Goal: Task Accomplishment & Management: Complete application form

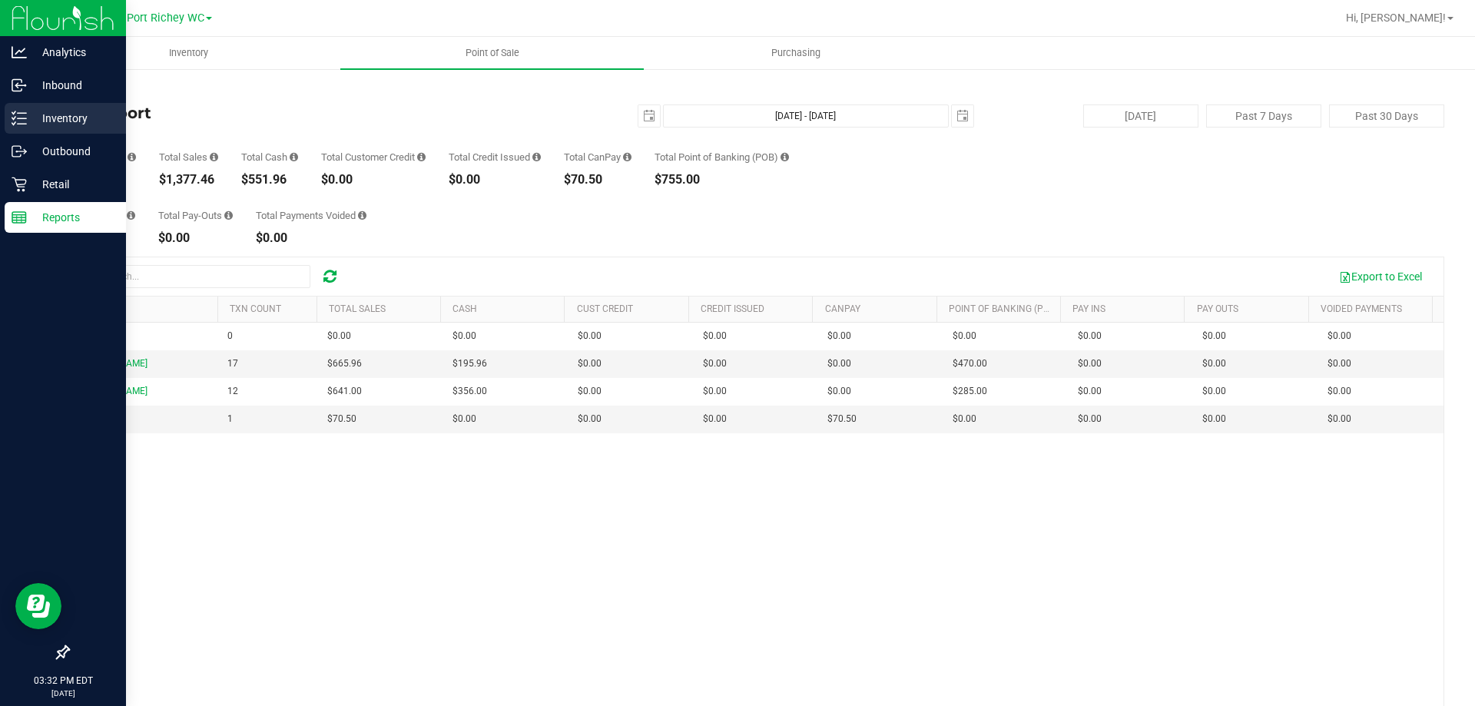
click at [13, 123] on icon at bounding box center [19, 118] width 15 height 15
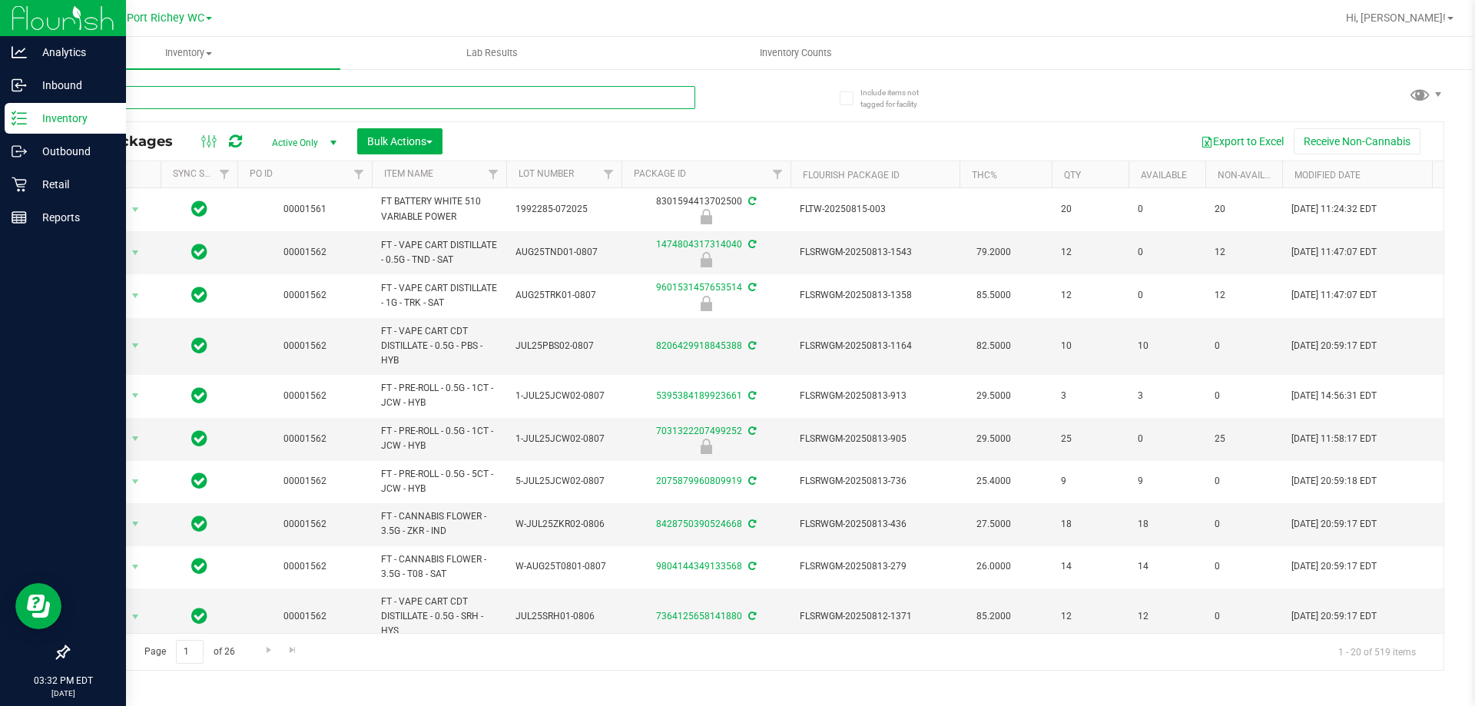
click at [171, 98] on input "text" at bounding box center [382, 97] width 628 height 23
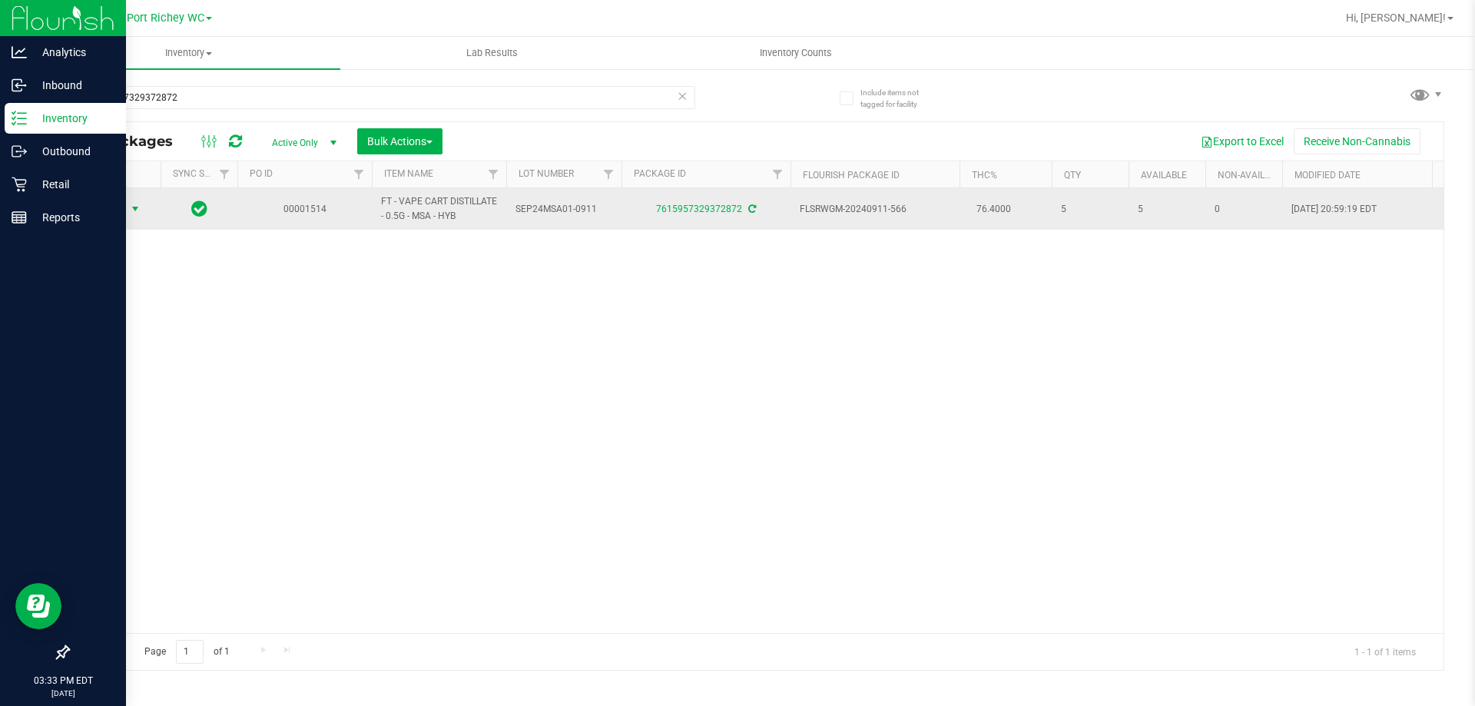
click at [121, 212] on span "Action" at bounding box center [104, 209] width 41 height 22
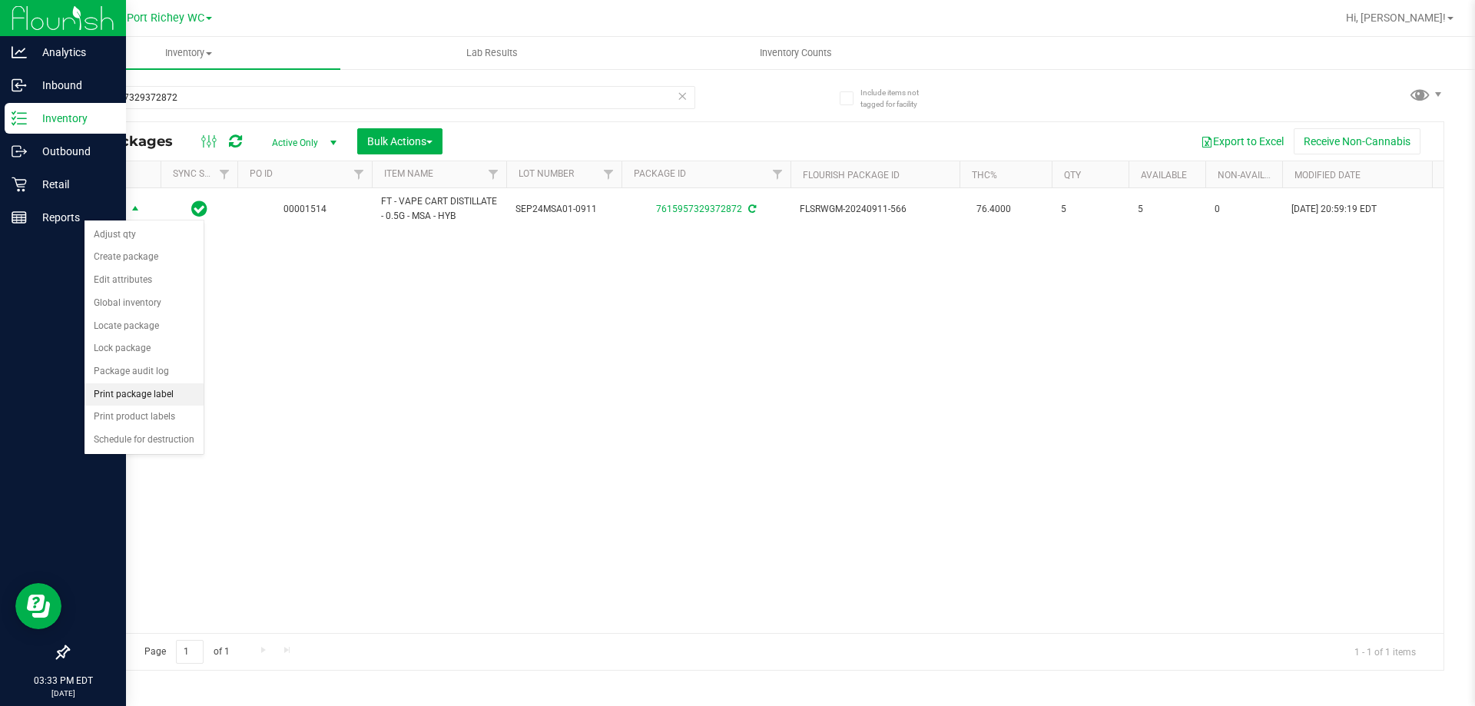
drag, startPoint x: 151, startPoint y: 396, endPoint x: 487, endPoint y: 356, distance: 338.1
click at [541, 365] on div "Action Action Adjust qty Create package Edit attributes Global inventory Locate…" at bounding box center [755, 410] width 1375 height 445
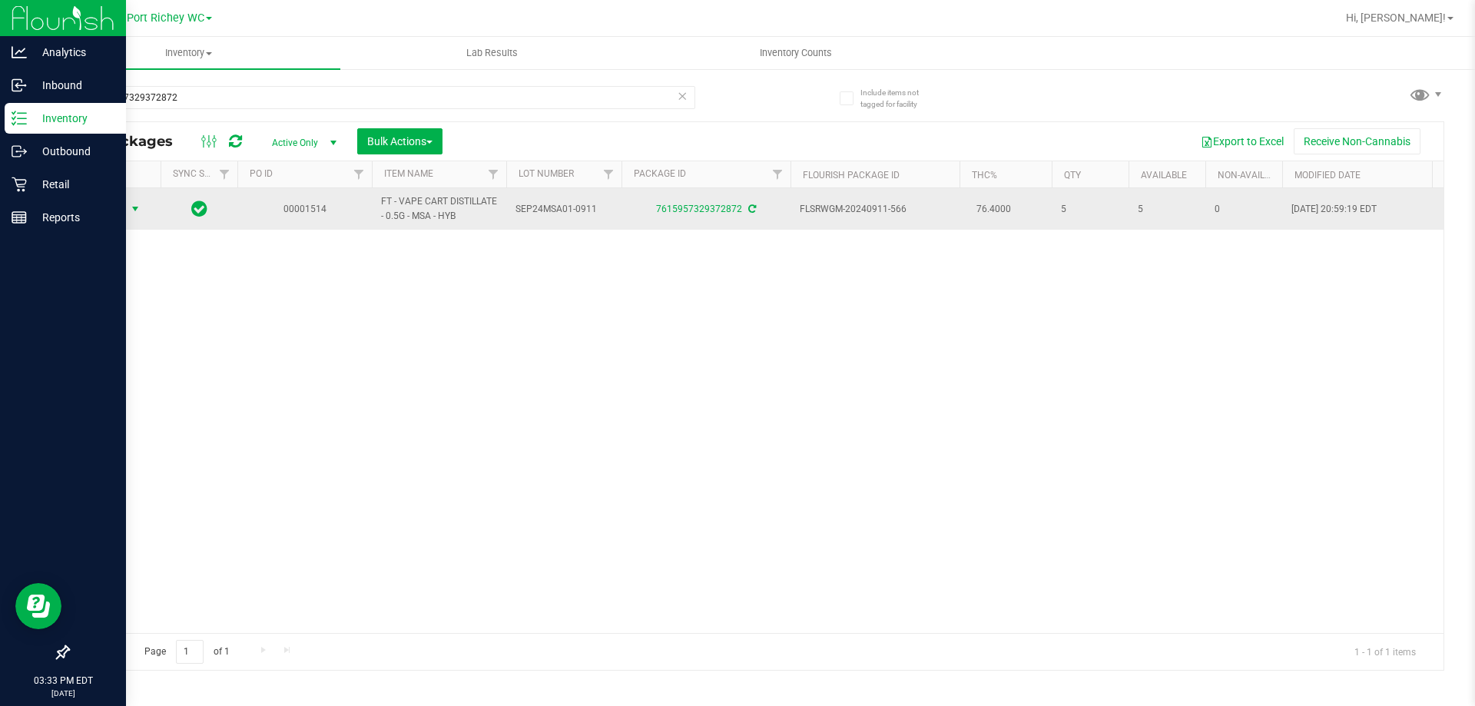
click at [116, 209] on span "Action" at bounding box center [104, 209] width 41 height 22
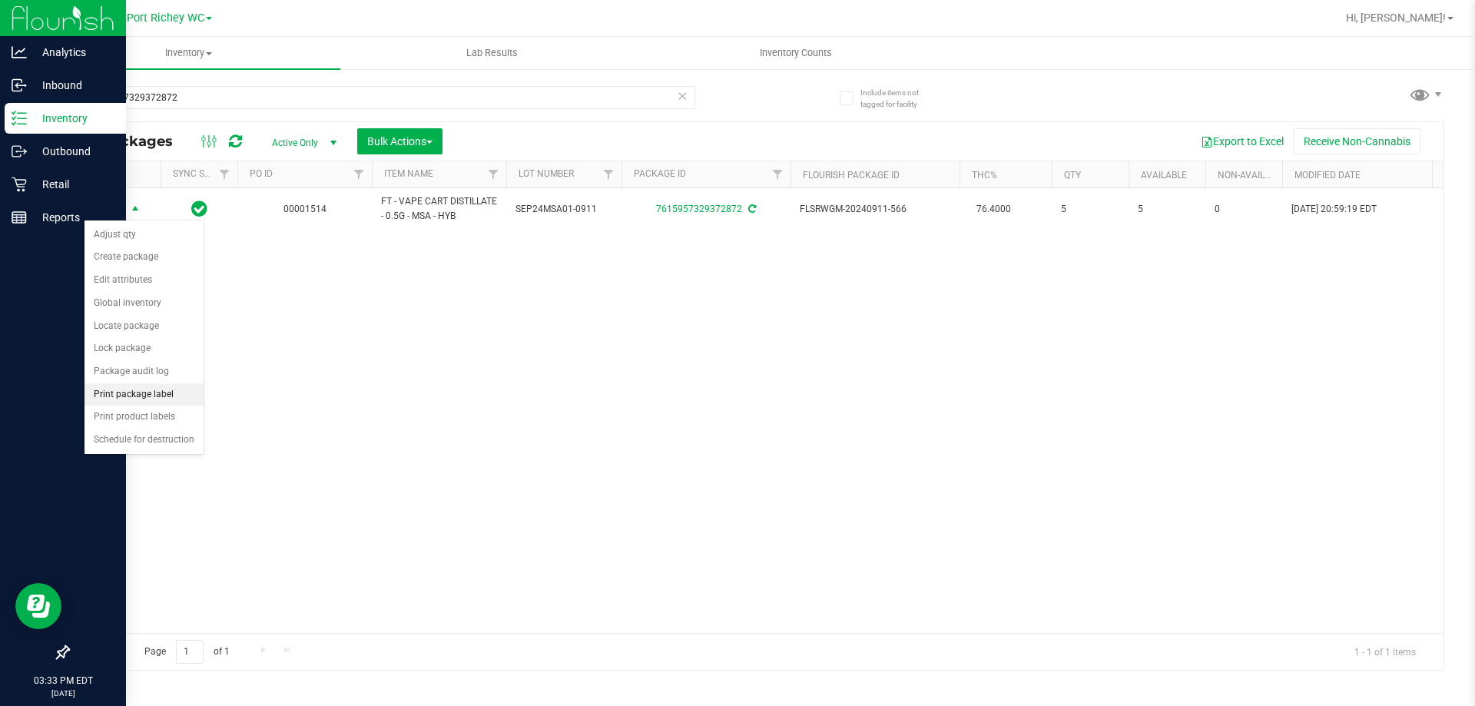
click at [151, 393] on li "Print package label" at bounding box center [144, 394] width 119 height 23
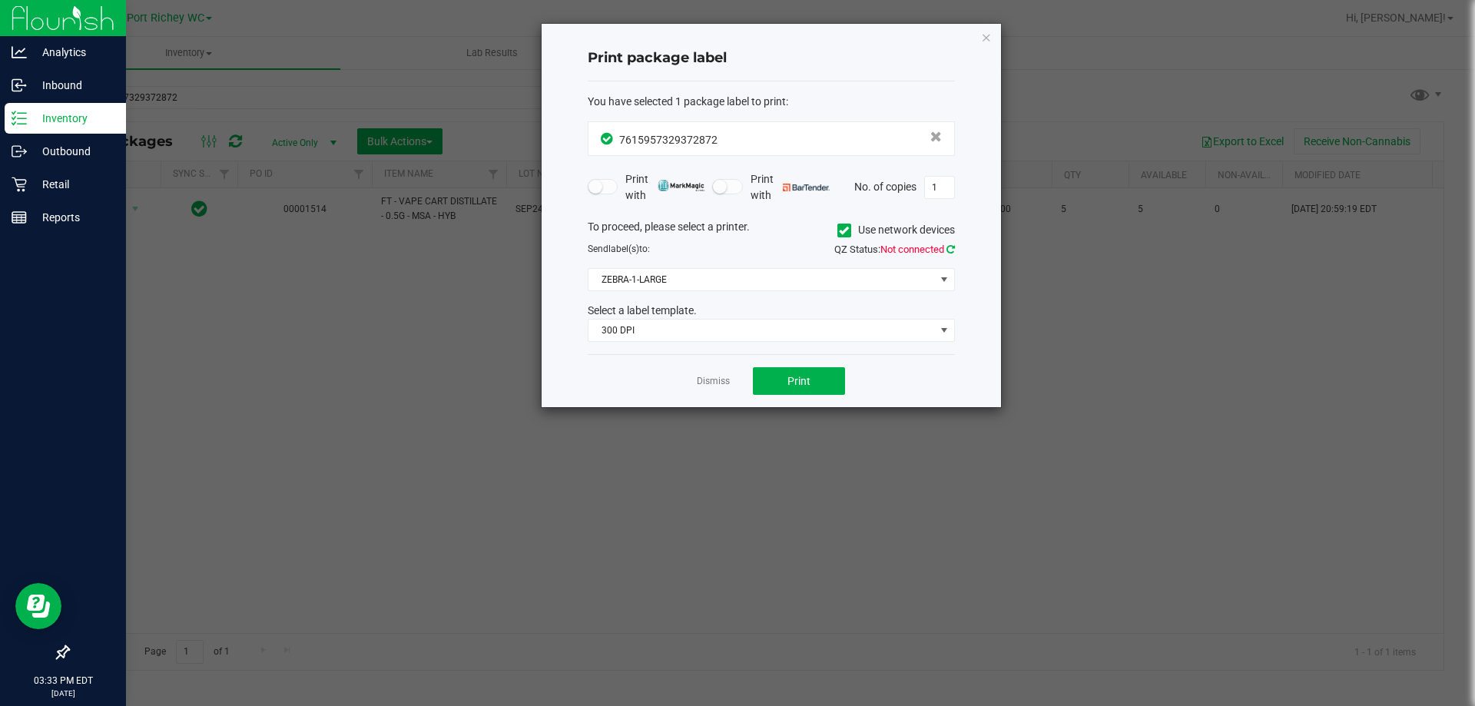
click at [949, 246] on icon at bounding box center [951, 249] width 8 height 10
click at [656, 328] on span "300 DPI" at bounding box center [762, 331] width 347 height 22
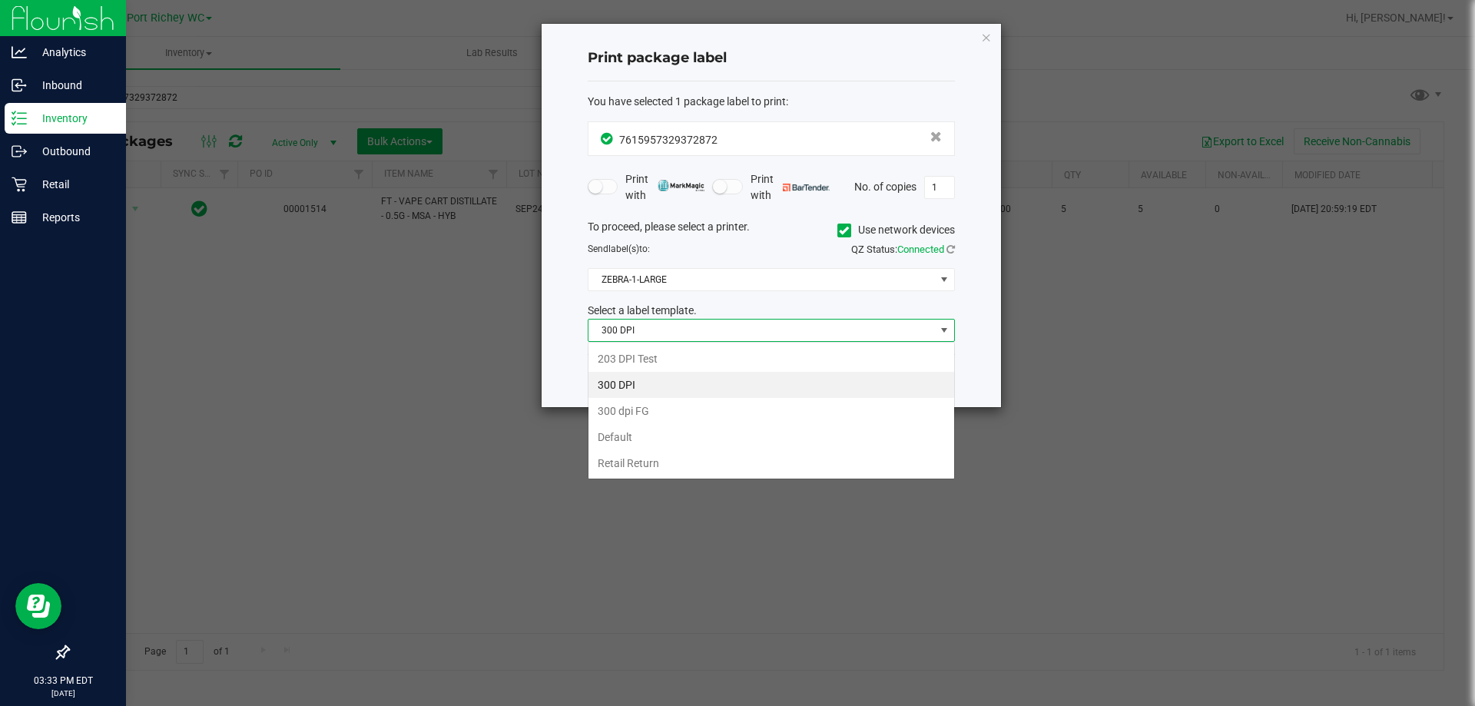
scroll to position [23, 367]
click at [662, 454] on li "Retail Return" at bounding box center [772, 463] width 366 height 26
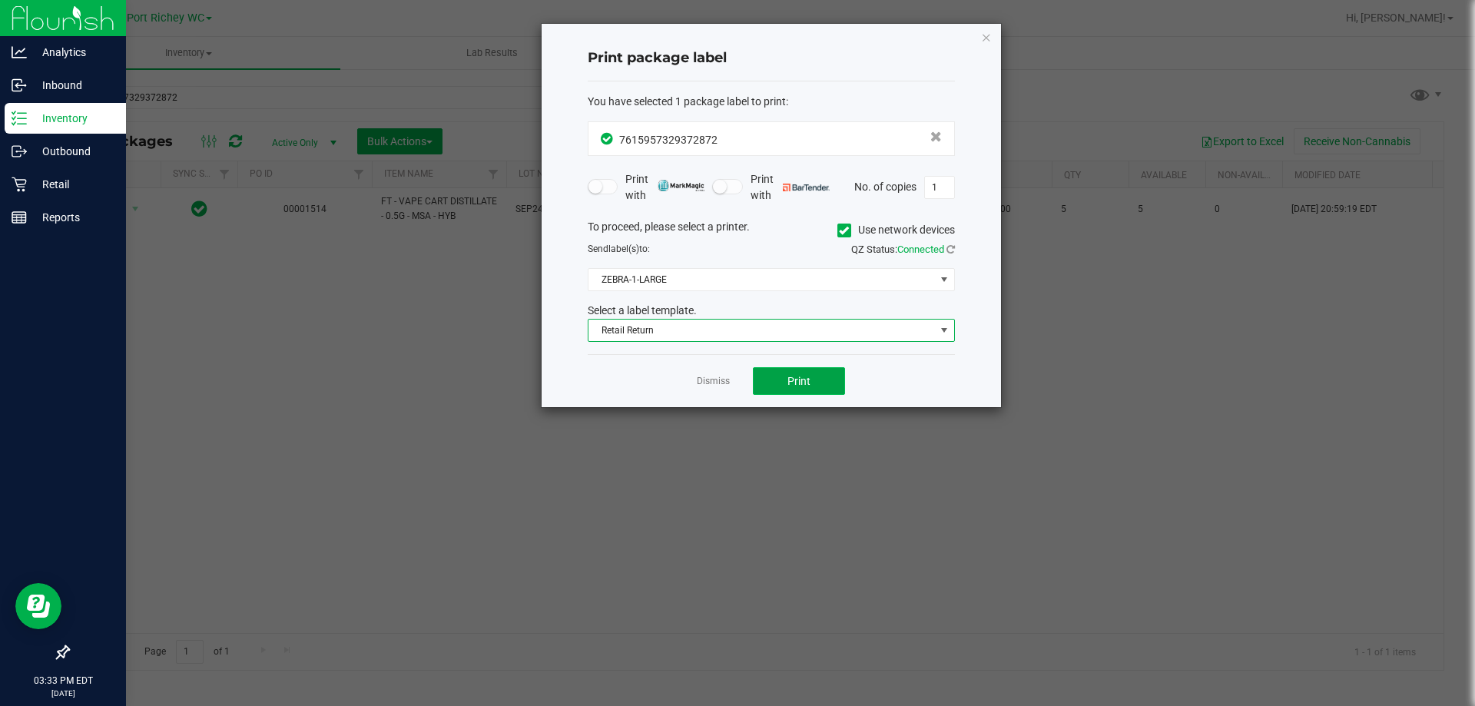
click at [824, 382] on button "Print" at bounding box center [799, 381] width 92 height 28
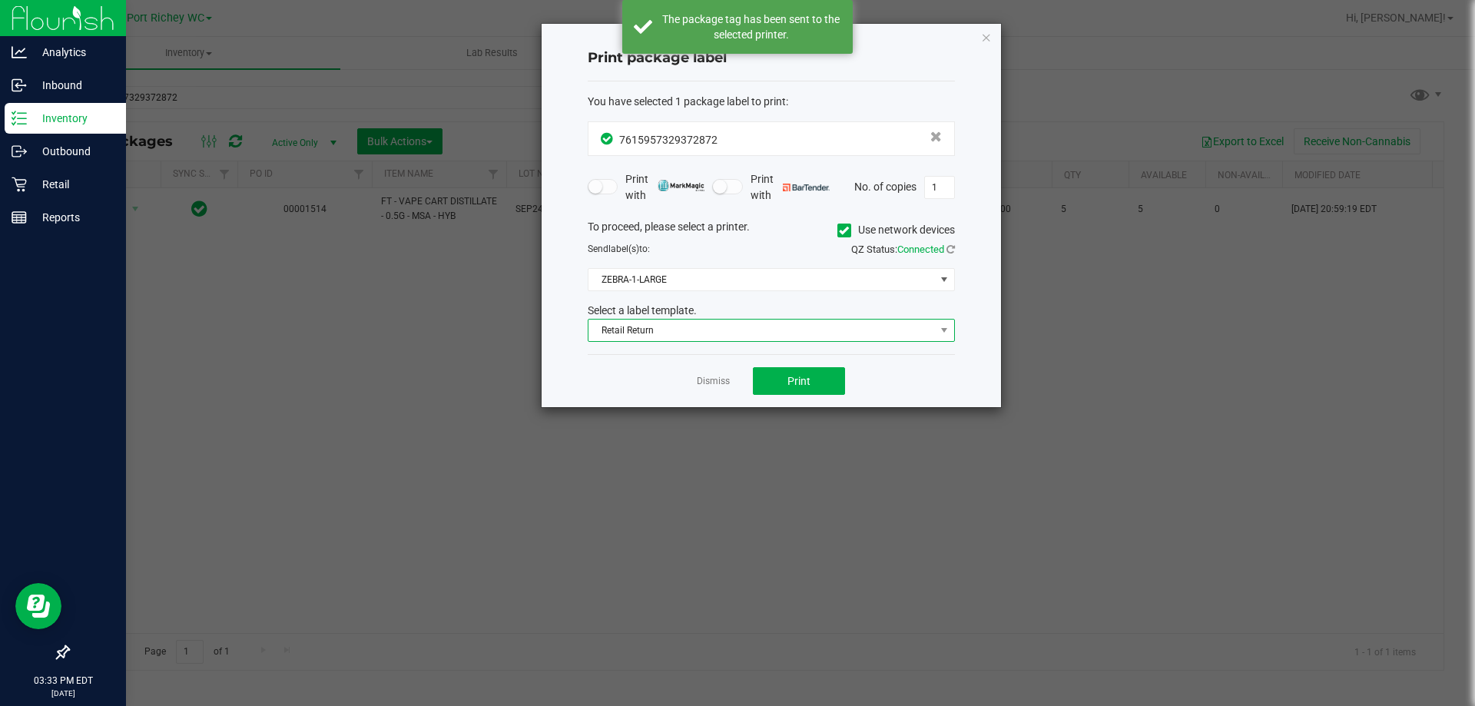
click at [711, 330] on span "Retail Return" at bounding box center [762, 331] width 347 height 22
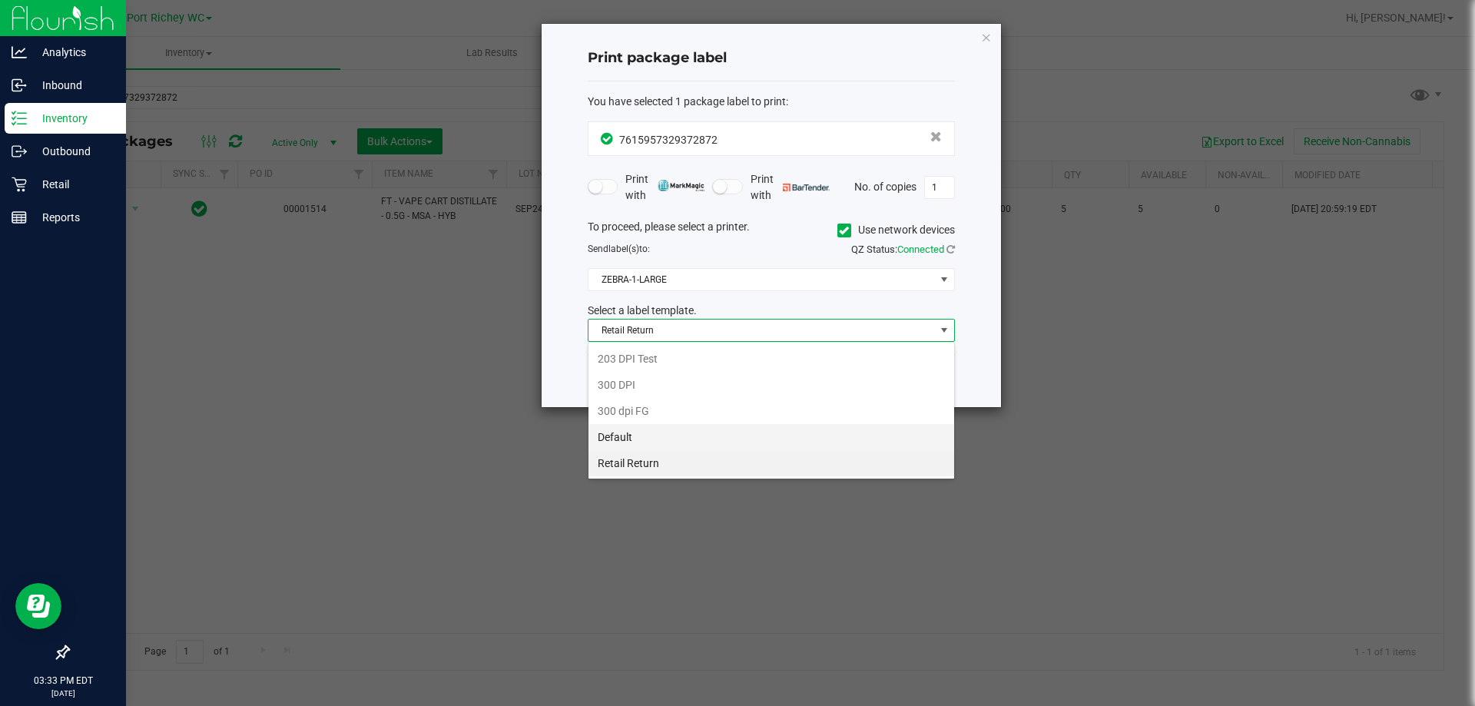
click at [646, 430] on li "Default" at bounding box center [772, 437] width 366 height 26
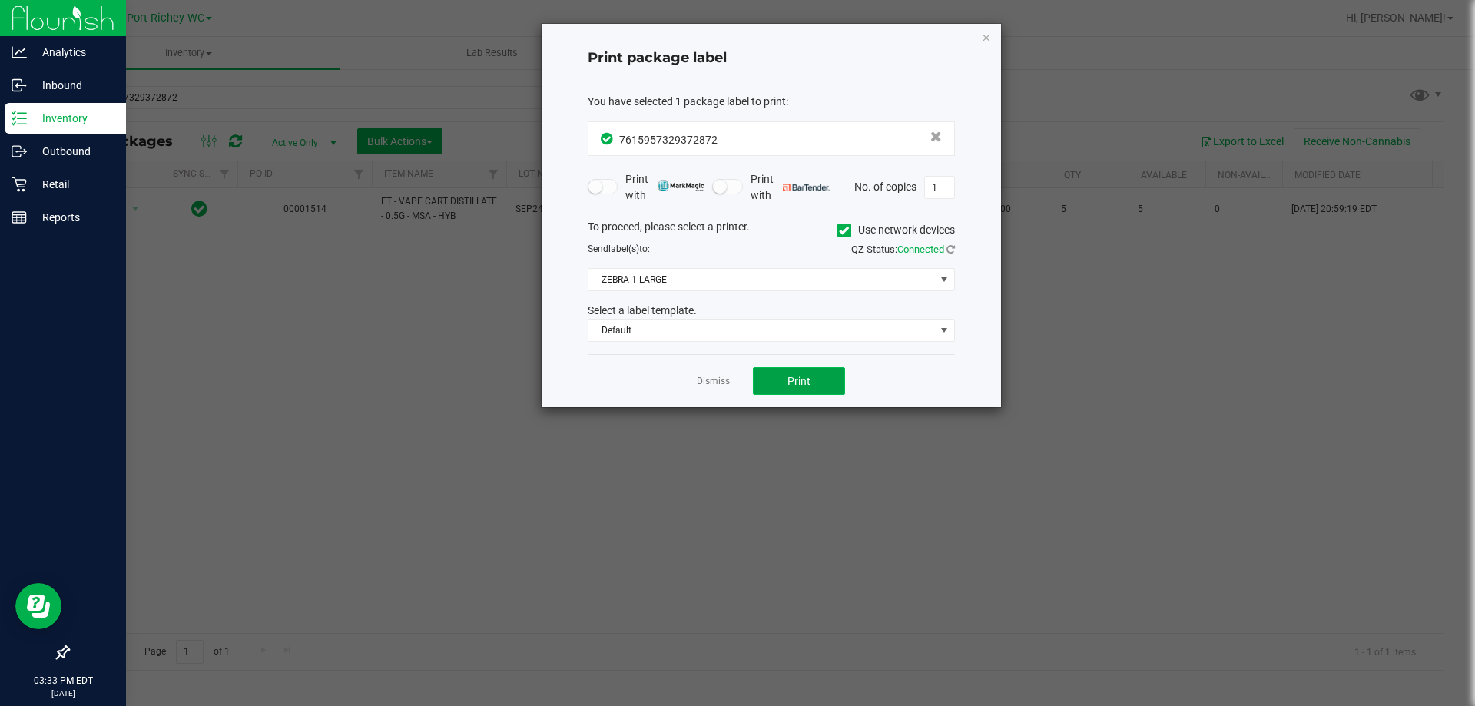
click at [809, 370] on button "Print" at bounding box center [799, 381] width 92 height 28
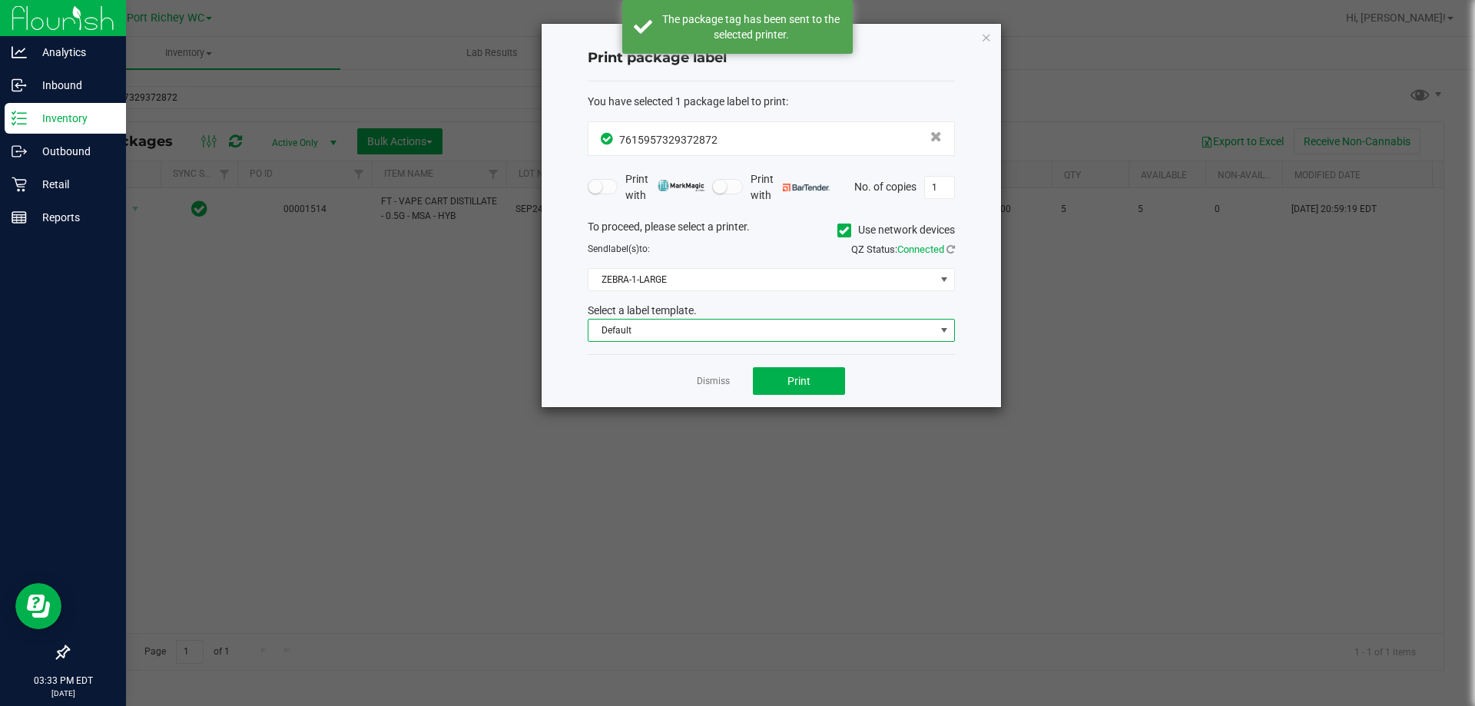
click at [775, 323] on span "Default" at bounding box center [762, 331] width 347 height 22
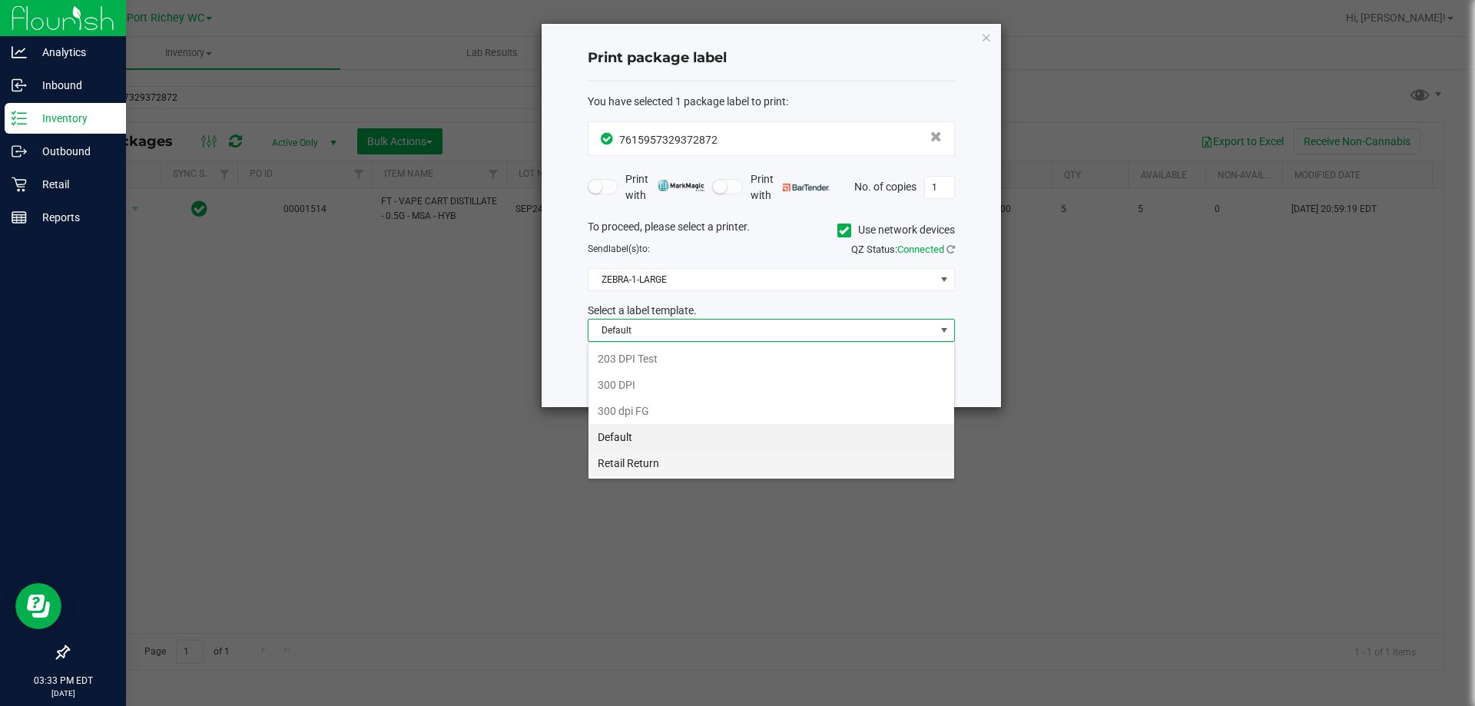
click at [632, 463] on li "Retail Return" at bounding box center [772, 463] width 366 height 26
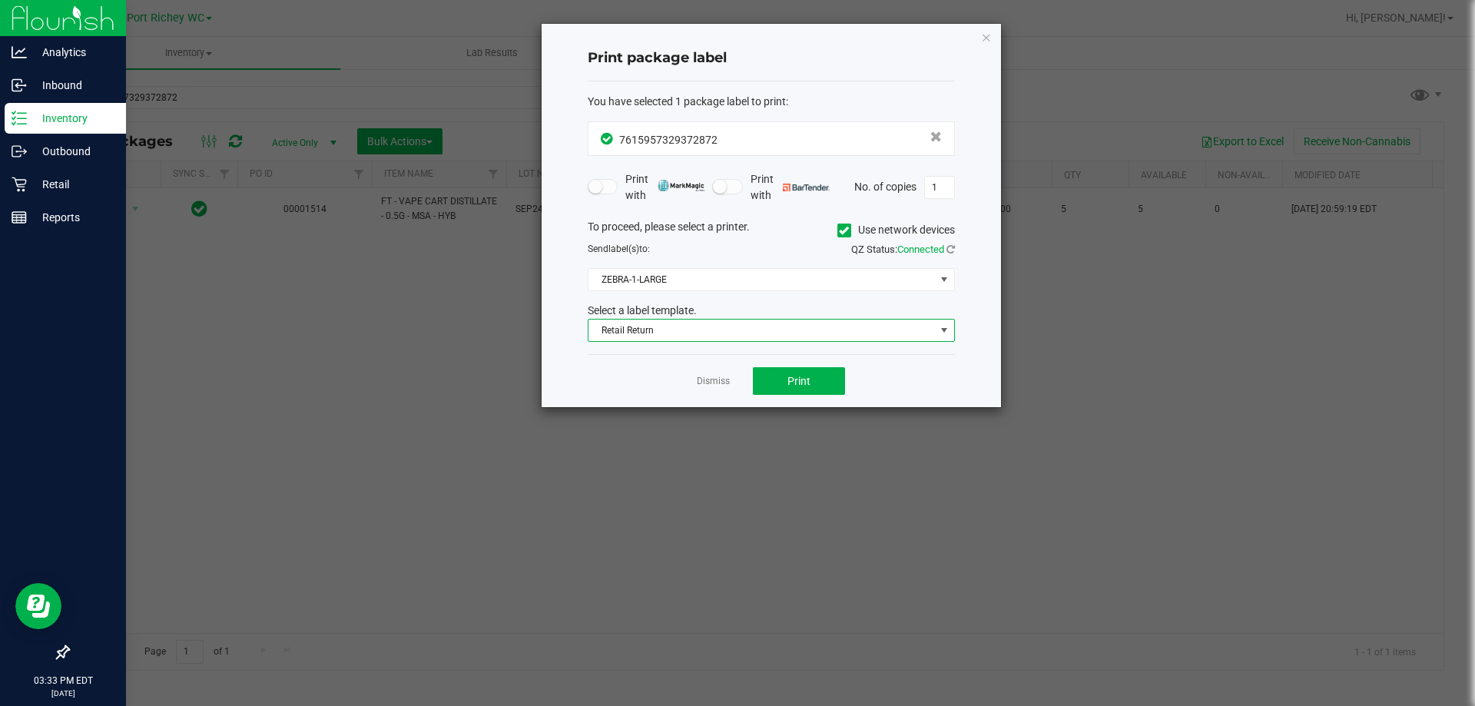
click at [688, 336] on span "Retail Return" at bounding box center [762, 331] width 347 height 22
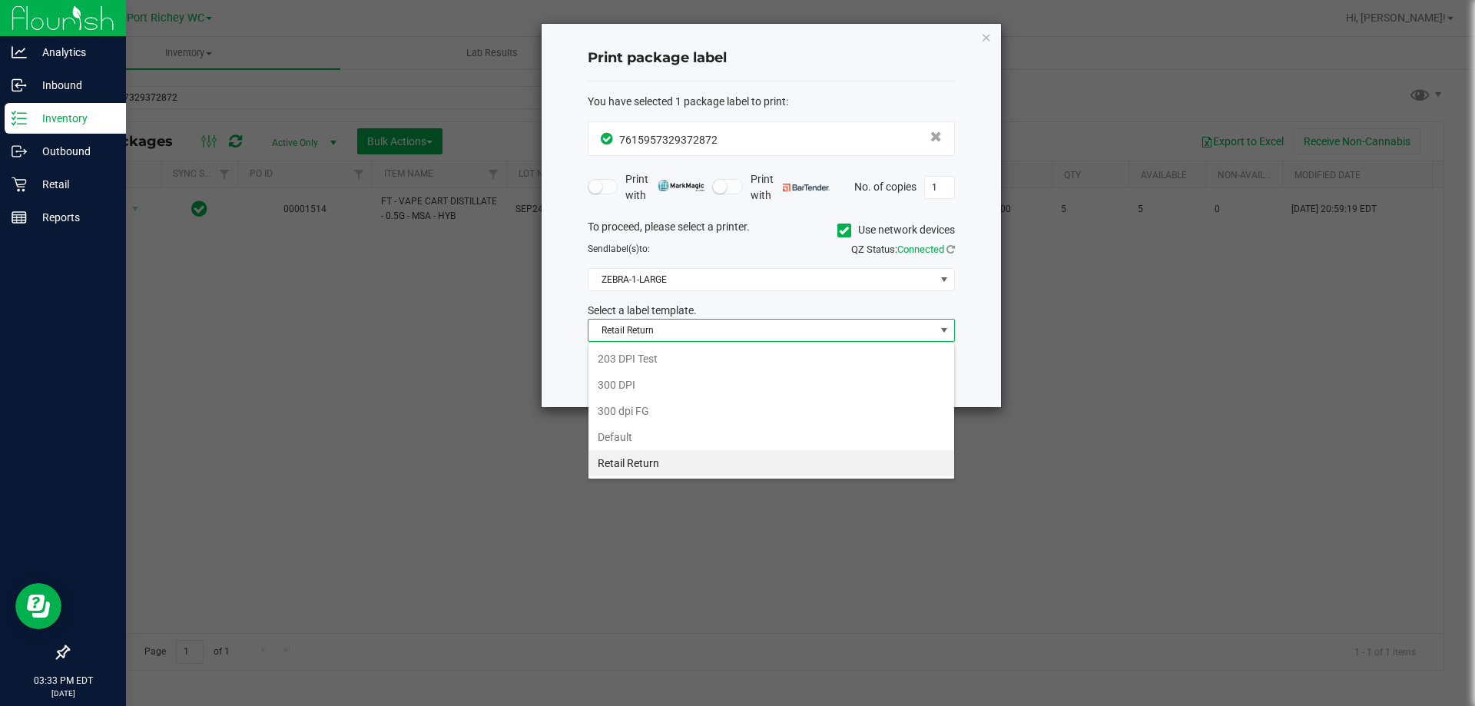
click at [383, 388] on ngb-modal-window "Print package label You have selected 1 package label to print : 76159573293728…" at bounding box center [743, 353] width 1487 height 706
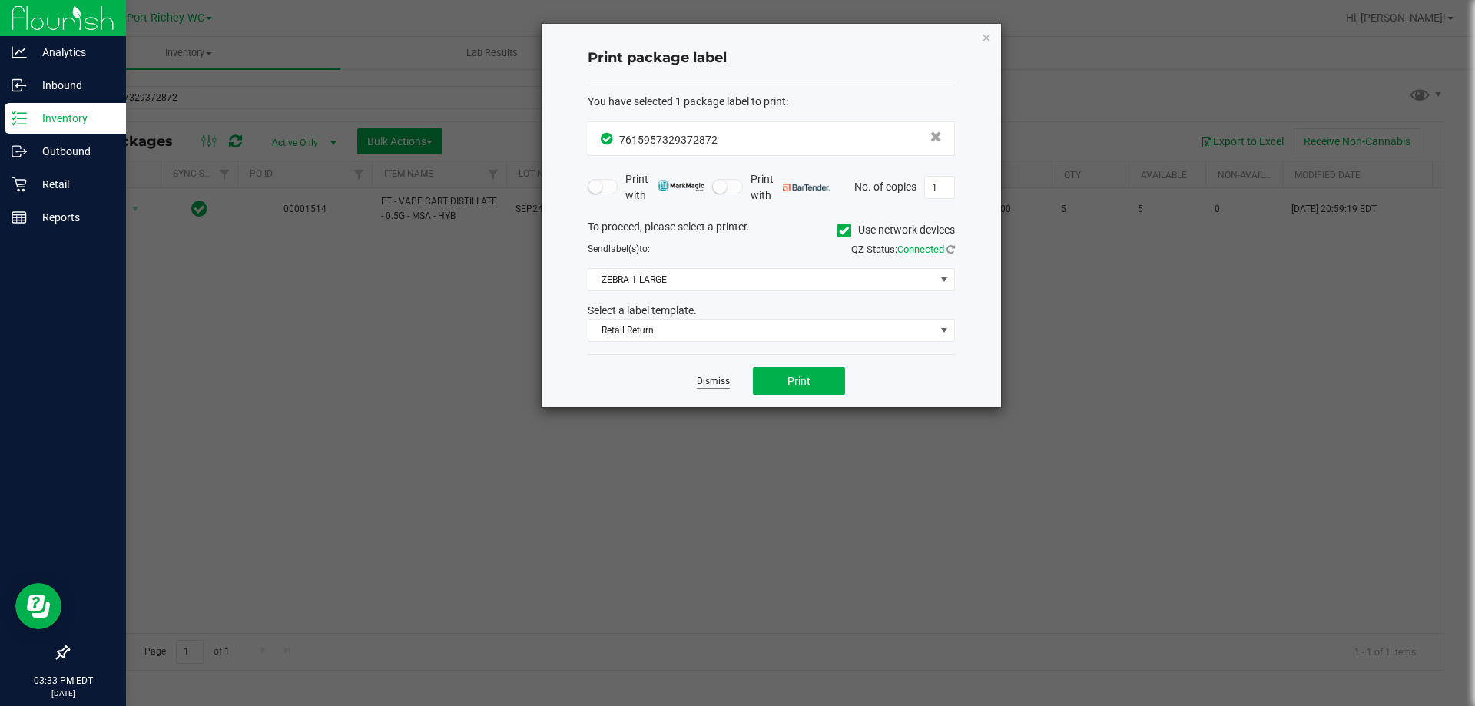
click at [714, 381] on link "Dismiss" at bounding box center [713, 381] width 33 height 13
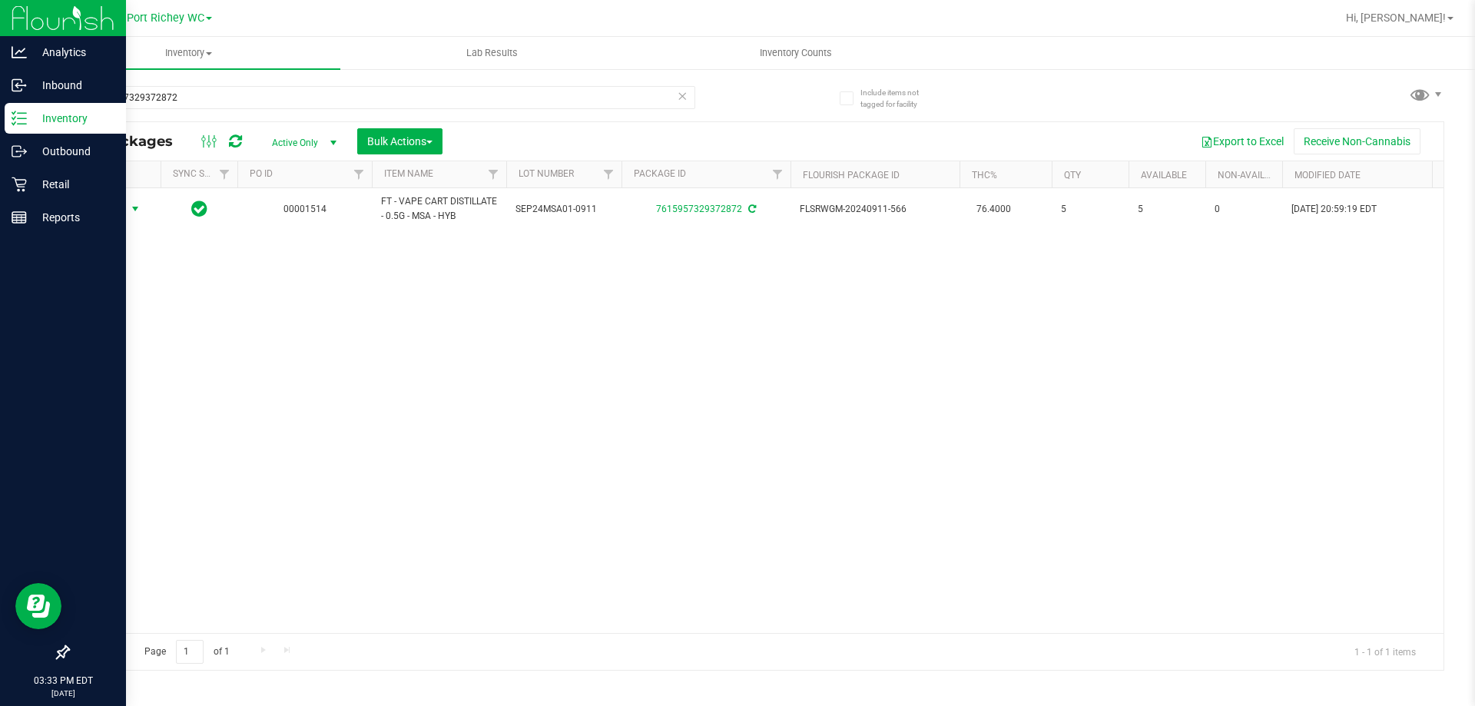
click at [122, 411] on div "Action Action Adjust qty Create package Edit attributes Global inventory Locate…" at bounding box center [755, 410] width 1375 height 445
click at [230, 95] on input "7615957329372872" at bounding box center [382, 97] width 628 height 23
click at [229, 94] on input "7615957329372872" at bounding box center [382, 97] width 628 height 23
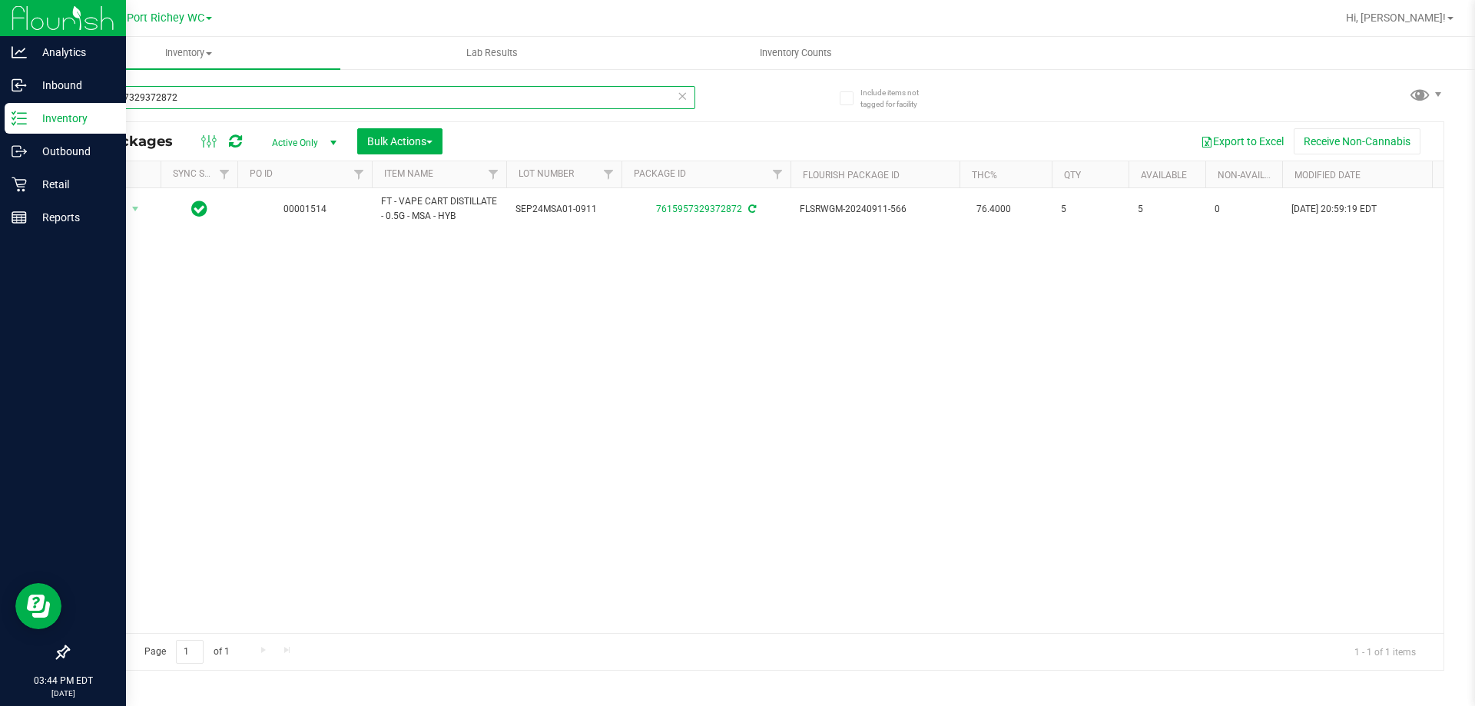
click at [231, 92] on input "7615957329372872" at bounding box center [382, 97] width 628 height 23
type input "oze"
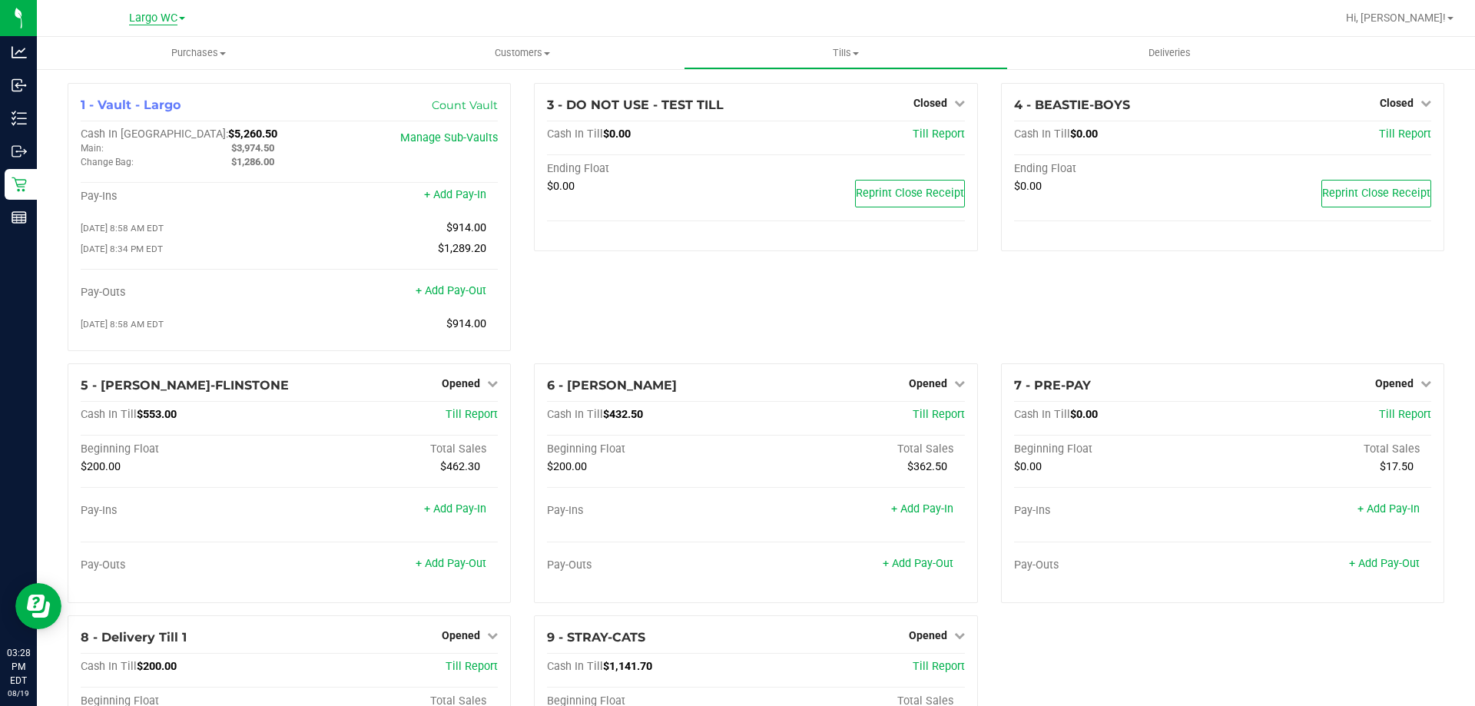
click at [161, 23] on span "Largo WC" at bounding box center [153, 19] width 48 height 14
click at [138, 108] on link "New Port Richey WC" at bounding box center [157, 115] width 224 height 21
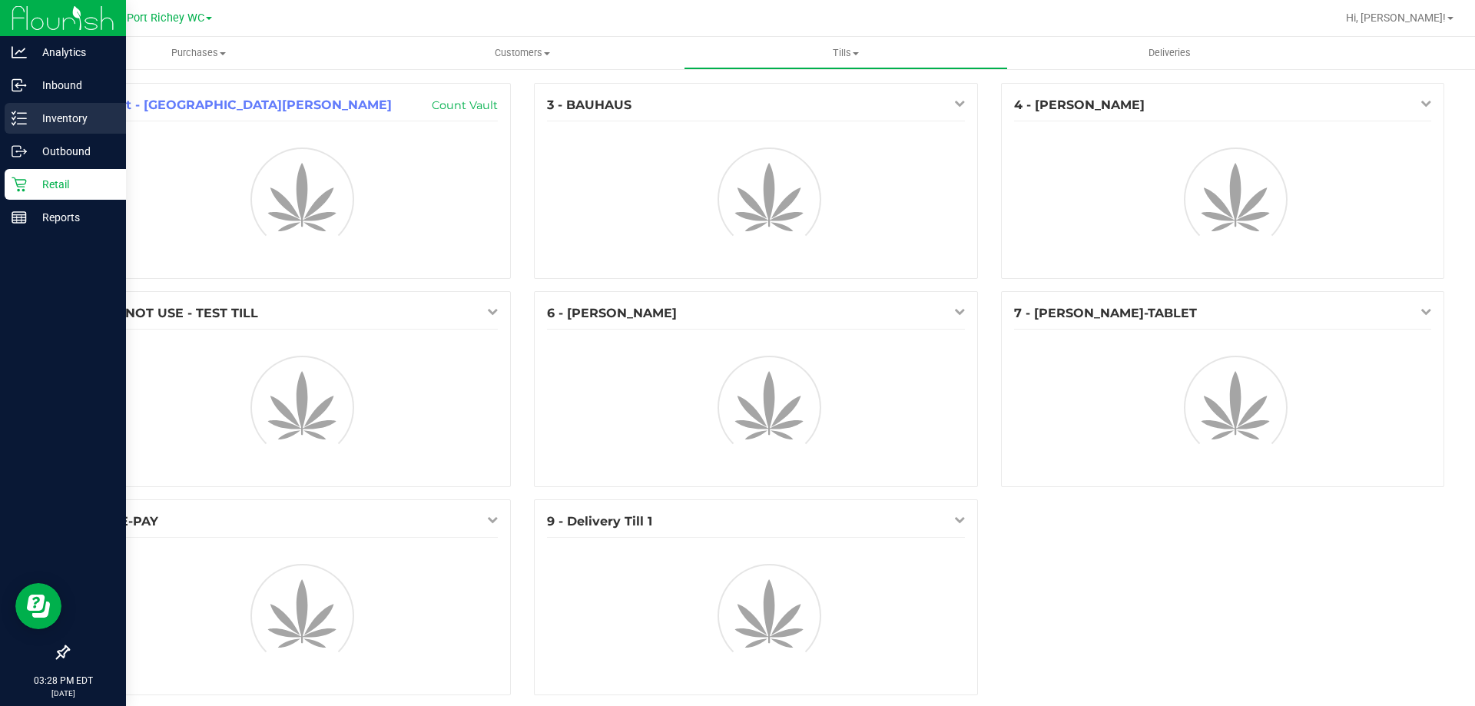
click at [59, 112] on p "Inventory" at bounding box center [73, 118] width 92 height 18
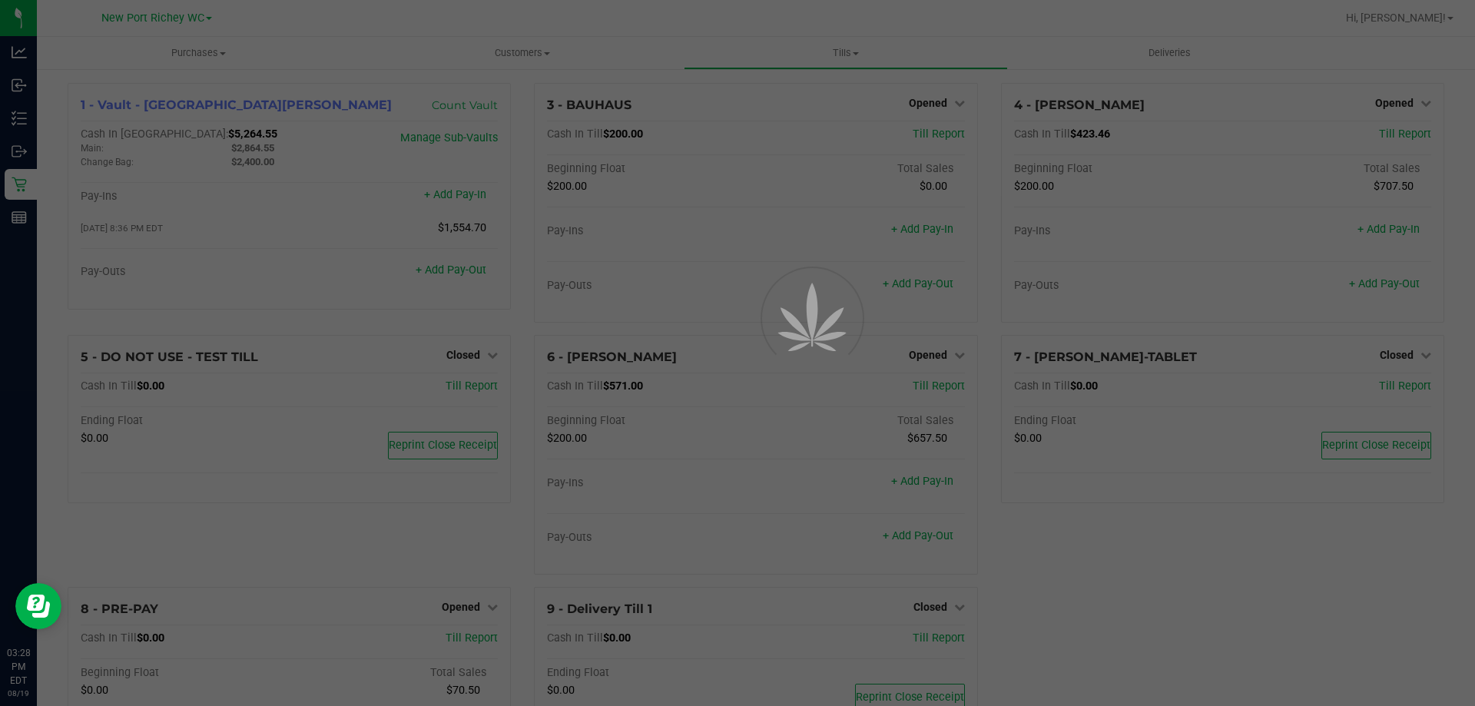
click at [203, 21] on div at bounding box center [737, 353] width 1475 height 706
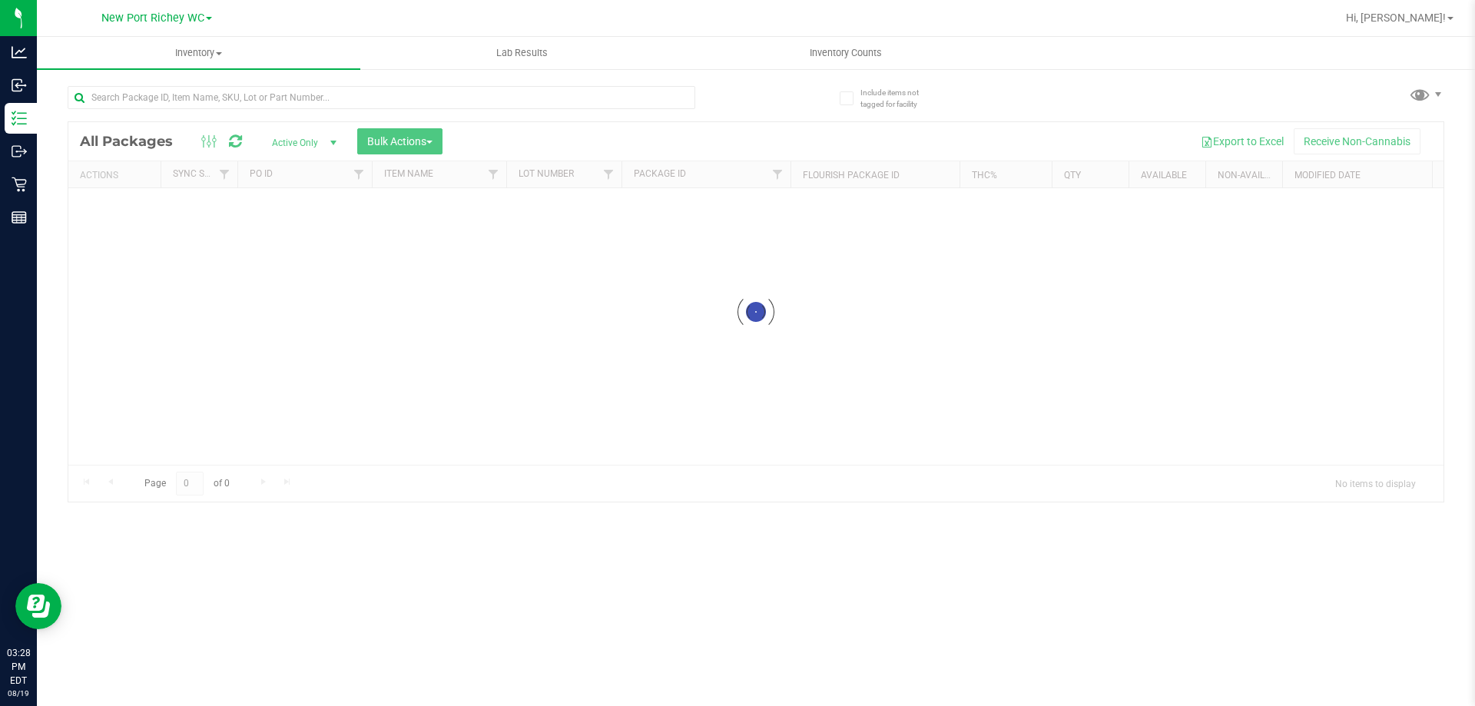
click at [207, 14] on link "New Port Richey WC" at bounding box center [156, 17] width 111 height 15
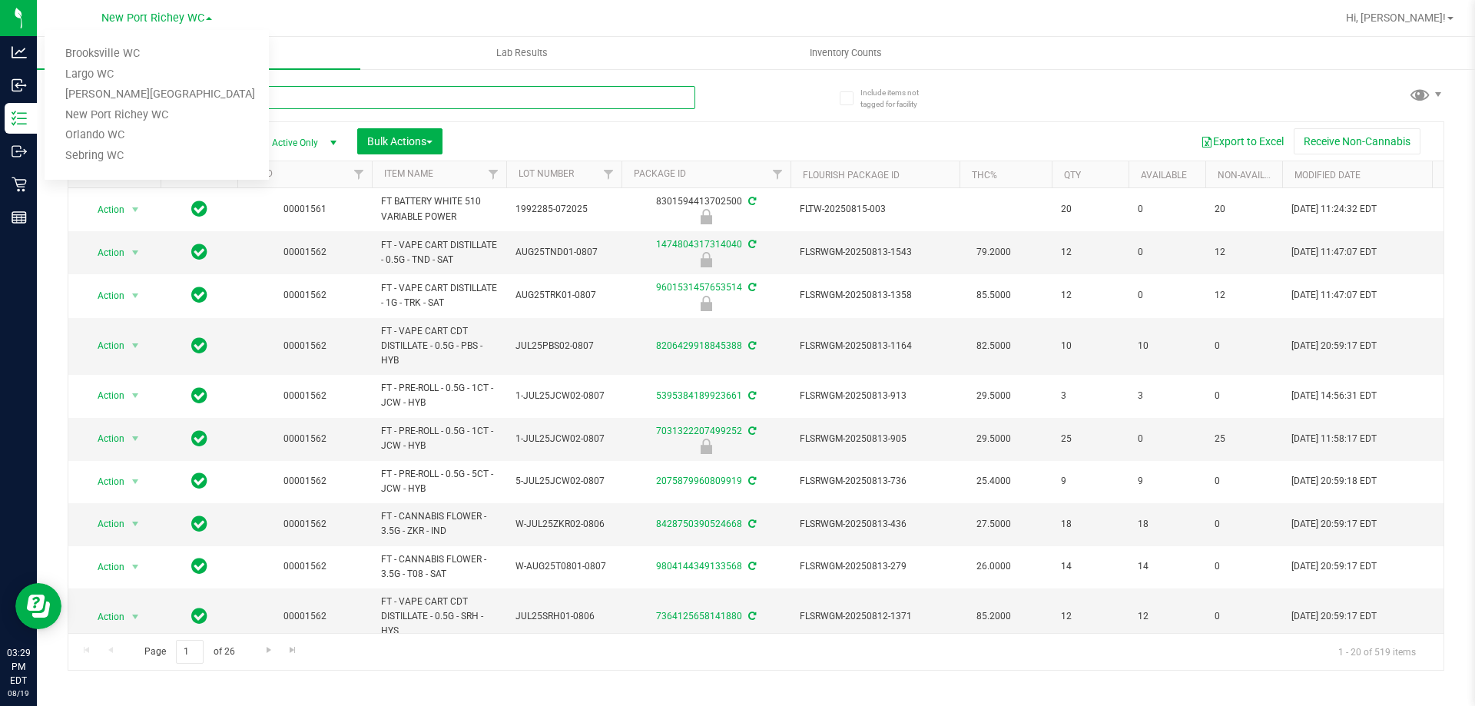
click at [359, 108] on input "text" at bounding box center [382, 97] width 628 height 23
type input "msa"
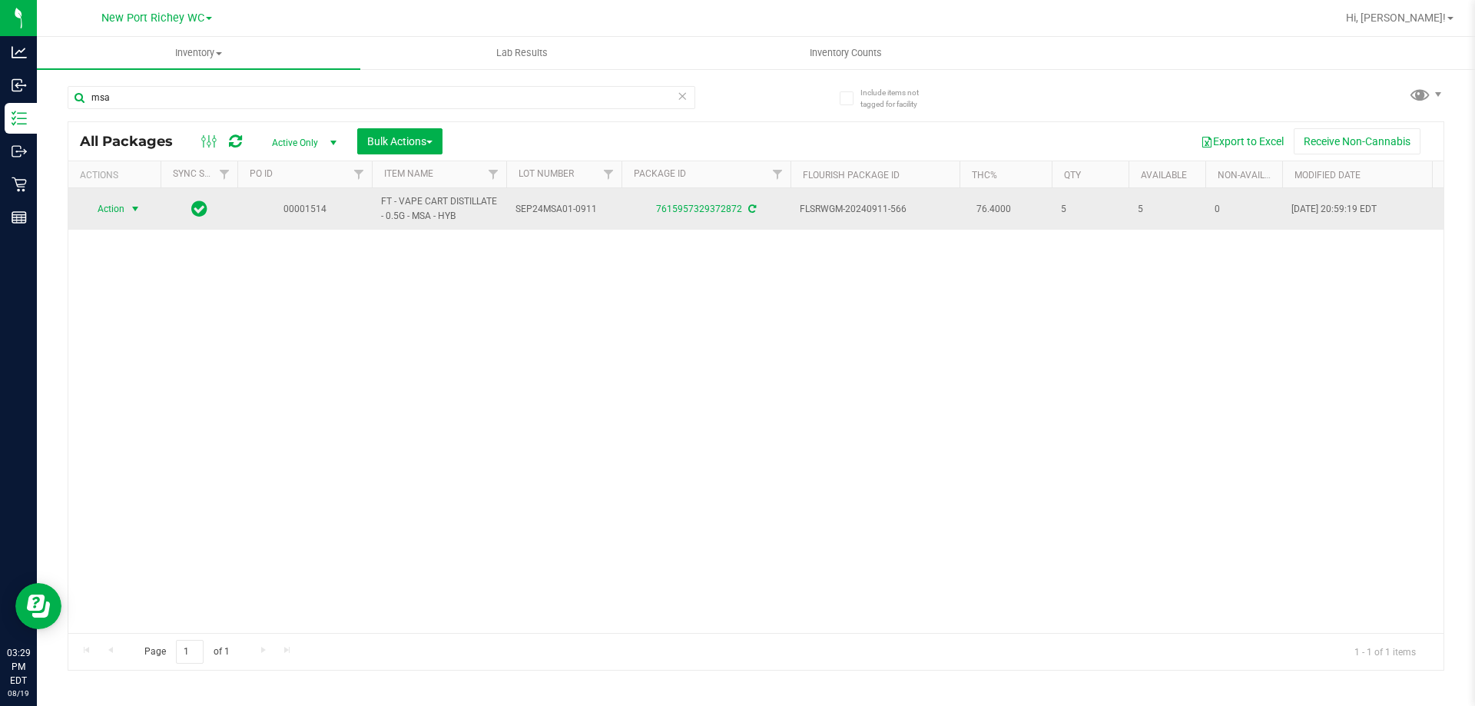
click at [109, 202] on span "Action" at bounding box center [104, 209] width 41 height 22
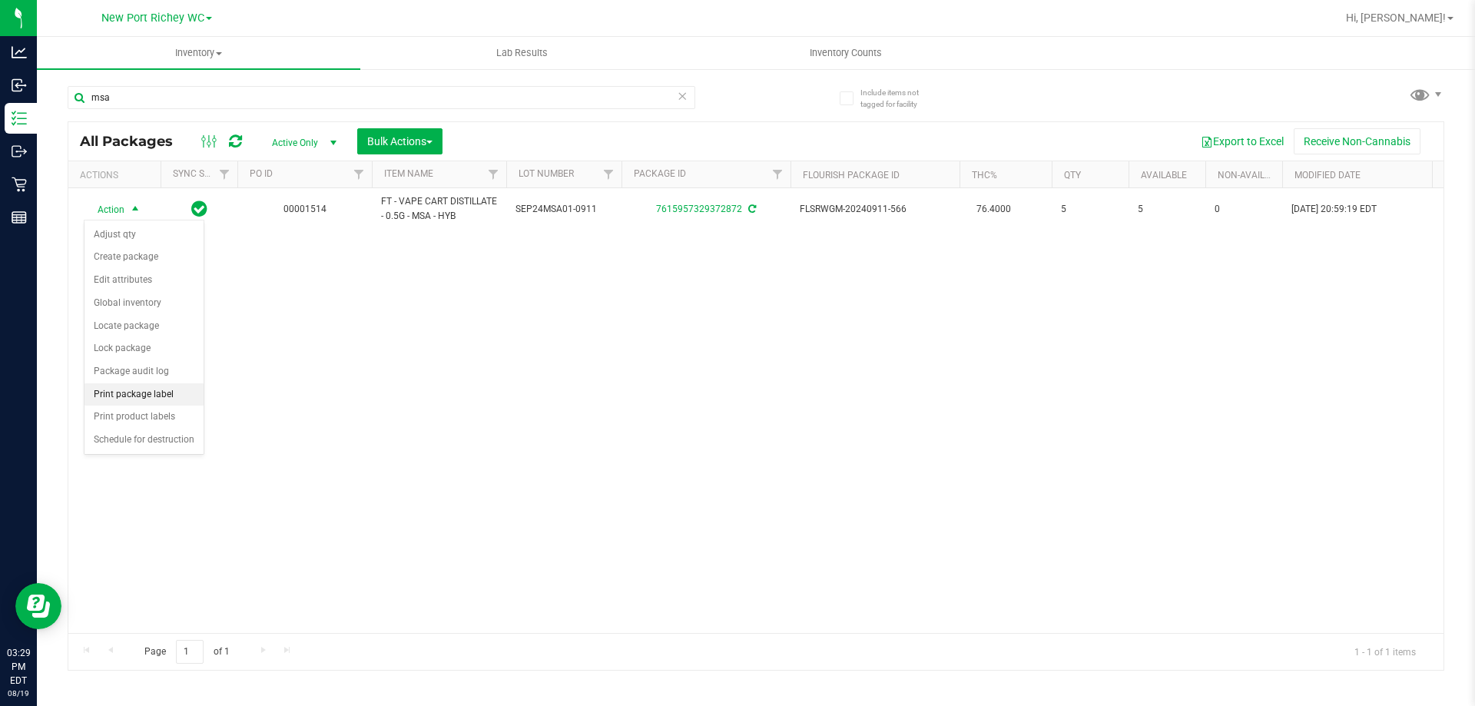
click at [189, 388] on li "Print package label" at bounding box center [144, 394] width 119 height 23
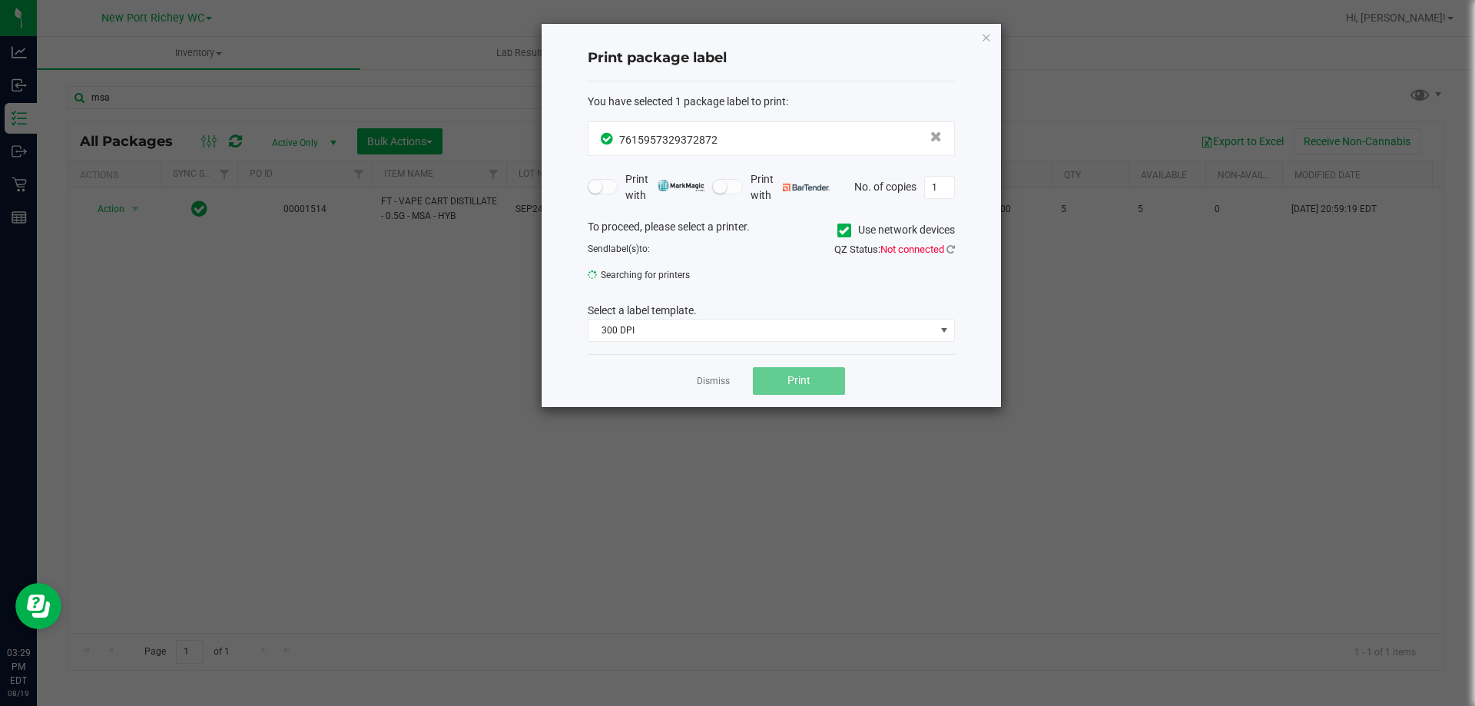
click at [950, 255] on div "QZ Status: Not connected" at bounding box center [868, 249] width 195 height 15
click at [952, 250] on icon at bounding box center [951, 249] width 8 height 10
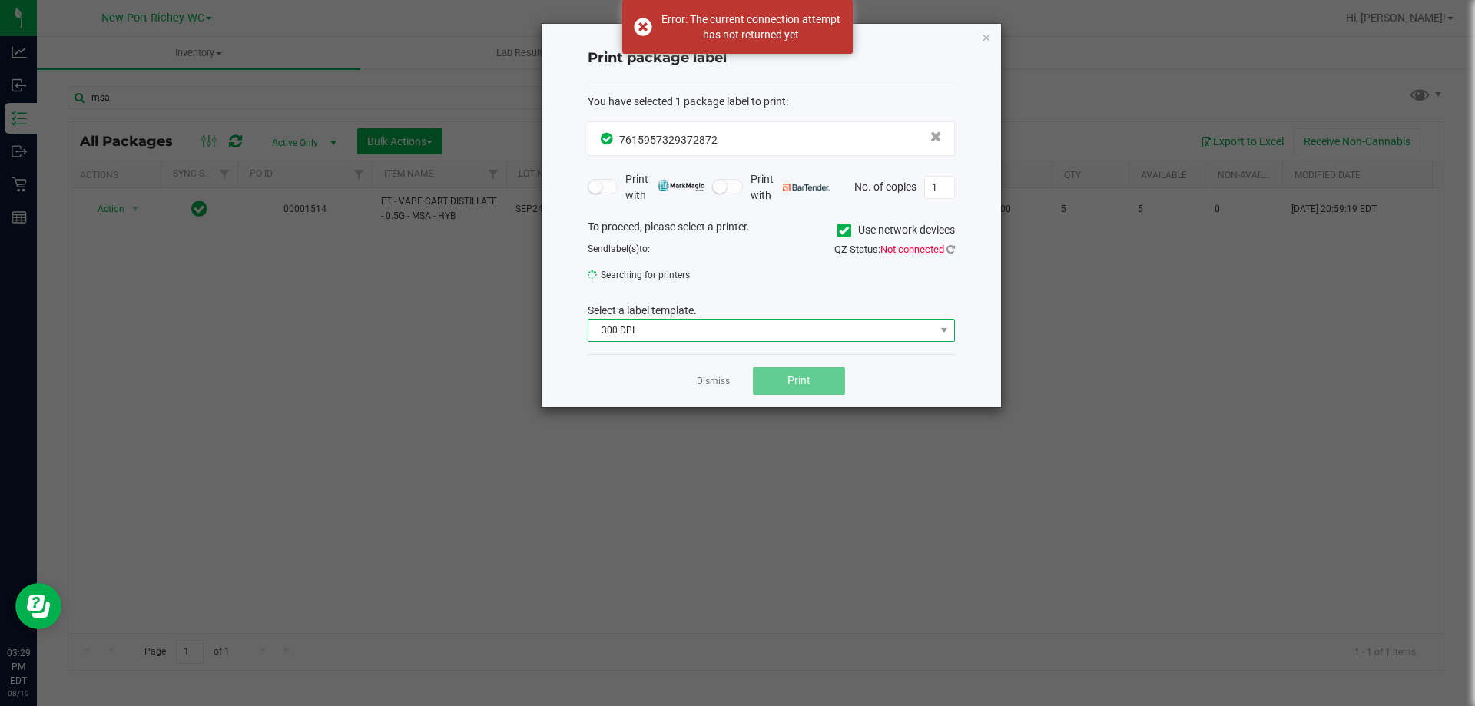
click at [915, 326] on span "300 DPI" at bounding box center [762, 331] width 347 height 22
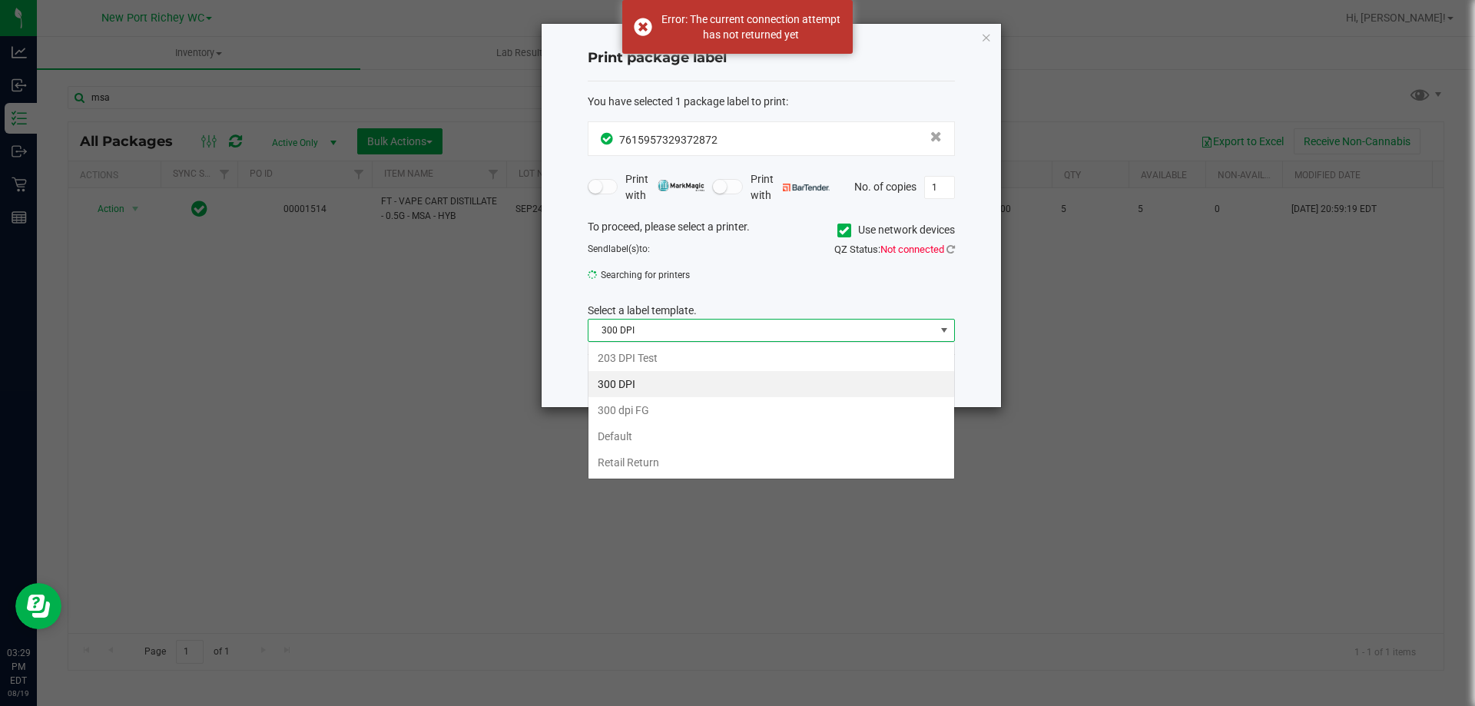
scroll to position [23, 367]
click at [748, 287] on div "To proceed, please select a printer. Use network devices Send label(s) to: Sear…" at bounding box center [771, 280] width 367 height 123
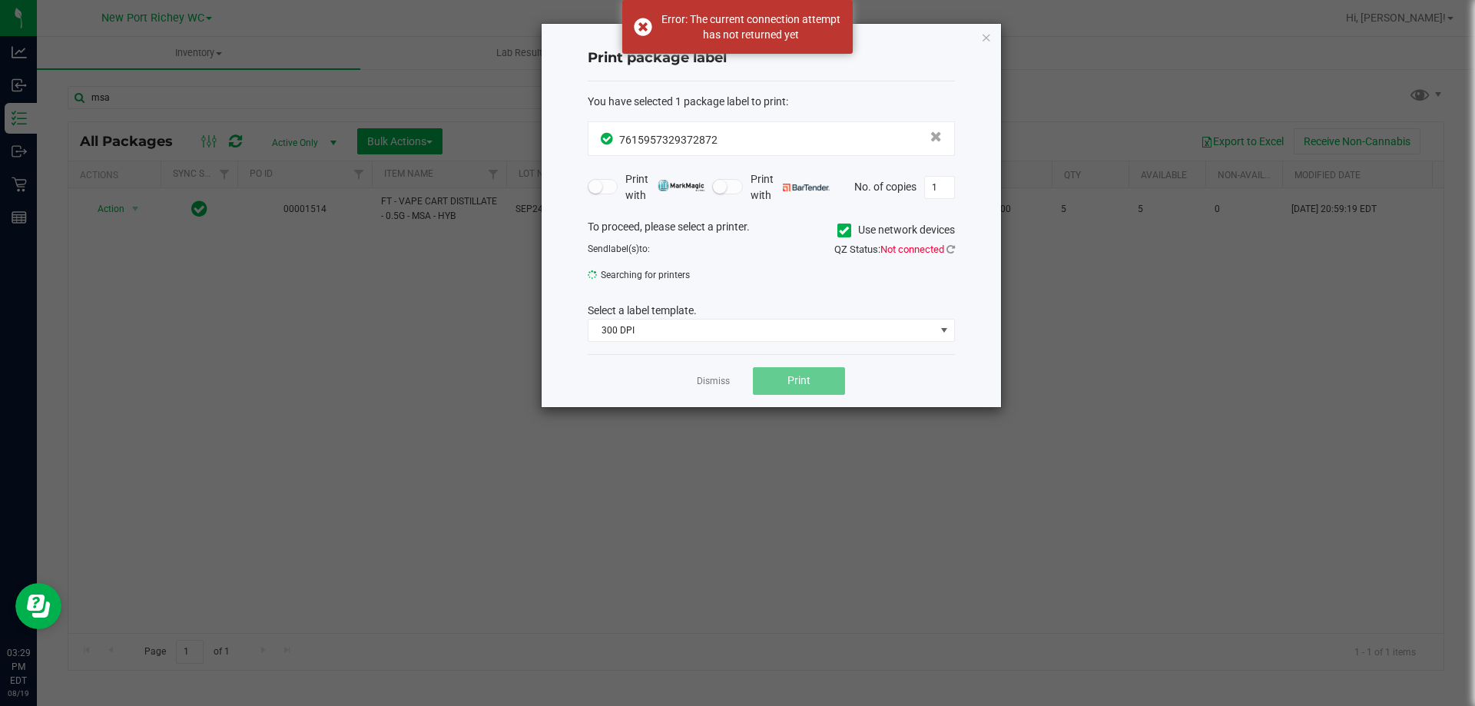
click at [697, 274] on span "Searching for printers" at bounding box center [674, 275] width 172 height 23
click at [988, 38] on icon "button" at bounding box center [986, 37] width 11 height 18
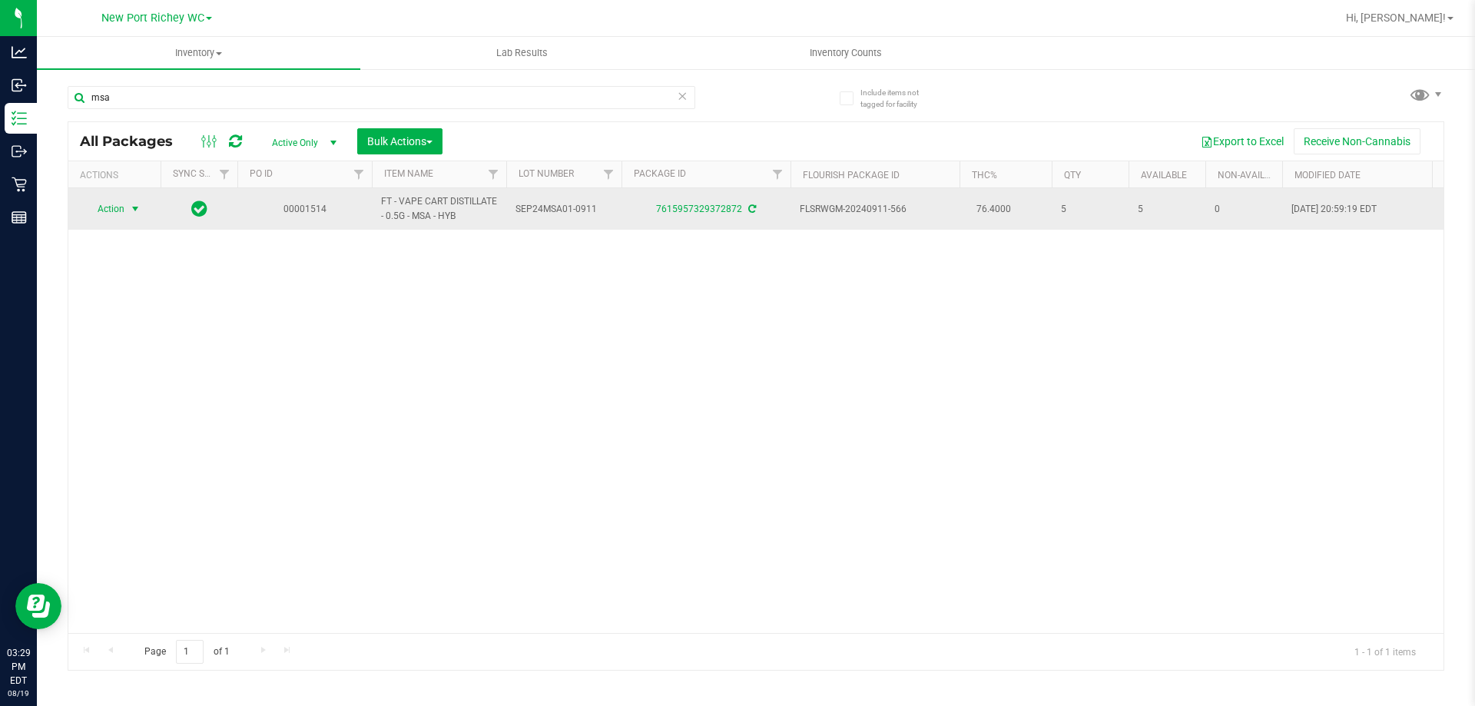
click at [122, 207] on span "Action" at bounding box center [104, 209] width 41 height 22
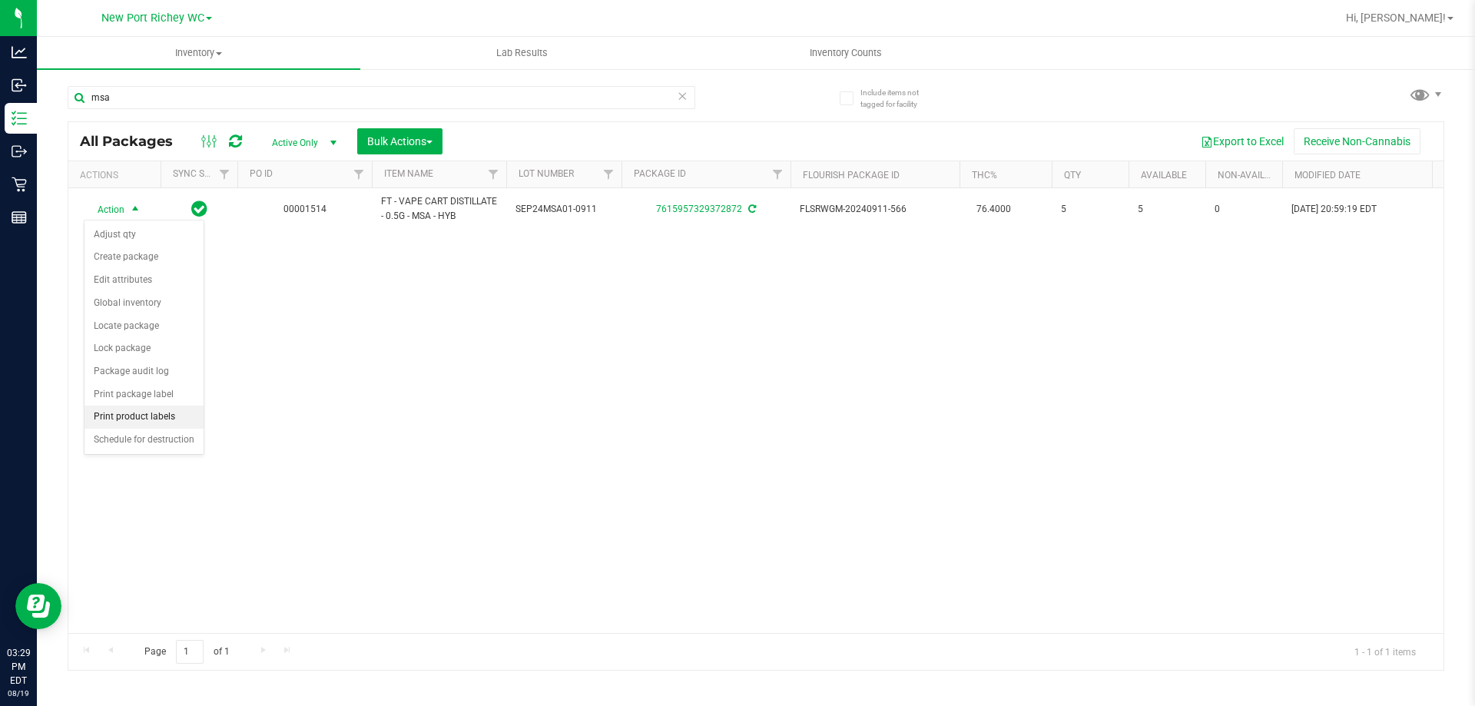
click at [134, 420] on li "Print product labels" at bounding box center [144, 417] width 119 height 23
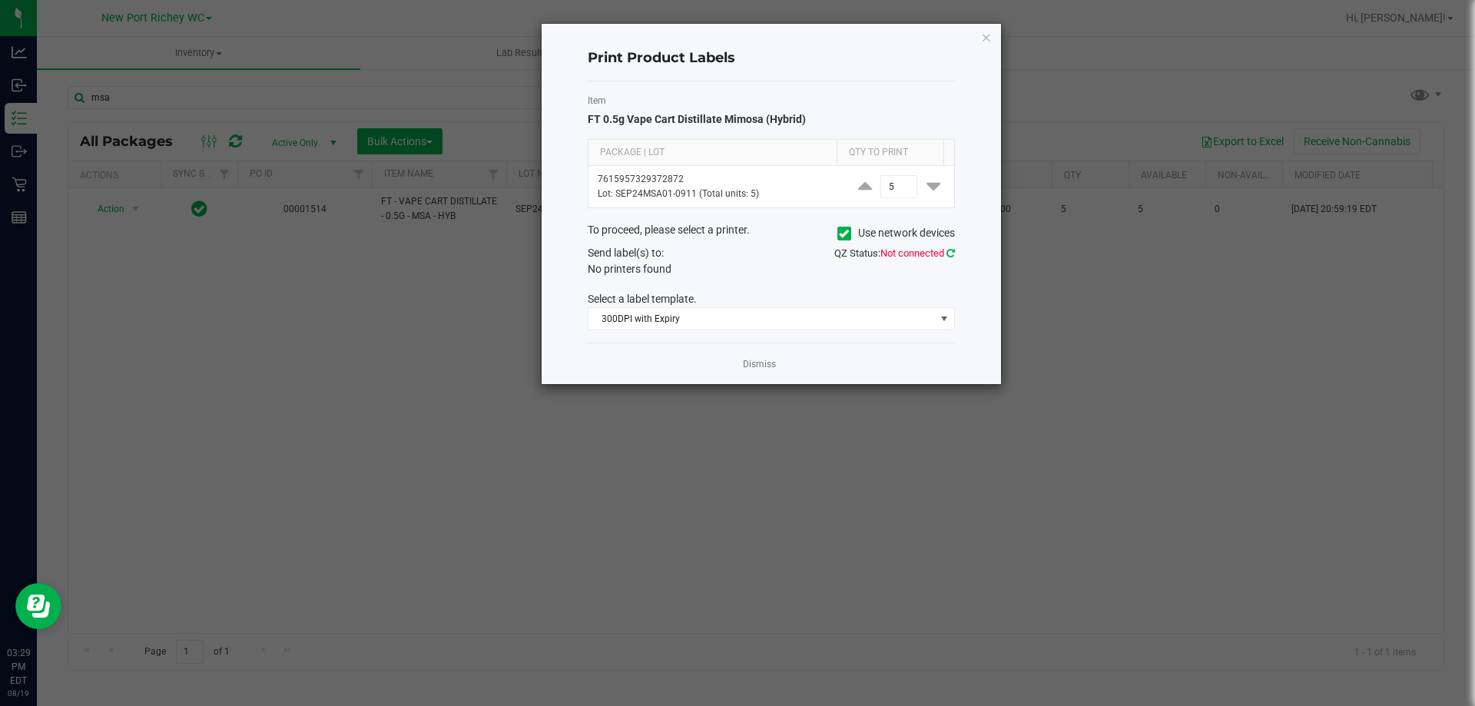
click at [947, 253] on icon at bounding box center [951, 253] width 8 height 10
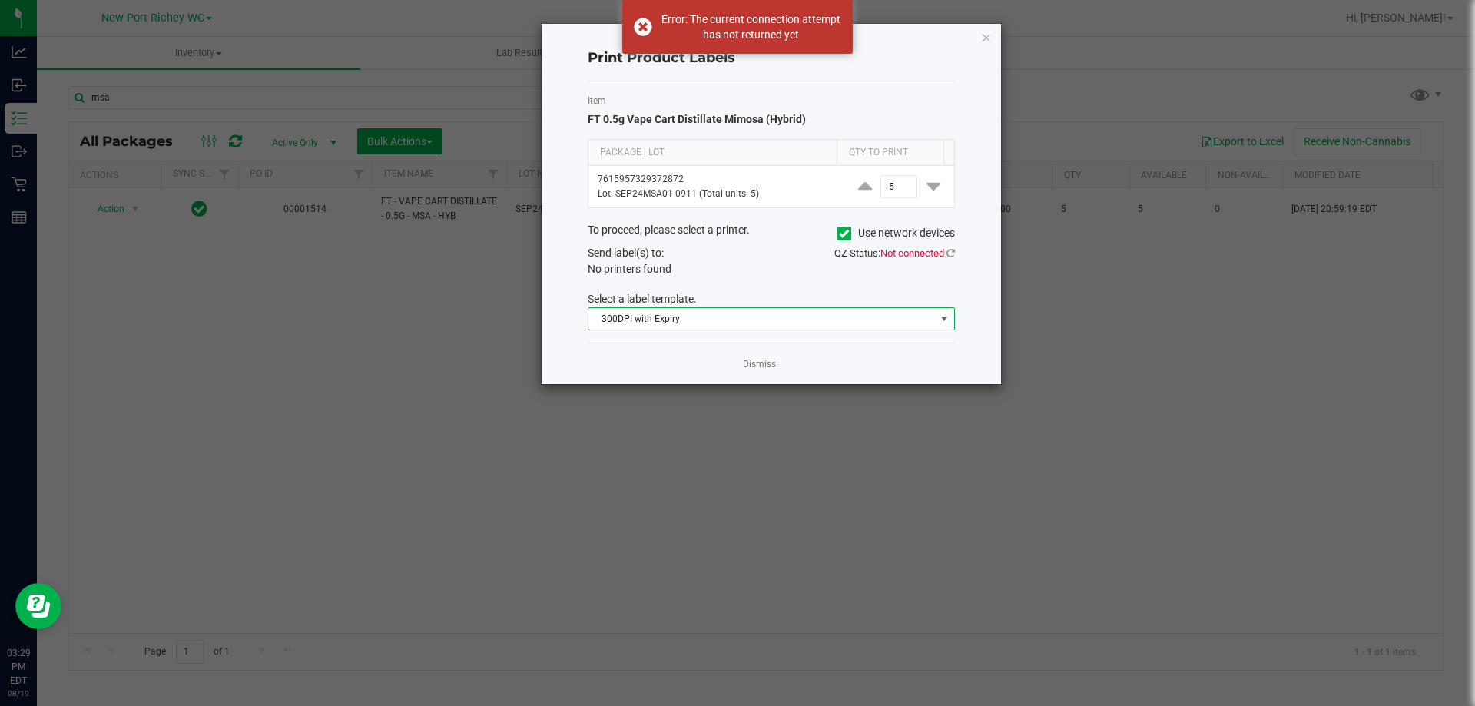
click at [925, 310] on span "300DPI with Expiry" at bounding box center [762, 319] width 347 height 22
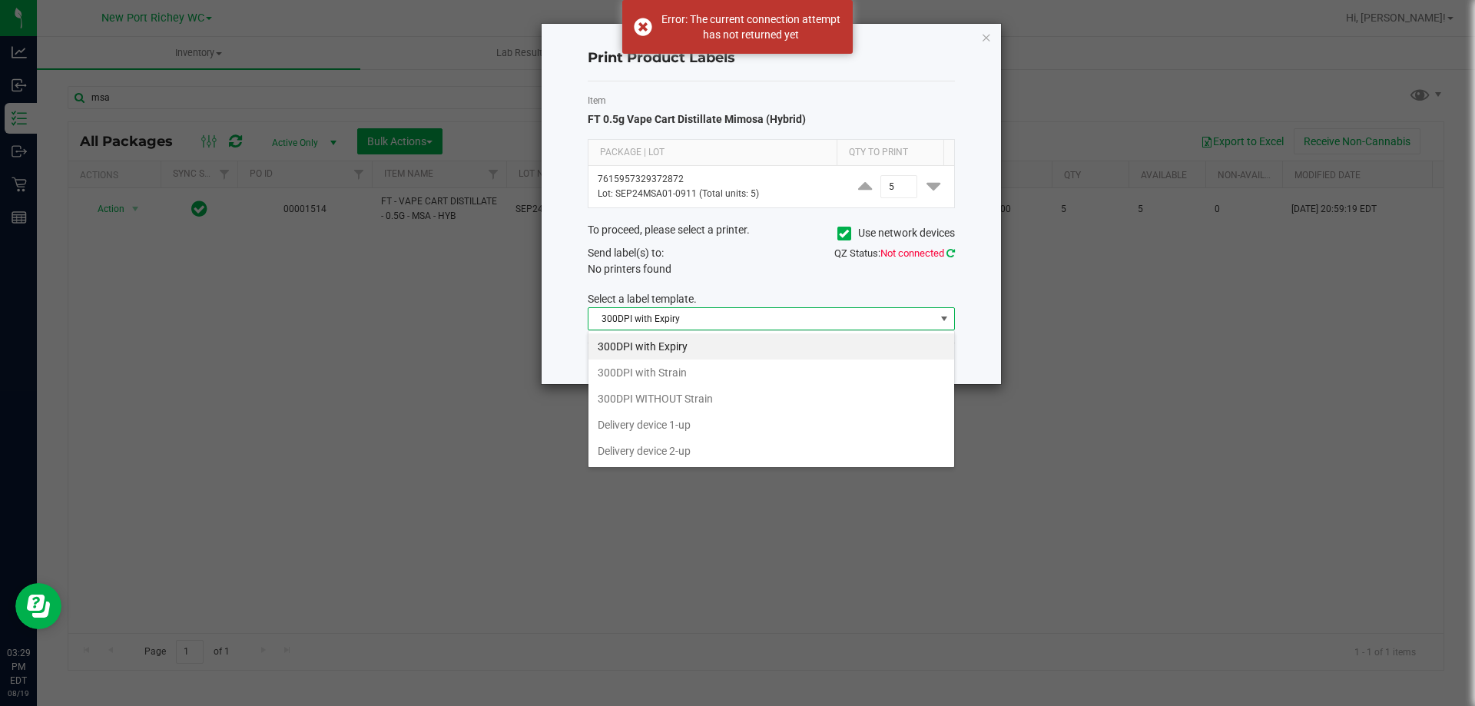
click at [950, 249] on icon at bounding box center [951, 253] width 8 height 10
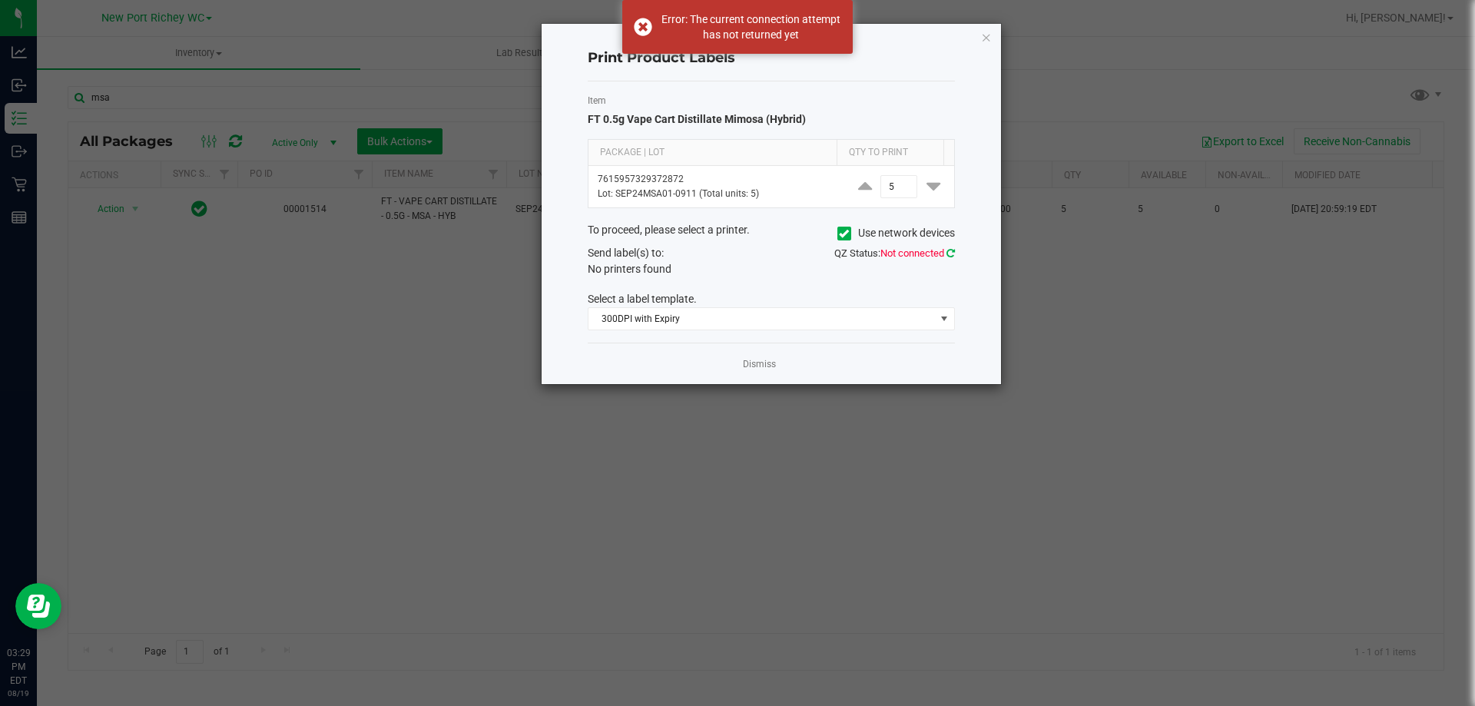
click at [954, 250] on icon at bounding box center [951, 253] width 8 height 10
click at [947, 252] on icon at bounding box center [951, 253] width 8 height 10
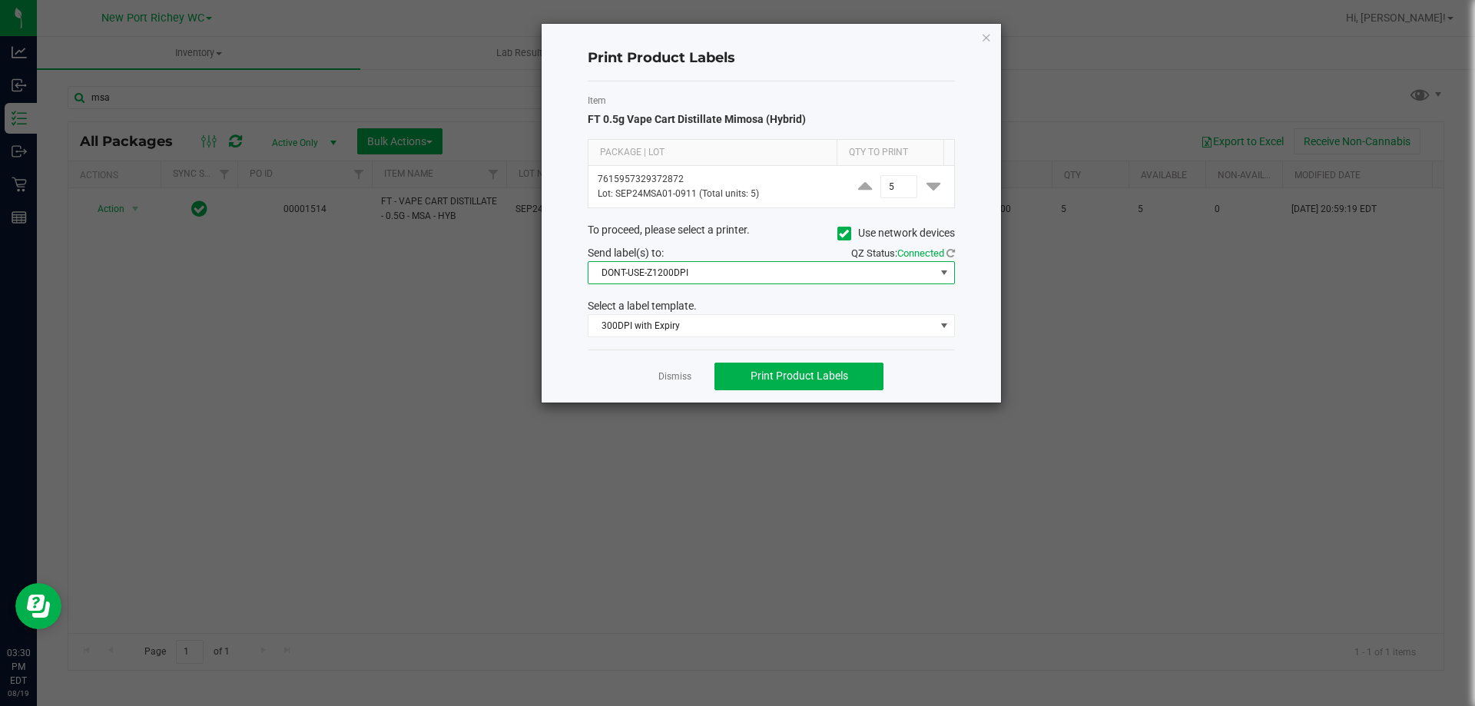
click at [914, 267] on span "DONT-USE-Z1200DPI" at bounding box center [762, 273] width 347 height 22
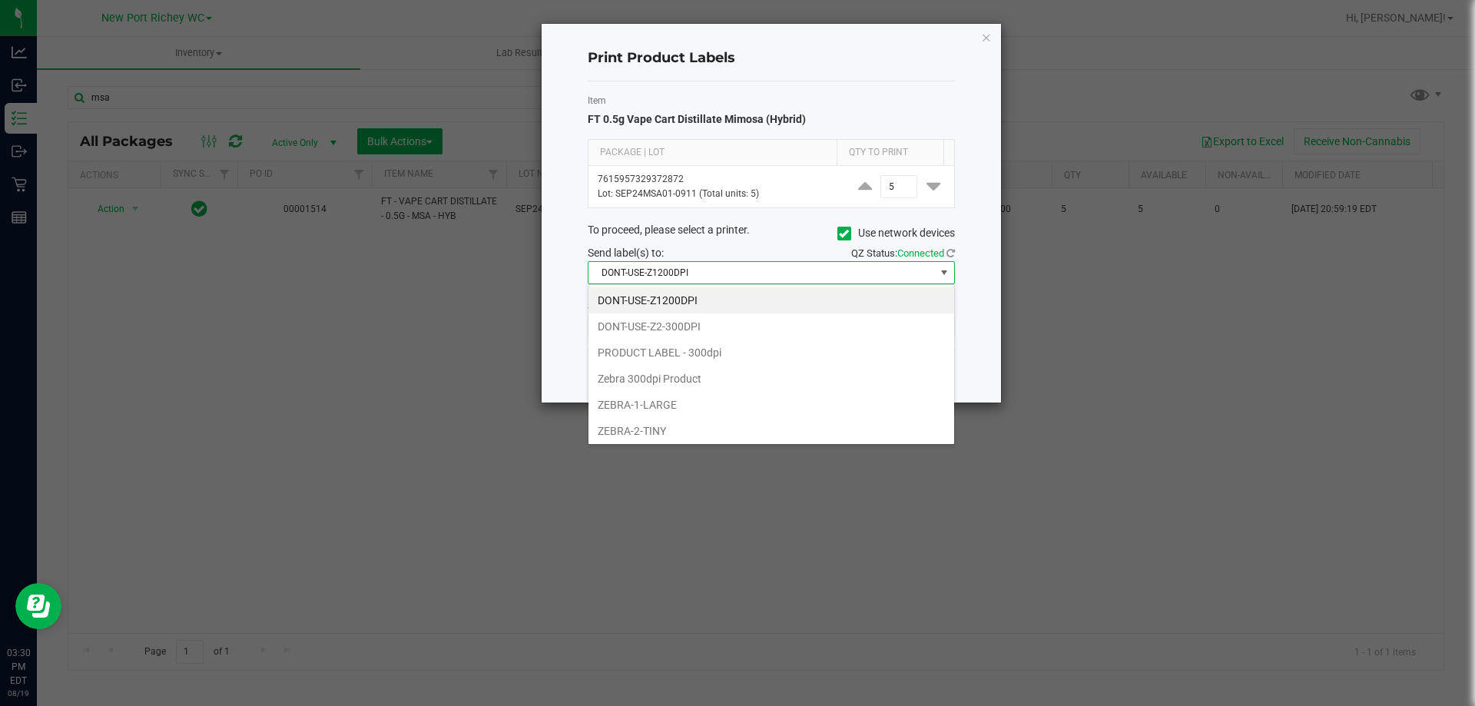
click at [639, 88] on div "Item FT 0.5g Vape Cart Distillate Mimosa (Hybrid) Package | Lot Qty to Print 76…" at bounding box center [771, 215] width 367 height 268
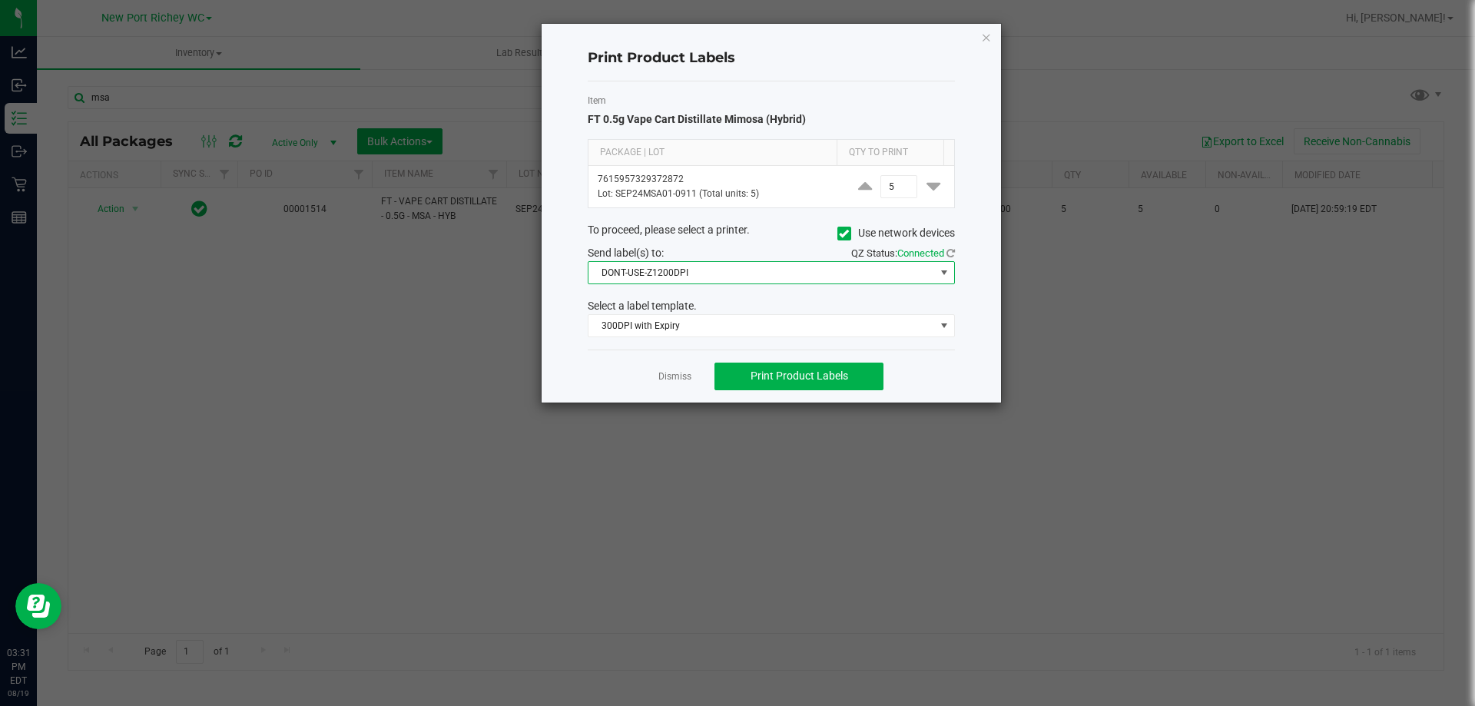
click at [851, 275] on span "DONT-USE-Z1200DPI" at bounding box center [762, 273] width 347 height 22
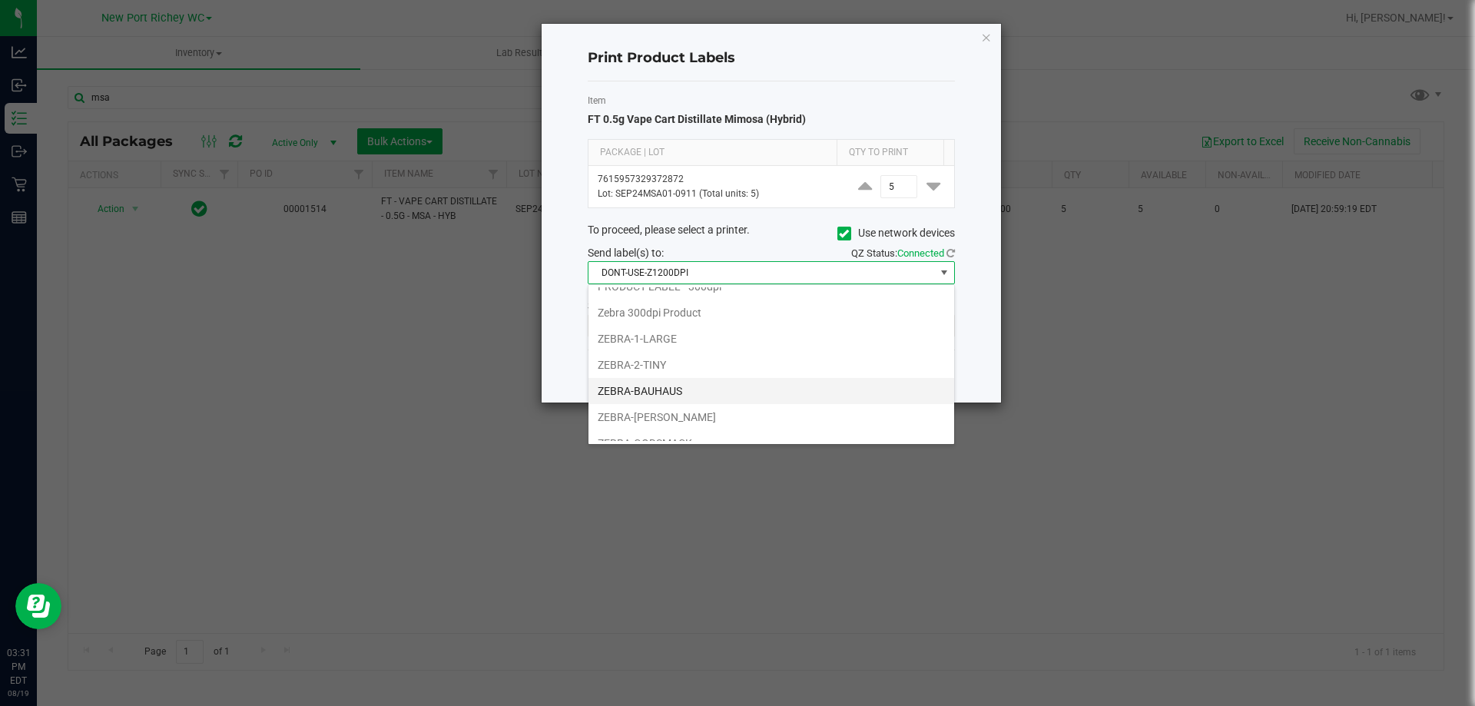
scroll to position [134, 0]
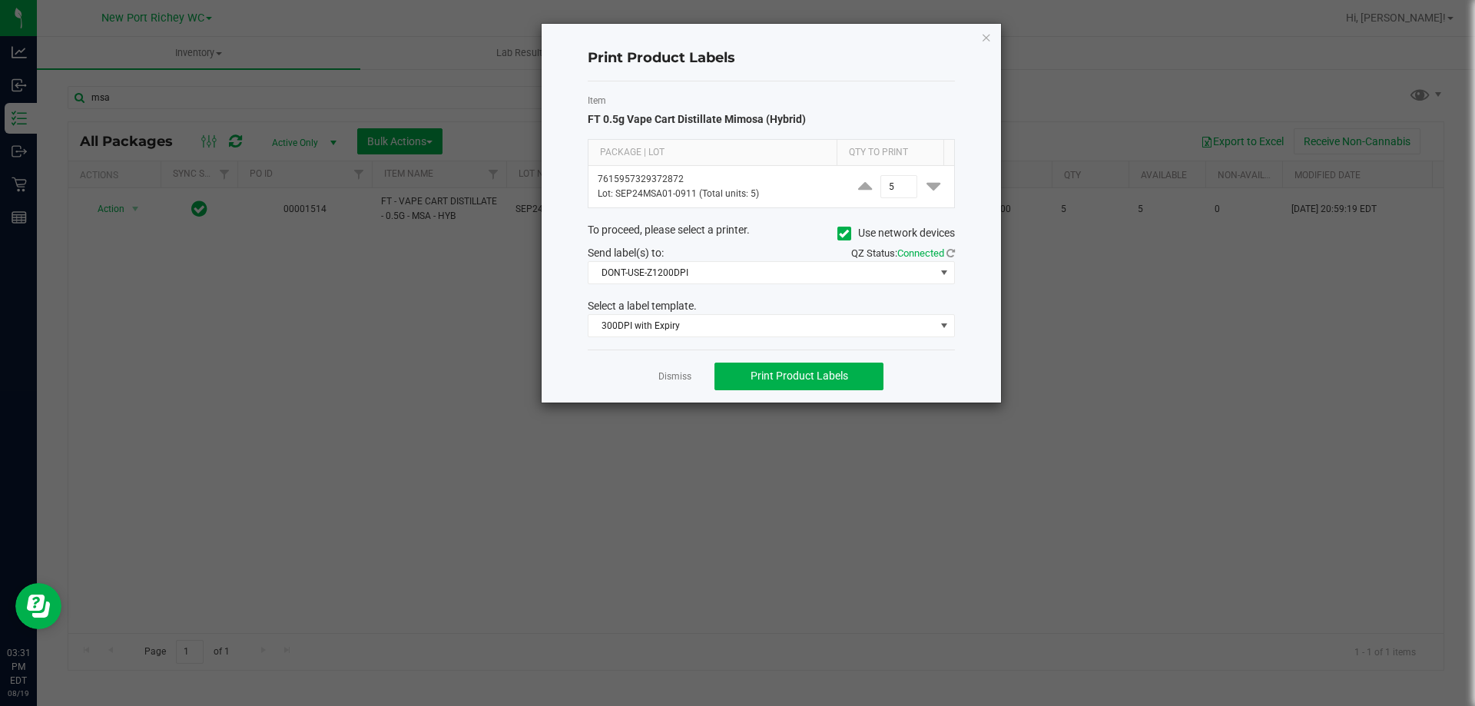
click at [574, 317] on div "Print Product Labels Item FT 0.5g Vape Cart Distillate Mimosa (Hybrid) Package …" at bounding box center [771, 213] width 459 height 379
click at [717, 267] on span "DONT-USE-Z1200DPI" at bounding box center [762, 273] width 347 height 22
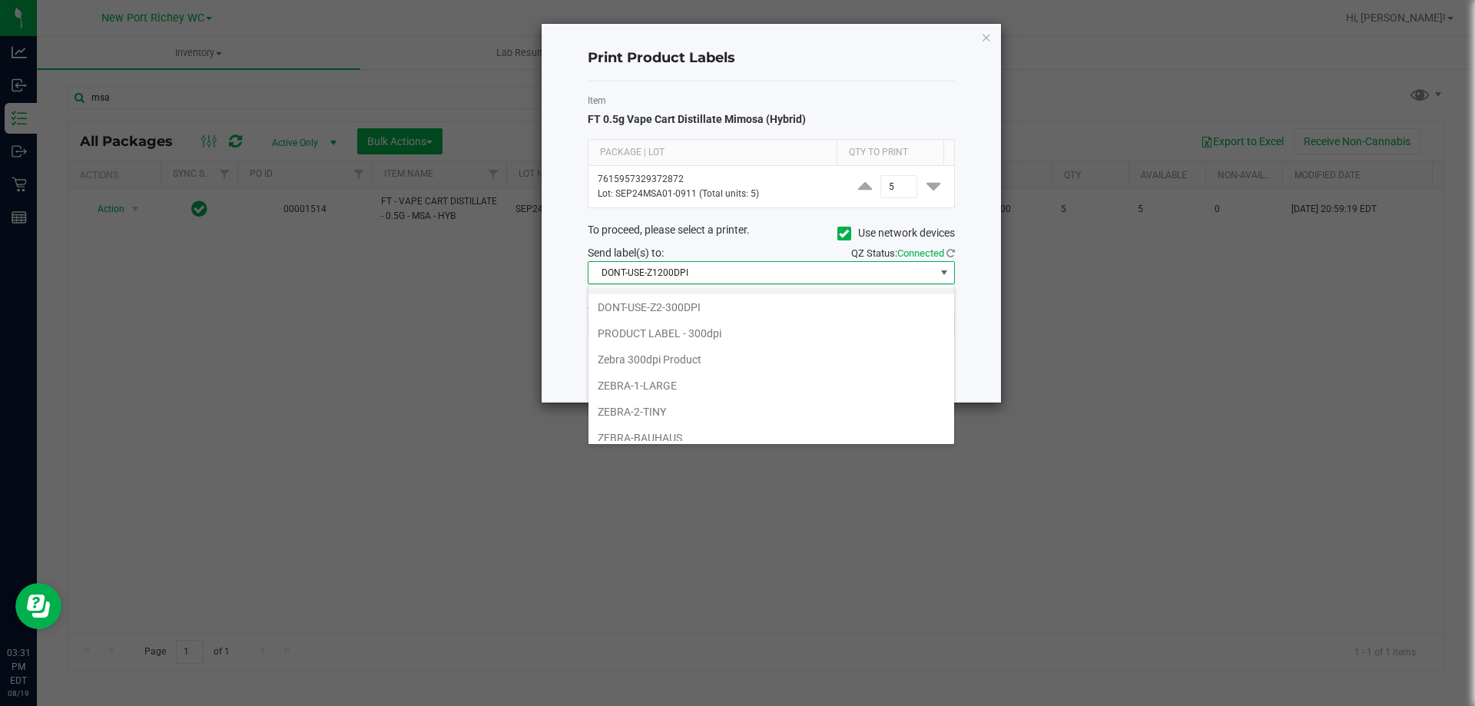
scroll to position [0, 0]
click at [709, 374] on li "Zebra 300dpi Product" at bounding box center [772, 379] width 366 height 26
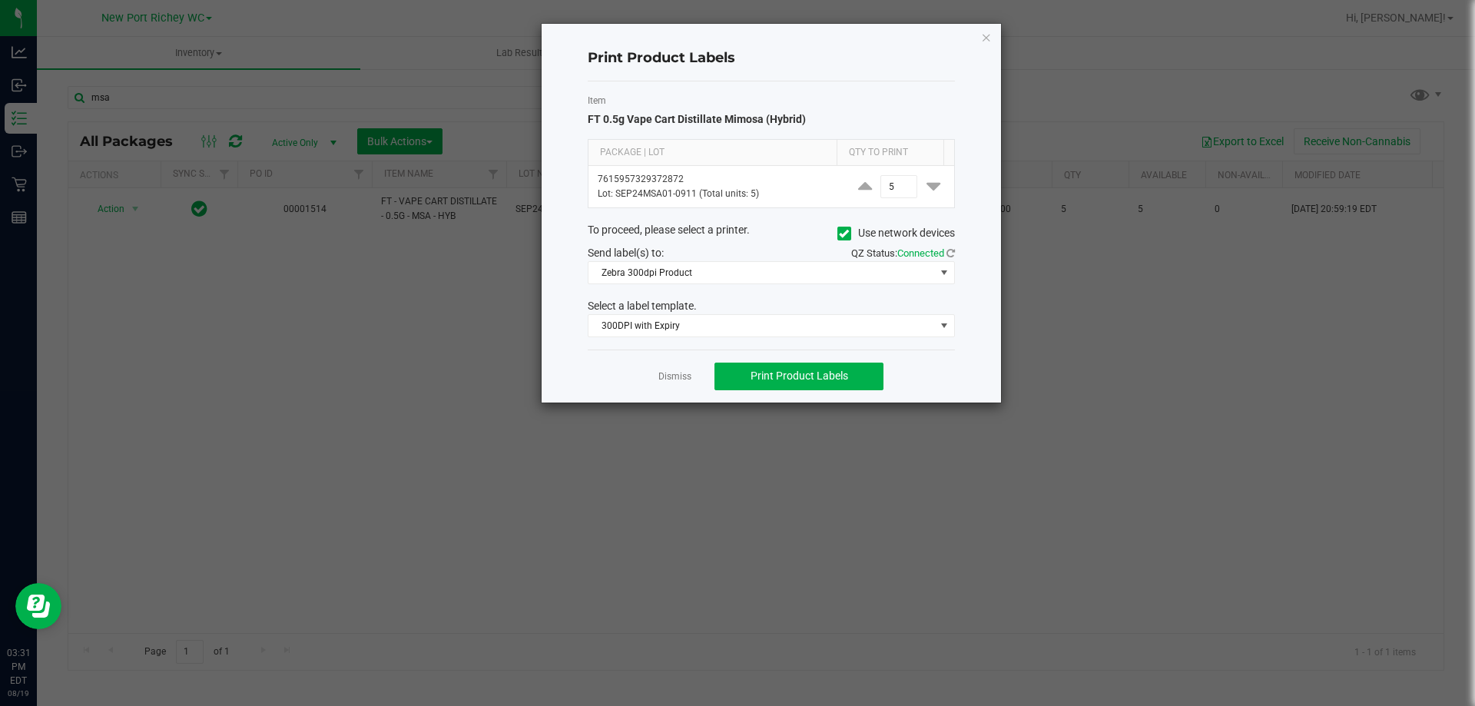
click at [686, 284] on div "Item FT 0.5g Vape Cart Distillate Mimosa (Hybrid) Package | Lot Qty to Print 76…" at bounding box center [771, 215] width 367 height 268
click at [690, 280] on span "Zebra 300dpi Product" at bounding box center [762, 273] width 347 height 22
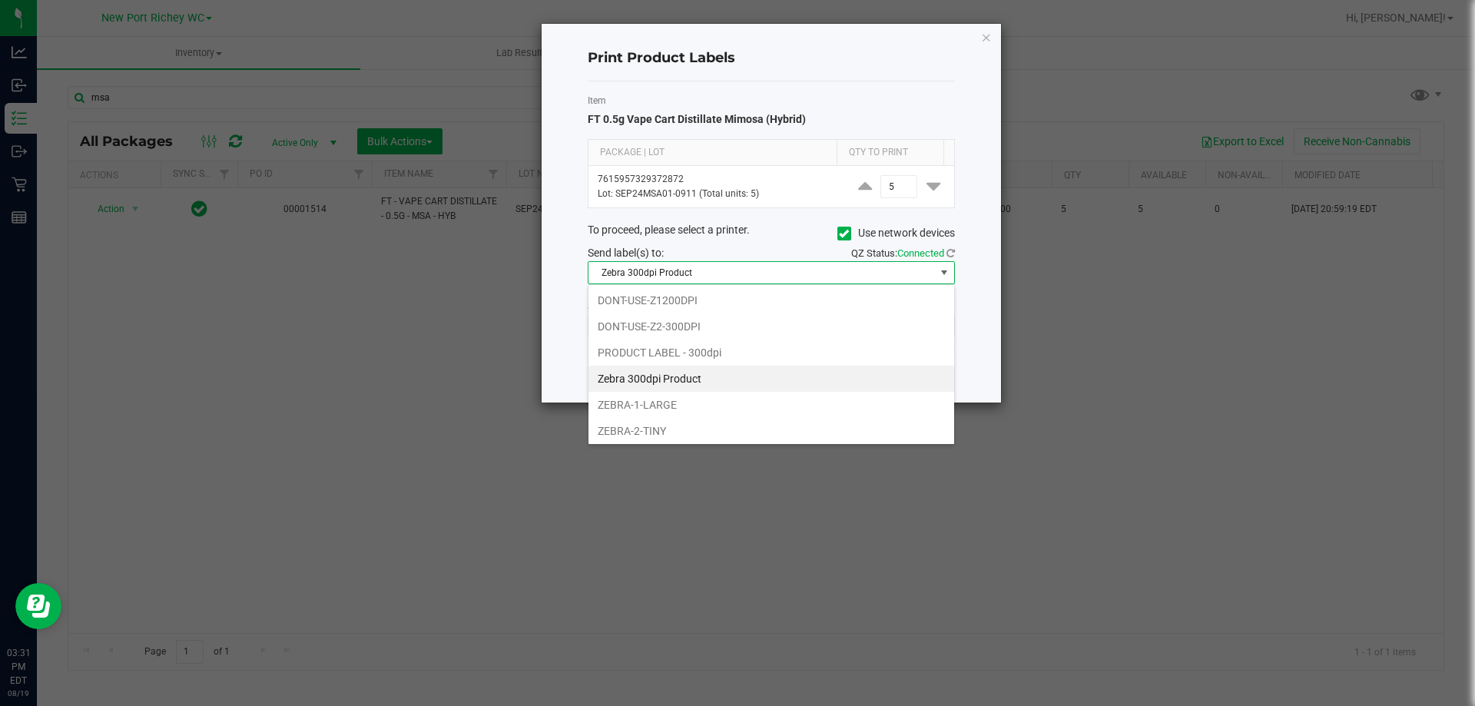
scroll to position [23, 367]
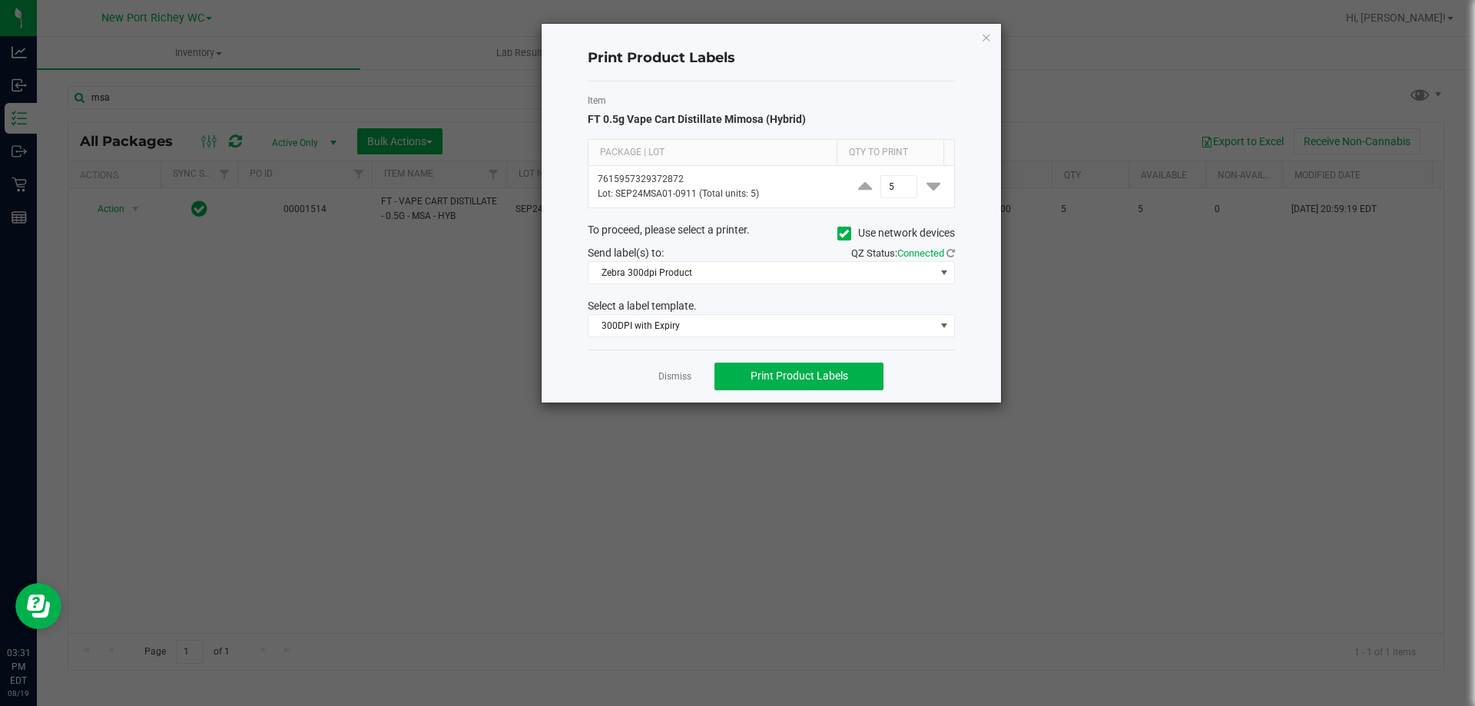
click at [564, 346] on div "Print Product Labels Item FT 0.5g Vape Cart Distillate Mimosa (Hybrid) Package …" at bounding box center [771, 213] width 459 height 379
click at [824, 373] on span "Print Product Labels" at bounding box center [800, 376] width 98 height 12
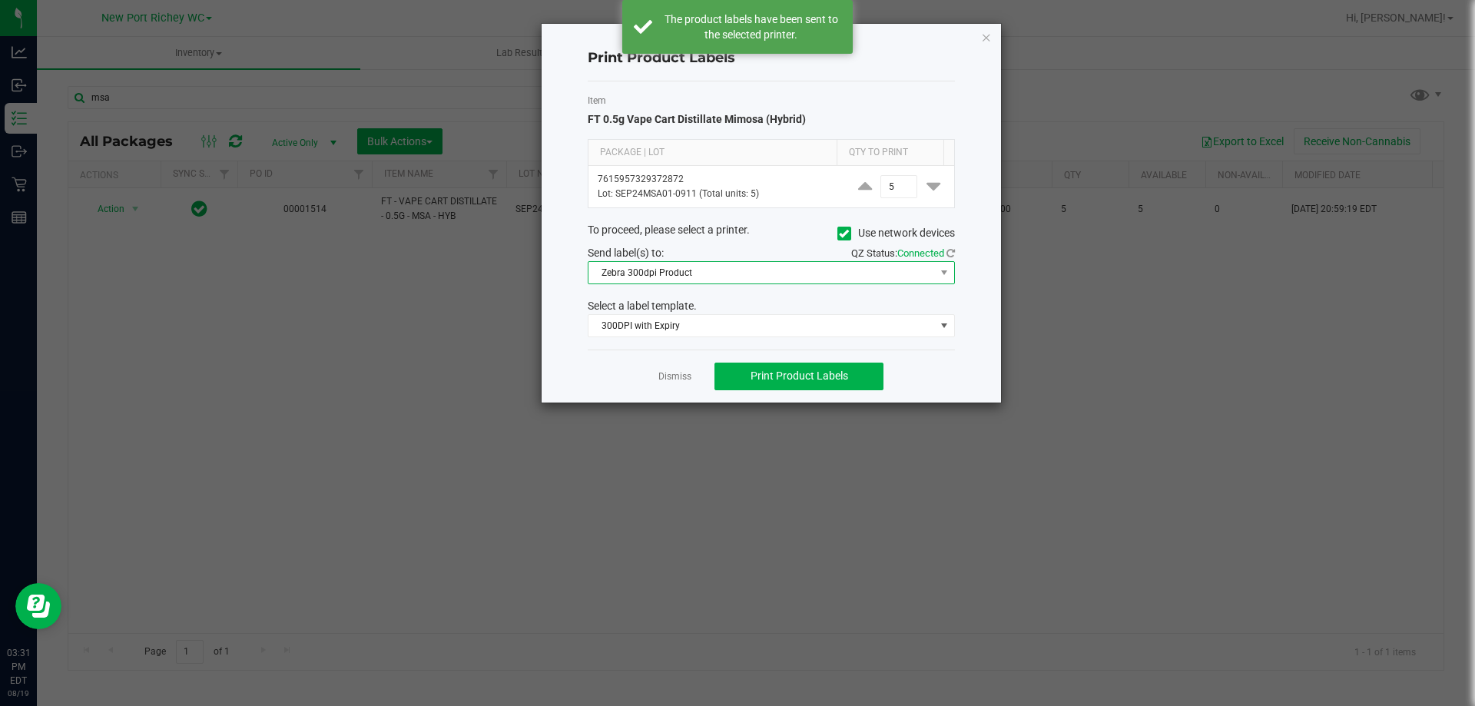
click at [845, 276] on span "Zebra 300dpi Product" at bounding box center [762, 273] width 347 height 22
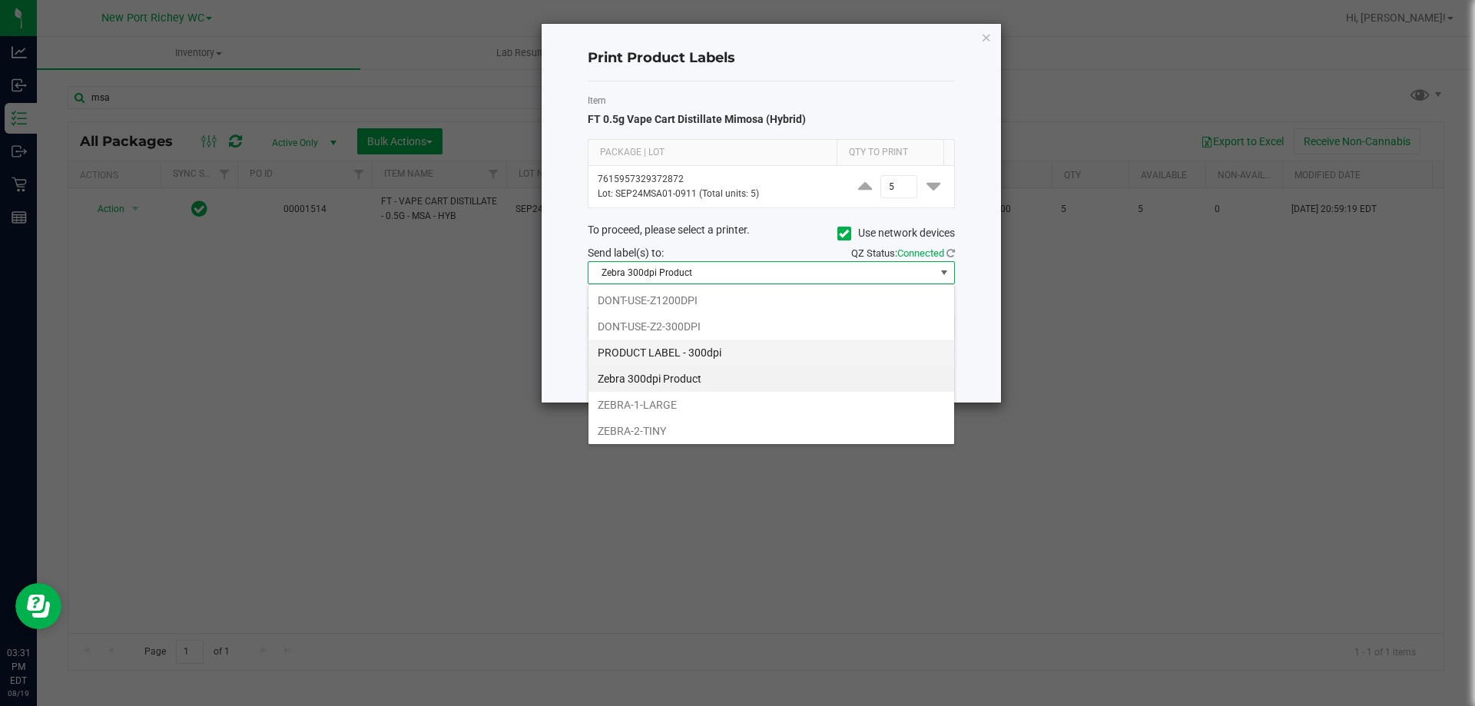
click at [795, 350] on li "PRODUCT LABEL - 300dpi" at bounding box center [772, 353] width 366 height 26
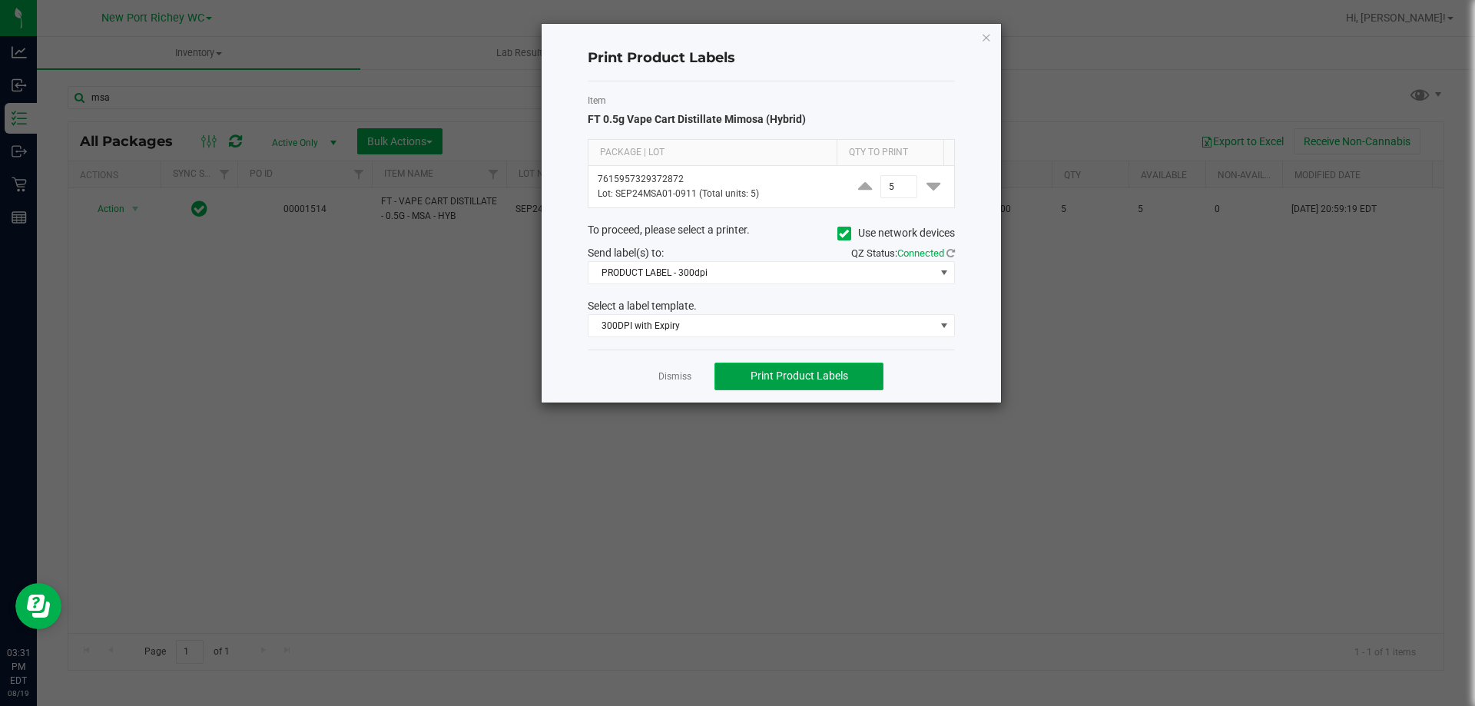
drag, startPoint x: 759, startPoint y: 379, endPoint x: 734, endPoint y: 379, distance: 25.4
click at [734, 379] on button "Print Product Labels" at bounding box center [799, 377] width 169 height 28
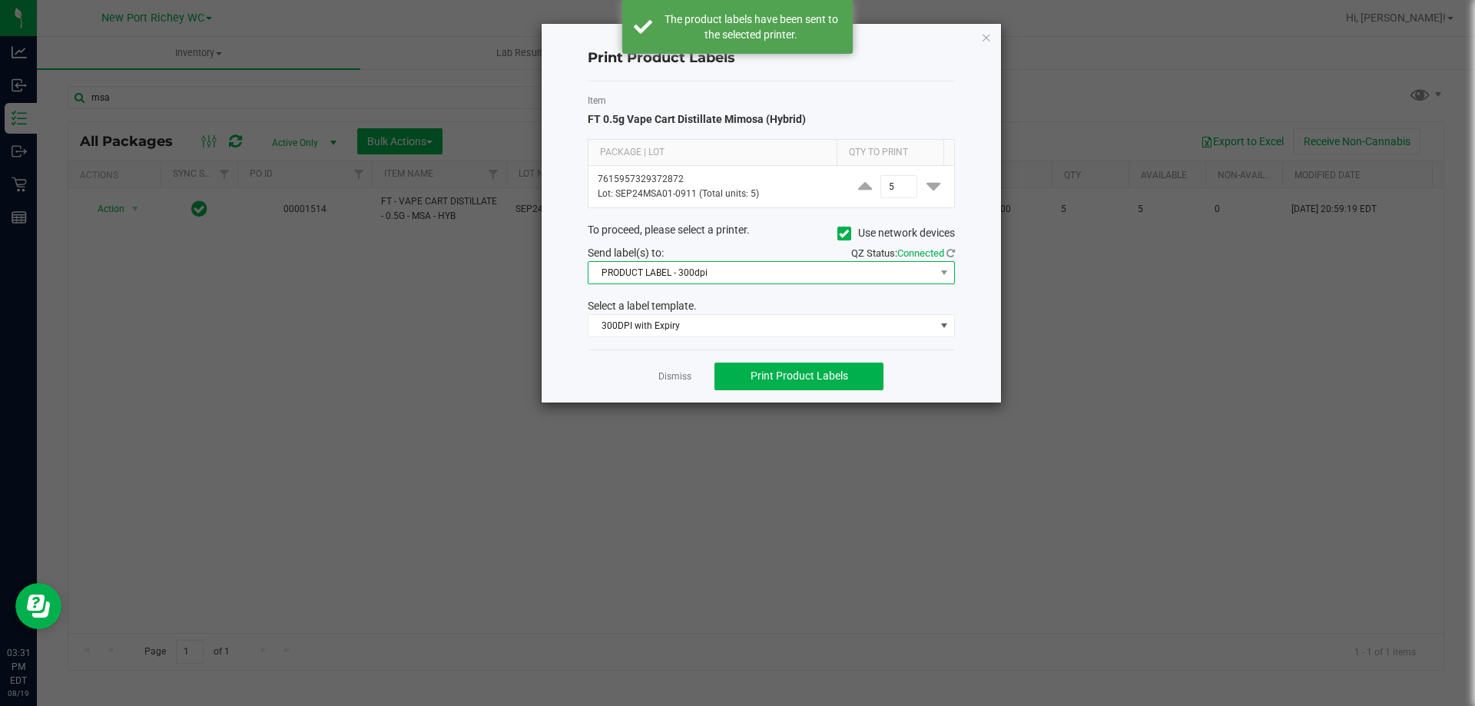
click at [701, 264] on span "PRODUCT LABEL - 300dpi" at bounding box center [762, 273] width 347 height 22
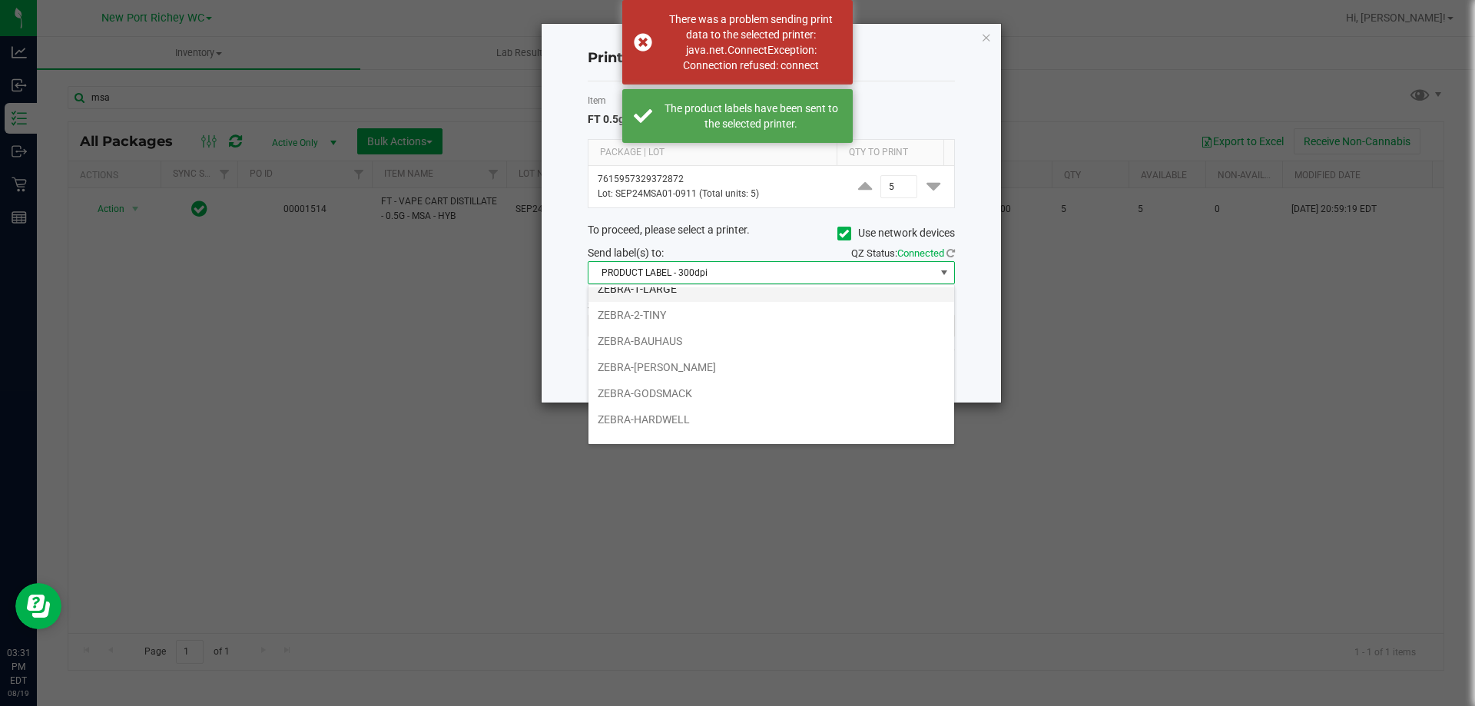
scroll to position [134, 0]
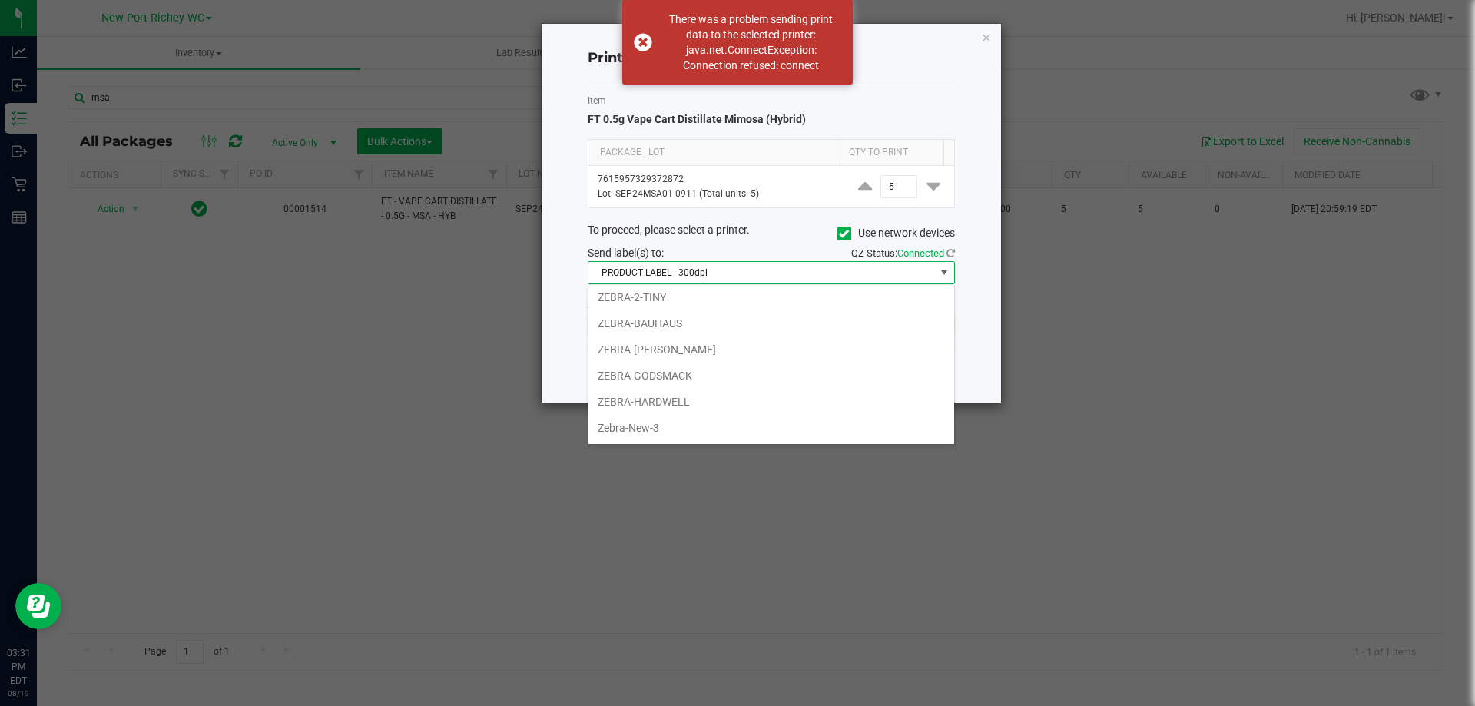
click at [545, 340] on div "Print Product Labels Item FT 0.5g Vape Cart Distillate Mimosa (Hybrid) Package …" at bounding box center [771, 213] width 459 height 379
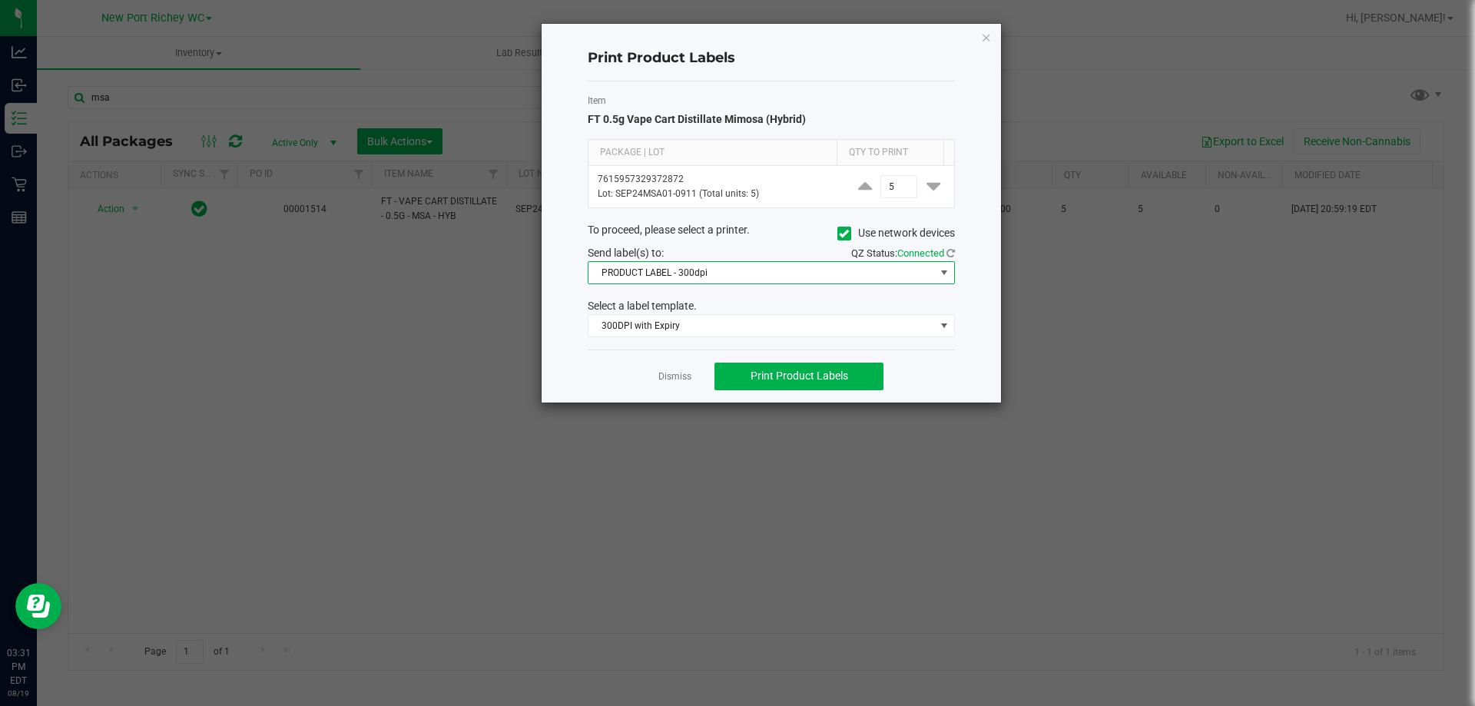
click at [671, 277] on span "PRODUCT LABEL - 300dpi" at bounding box center [762, 273] width 347 height 22
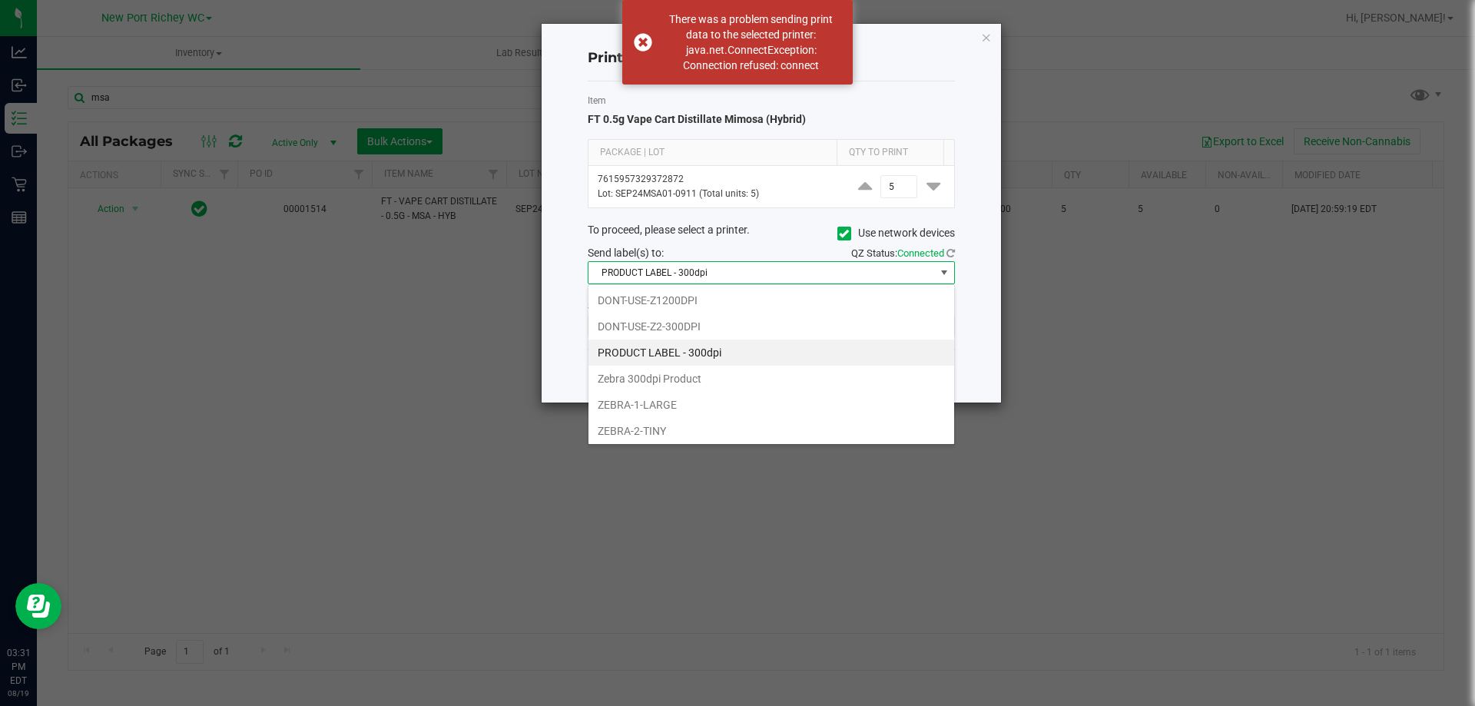
scroll to position [23, 367]
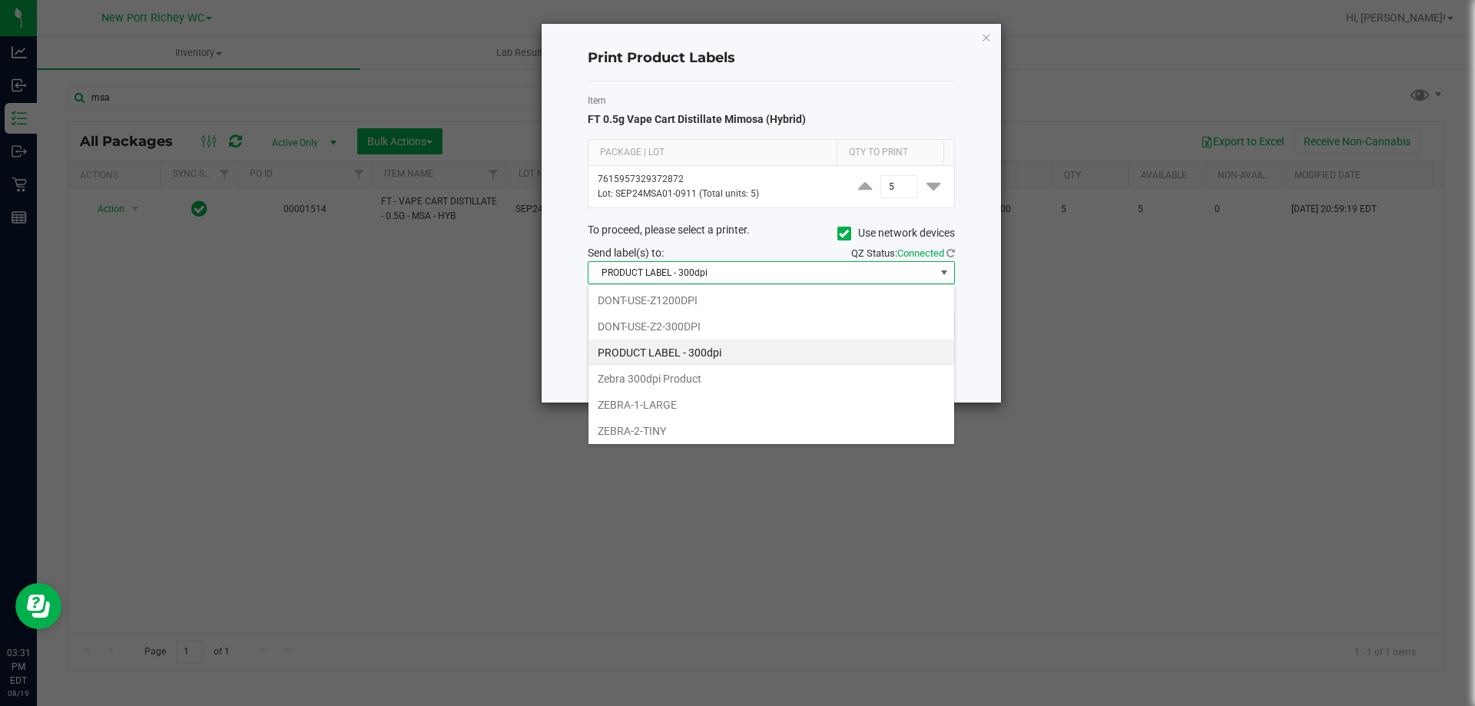
click at [573, 314] on div "Print Product Labels Item FT 0.5g Vape Cart Distillate Mimosa (Hybrid) Package …" at bounding box center [771, 213] width 459 height 379
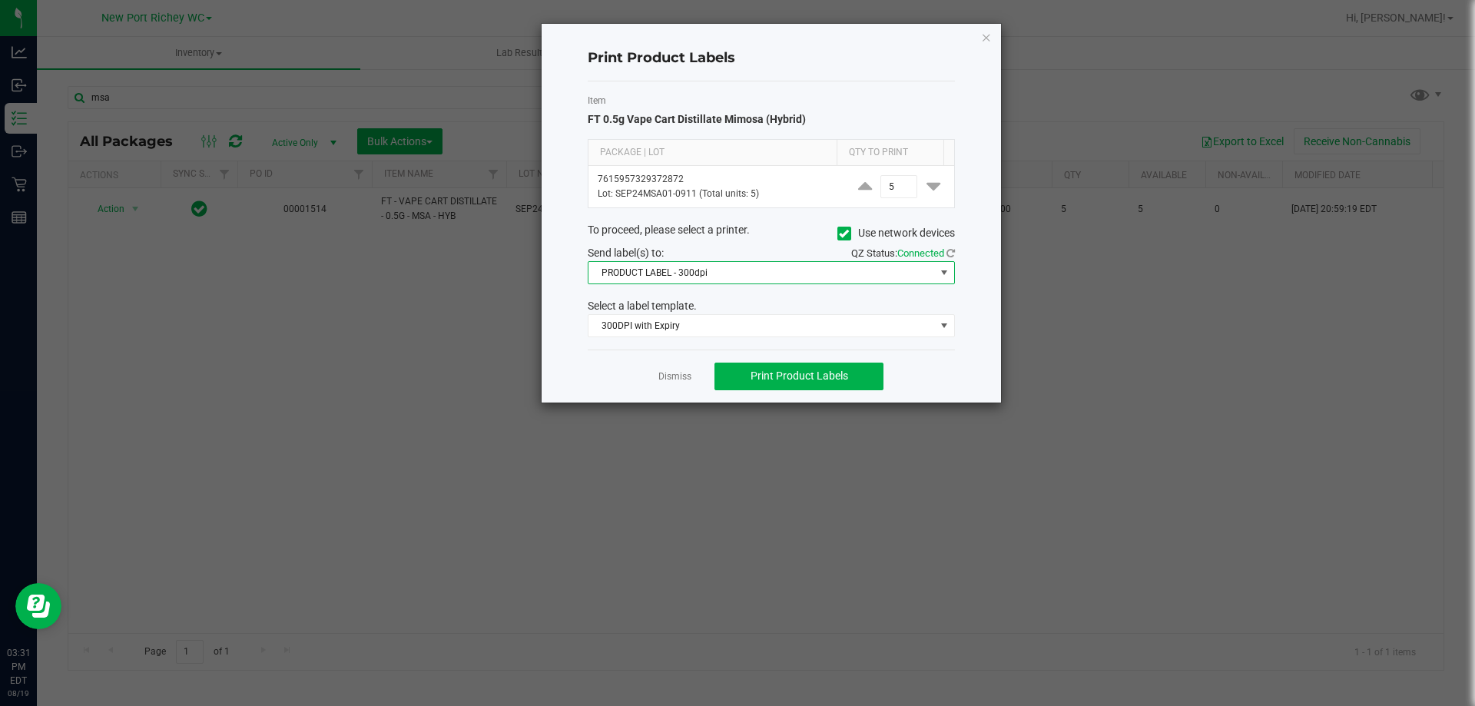
click at [780, 267] on span "PRODUCT LABEL - 300dpi" at bounding box center [762, 273] width 347 height 22
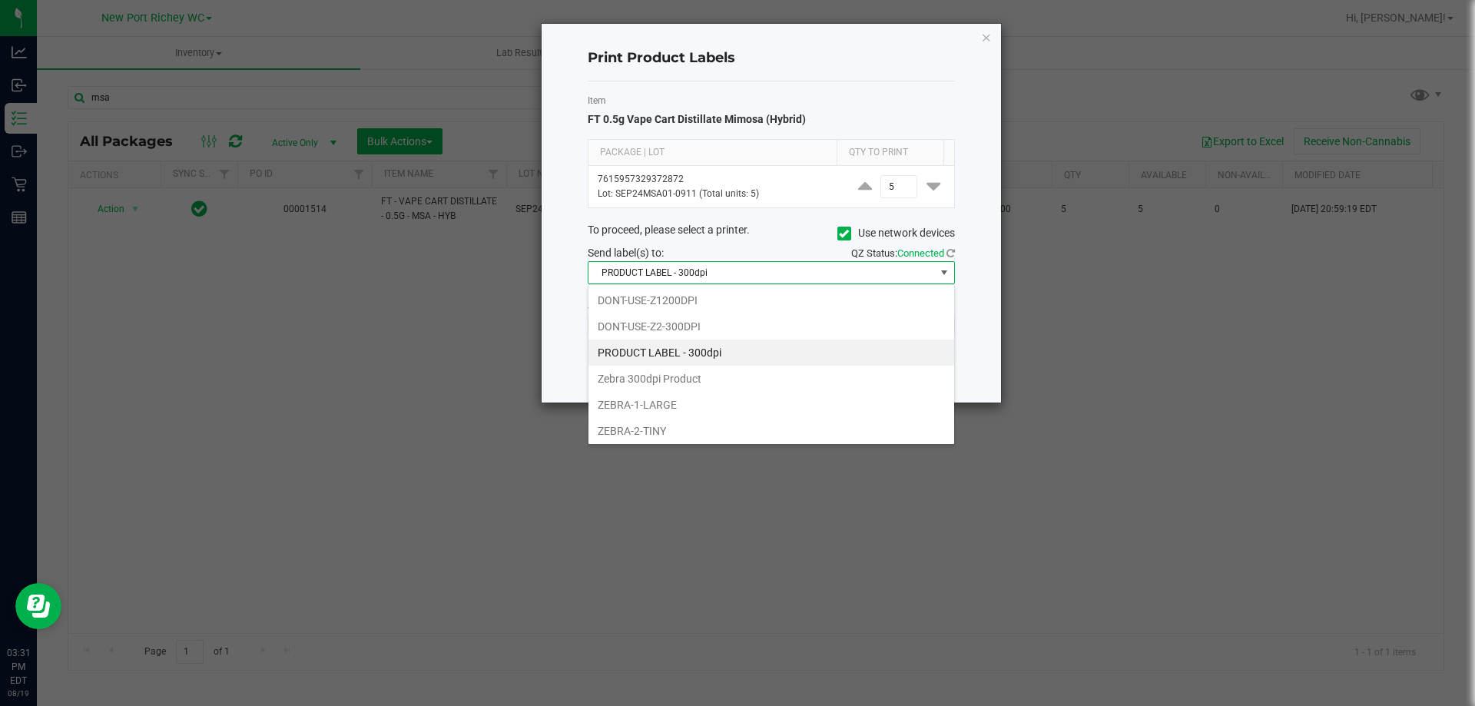
click at [563, 350] on div "Print Product Labels Item FT 0.5g Vape Cart Distillate Mimosa (Hybrid) Package …" at bounding box center [771, 213] width 459 height 379
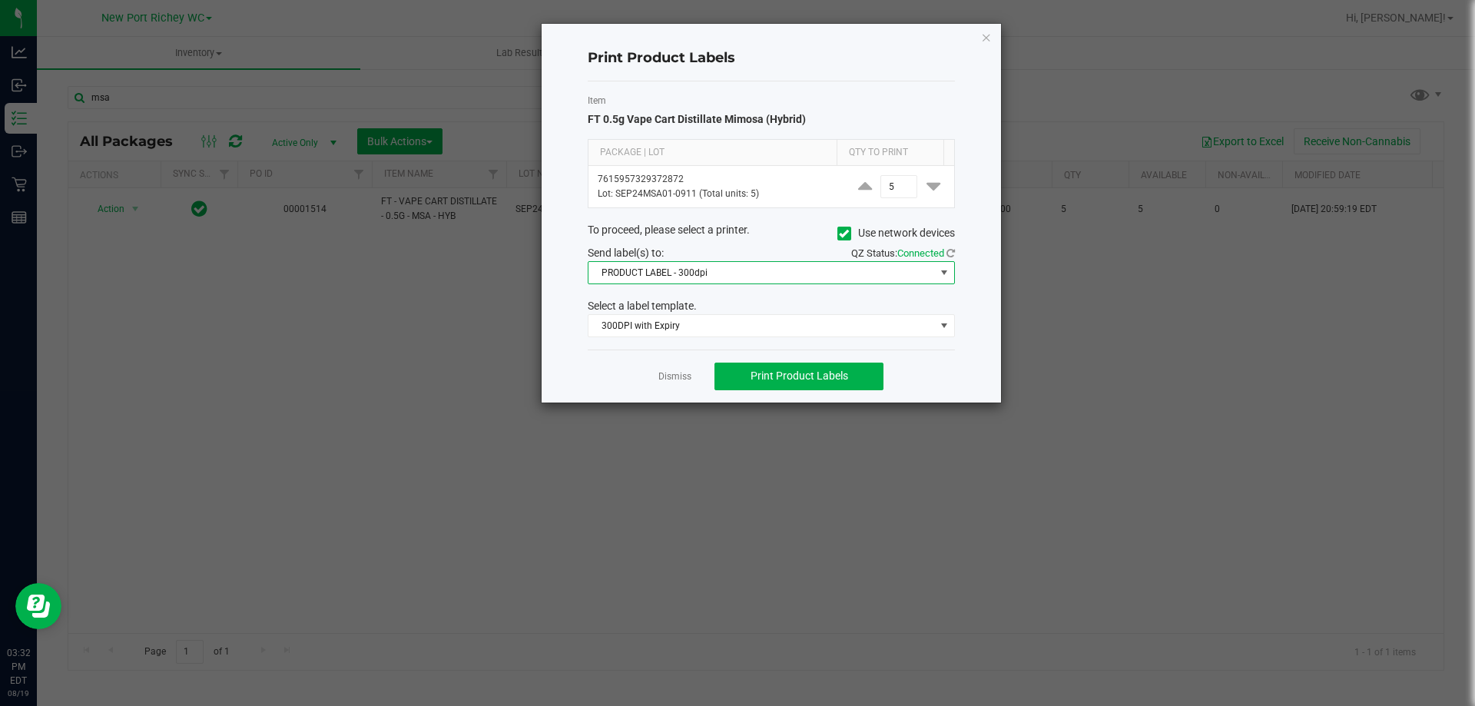
click at [701, 278] on span "PRODUCT LABEL - 300dpi" at bounding box center [762, 273] width 347 height 22
click at [529, 351] on div "Print Product Labels Item FT 0.5g Vape Cart Distillate Mimosa (Hybrid) Package …" at bounding box center [744, 213] width 516 height 380
click at [983, 32] on icon "button" at bounding box center [986, 37] width 11 height 18
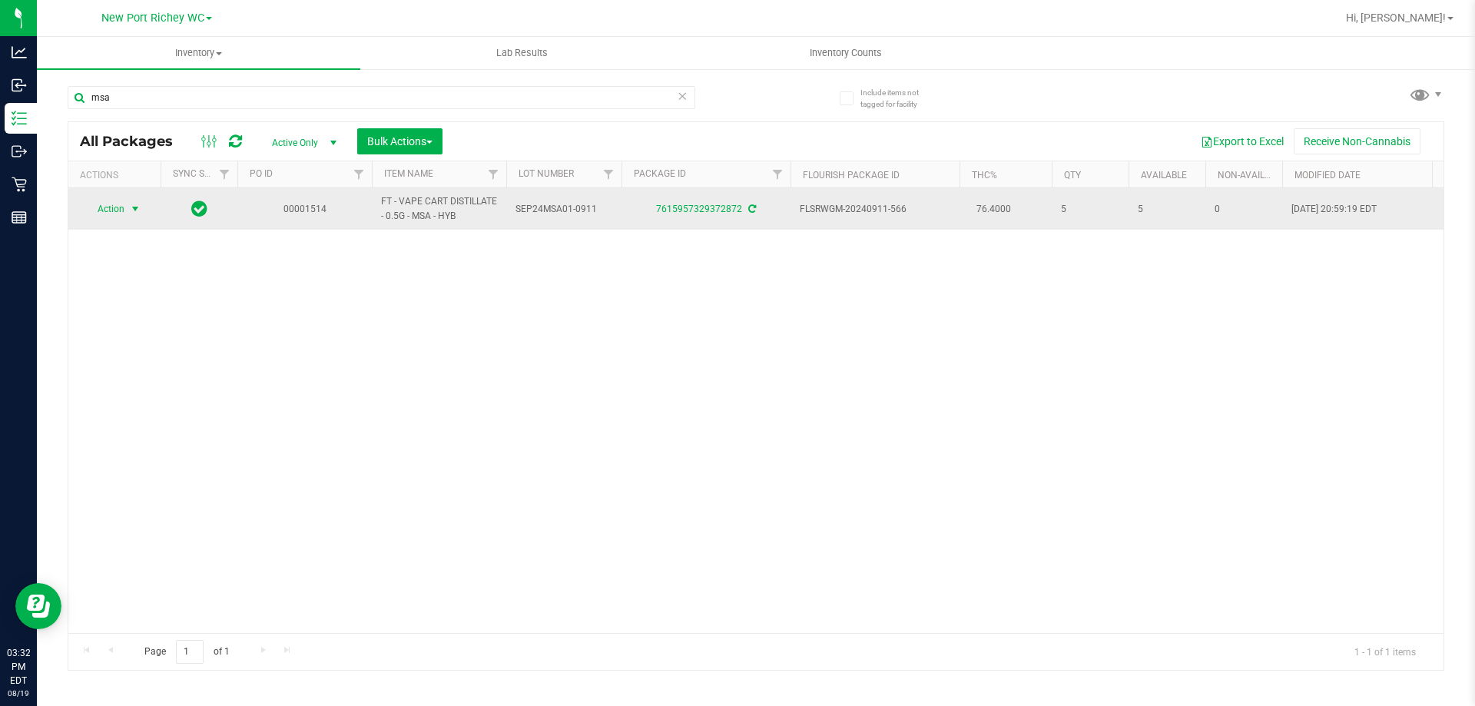
click at [133, 205] on span "select" at bounding box center [135, 209] width 12 height 12
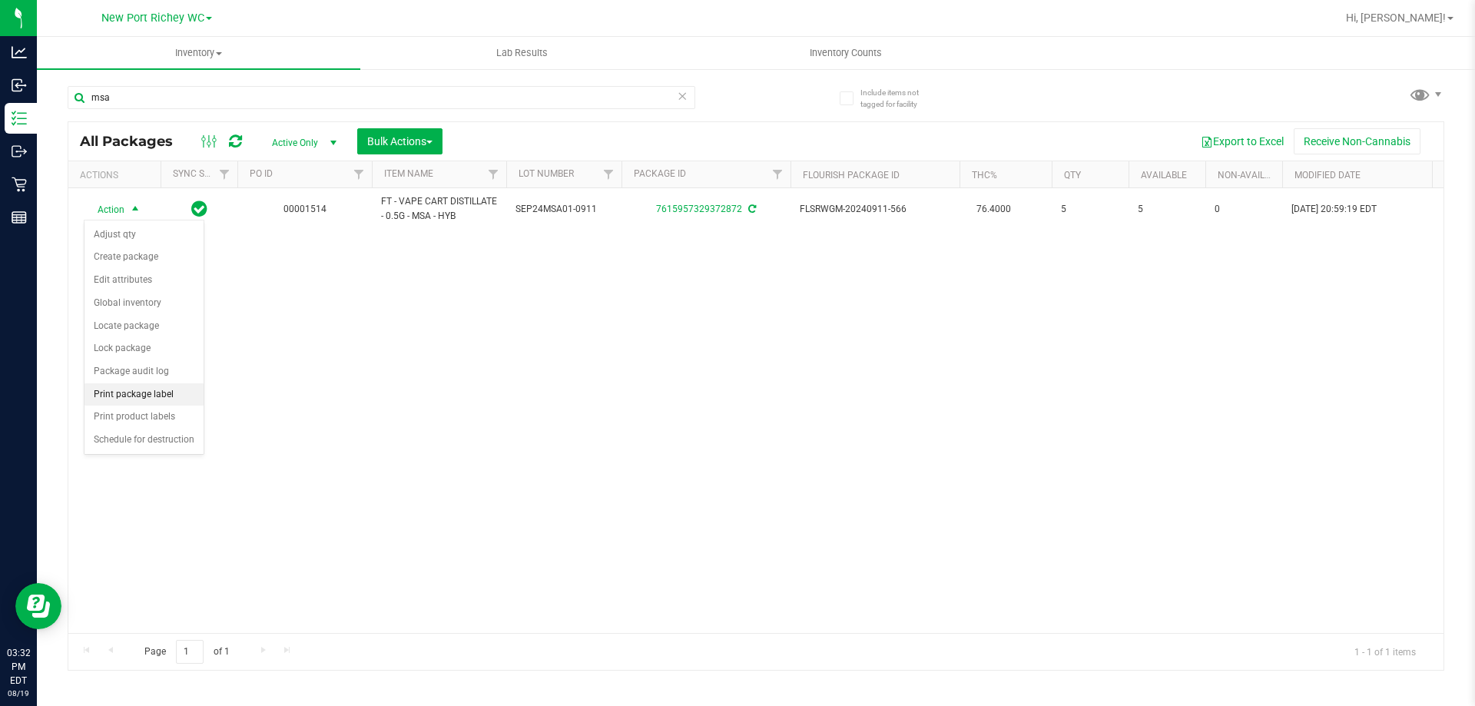
click at [158, 397] on li "Print package label" at bounding box center [144, 394] width 119 height 23
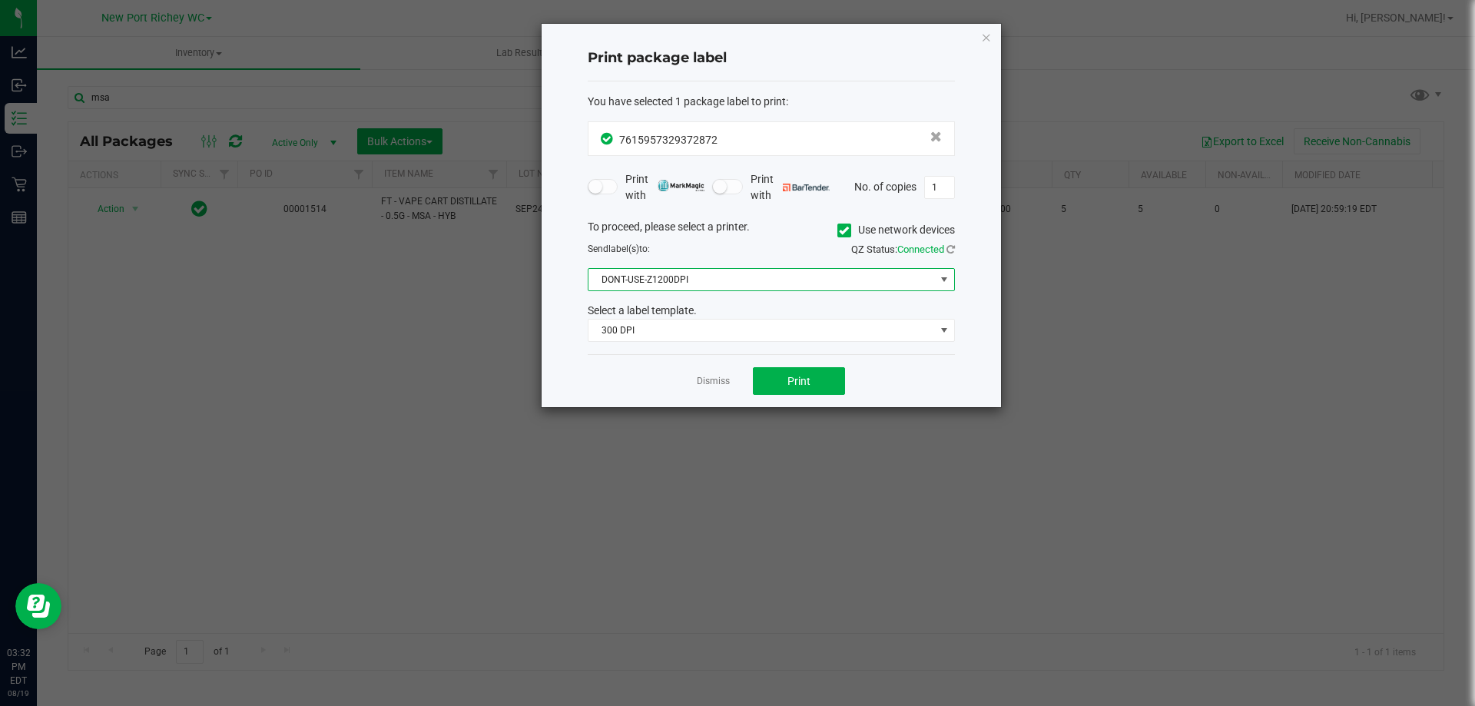
click at [771, 280] on span "DONT-USE-Z1200DPI" at bounding box center [762, 280] width 347 height 22
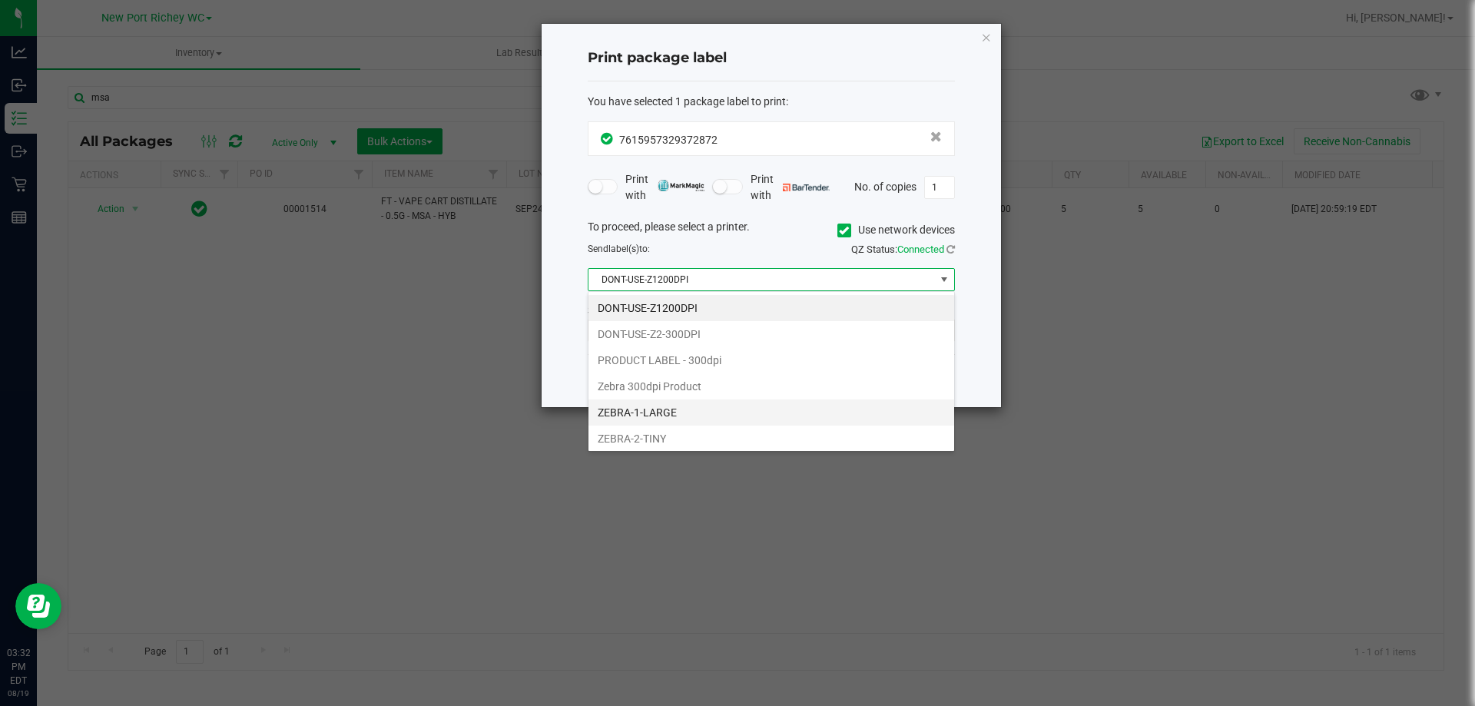
click at [698, 416] on li "ZEBRA-1-LARGE" at bounding box center [772, 413] width 366 height 26
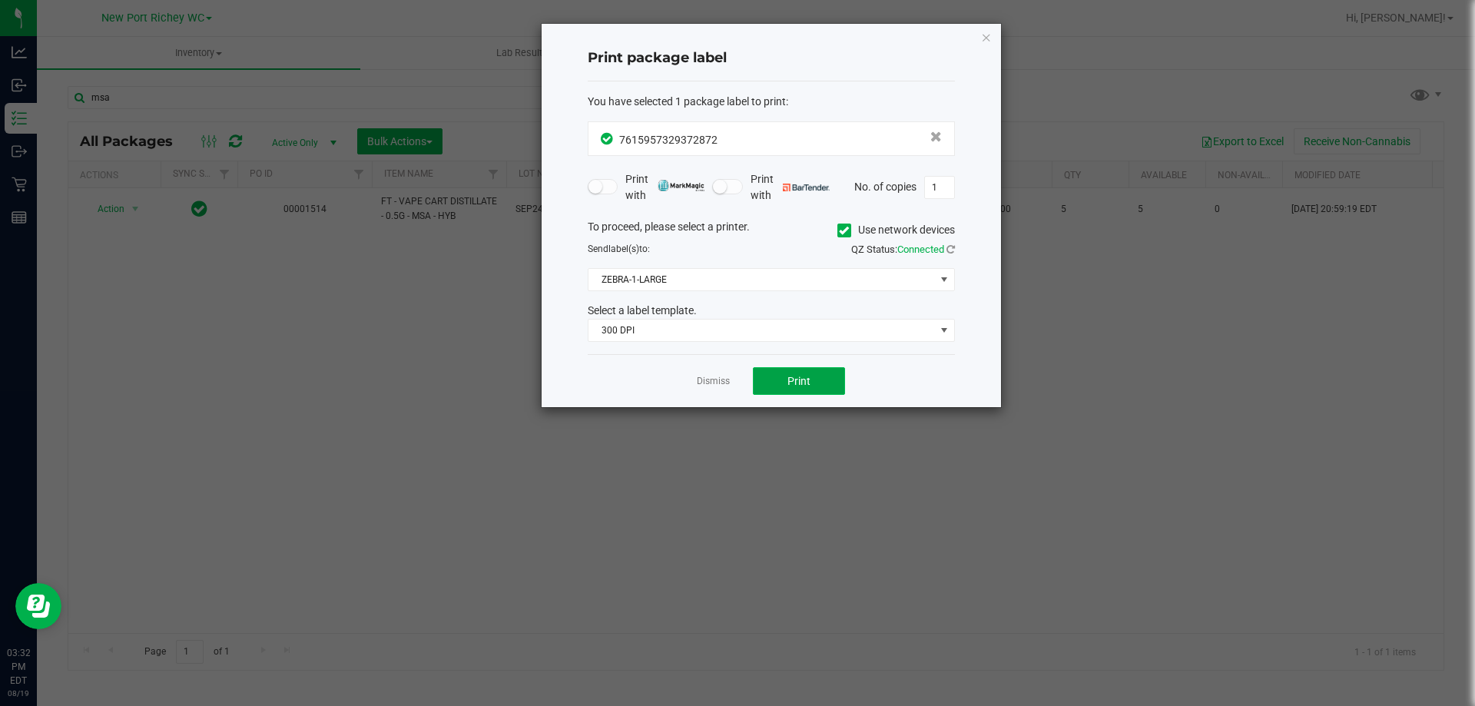
click at [776, 380] on button "Print" at bounding box center [799, 381] width 92 height 28
click at [983, 33] on icon "button" at bounding box center [986, 37] width 11 height 18
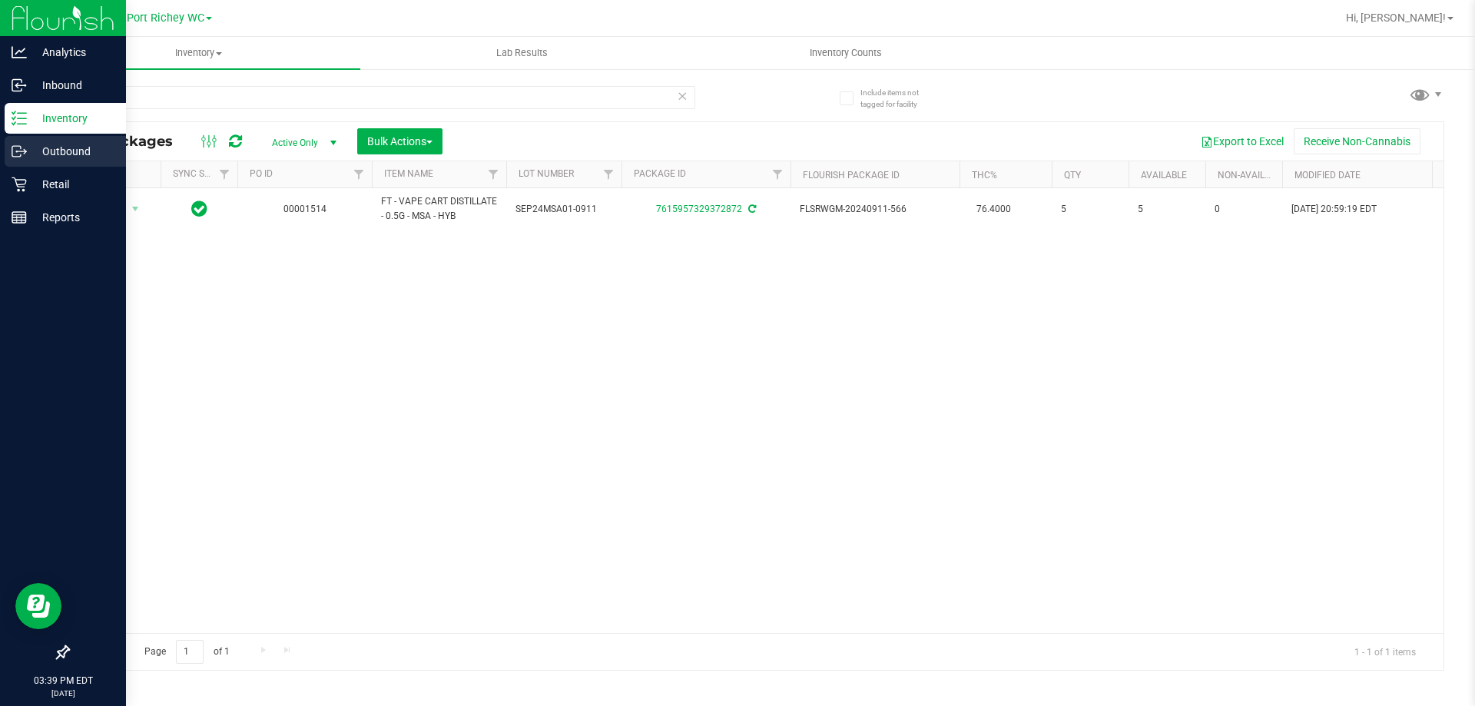
click at [50, 148] on p "Outbound" at bounding box center [73, 151] width 92 height 18
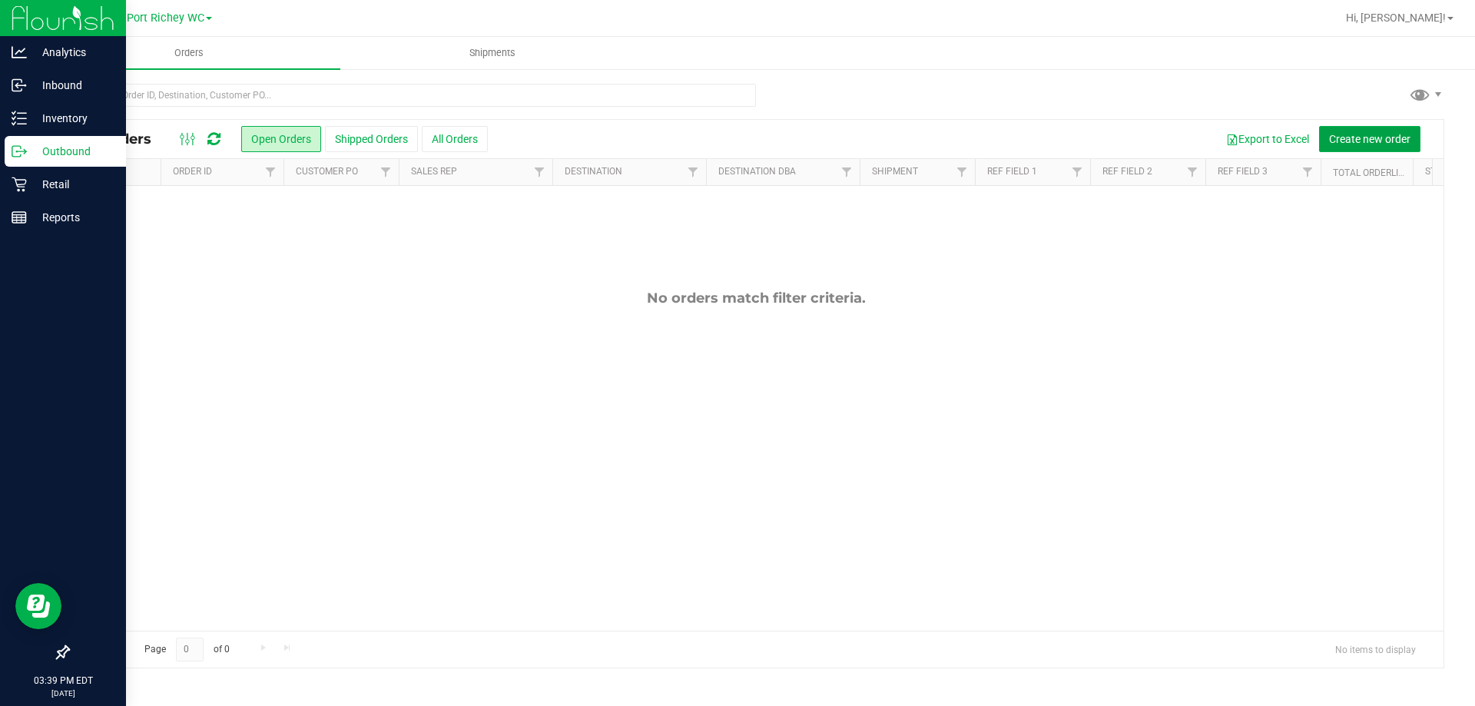
click at [1388, 139] on span "Create new order" at bounding box center [1369, 139] width 81 height 12
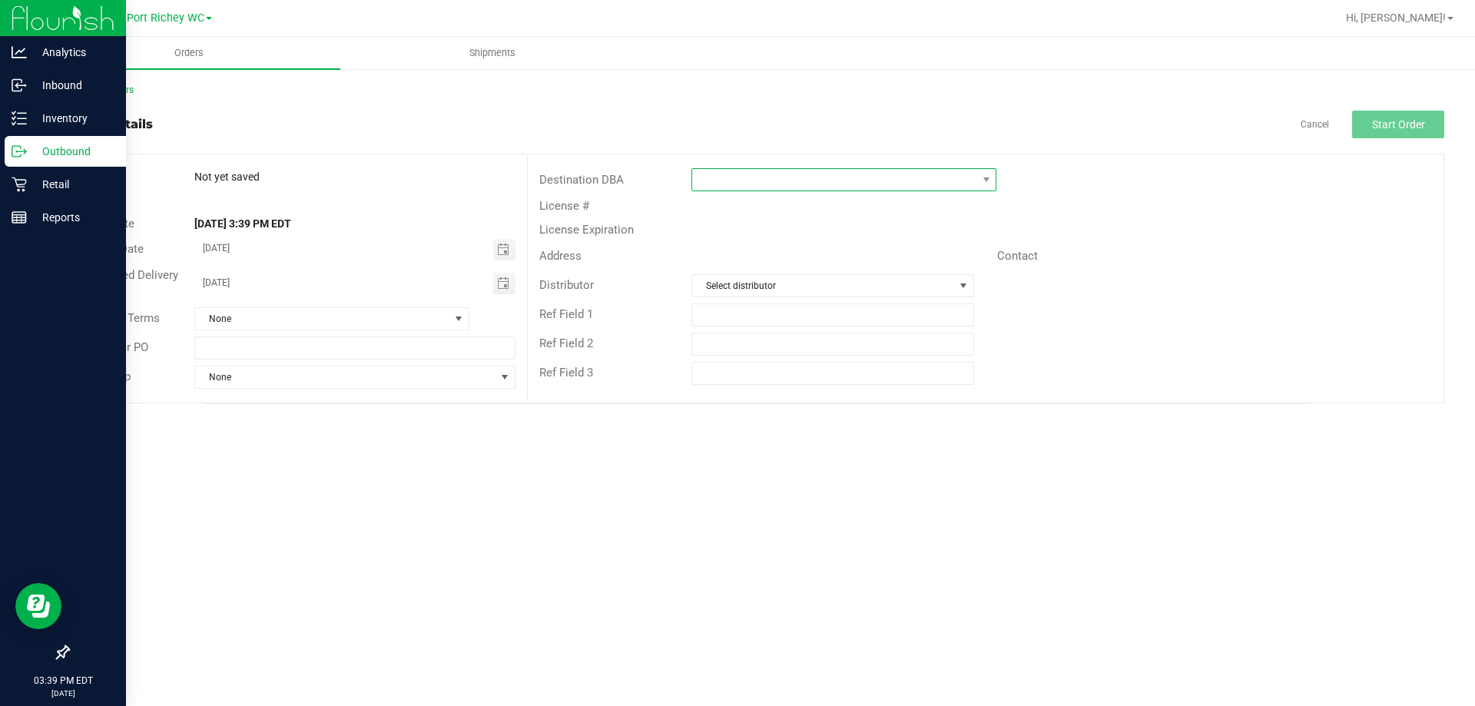
click at [788, 172] on span at bounding box center [834, 180] width 284 height 22
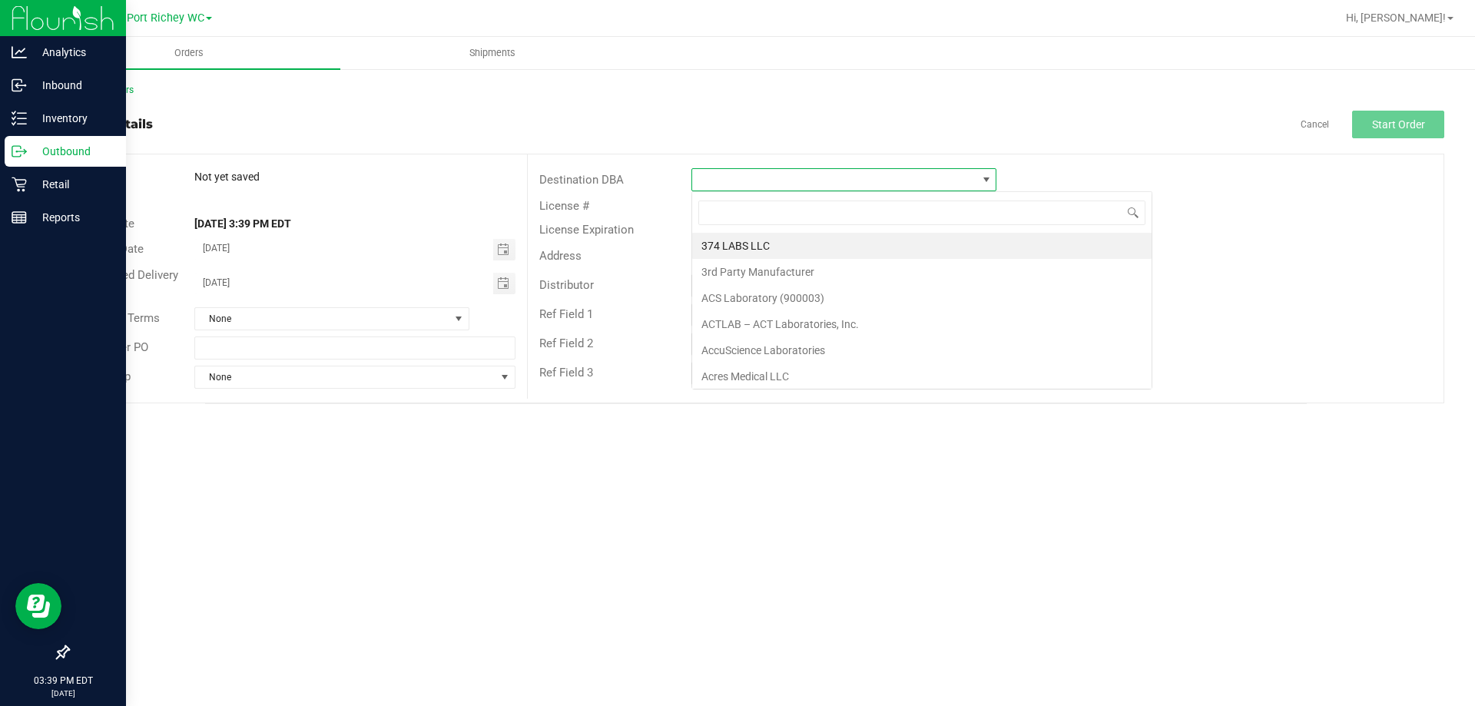
scroll to position [23, 305]
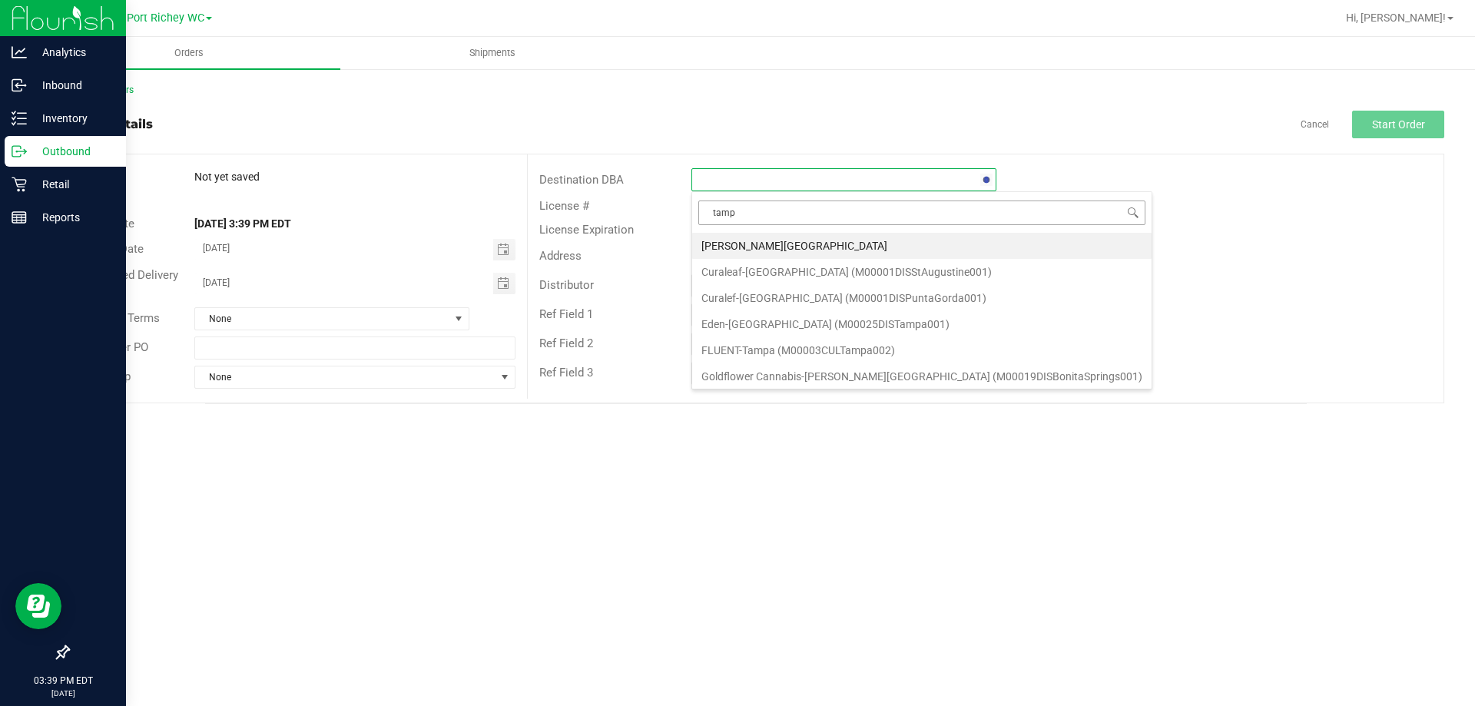
type input "tampa"
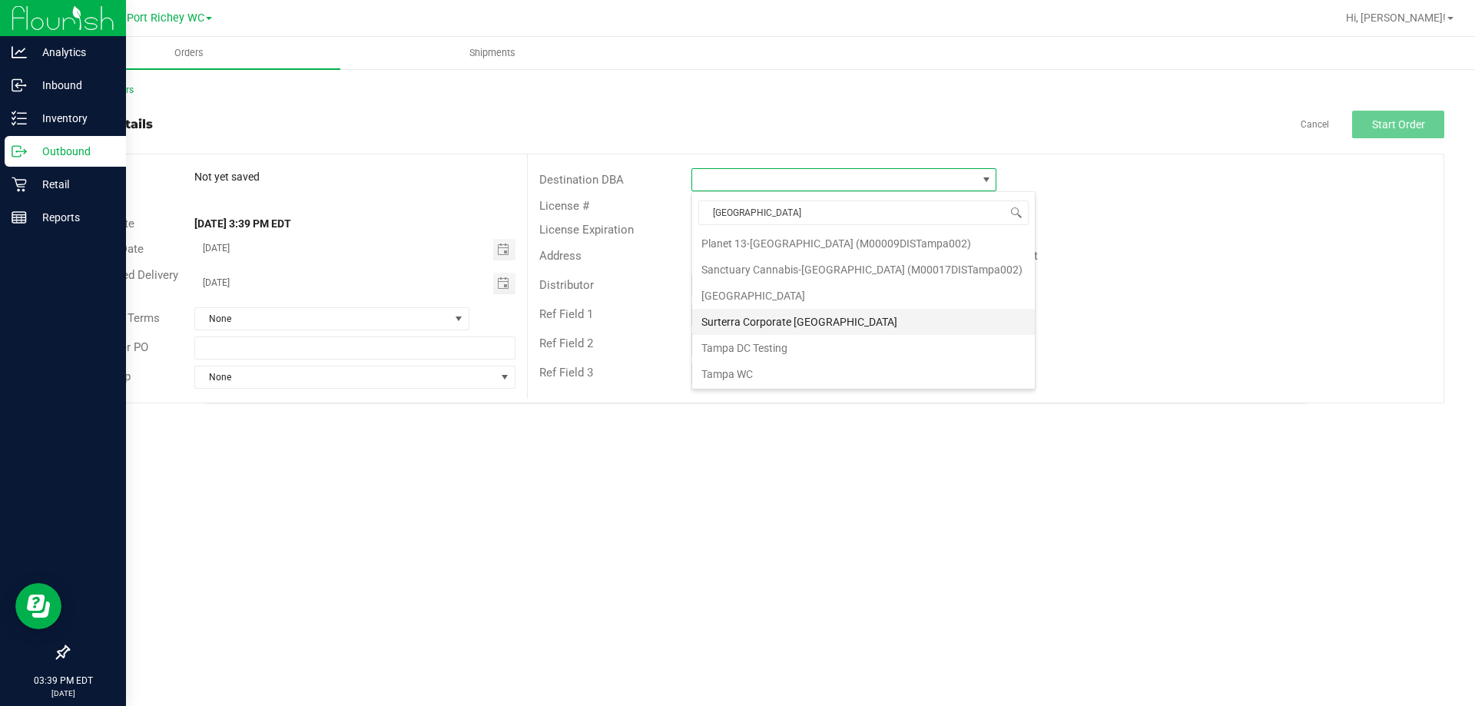
scroll to position [154, 0]
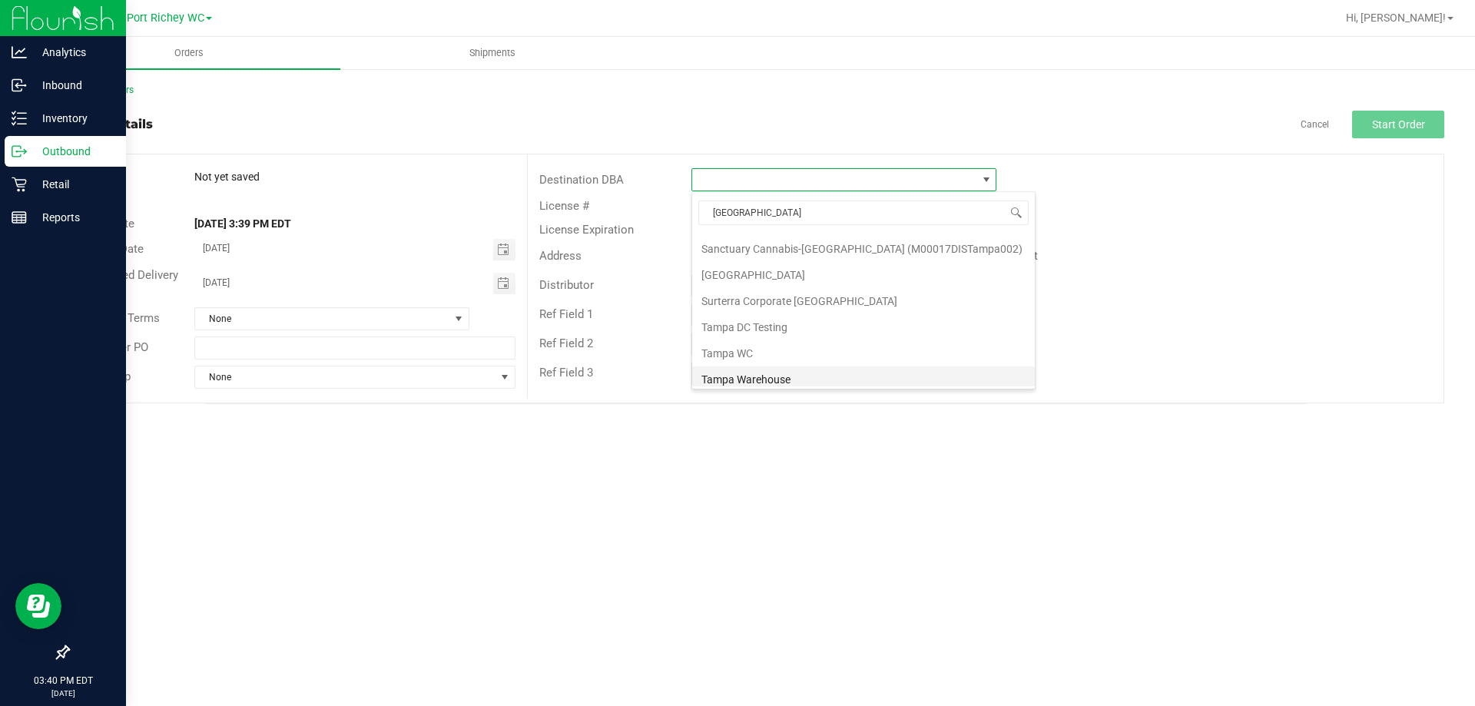
click at [811, 380] on li "Tampa Warehouse" at bounding box center [863, 379] width 343 height 26
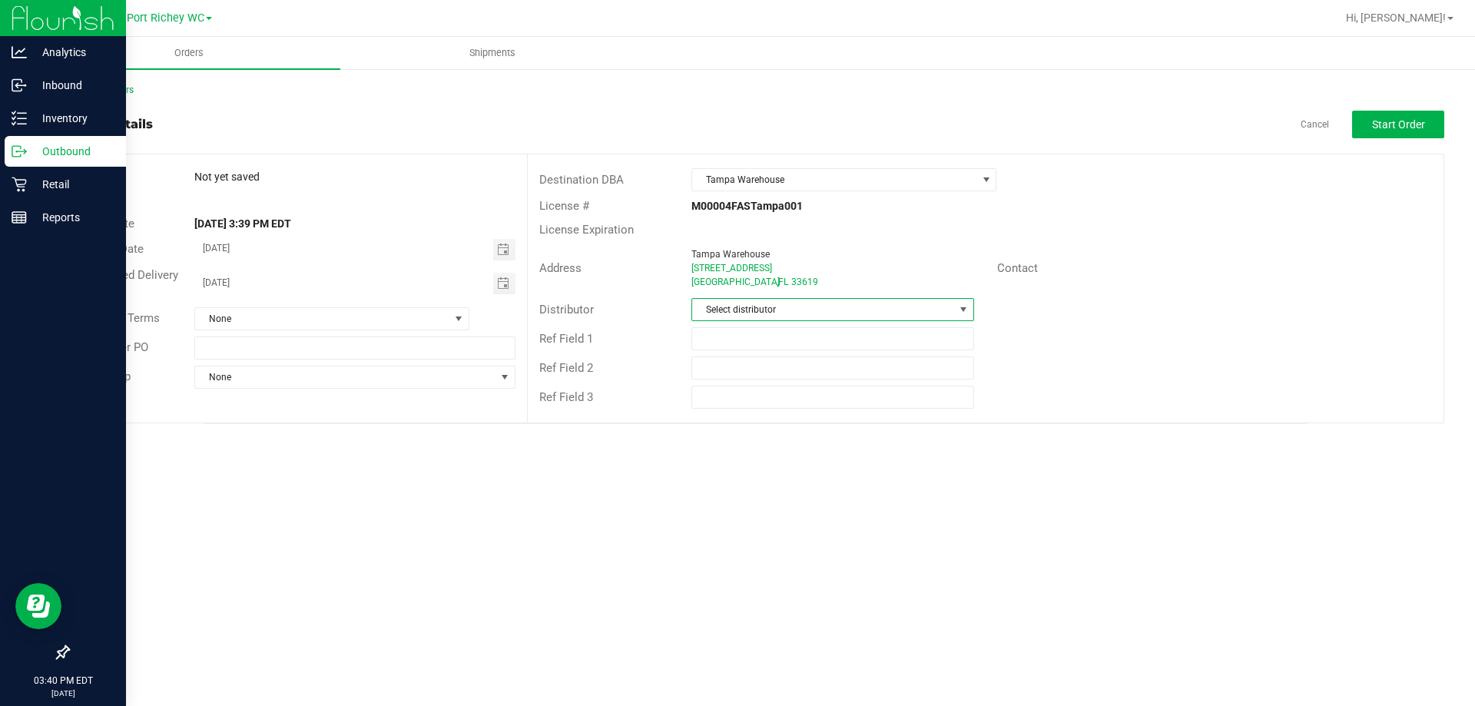
click at [807, 310] on span "Select distributor" at bounding box center [822, 310] width 261 height 22
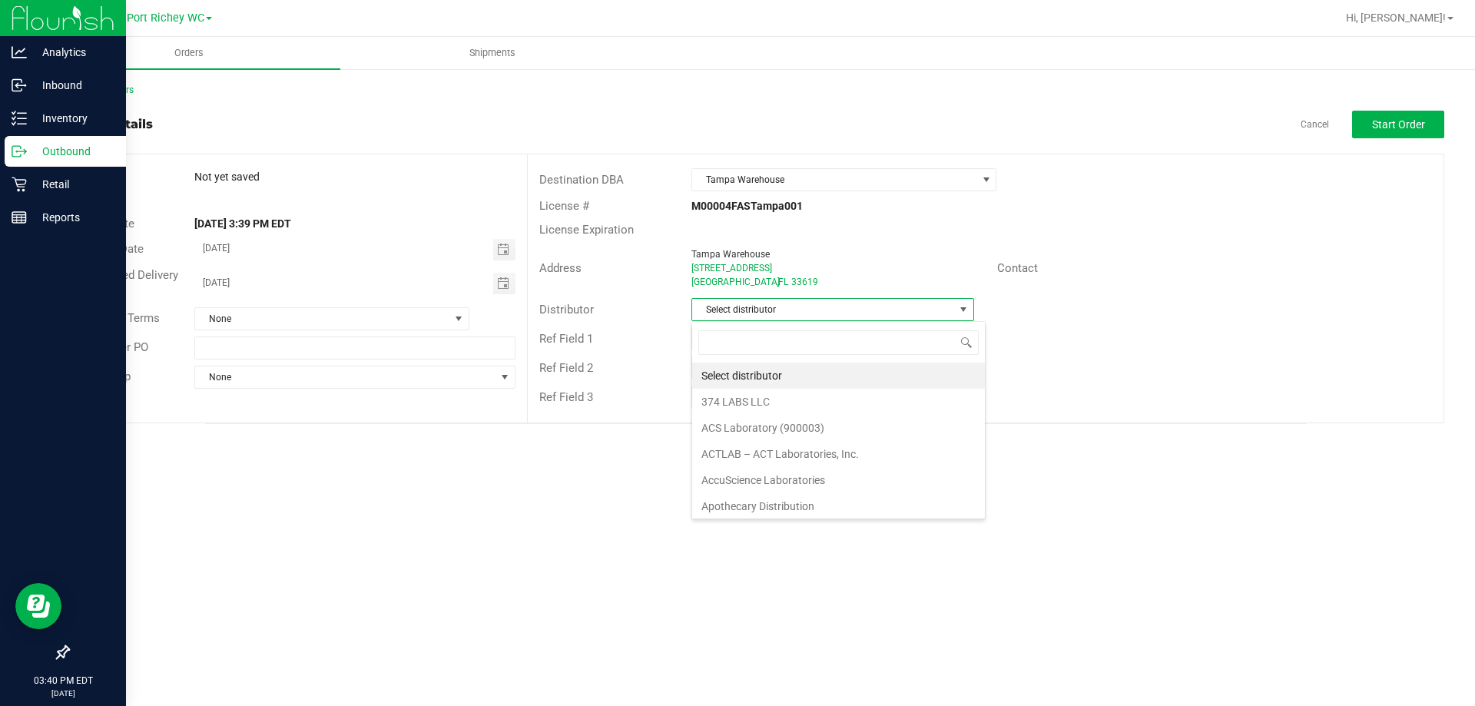
scroll to position [23, 283]
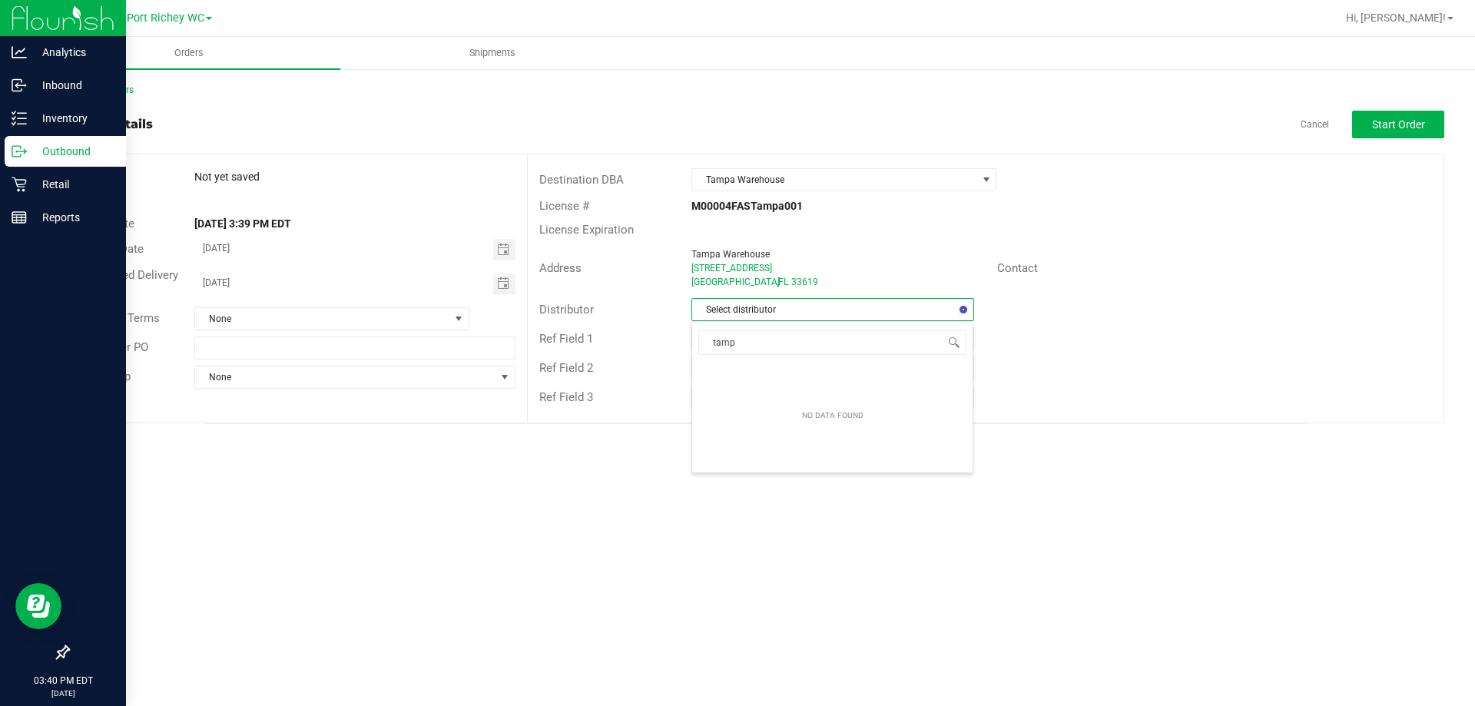
type input "tampa"
click at [813, 393] on li "Tampa Warehouse" at bounding box center [832, 402] width 280 height 26
click at [348, 156] on div "Order # Not yet saved Status Order Date Aug 19, 2025 3:39 PM EDT Invoice Date 0…" at bounding box center [297, 278] width 459 height 248
click at [256, 320] on span "None" at bounding box center [322, 319] width 254 height 22
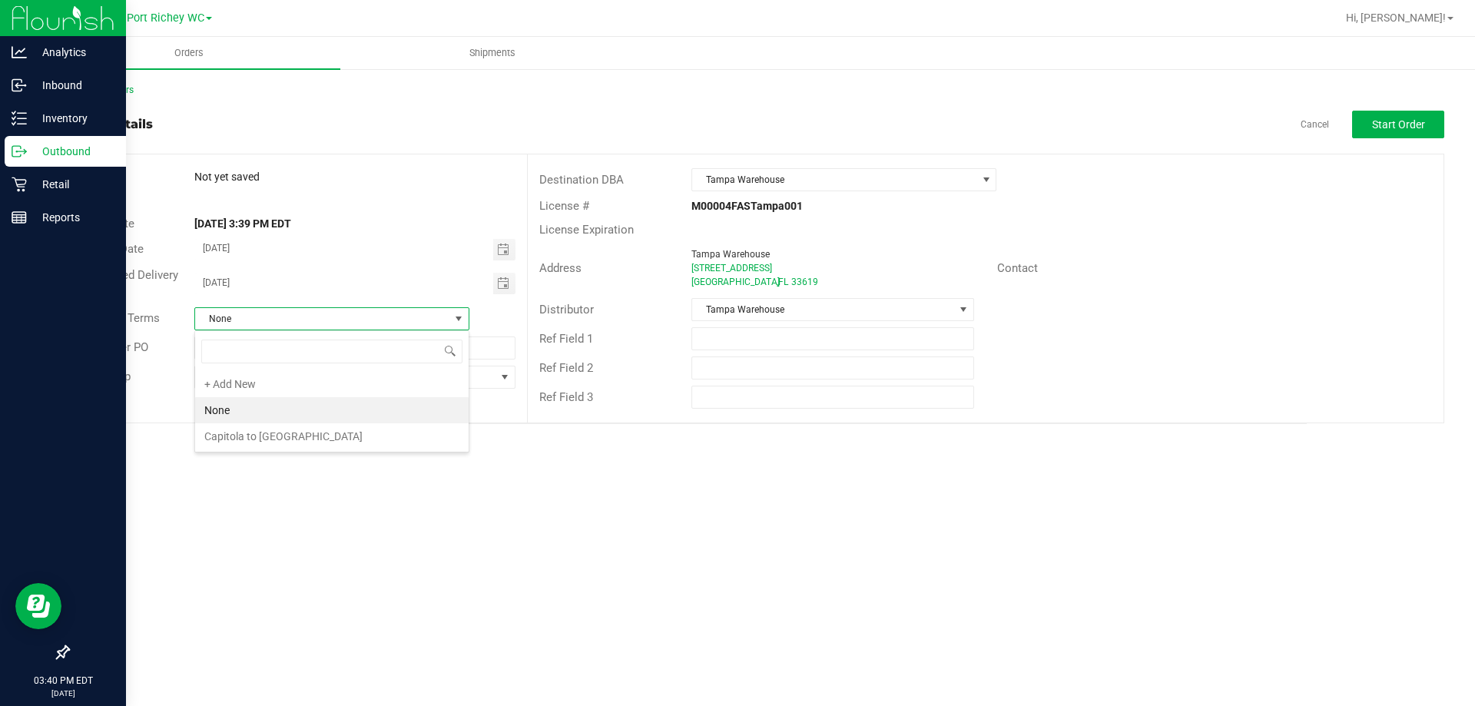
scroll to position [23, 275]
click at [277, 290] on input "[DATE]" at bounding box center [344, 282] width 298 height 19
click at [284, 342] on input "text" at bounding box center [354, 348] width 320 height 23
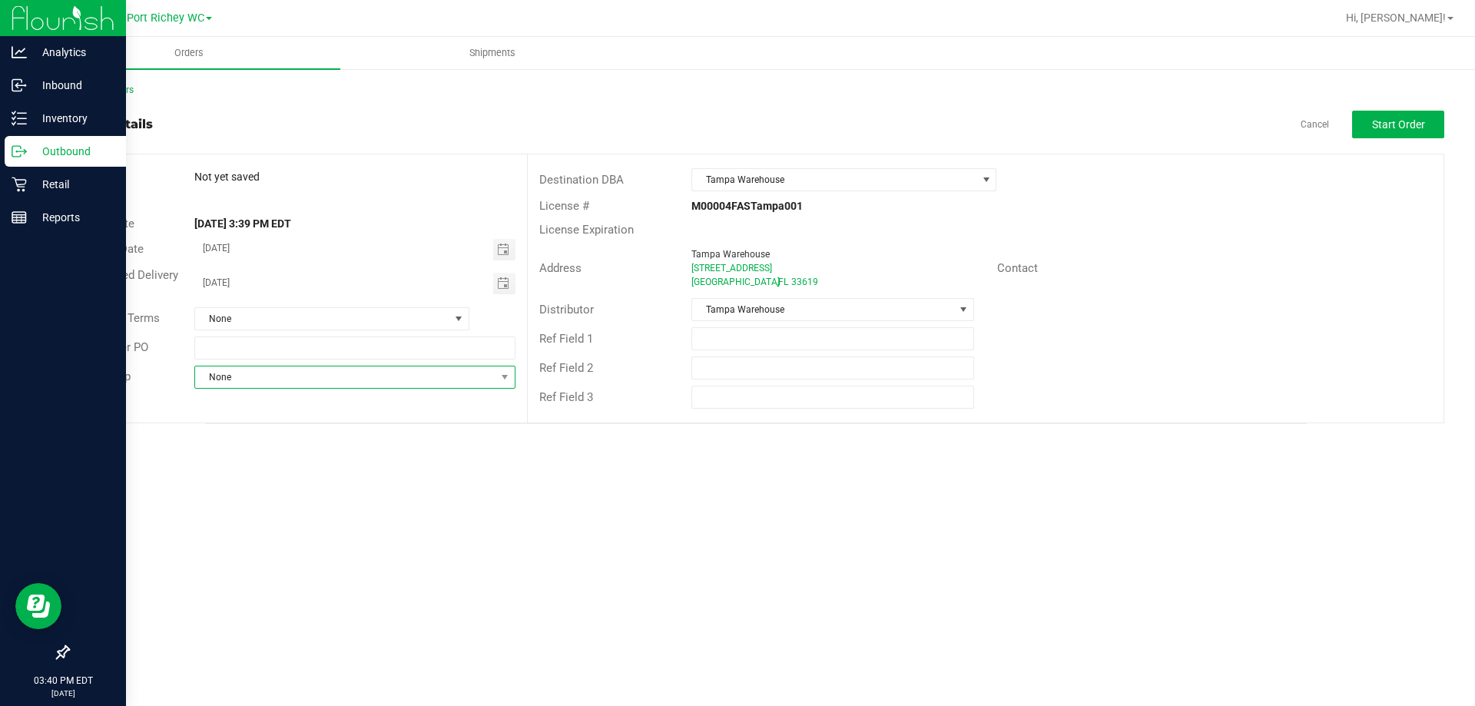
click at [330, 376] on span "None" at bounding box center [345, 377] width 300 height 22
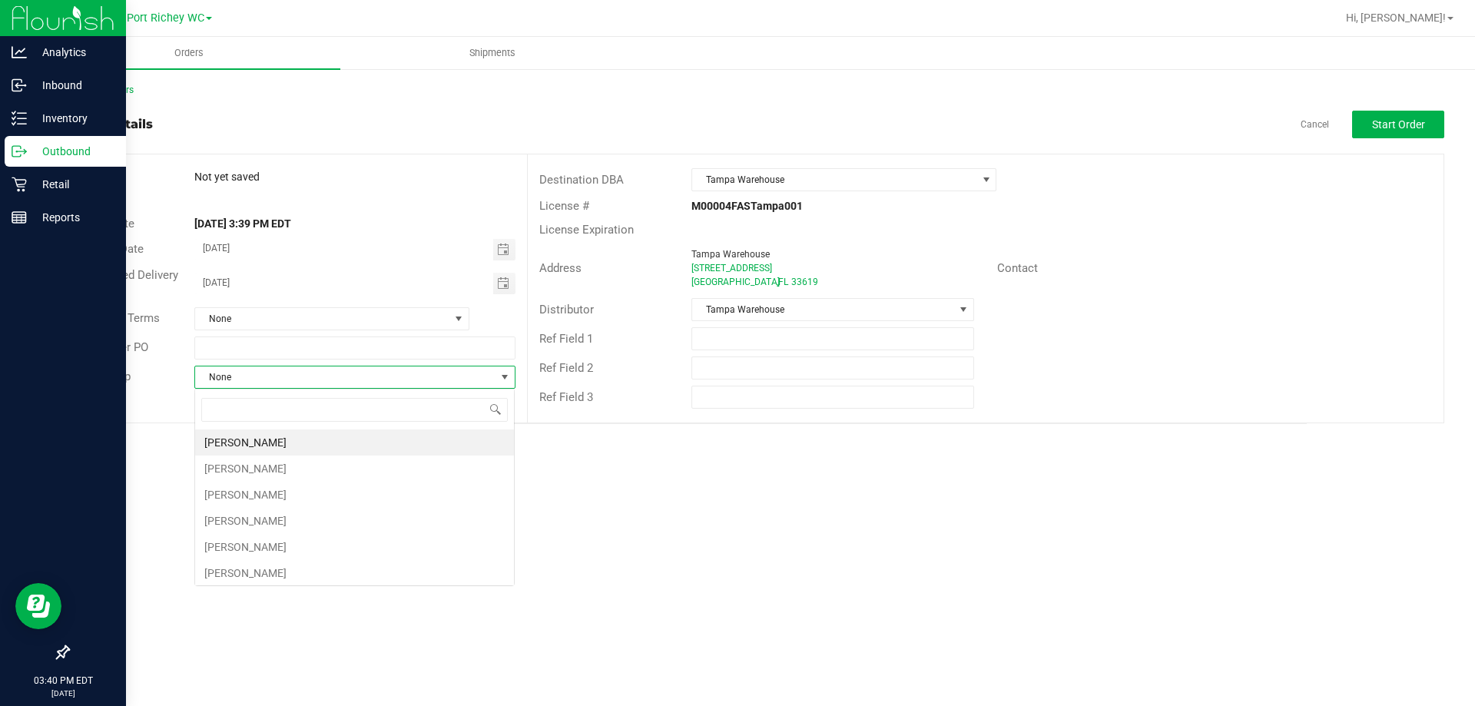
scroll to position [23, 321]
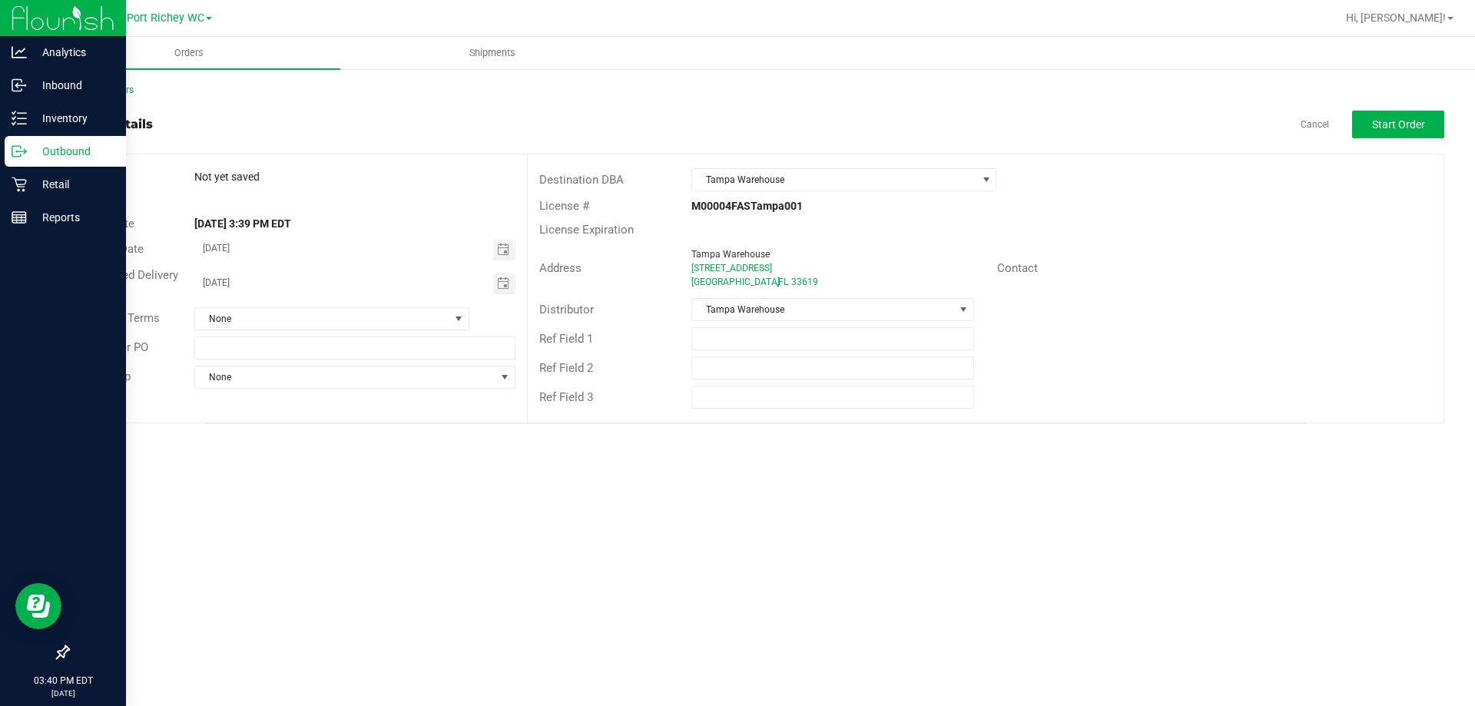
click at [162, 404] on div "Order # Not yet saved Status Order Date Aug 19, 2025 3:39 PM EDT Invoice Date 0…" at bounding box center [755, 288] width 1375 height 268
click at [1398, 121] on span "Start Order" at bounding box center [1398, 124] width 53 height 12
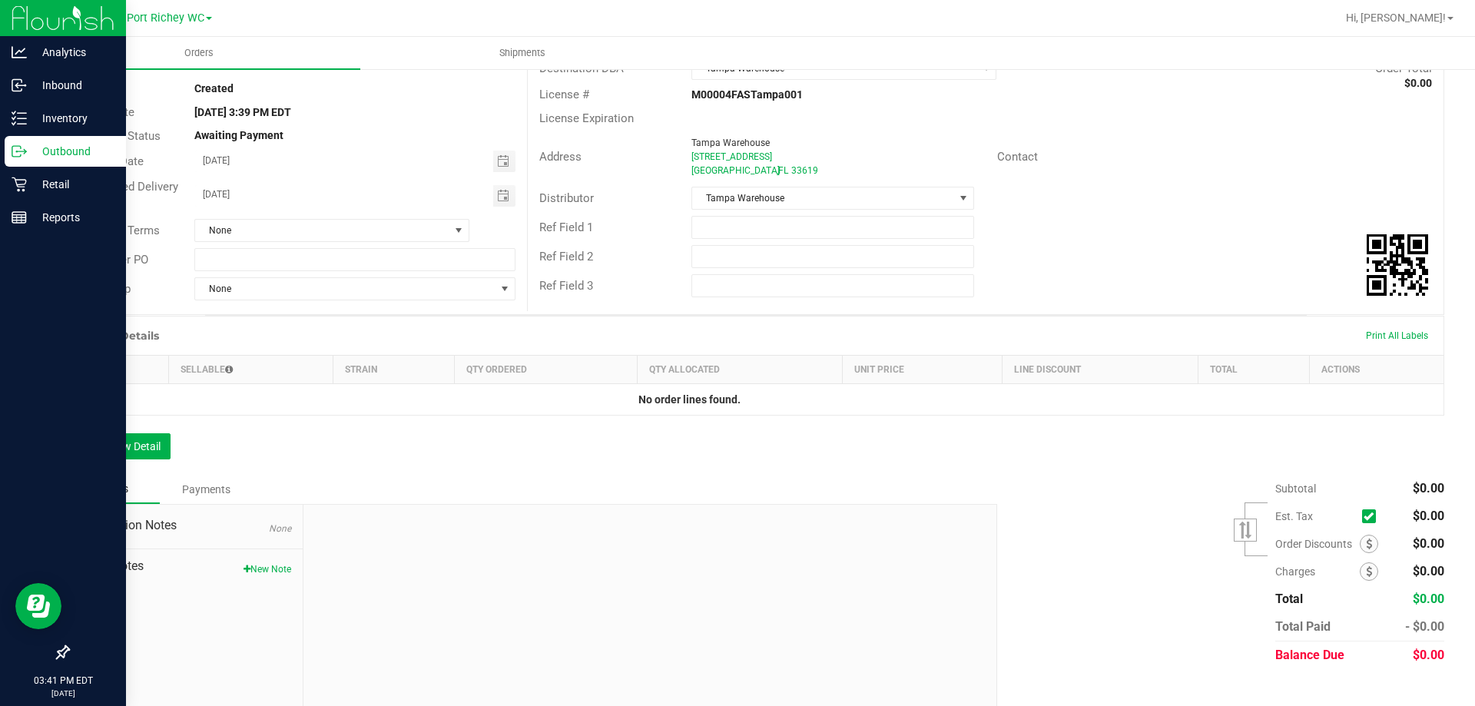
scroll to position [132, 0]
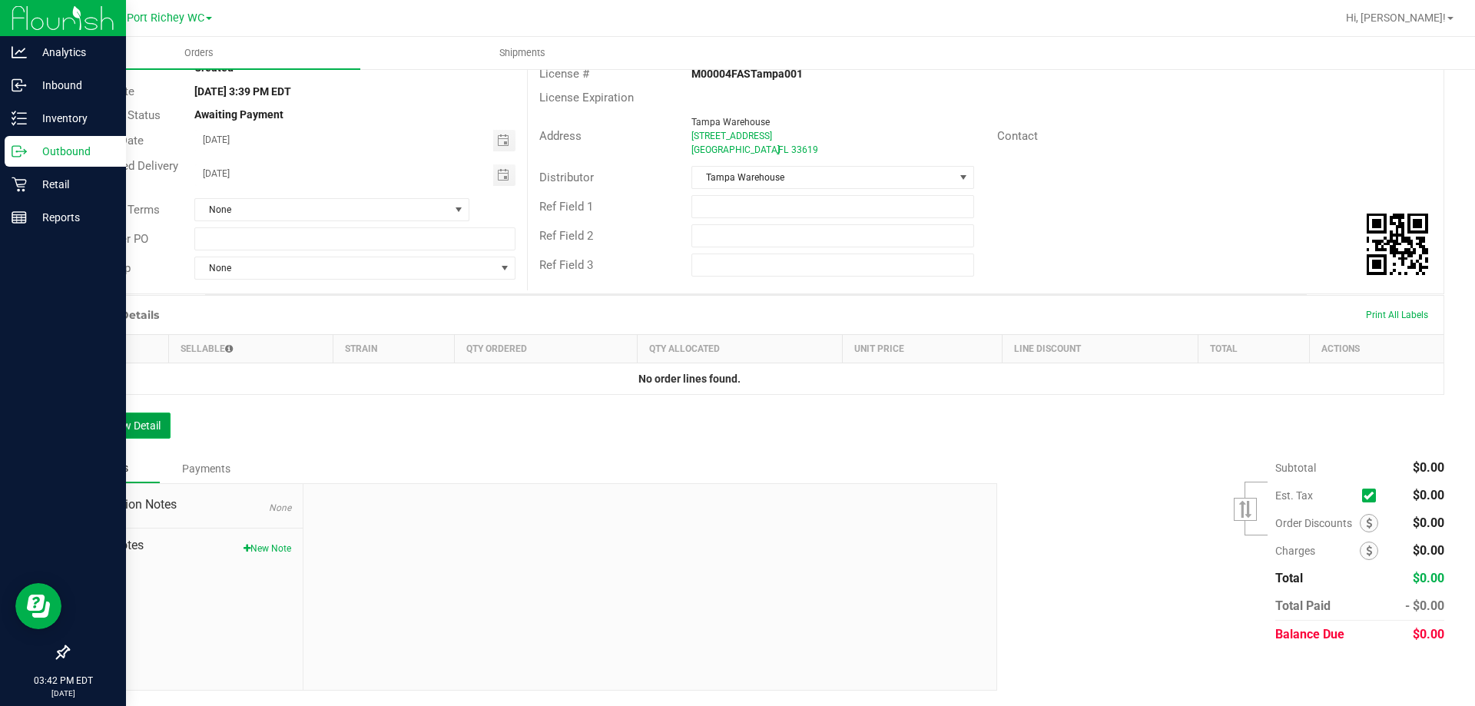
click at [154, 423] on button "Add New Detail" at bounding box center [119, 426] width 103 height 26
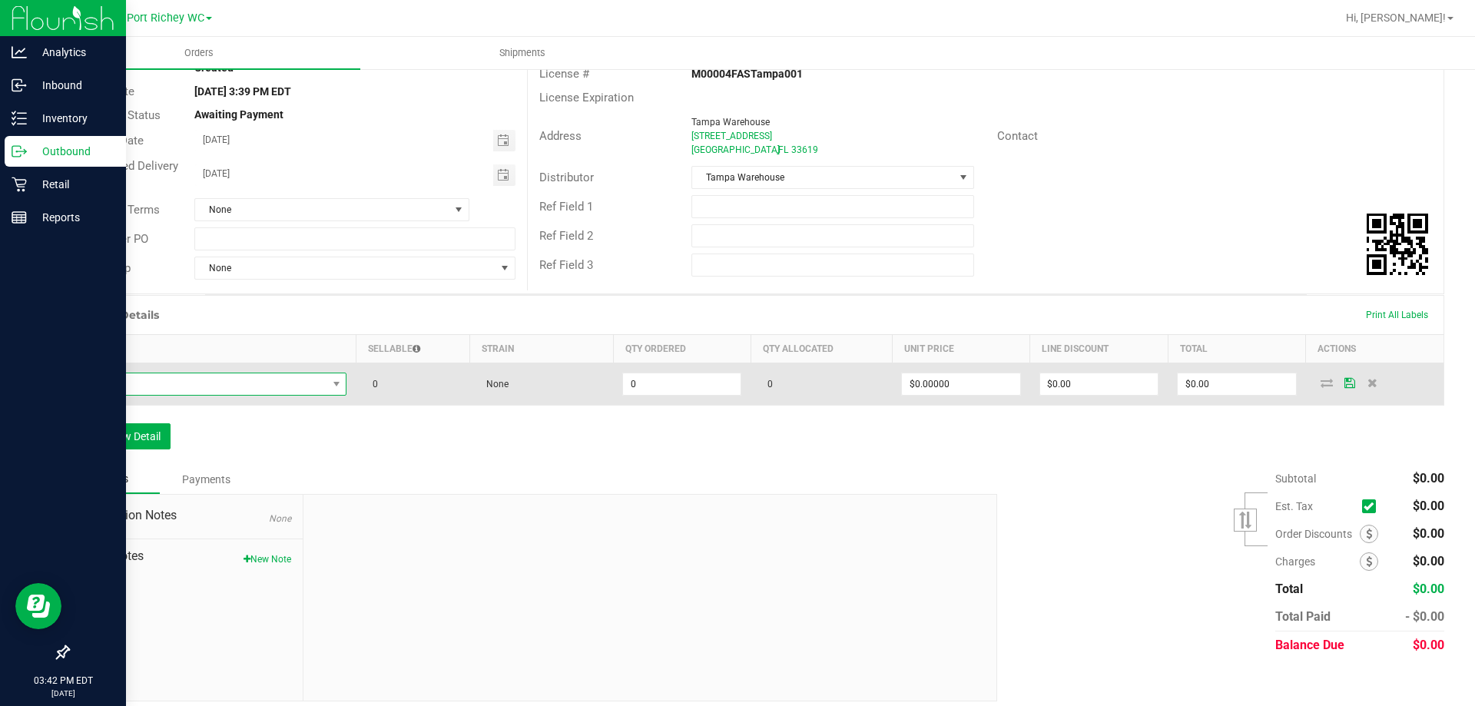
click at [234, 376] on span "NO DATA FOUND" at bounding box center [203, 384] width 248 height 22
type input "7"
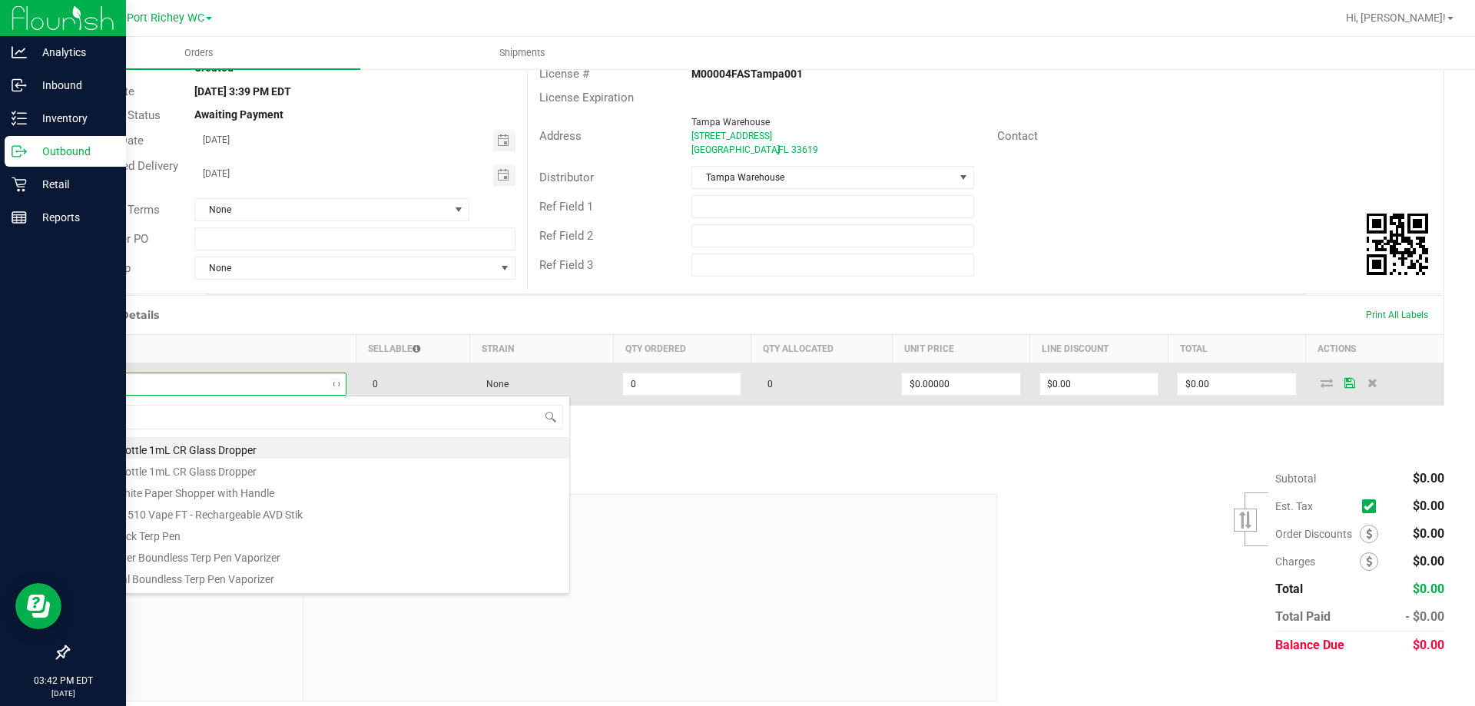
type input "msa"
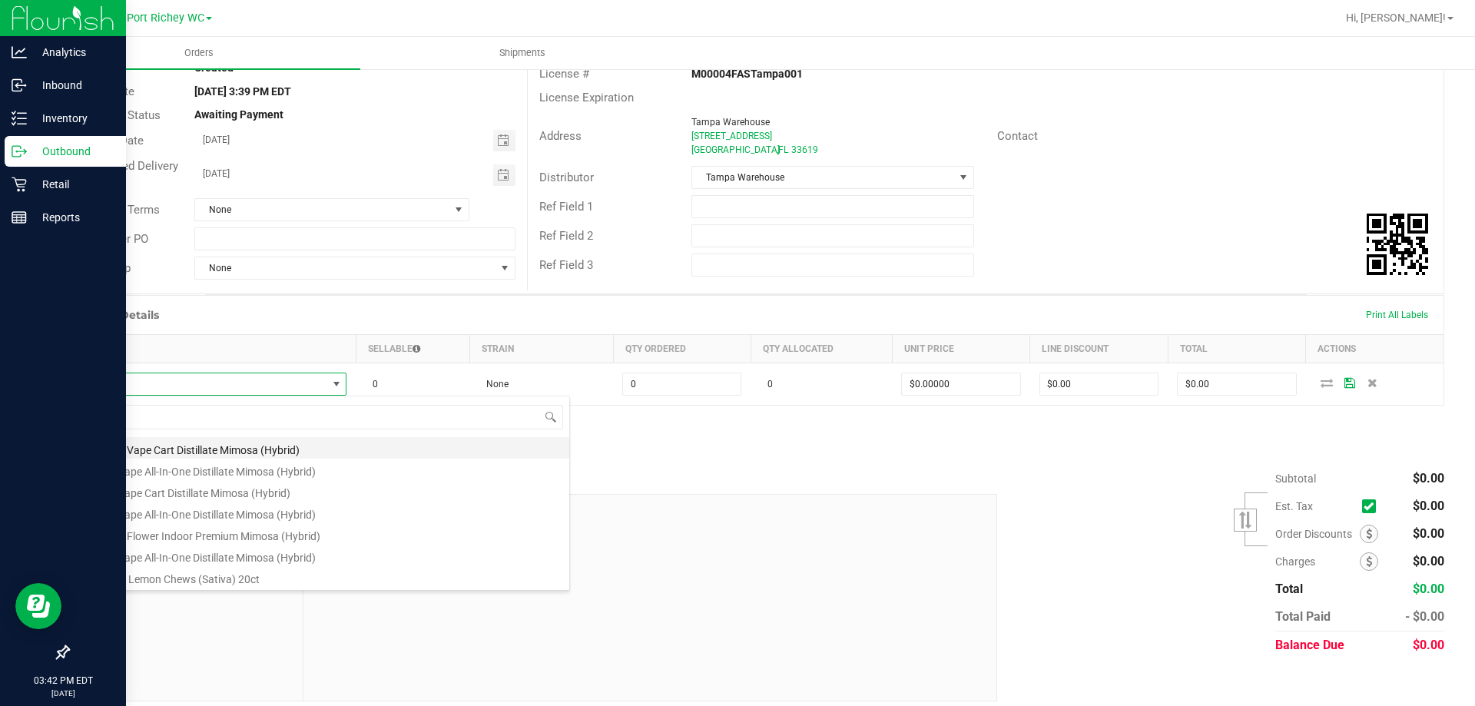
click at [307, 449] on li "FT 0.5g Vape Cart Distillate Mimosa (Hybrid)" at bounding box center [324, 448] width 490 height 22
type input "0 ea"
type input "$50.00000"
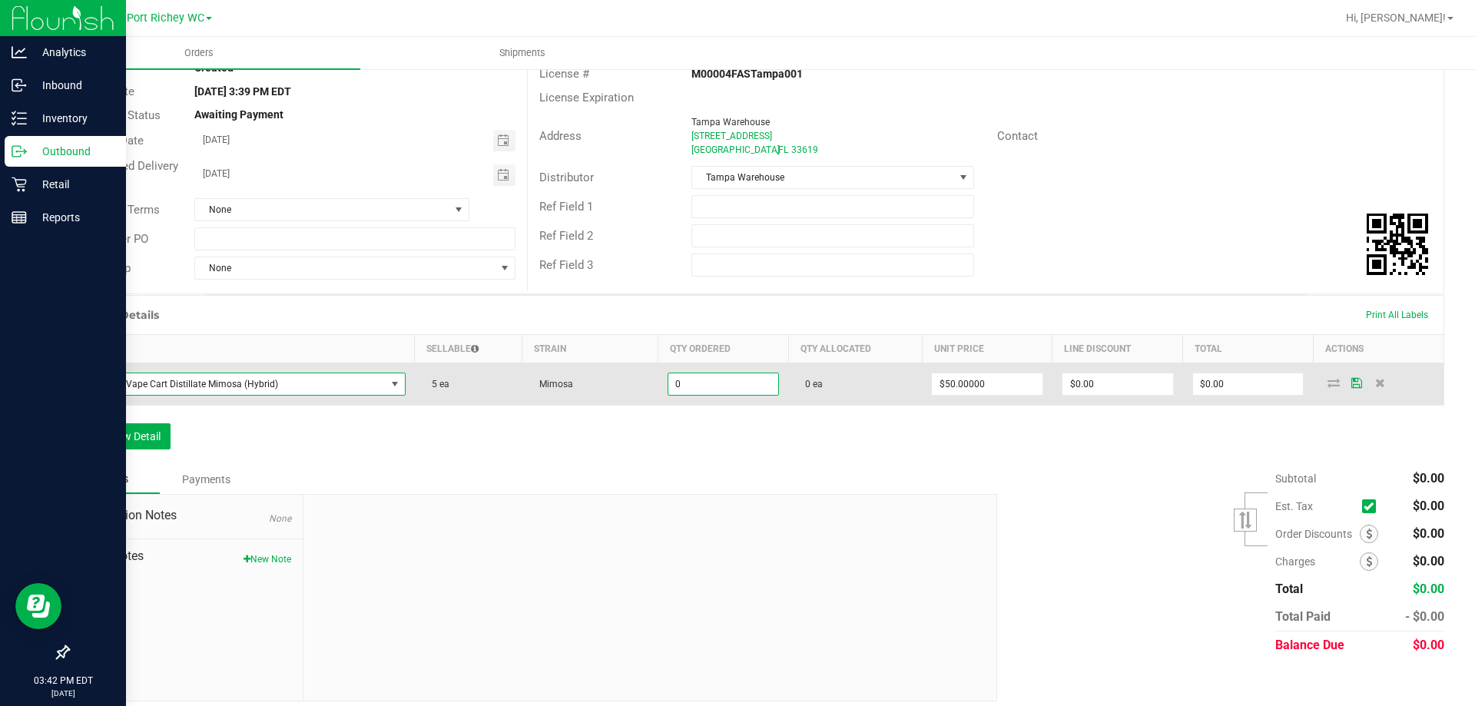
click at [717, 386] on input "0" at bounding box center [723, 384] width 111 height 22
type input "5"
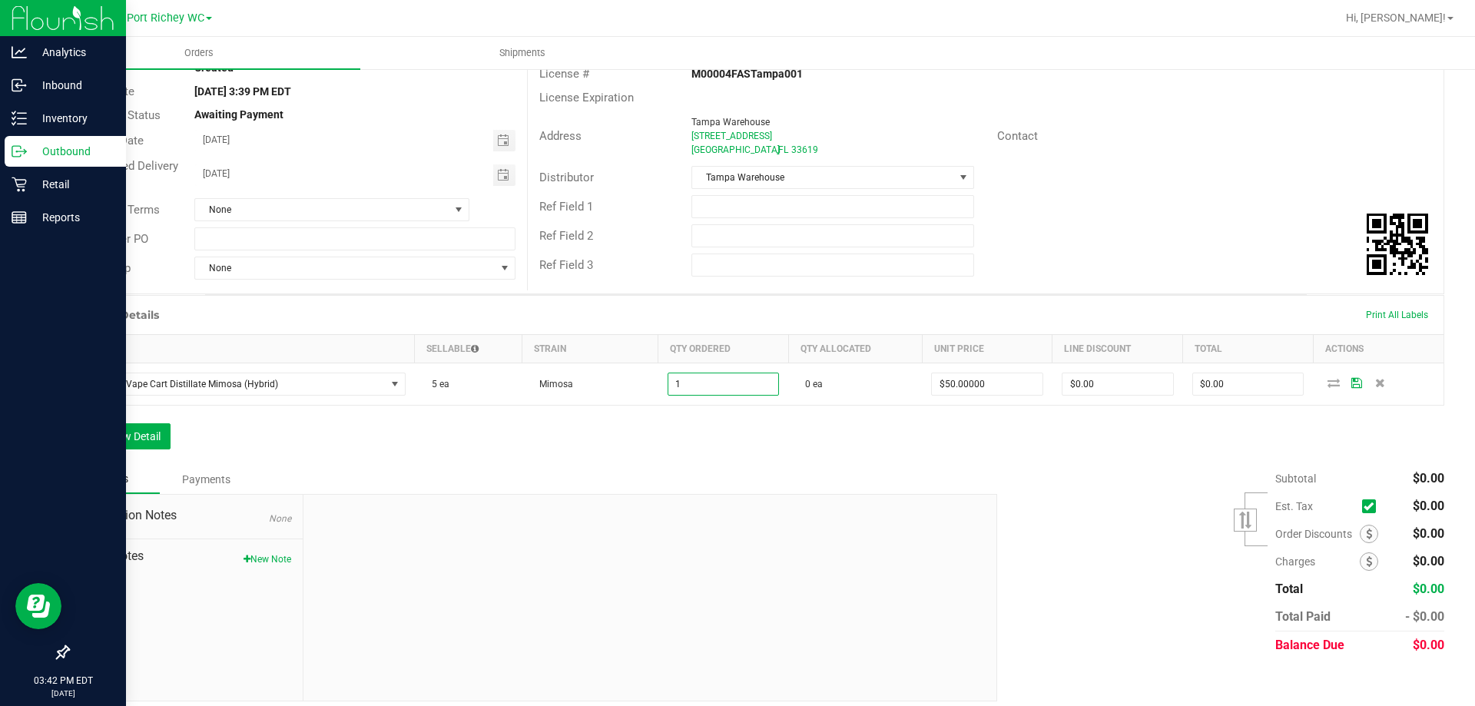
type input "1 ea"
type input "$50.00"
click at [763, 446] on div "Order Details Print All Labels Item Sellable Strain Qty Ordered Qty Allocated U…" at bounding box center [756, 380] width 1377 height 170
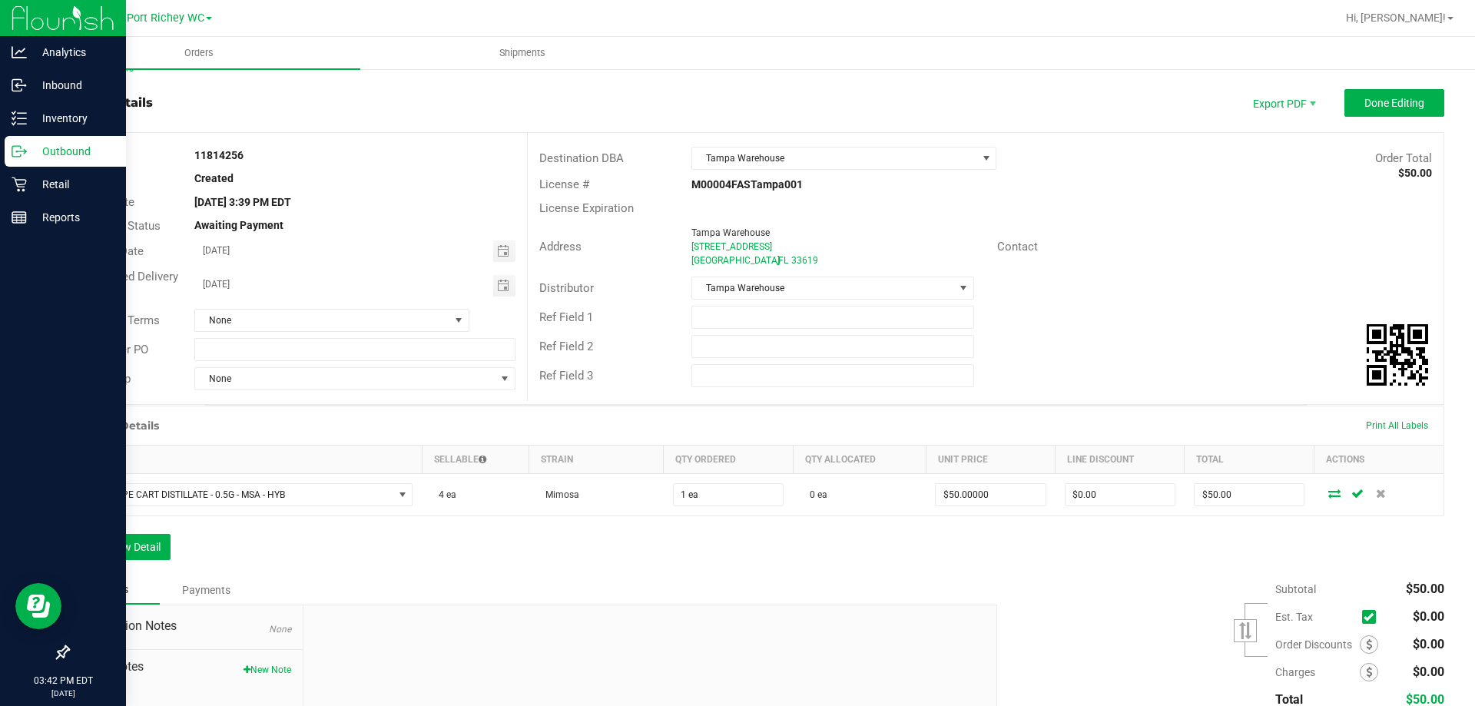
scroll to position [0, 0]
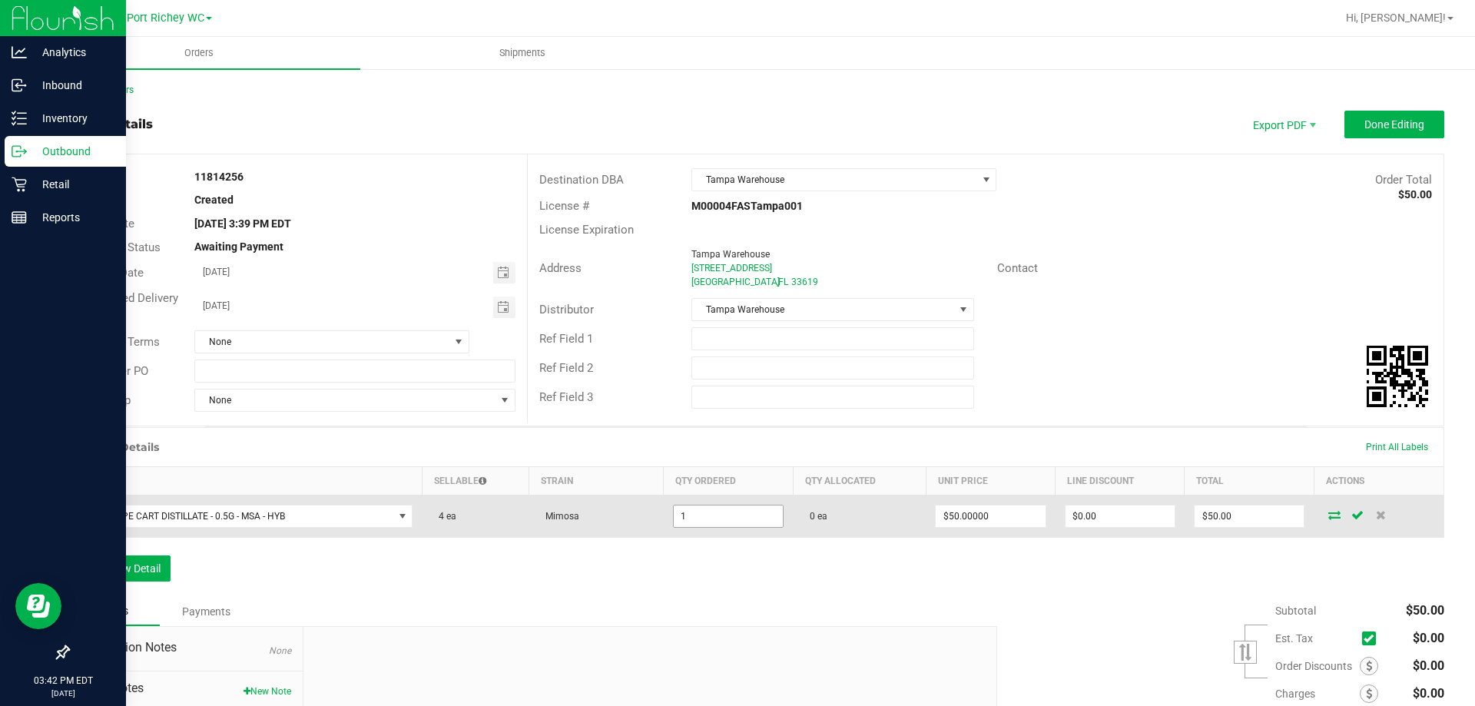
click at [709, 512] on input "1" at bounding box center [728, 517] width 109 height 22
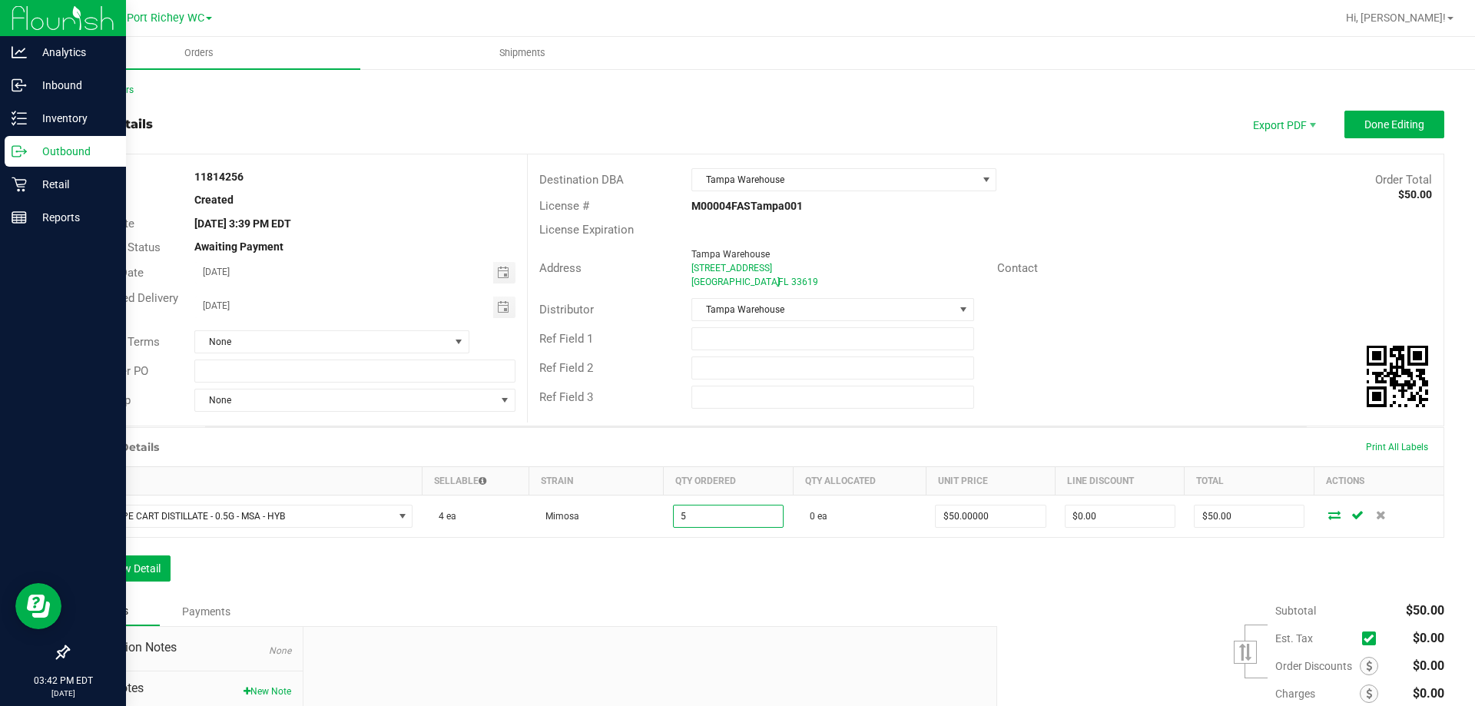
type input "5 ea"
type input "$250.00"
click at [675, 592] on div "Order Details Print All Labels Item Sellable Strain Qty Ordered Qty Allocated U…" at bounding box center [756, 512] width 1377 height 170
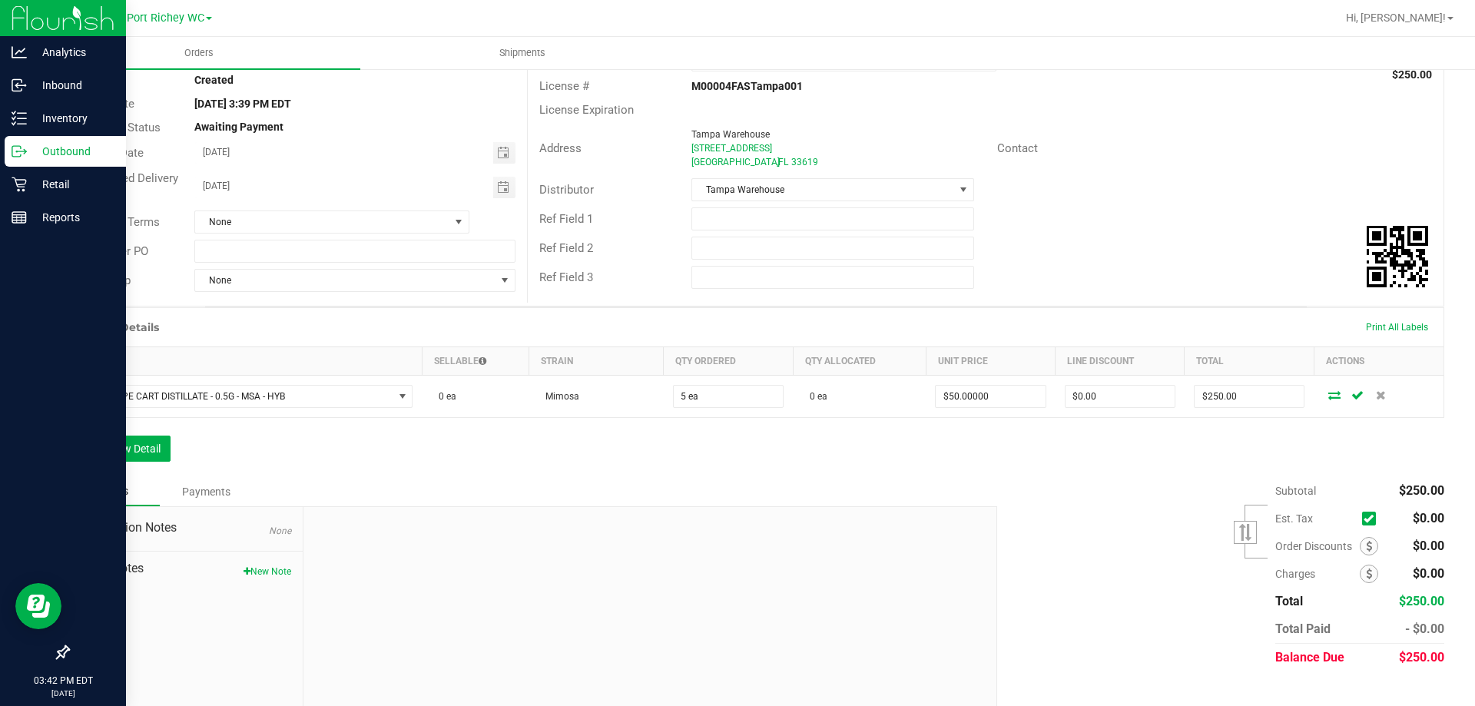
scroll to position [143, 0]
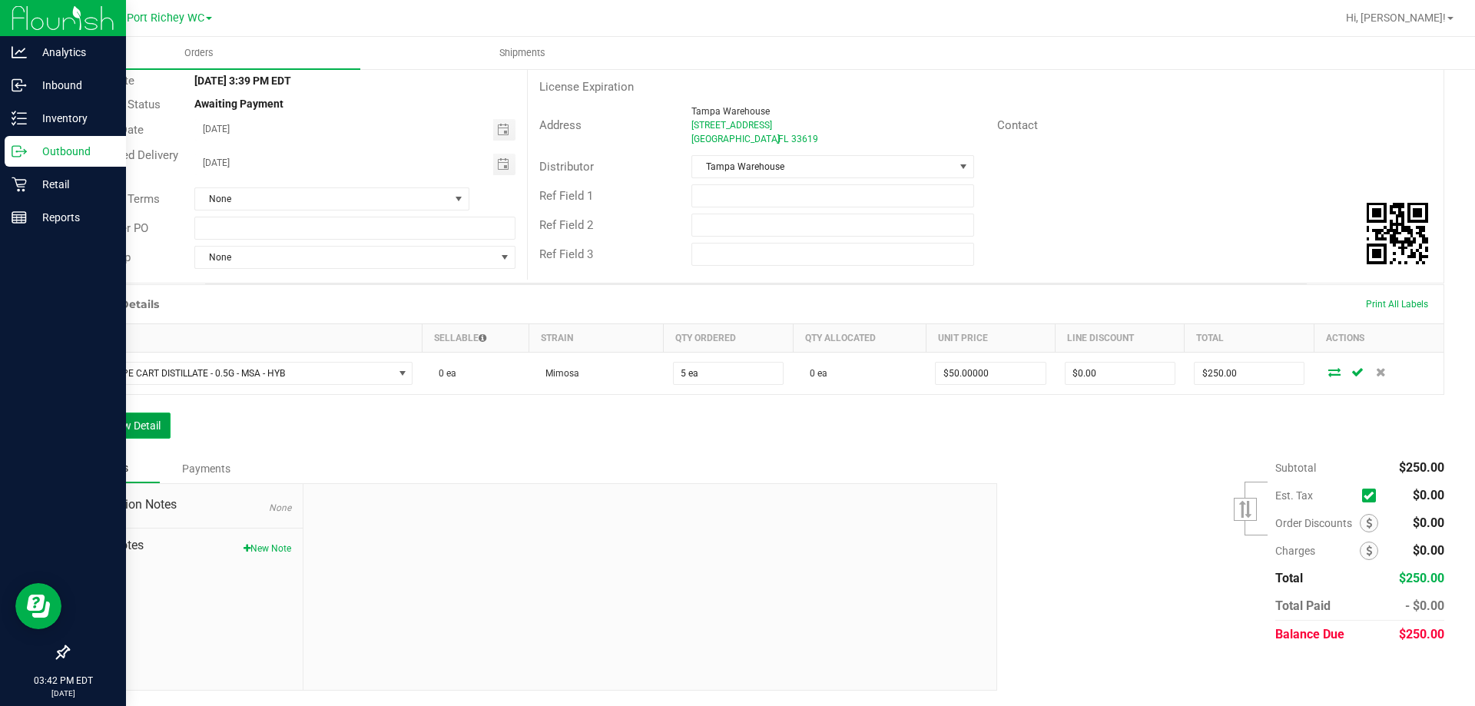
click at [155, 427] on button "Add New Detail" at bounding box center [119, 426] width 103 height 26
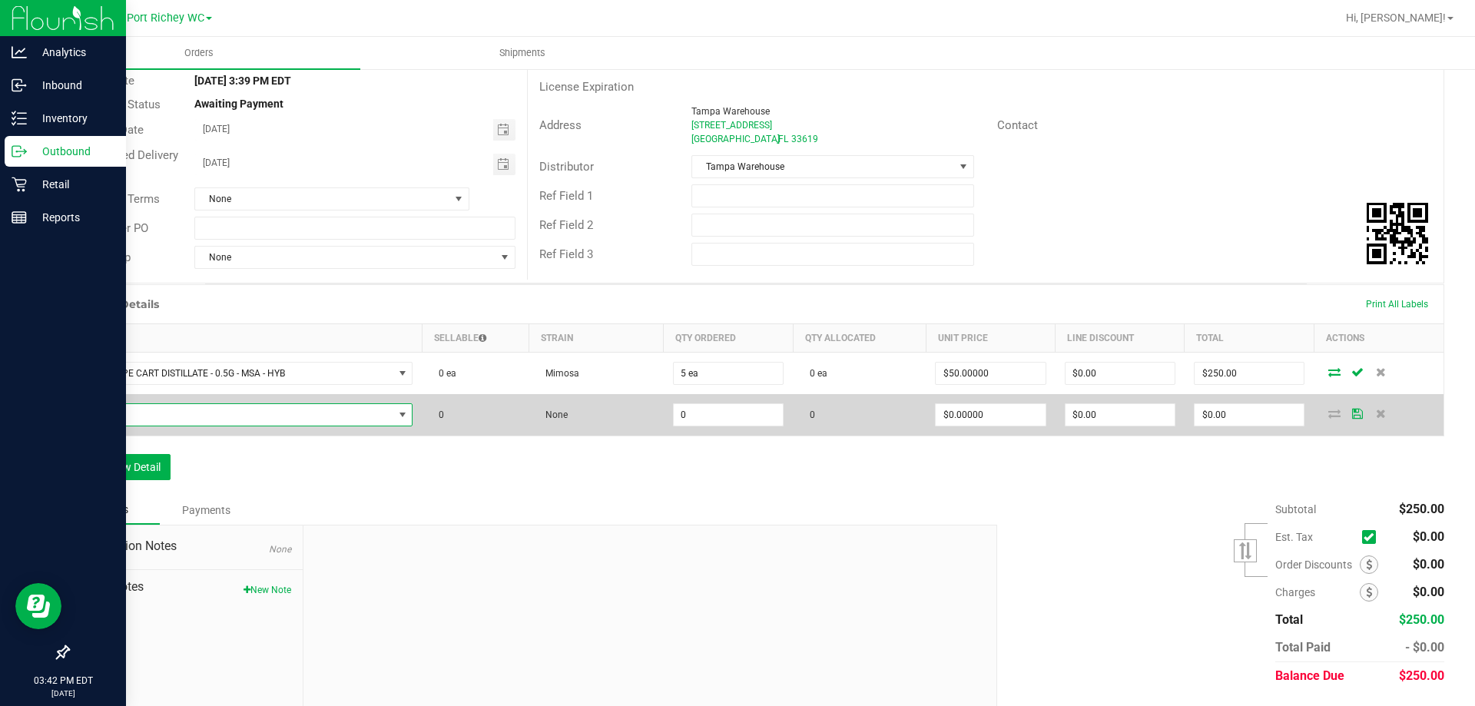
click at [171, 410] on span "NO DATA FOUND" at bounding box center [236, 415] width 314 height 22
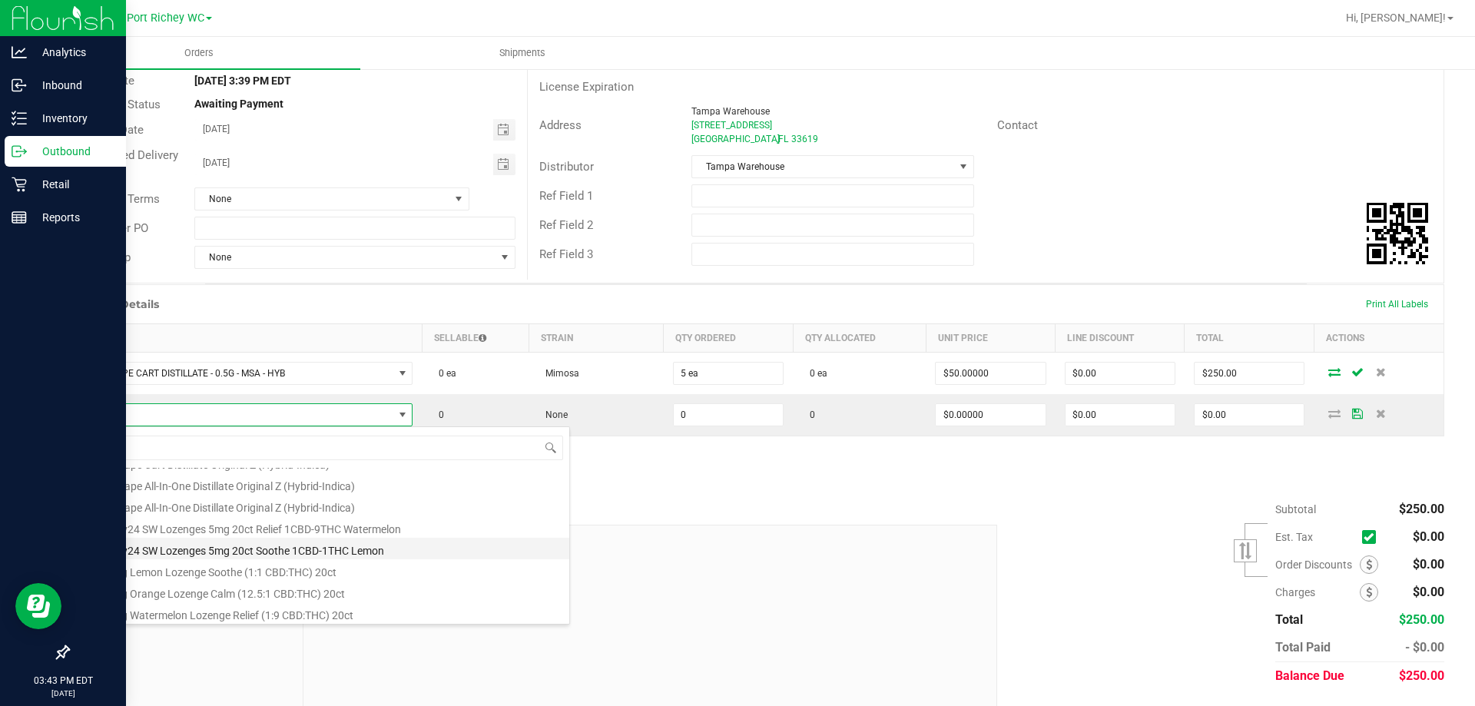
scroll to position [126, 0]
type input "o"
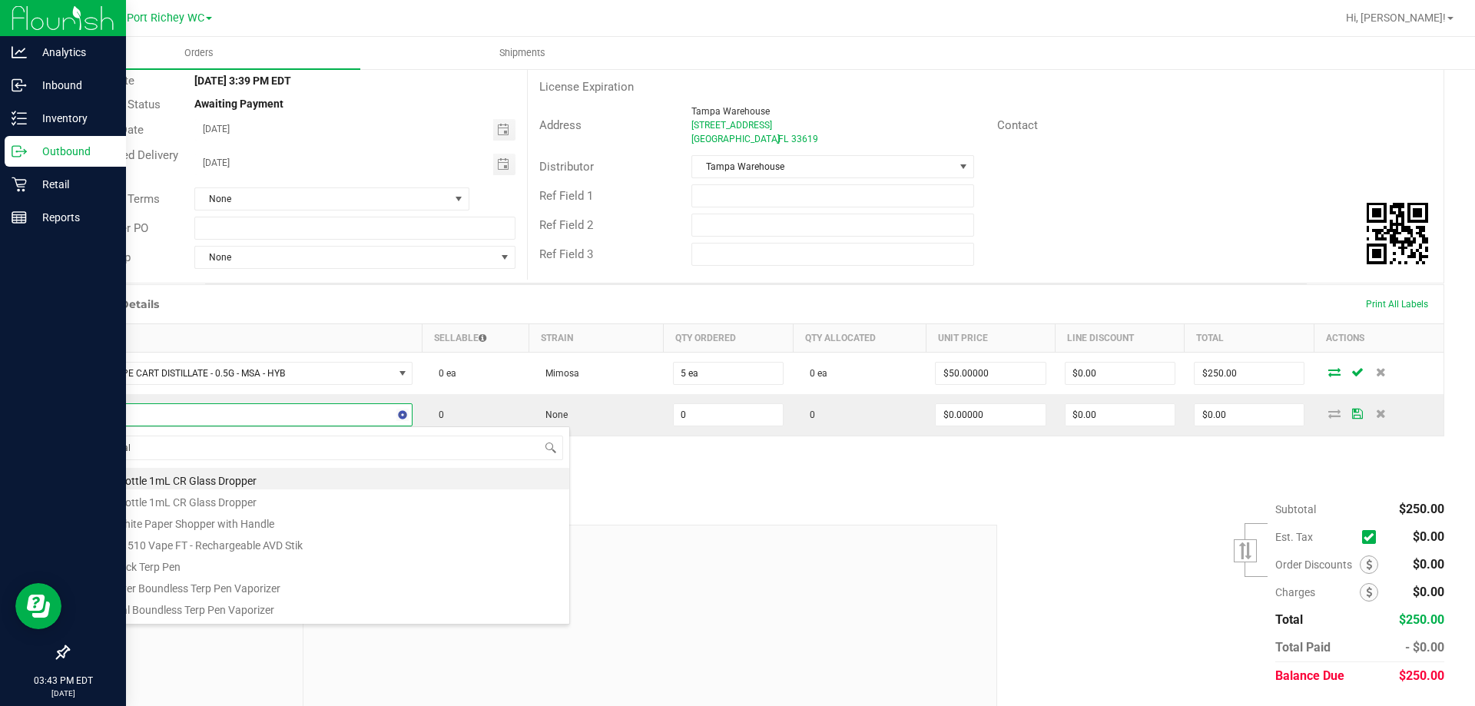
type input "original z"
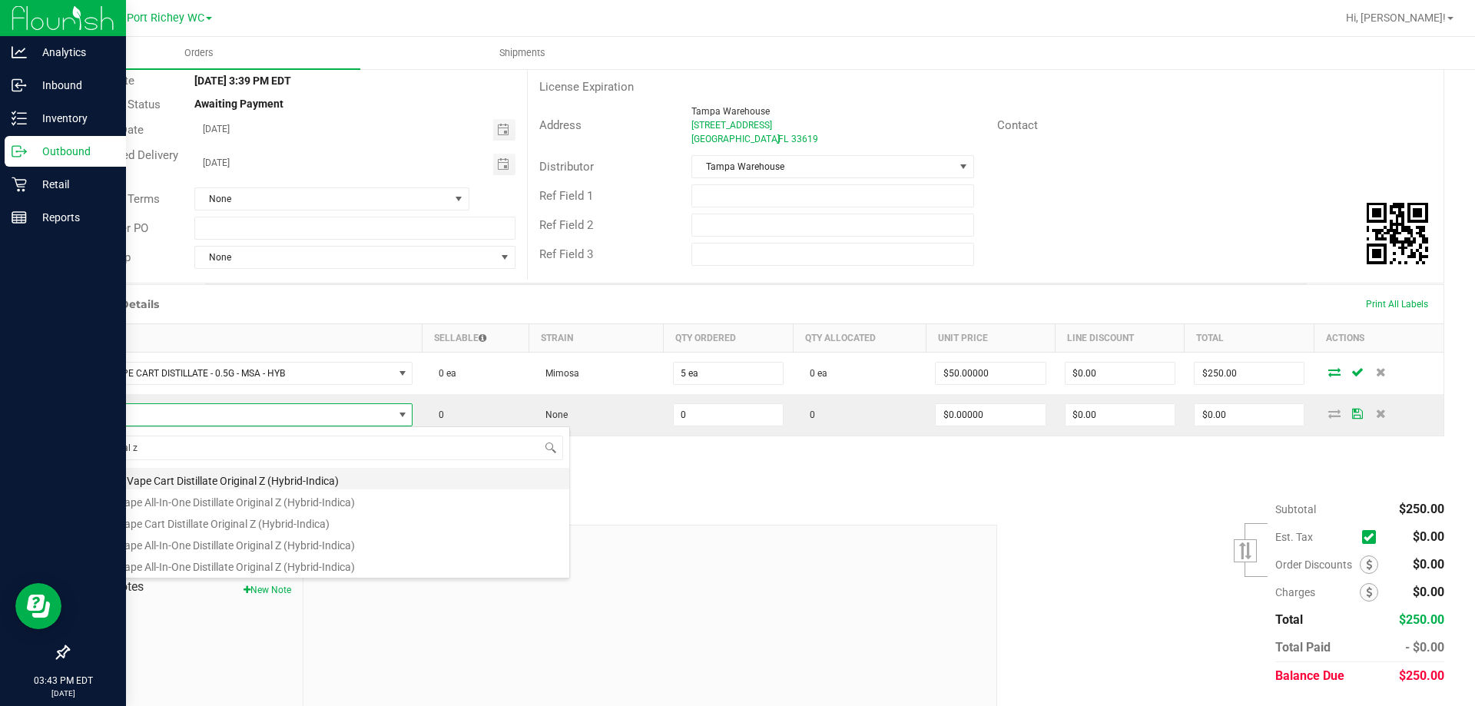
click at [343, 483] on li "FT 0.5g Vape Cart Distillate Original Z (Hybrid-Indica)" at bounding box center [324, 479] width 490 height 22
type input "0 ea"
type input "$50.00000"
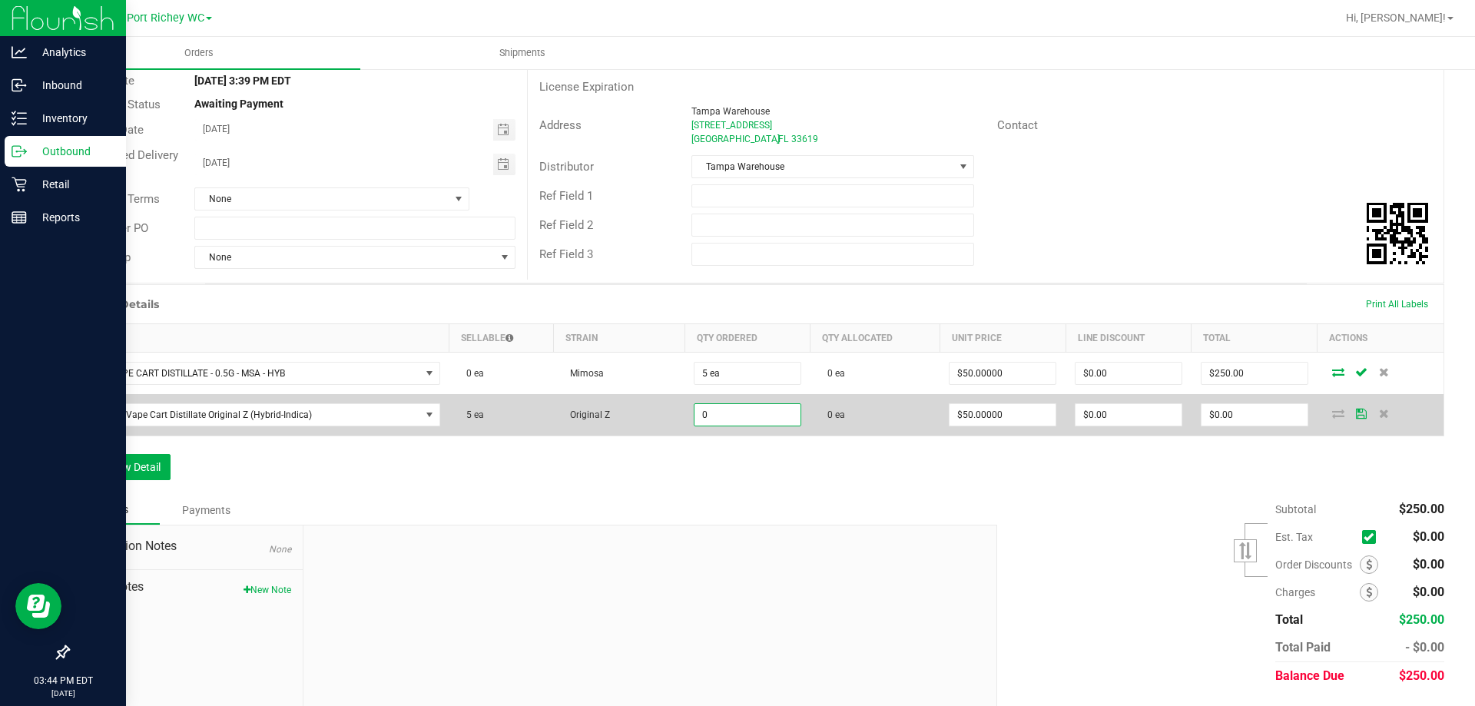
click at [728, 411] on input "0" at bounding box center [748, 415] width 106 height 22
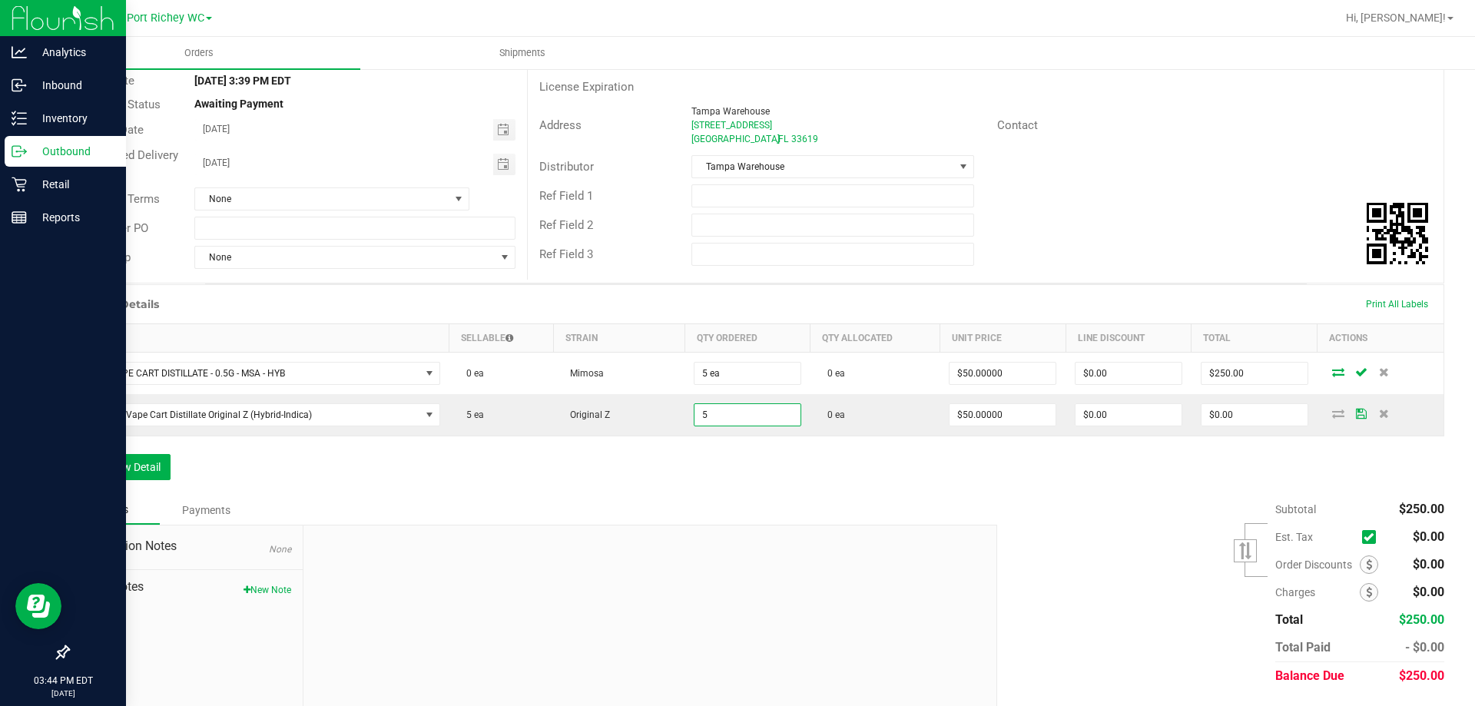
type input "5 ea"
type input "$250.00"
click at [726, 467] on div "Order Details Print All Labels Item Sellable Strain Qty Ordered Qty Allocated U…" at bounding box center [756, 389] width 1377 height 211
click at [121, 464] on button "Add New Detail" at bounding box center [119, 467] width 103 height 26
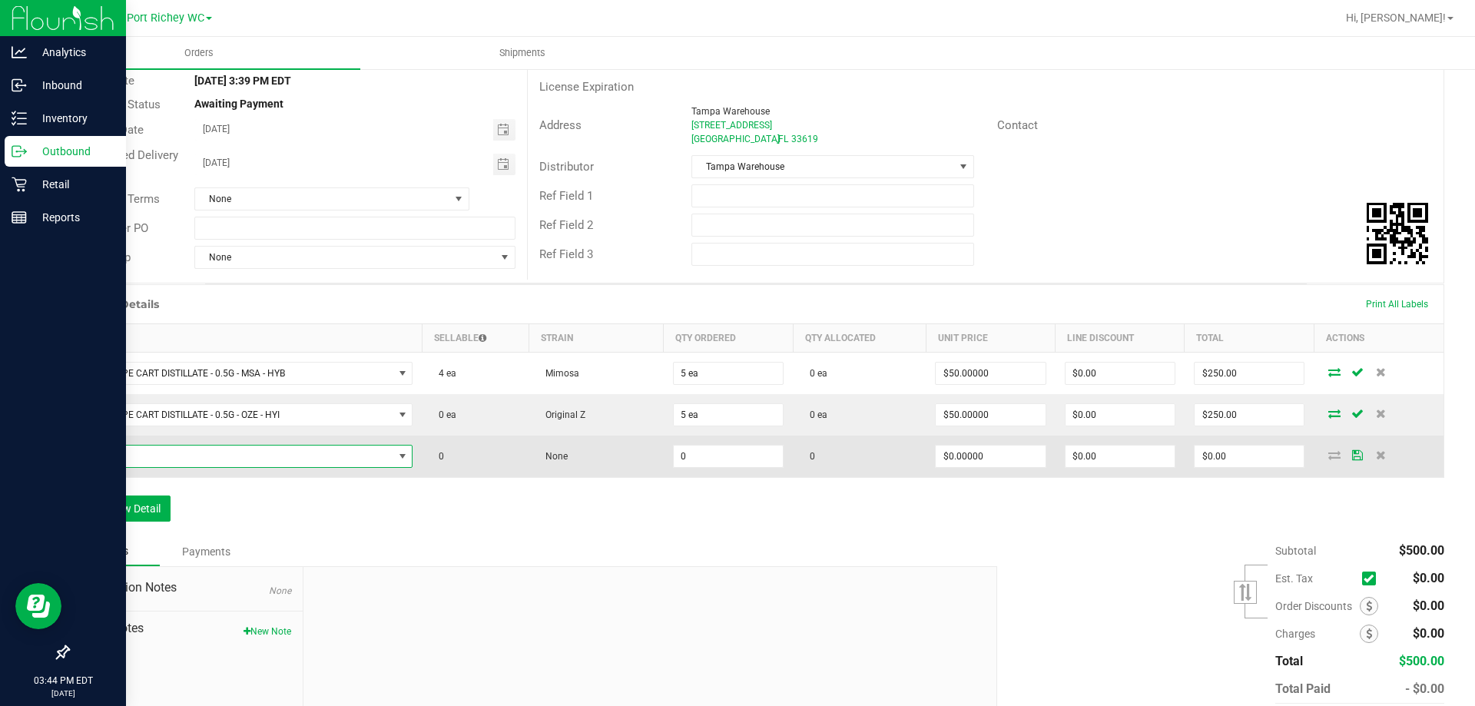
click at [131, 462] on span "NO DATA FOUND" at bounding box center [236, 457] width 314 height 22
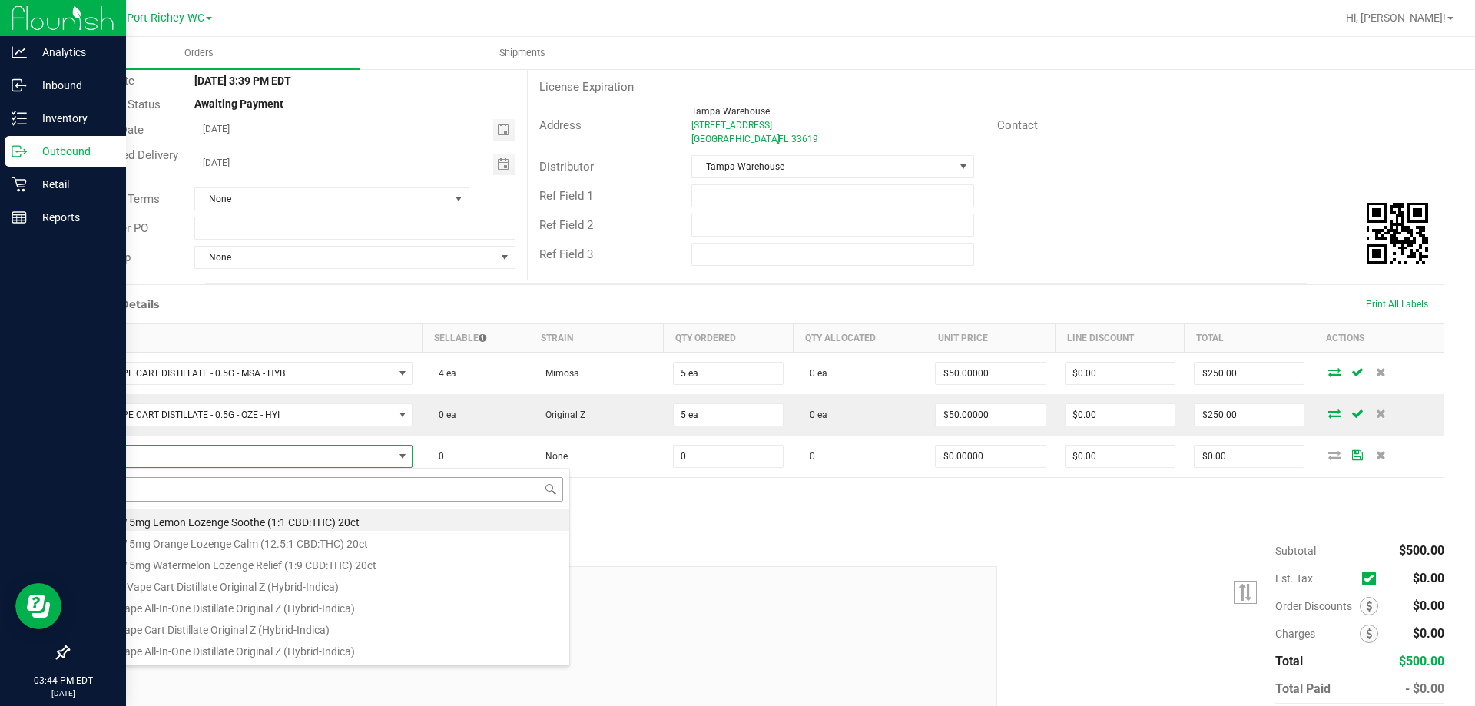
click at [157, 484] on input "oze" at bounding box center [324, 489] width 478 height 24
type input "original z"
click at [359, 524] on li "FT 0.5g Vape Cart Distillate Original Z (Hybrid-Indica)" at bounding box center [324, 520] width 490 height 22
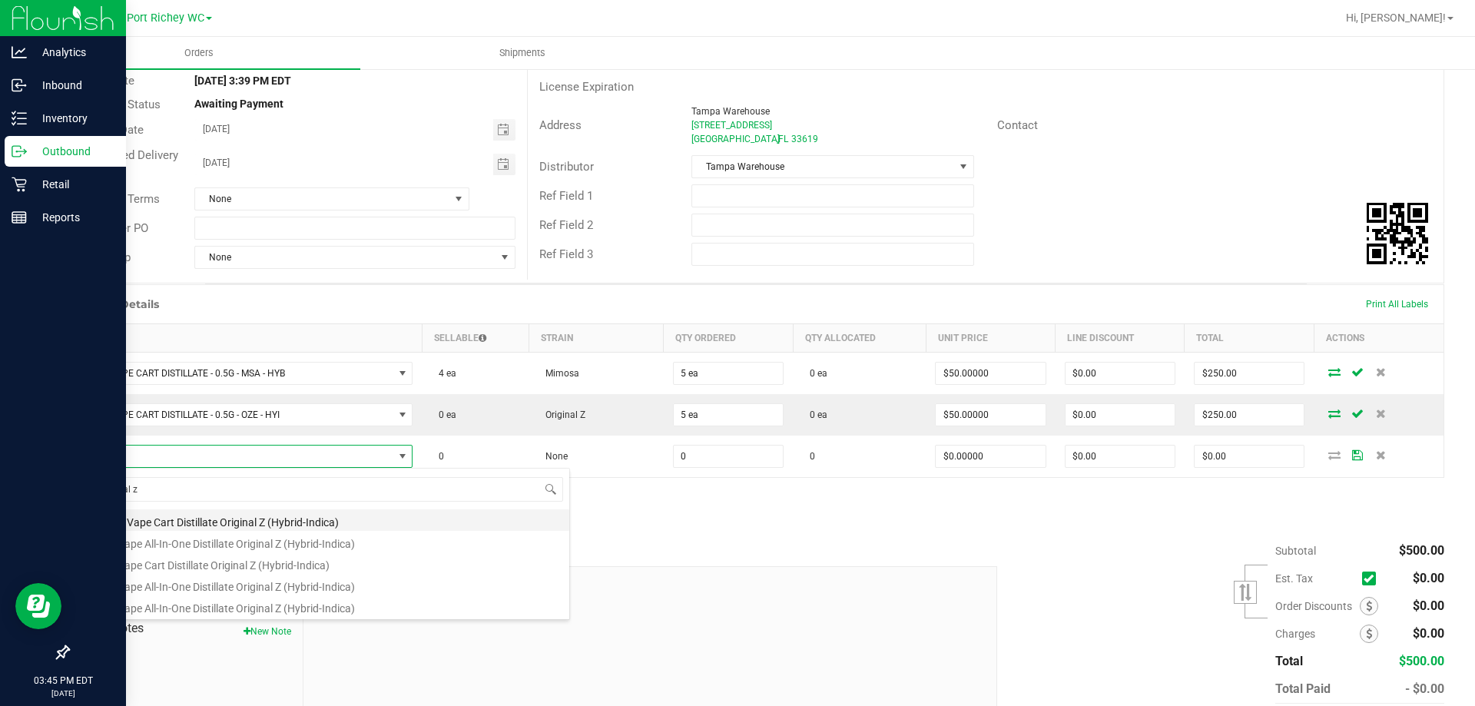
type input "0 ea"
type input "$50.00000"
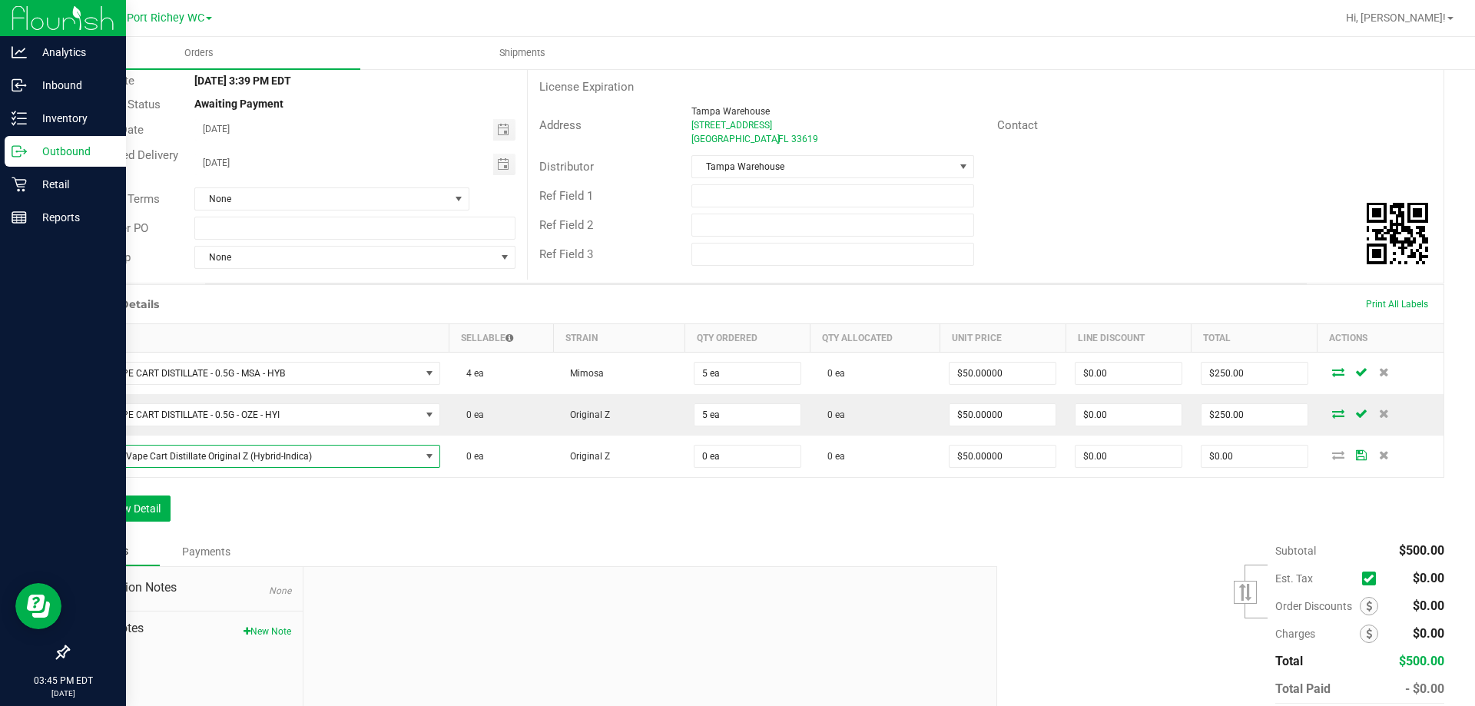
click at [701, 535] on div "Order Details Print All Labels Item Sellable Strain Qty Ordered Qty Allocated U…" at bounding box center [756, 410] width 1377 height 253
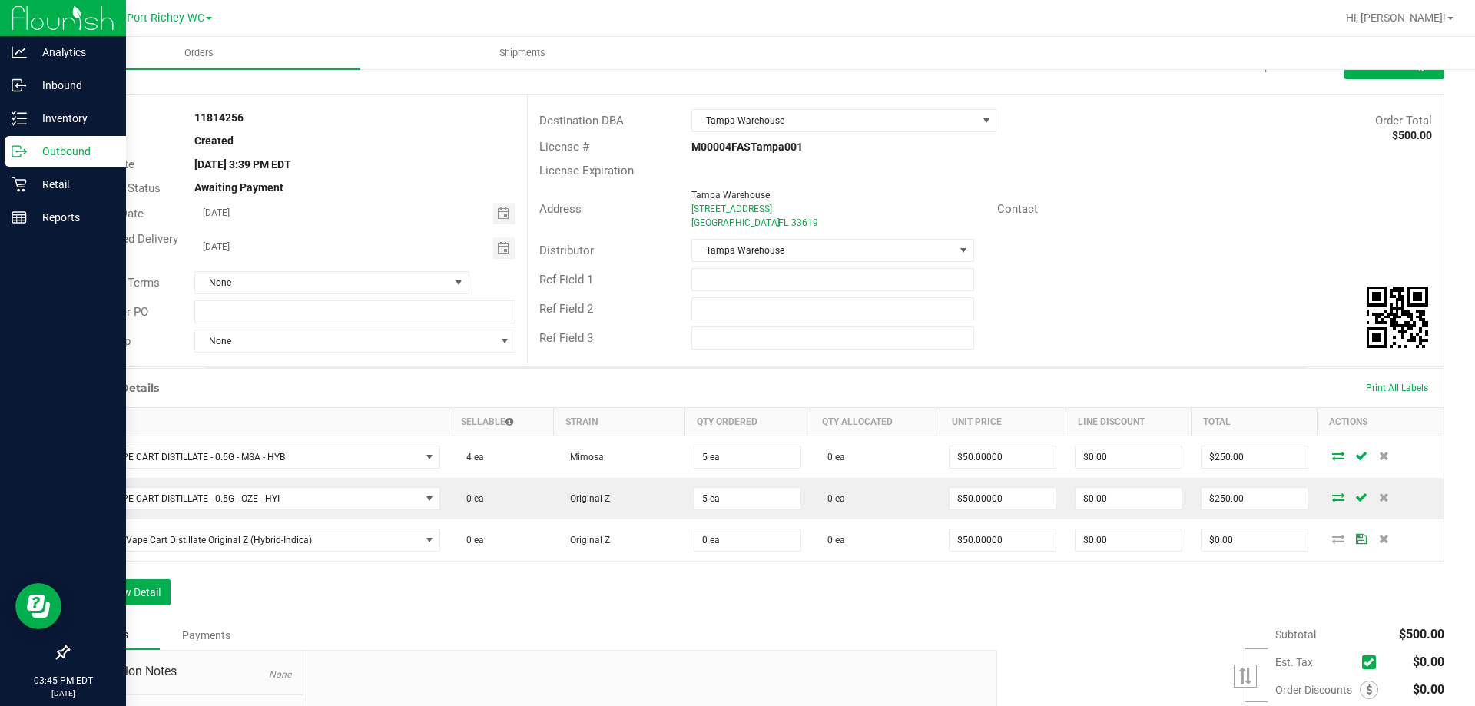
scroll to position [154, 0]
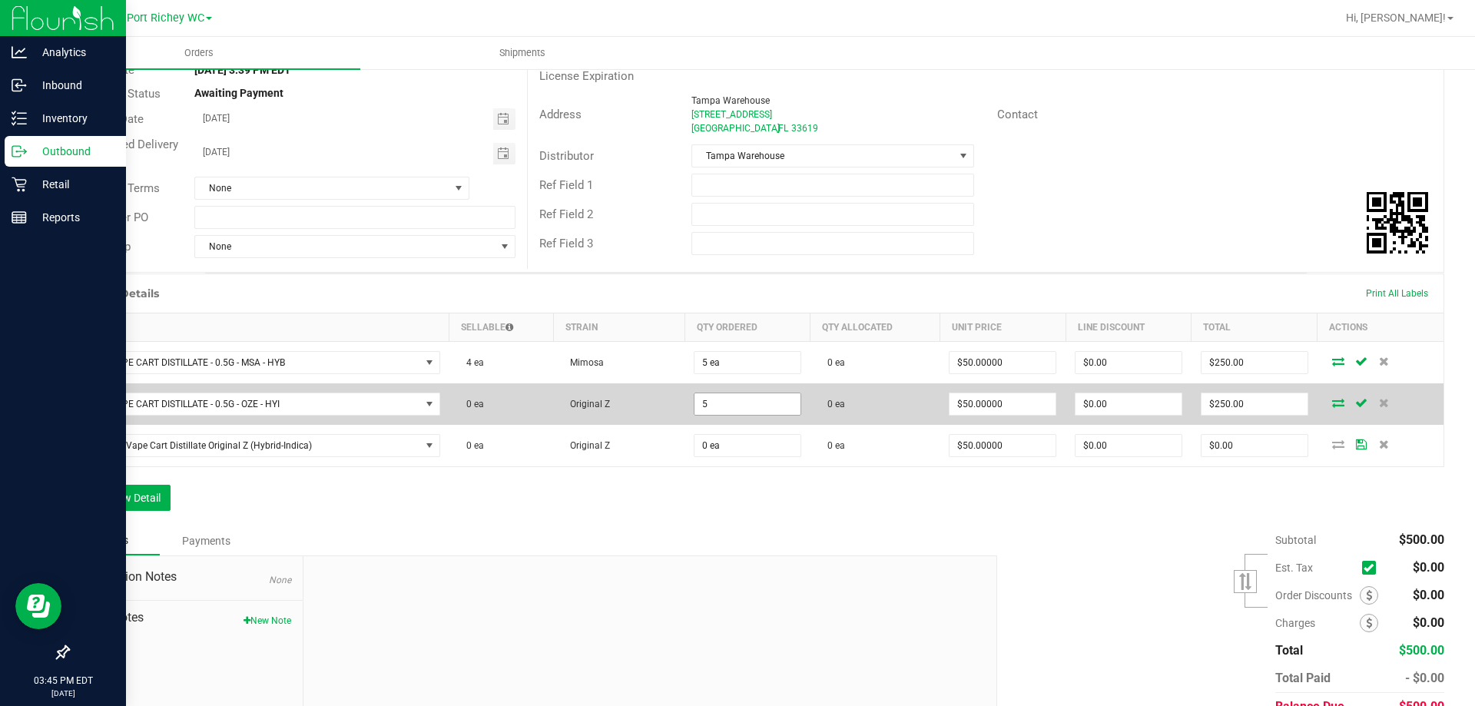
click at [763, 406] on input "5" at bounding box center [748, 404] width 106 height 22
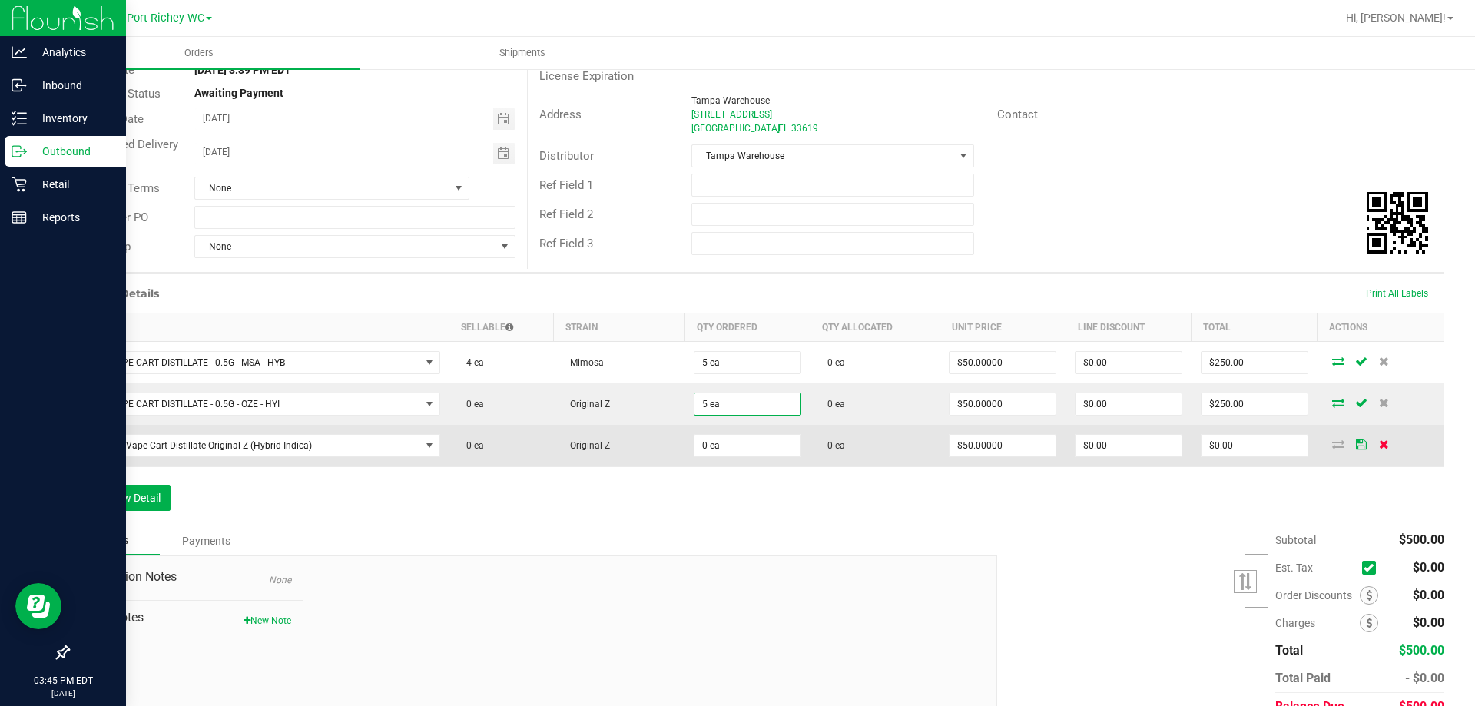
click at [1379, 446] on icon at bounding box center [1384, 443] width 10 height 9
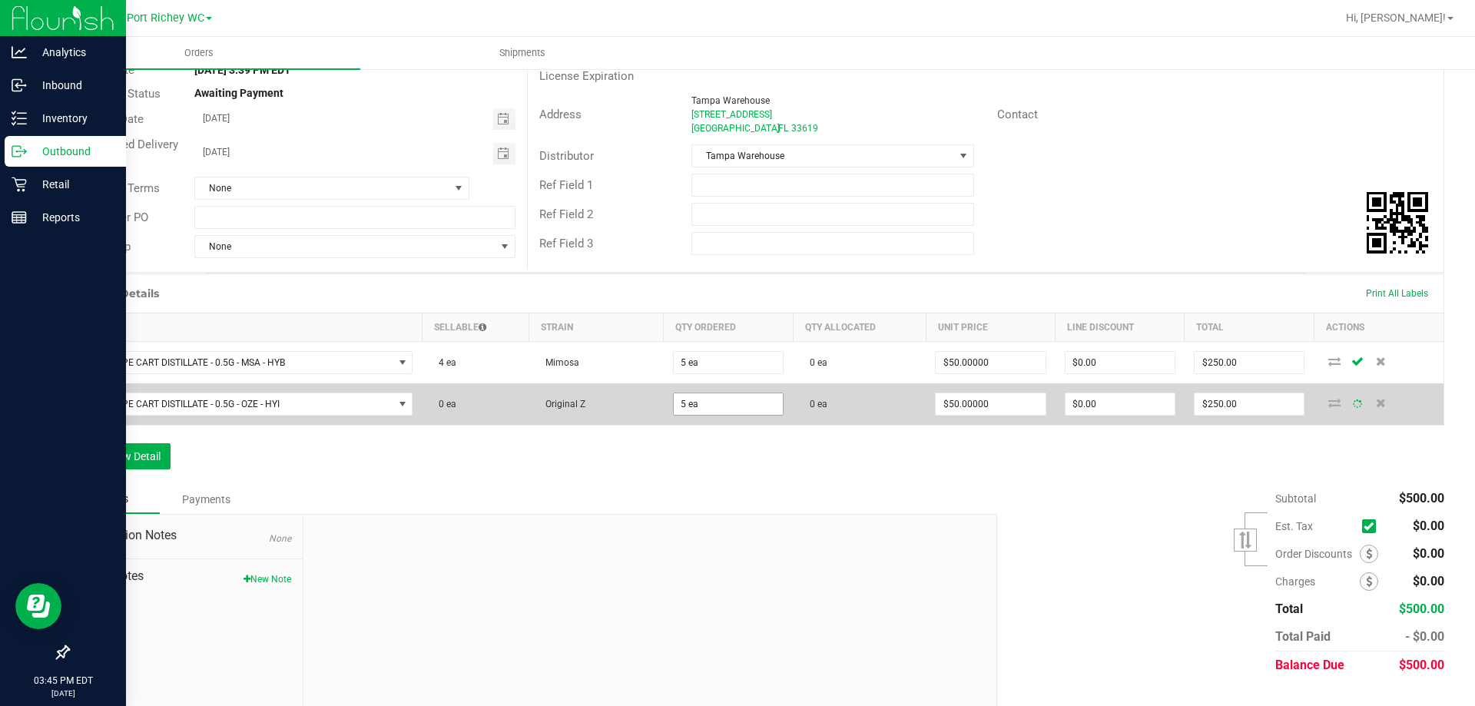
type input "5"
click at [748, 410] on input "5" at bounding box center [728, 404] width 109 height 22
click at [725, 395] on input "5" at bounding box center [728, 404] width 109 height 22
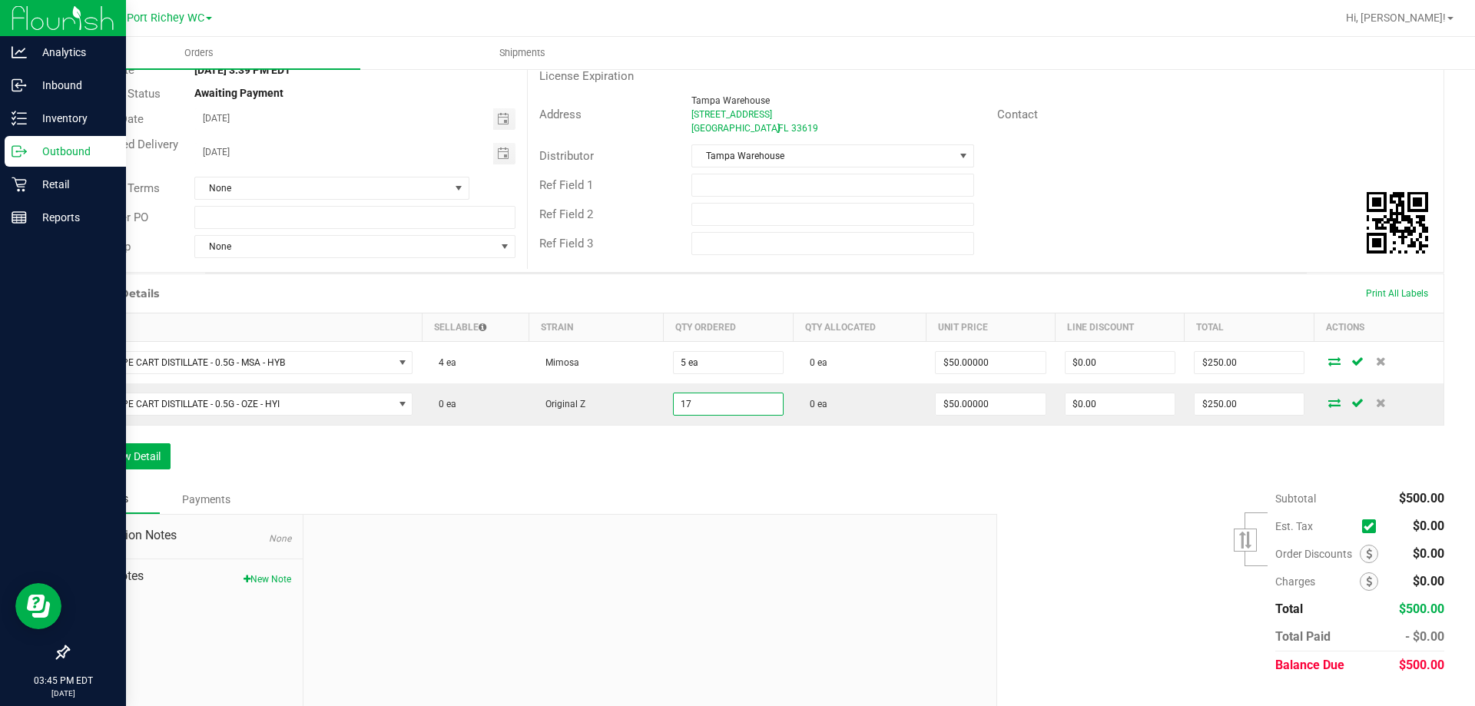
type input "17 ea"
type input "$850.00"
click at [612, 464] on div "Order Details Print All Labels Item Sellable Strain Qty Ordered Qty Allocated U…" at bounding box center [756, 379] width 1377 height 211
click at [141, 450] on button "Add New Detail" at bounding box center [119, 456] width 103 height 26
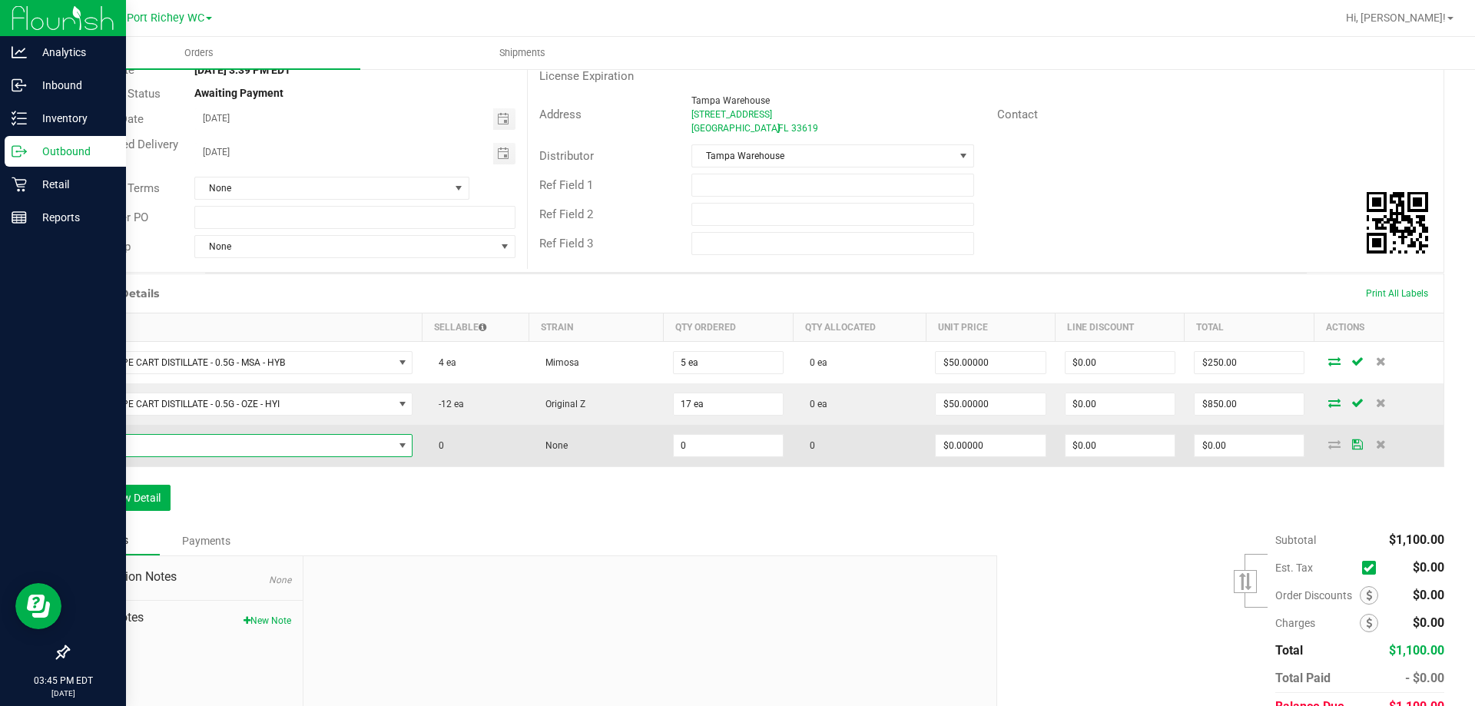
click at [266, 456] on span "NO DATA FOUND" at bounding box center [236, 446] width 314 height 22
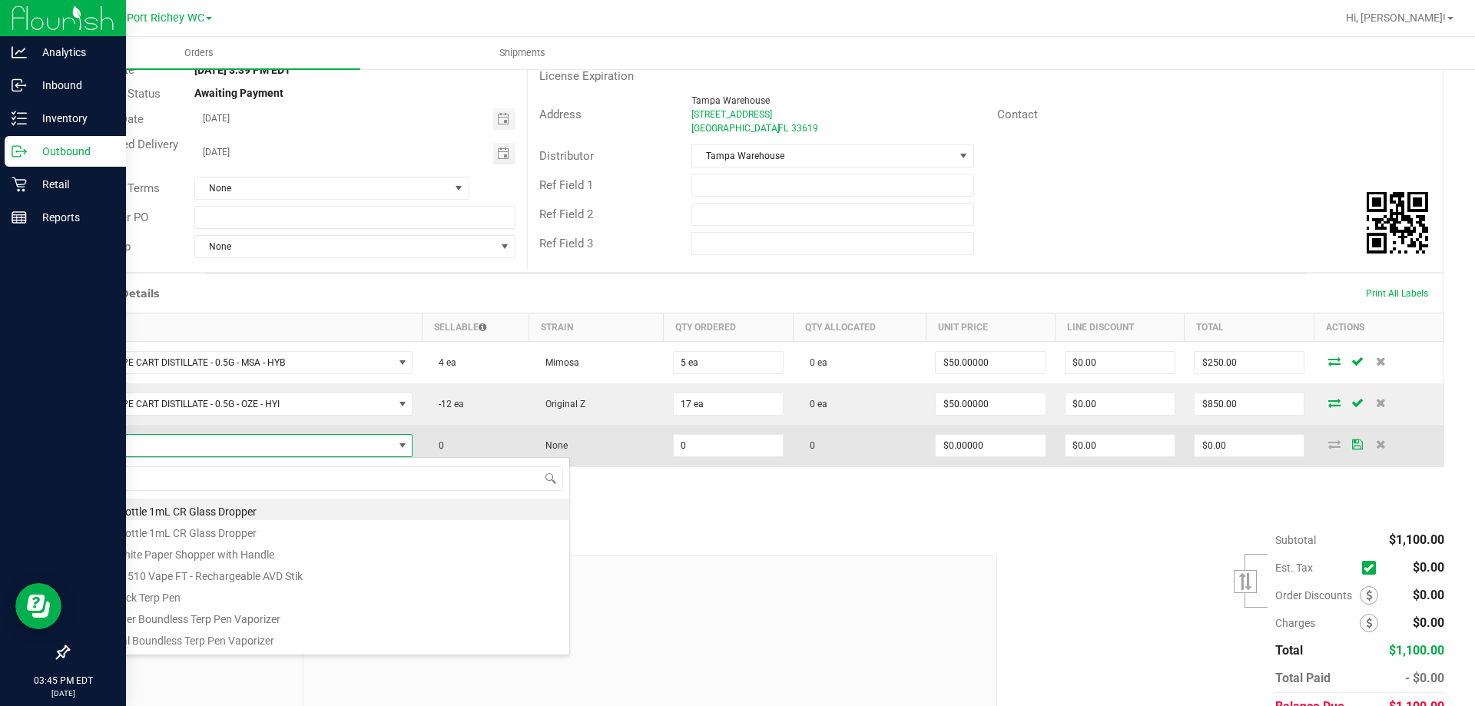
scroll to position [23, 330]
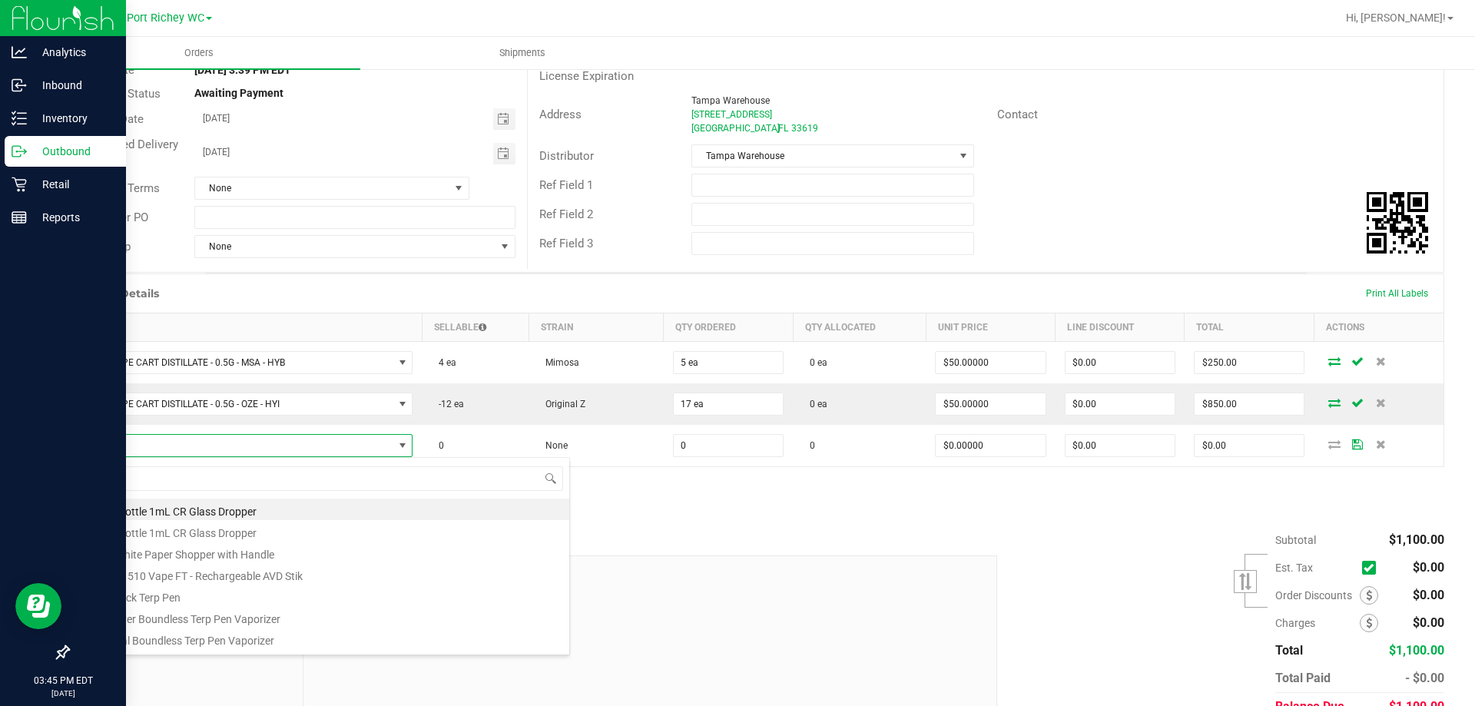
click at [617, 283] on div "Order Details Print All Labels" at bounding box center [755, 293] width 1375 height 38
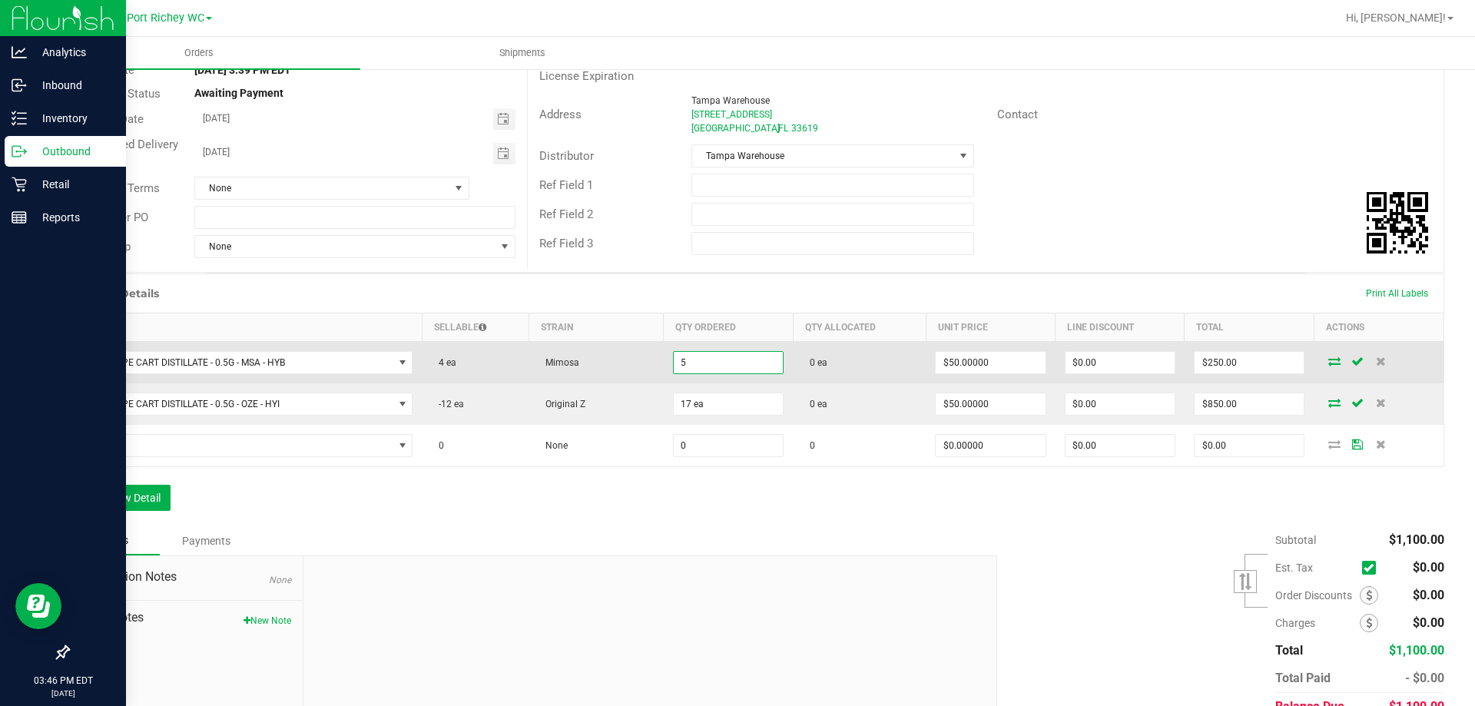
click at [708, 364] on input "5" at bounding box center [728, 363] width 109 height 22
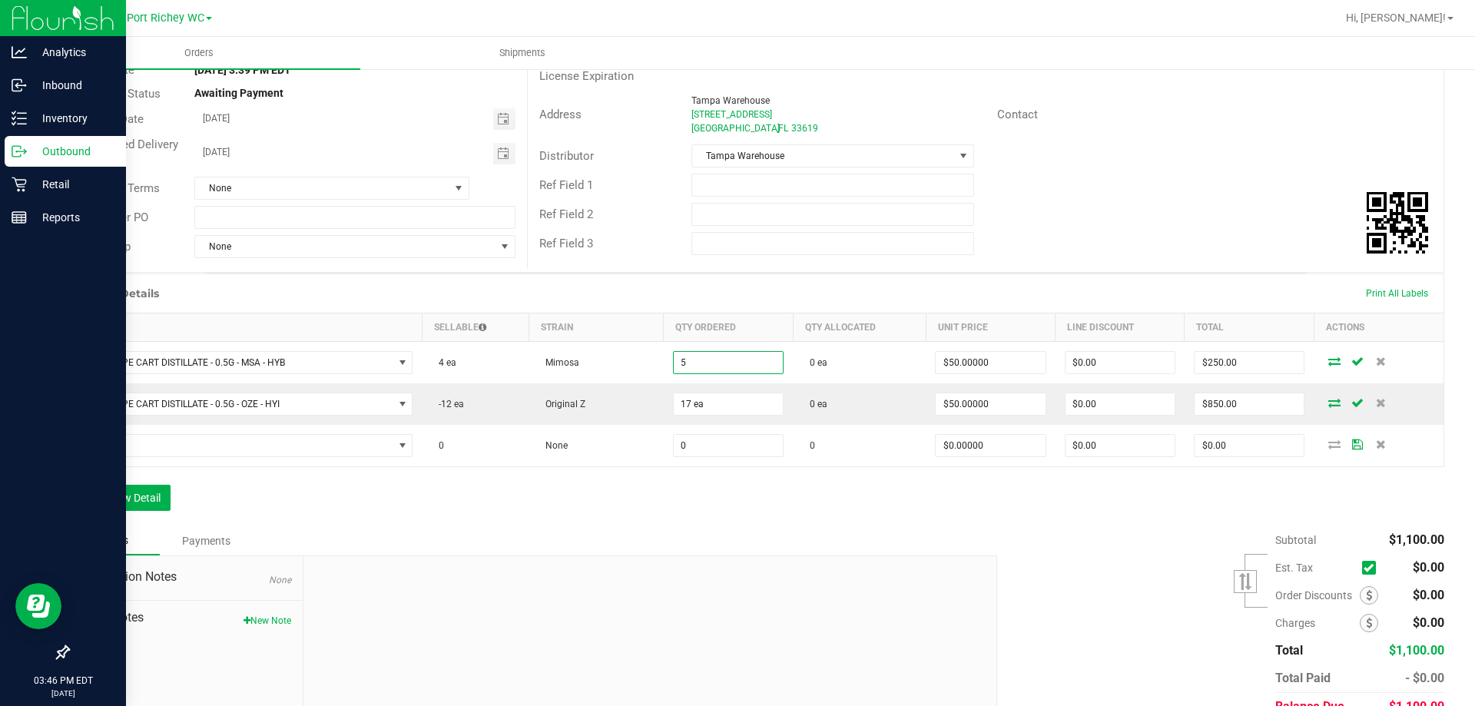
type input "5 ea"
click at [632, 272] on div "Order # 11814256 Status Created Order Date Aug 19, 2025 3:39 PM EDT Payment Sta…" at bounding box center [756, 136] width 1377 height 273
click at [786, 264] on div "Destination DBA Tampa Warehouse Order Total $1,100.00 License # M00004FASTampa0…" at bounding box center [985, 135] width 917 height 268
click at [785, 286] on div "Order Details Print All Labels" at bounding box center [755, 293] width 1375 height 38
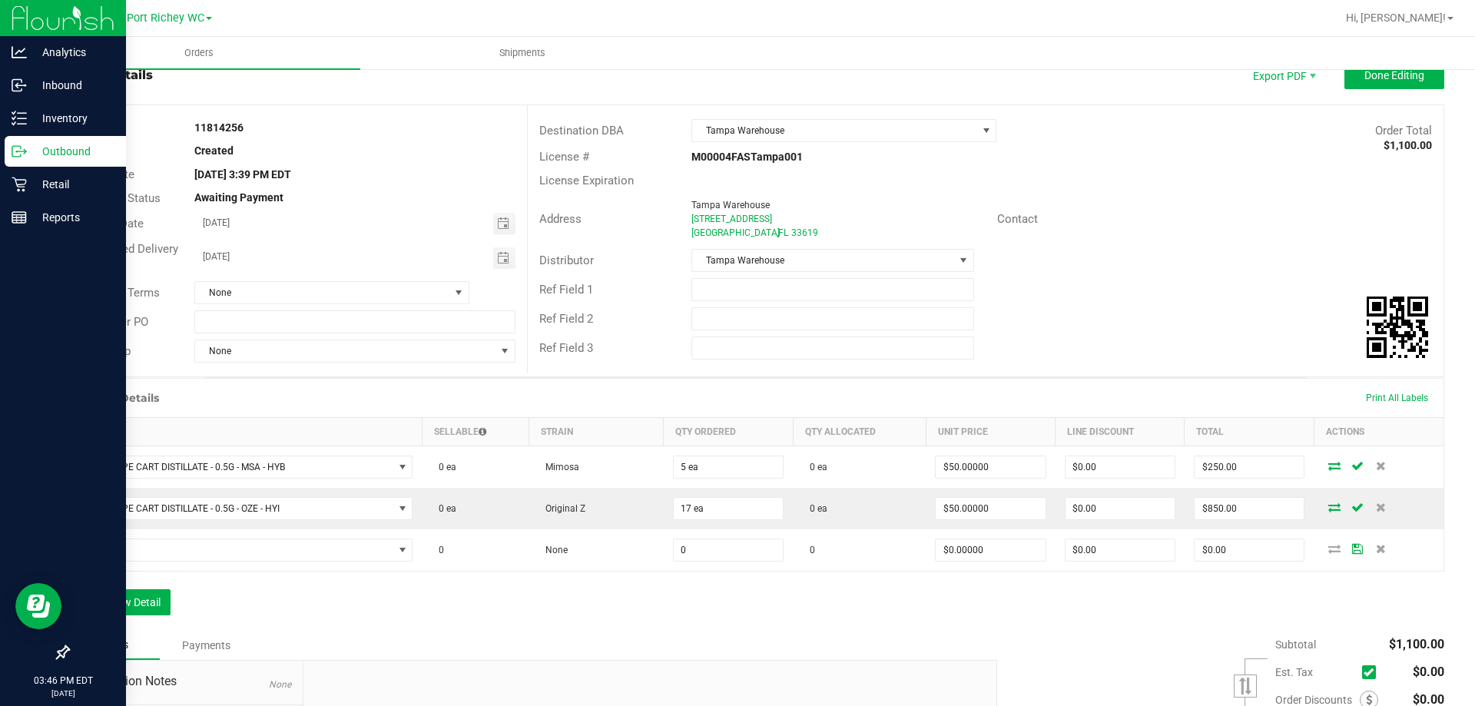
scroll to position [77, 0]
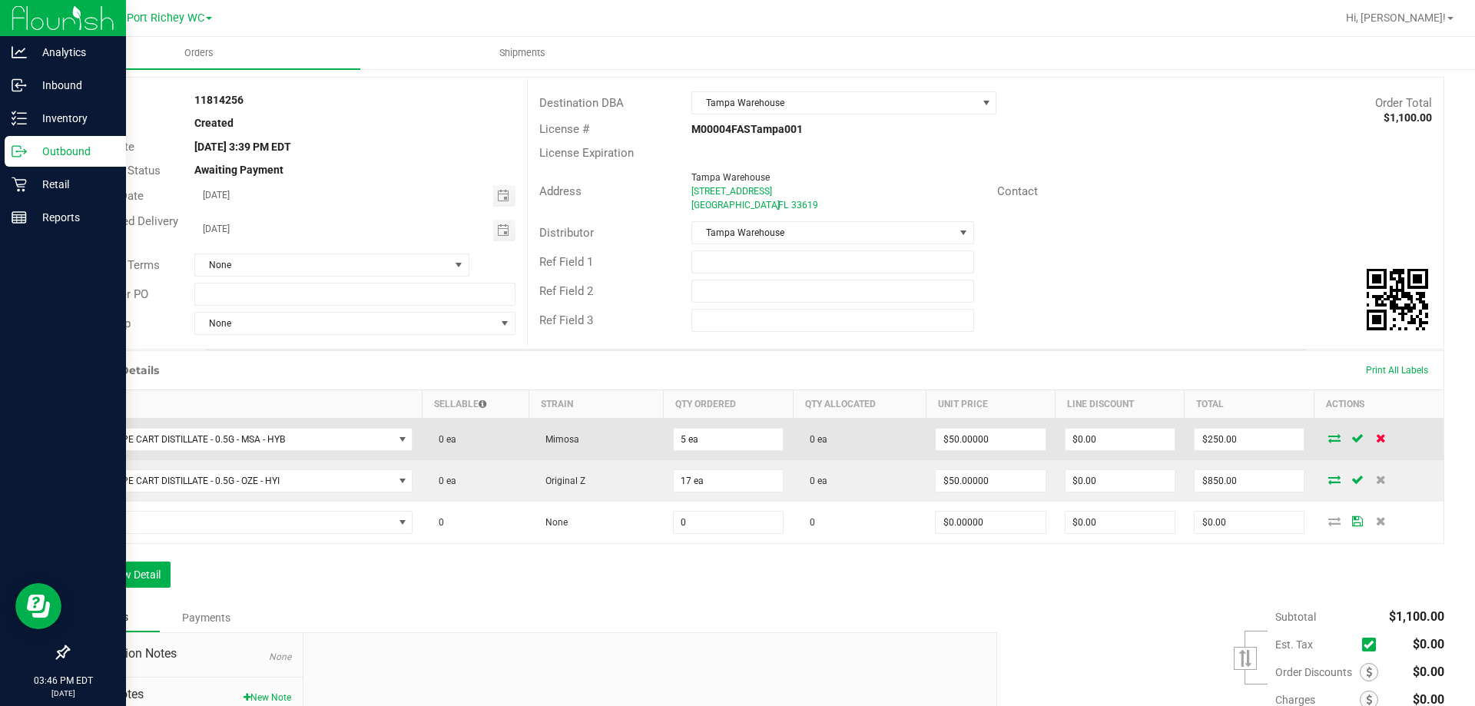
click at [1376, 438] on icon at bounding box center [1381, 437] width 10 height 9
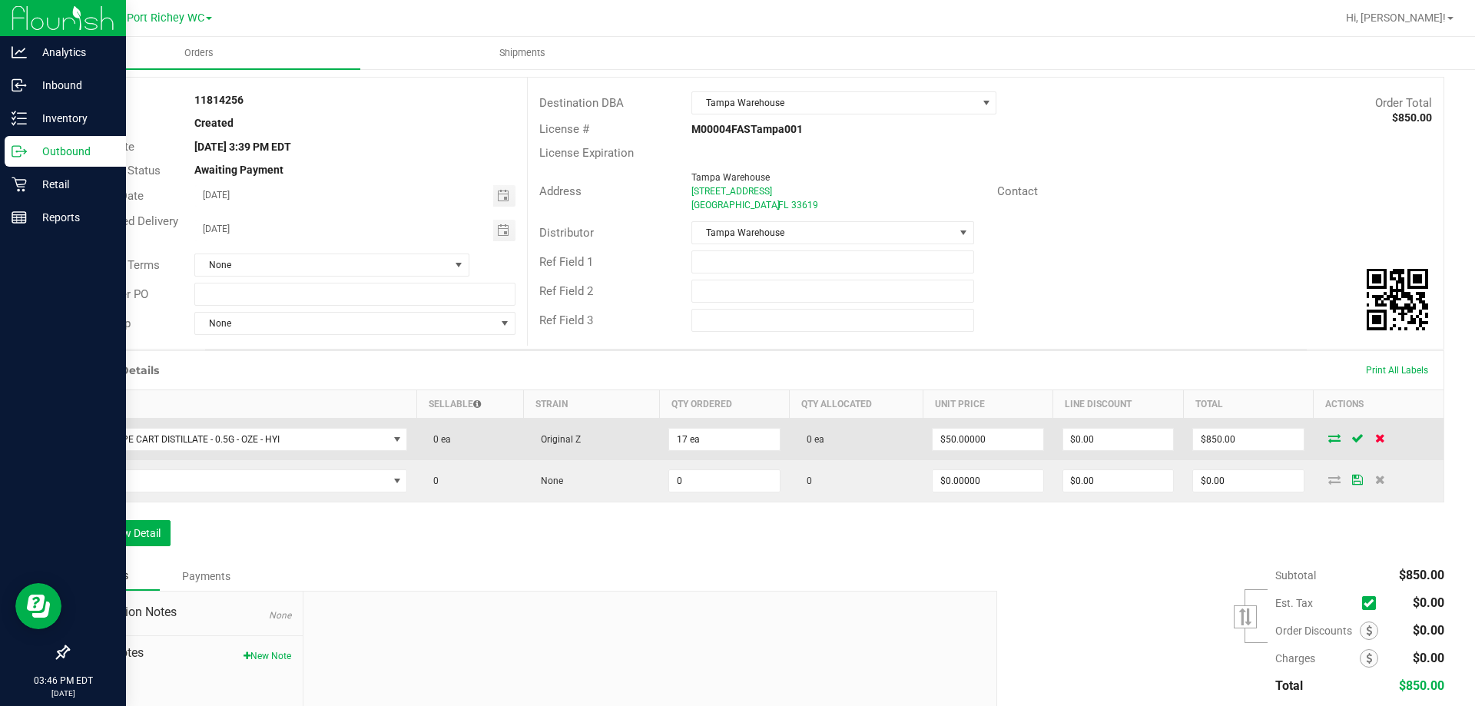
click at [1375, 439] on icon at bounding box center [1380, 437] width 10 height 9
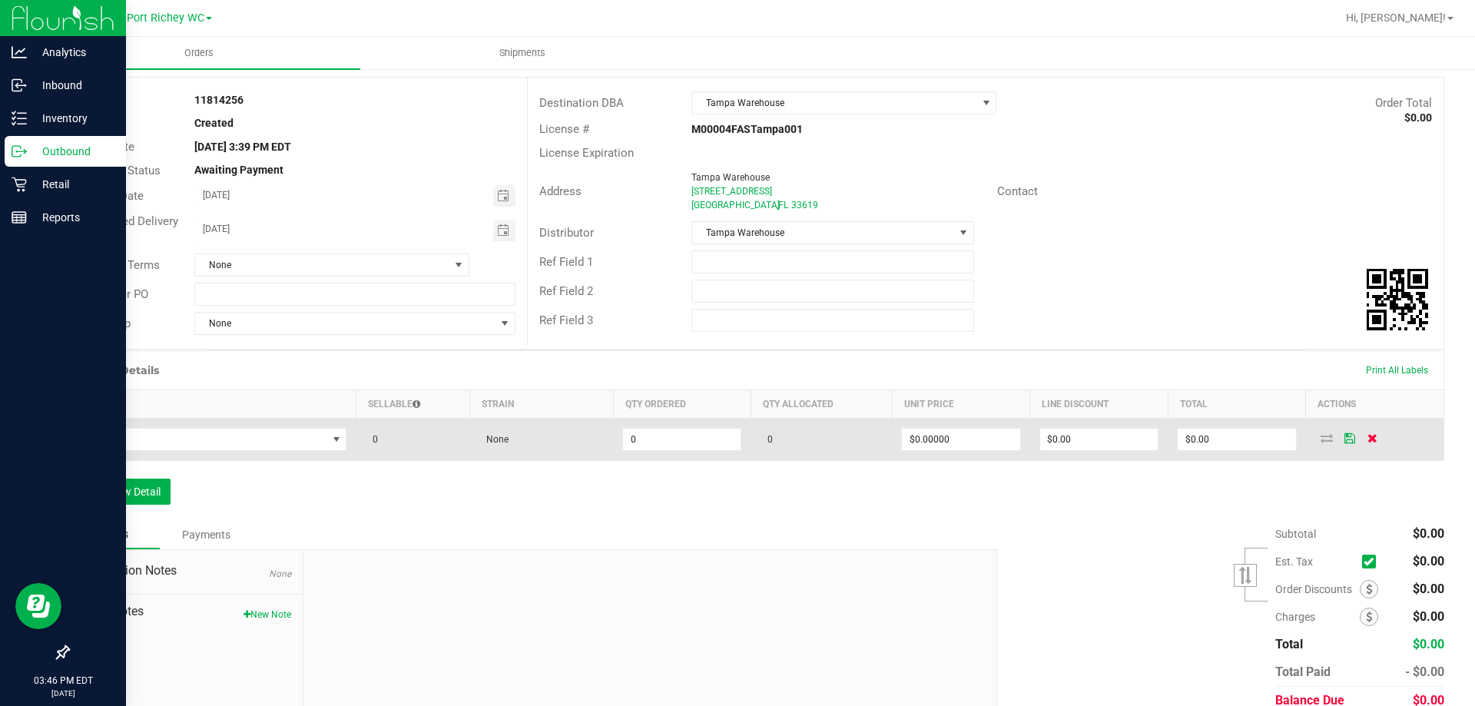
click at [1368, 436] on icon at bounding box center [1373, 437] width 10 height 9
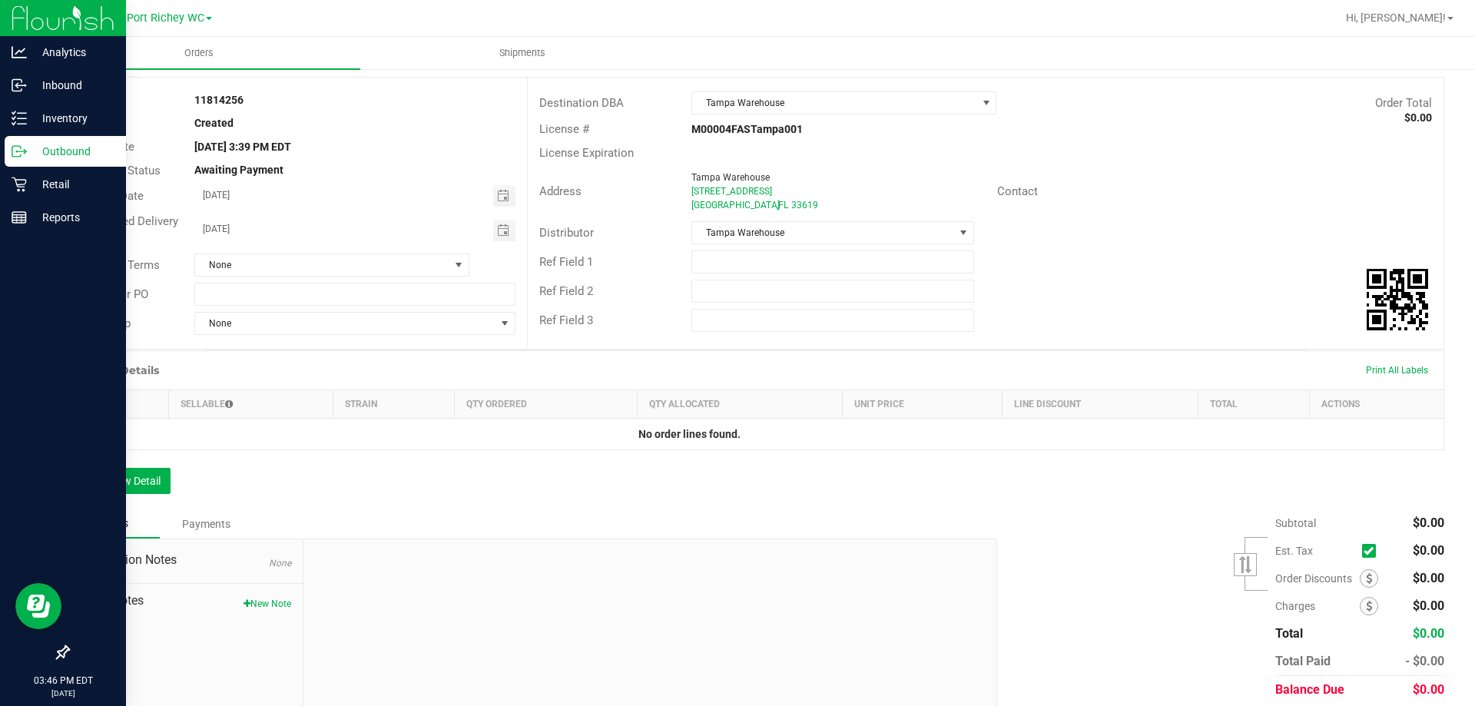
click at [1125, 267] on div "Ref Field 1" at bounding box center [986, 261] width 916 height 29
click at [168, 482] on button "Add New Detail" at bounding box center [119, 481] width 103 height 26
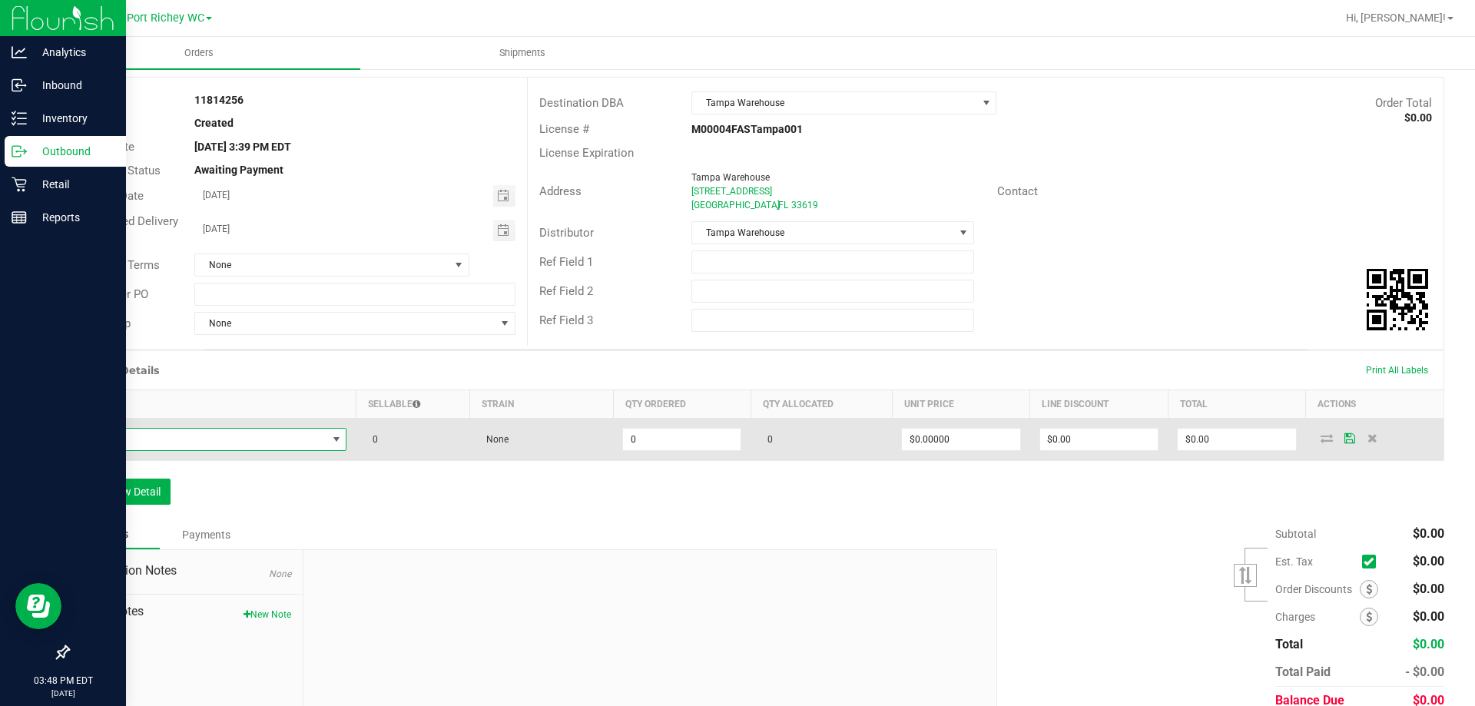
click at [253, 449] on span "NO DATA FOUND" at bounding box center [203, 440] width 248 height 22
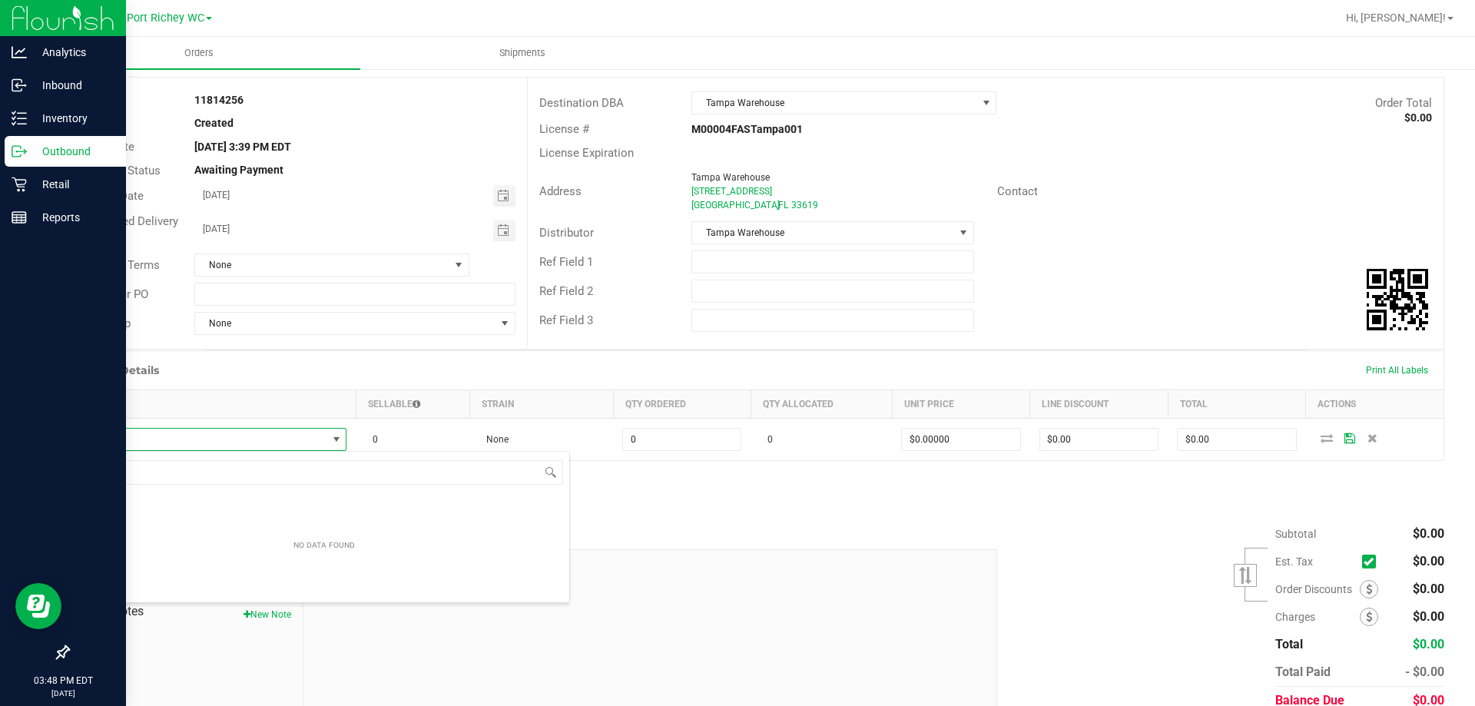
scroll to position [23, 264]
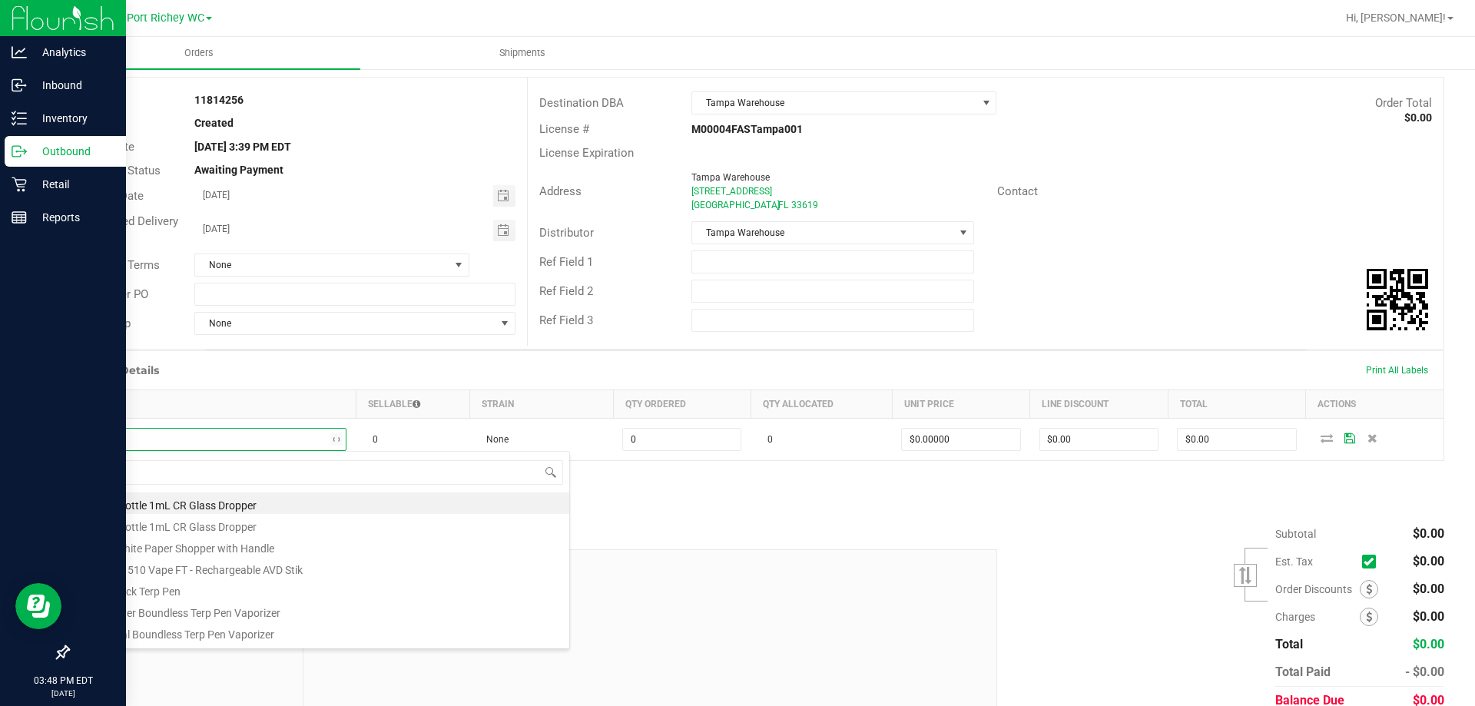
type input "msa"
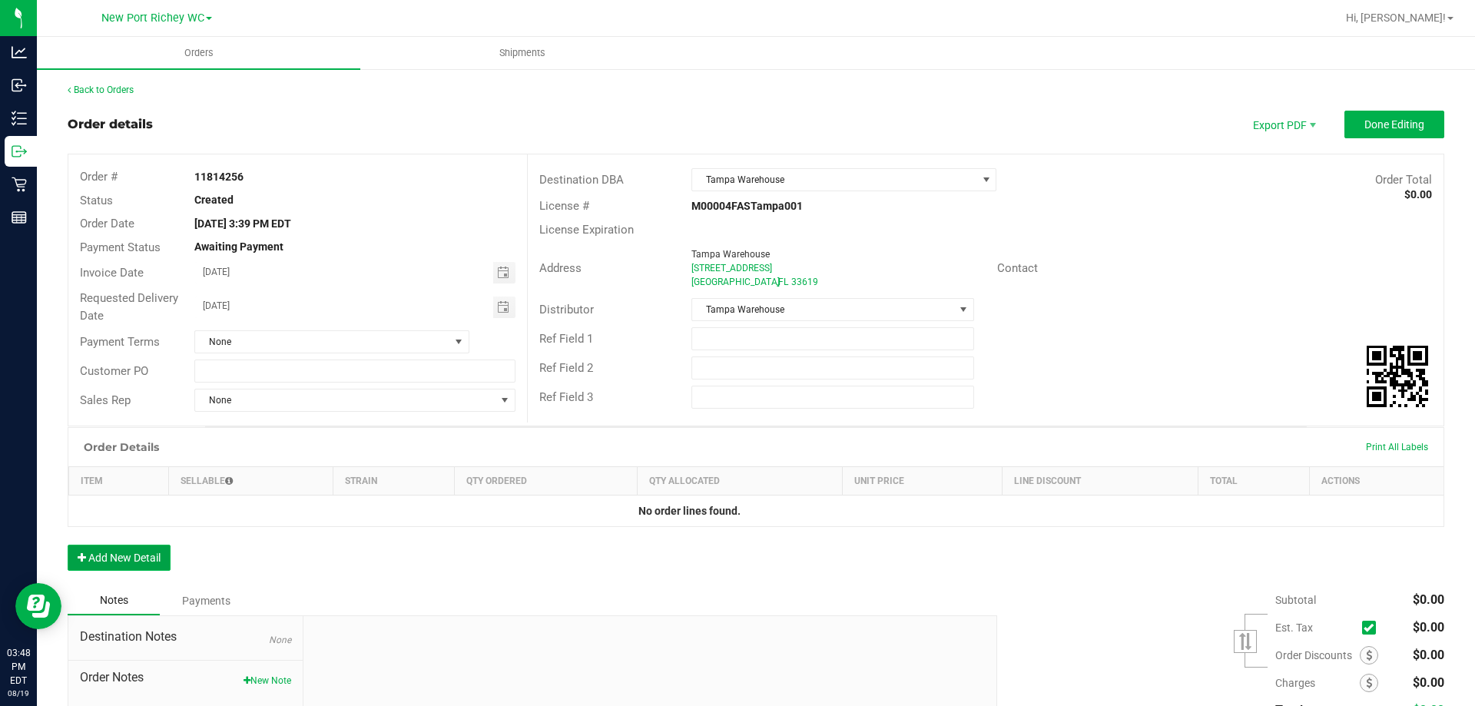
click at [138, 562] on button "Add New Detail" at bounding box center [119, 558] width 103 height 26
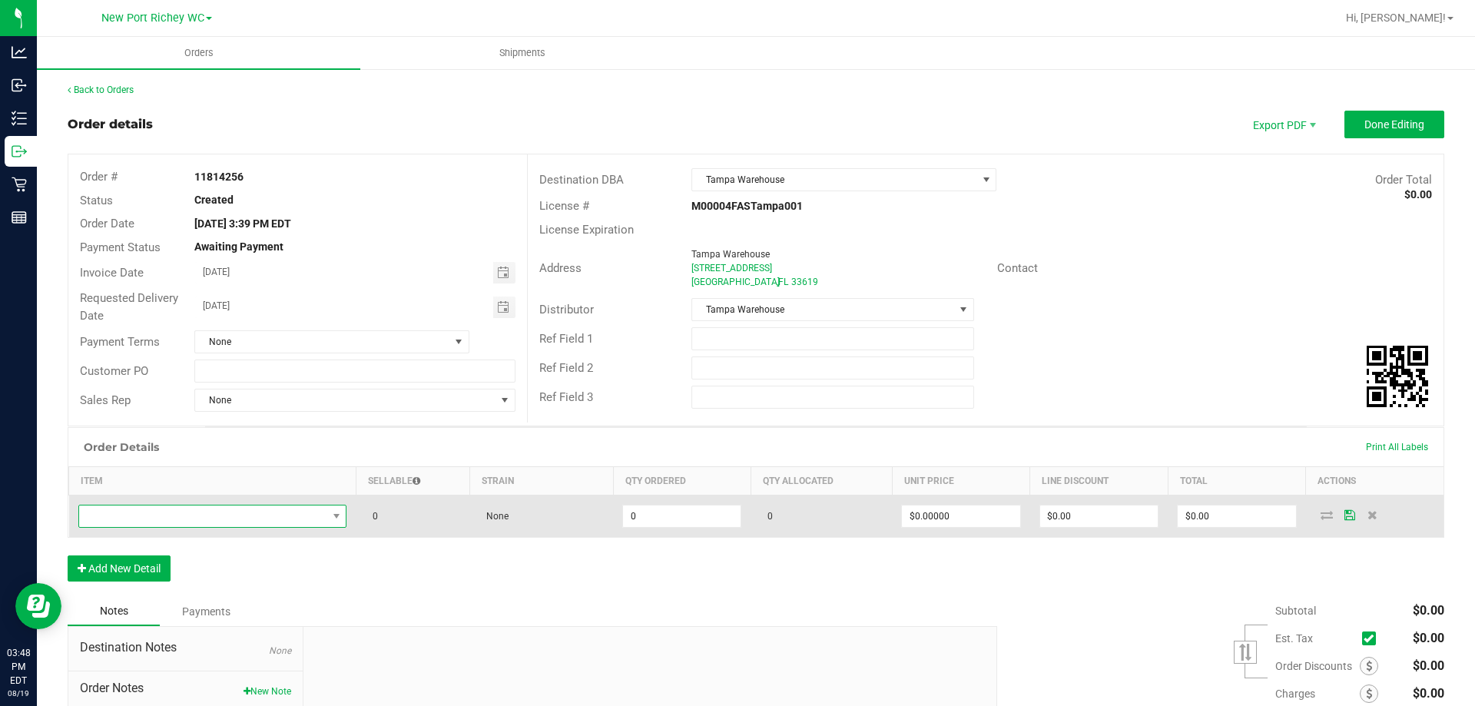
click at [194, 519] on span "NO DATA FOUND" at bounding box center [203, 517] width 248 height 22
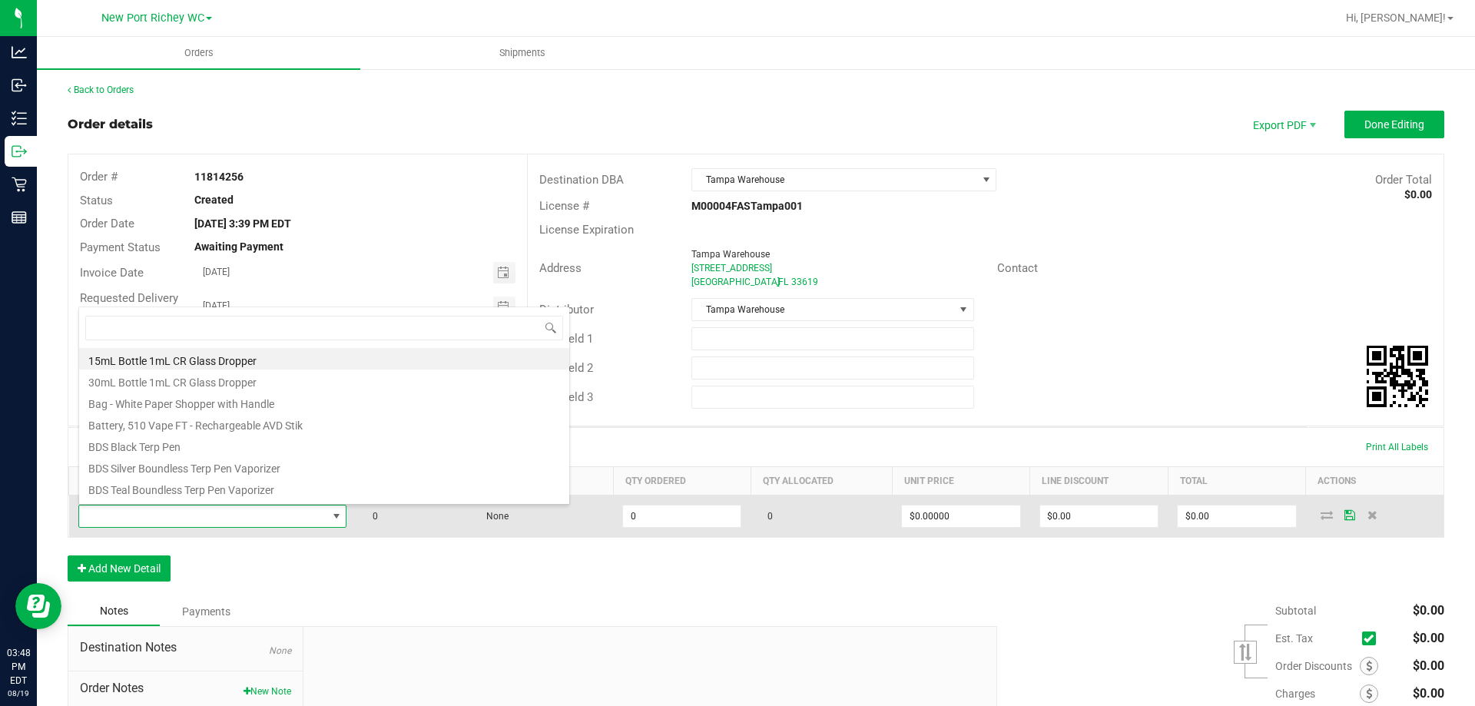
scroll to position [23, 264]
type input "msa"
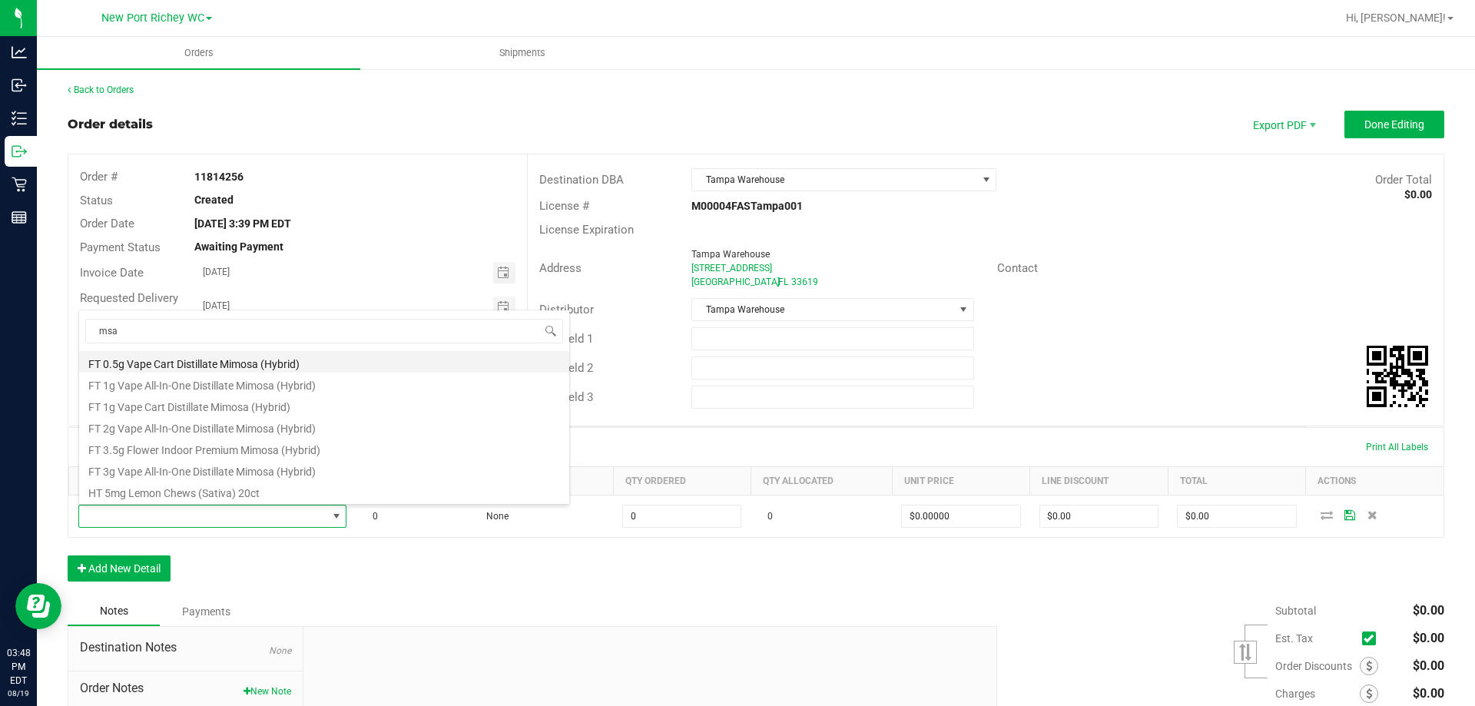
click at [207, 354] on li "FT 0.5g Vape Cart Distillate Mimosa (Hybrid)" at bounding box center [324, 362] width 490 height 22
type input "0 ea"
type input "$50.00000"
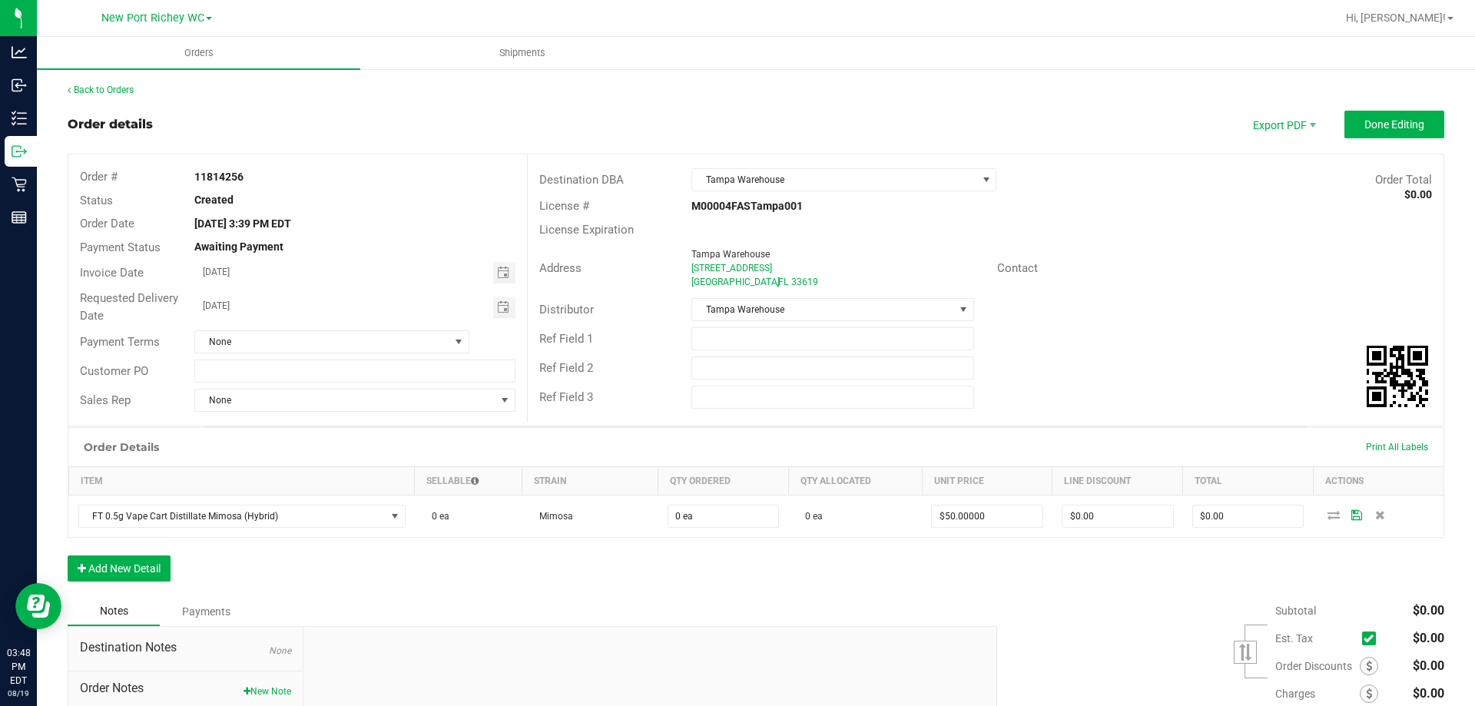
click at [750, 585] on div "Order Details Print All Labels Item Sellable Strain Qty Ordered Qty Allocated U…" at bounding box center [756, 512] width 1377 height 170
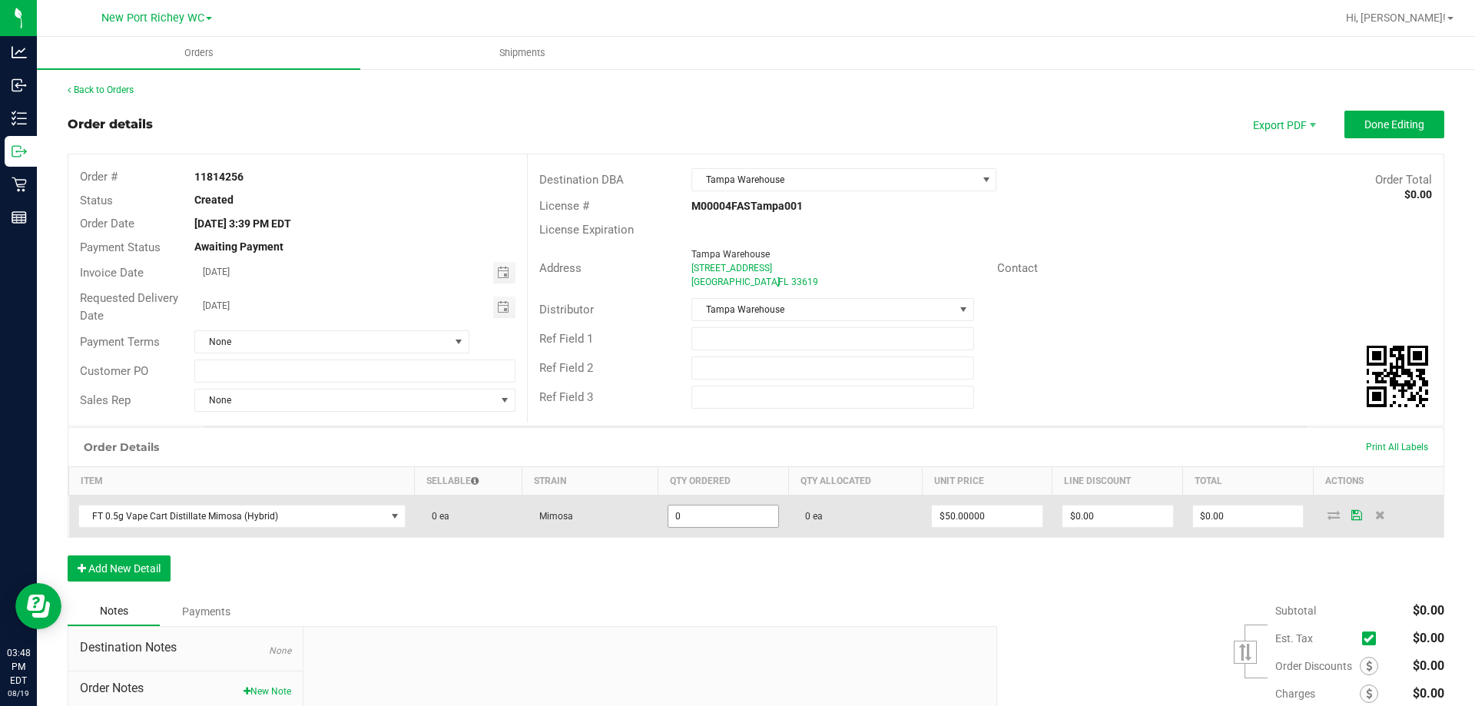
click at [707, 524] on input "0" at bounding box center [723, 517] width 111 height 22
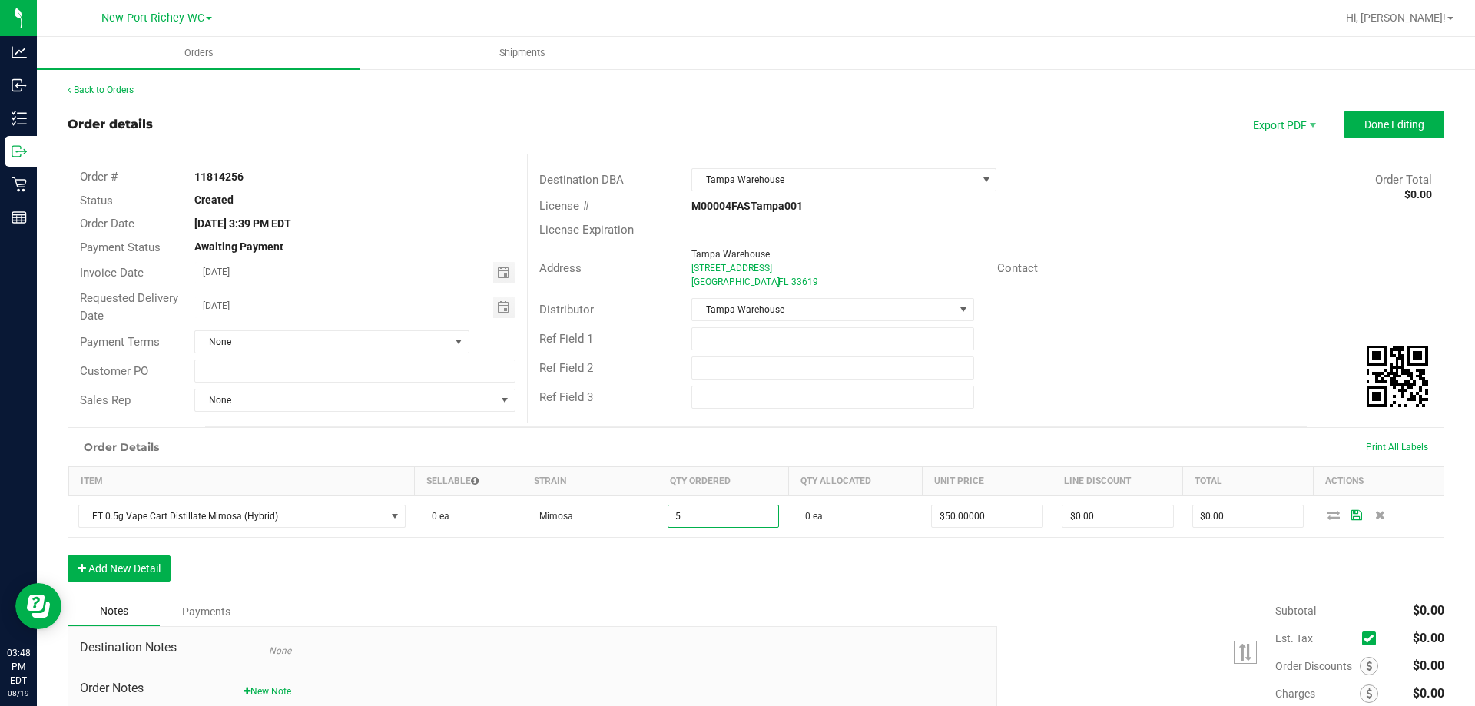
type input "5 ea"
type input "$250.00"
click at [700, 559] on div "Order Details Print All Labels Item Sellable Strain Qty Ordered Qty Allocated U…" at bounding box center [756, 512] width 1377 height 170
click at [145, 571] on button "Add New Detail" at bounding box center [119, 568] width 103 height 26
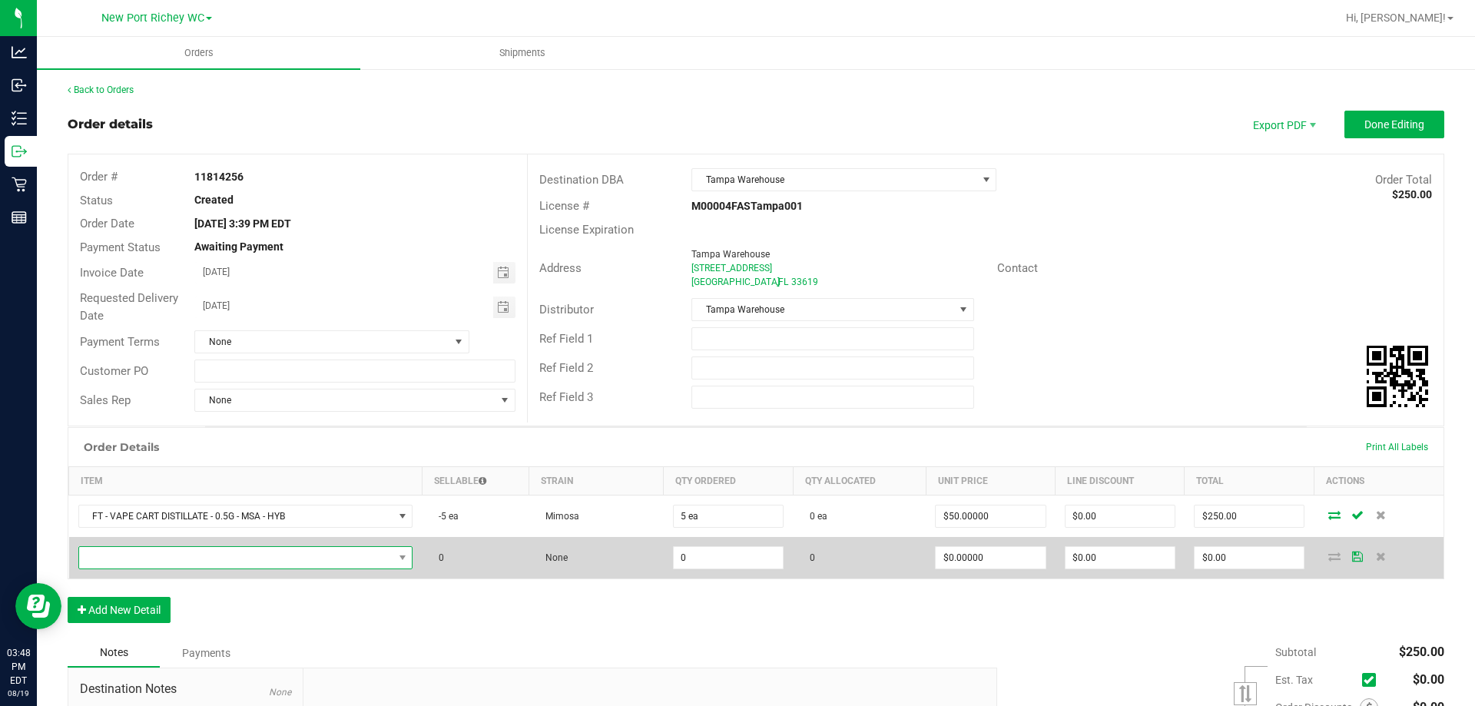
click at [327, 552] on span "NO DATA FOUND" at bounding box center [236, 558] width 314 height 22
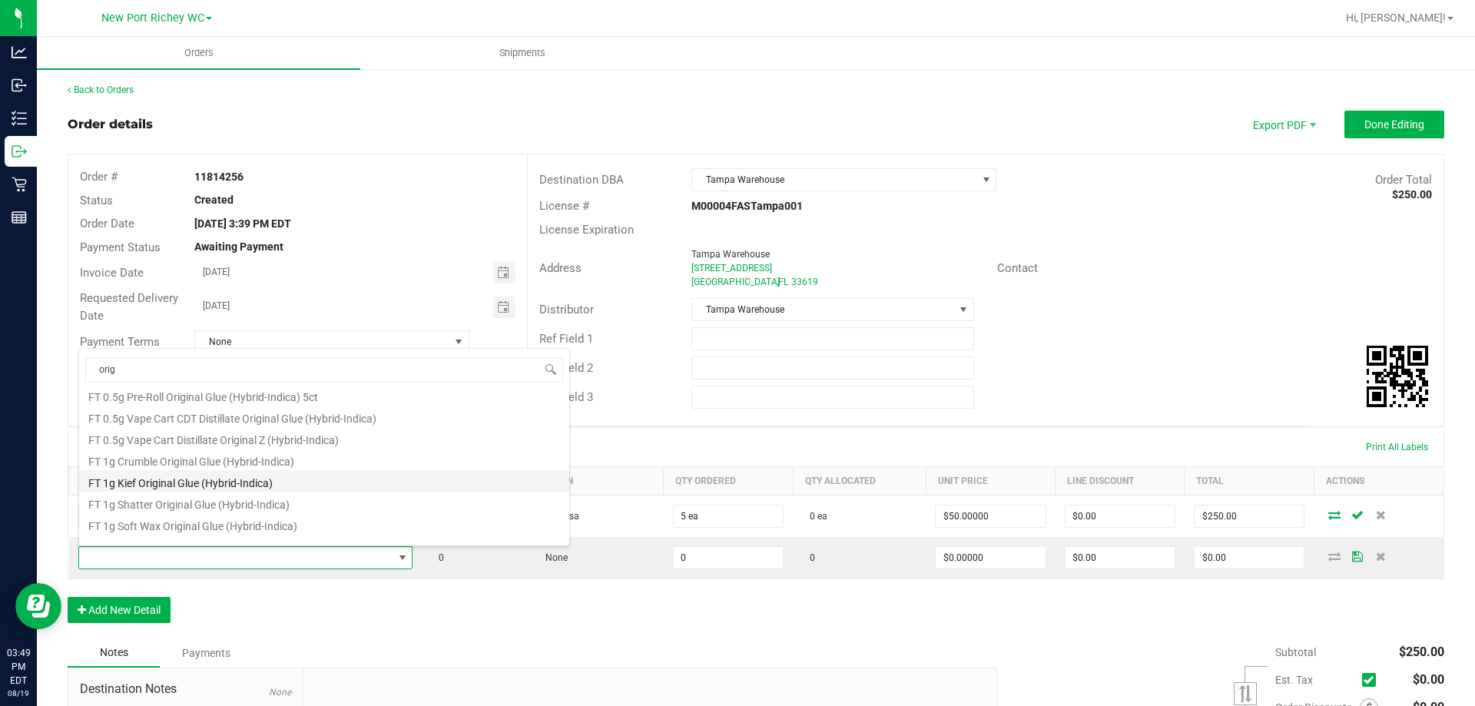
scroll to position [0, 0]
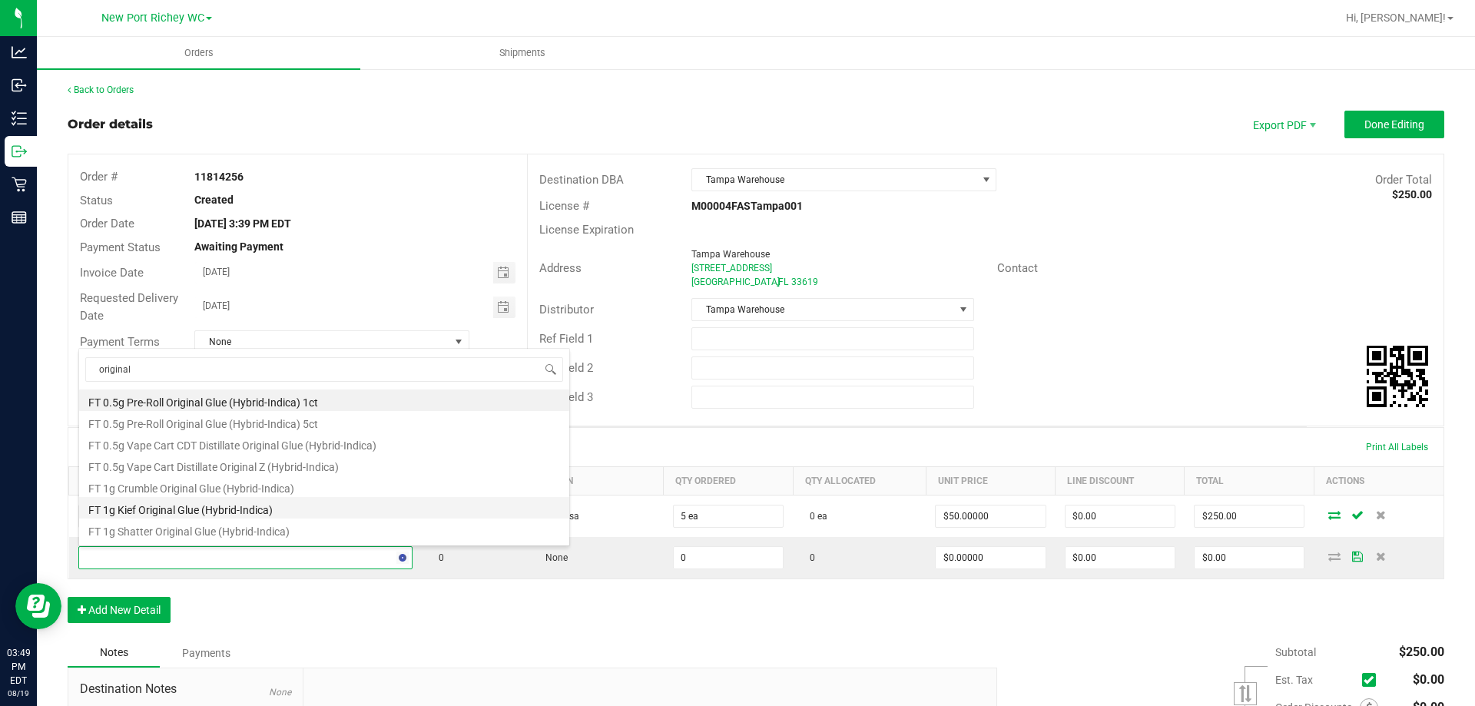
type input "original z"
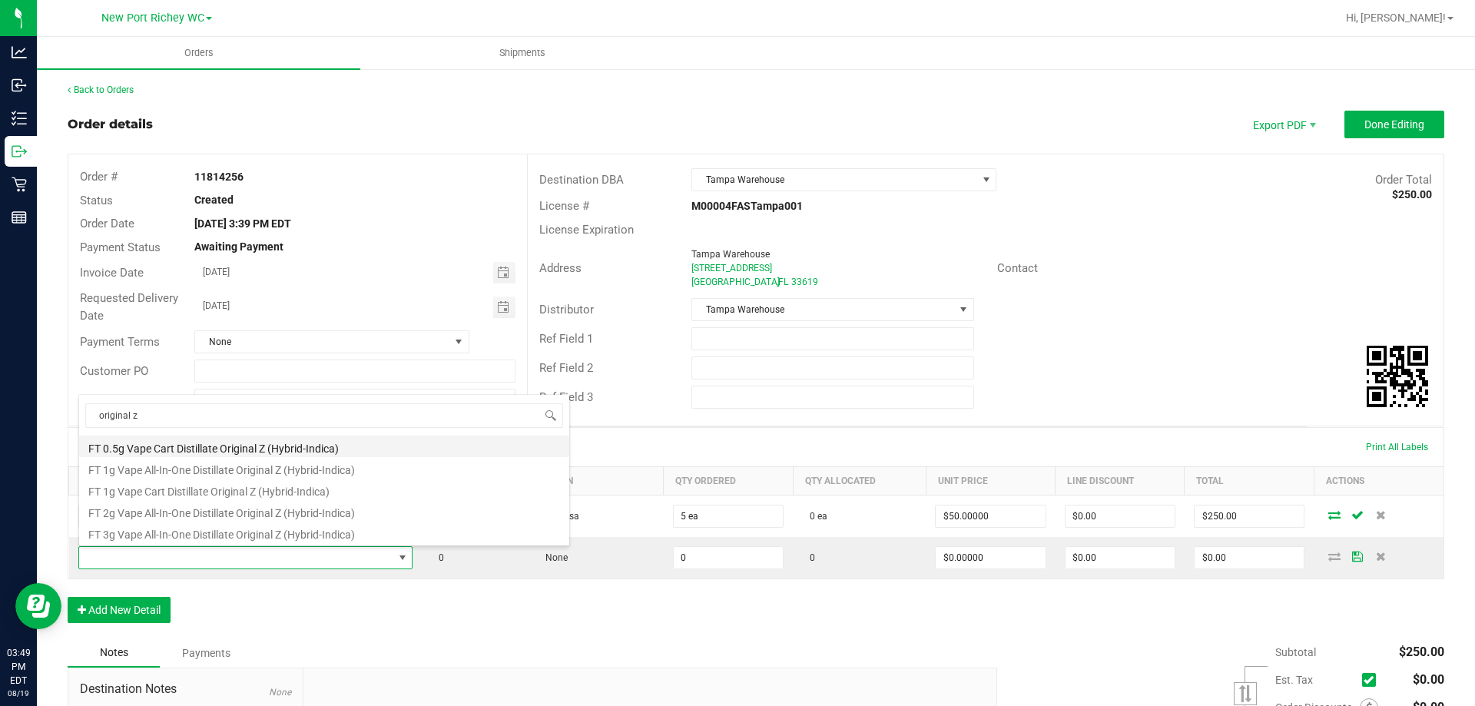
click at [413, 448] on li "FT 0.5g Vape Cart Distillate Original Z (Hybrid-Indica)" at bounding box center [324, 447] width 490 height 22
type input "0 ea"
type input "$50.00000"
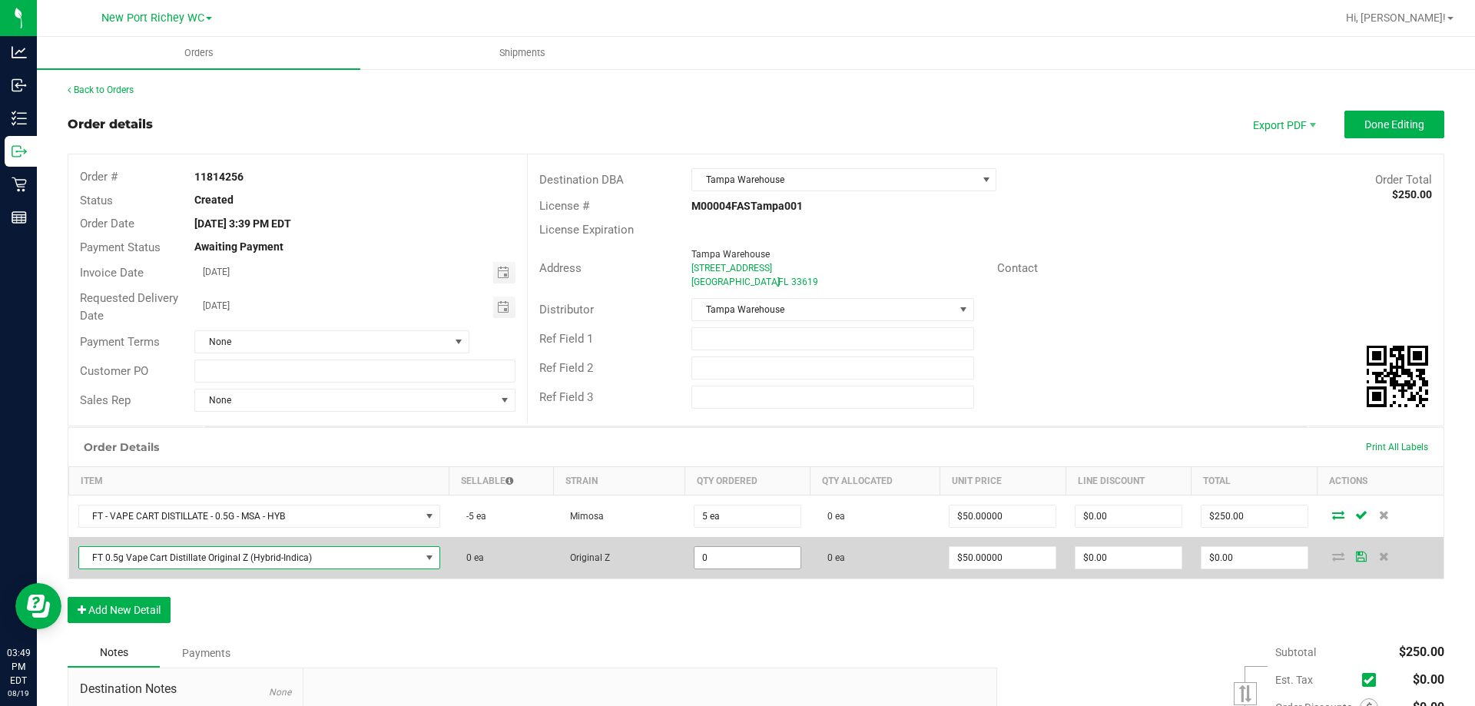
click at [734, 554] on input "0" at bounding box center [748, 558] width 106 height 22
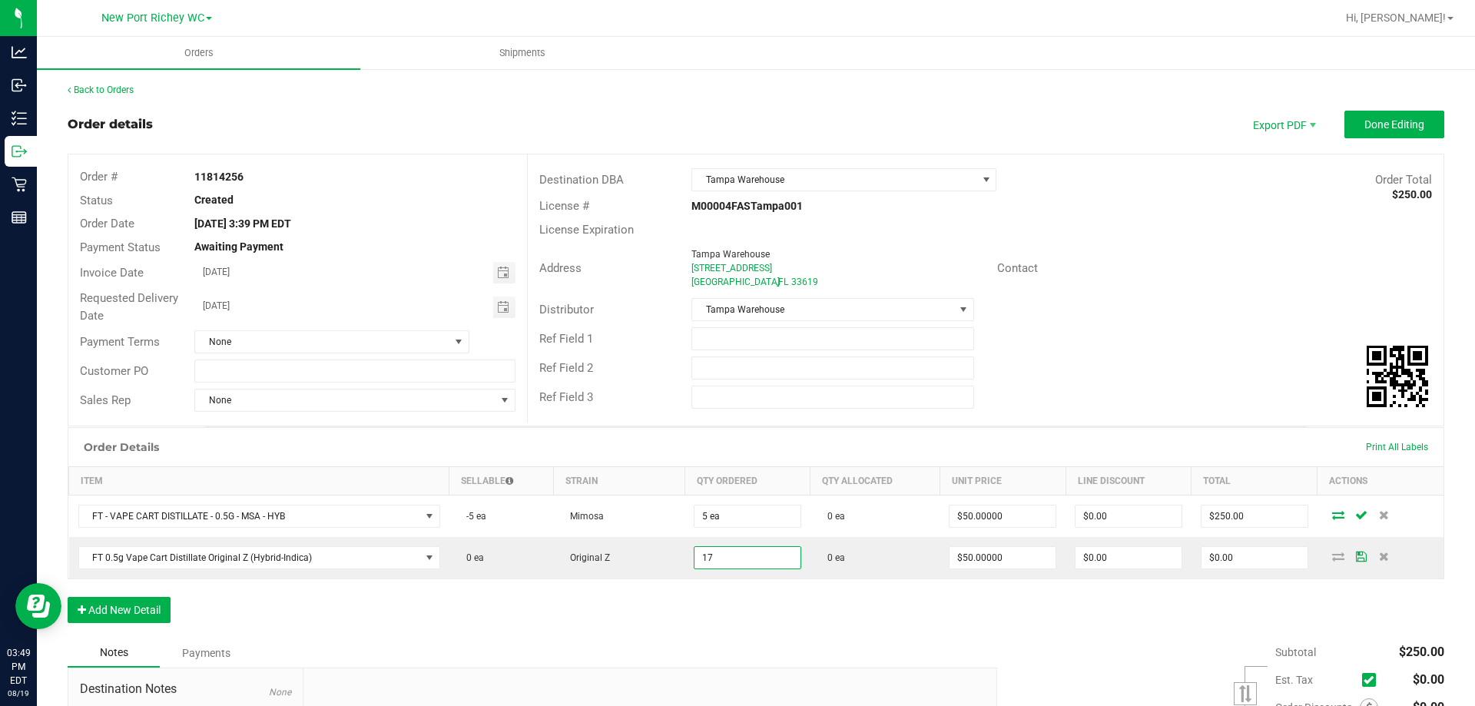
type input "17 ea"
type input "$850.00"
click at [662, 642] on div "Notes Payments" at bounding box center [527, 652] width 918 height 29
click at [141, 603] on button "Add New Detail" at bounding box center [119, 610] width 103 height 26
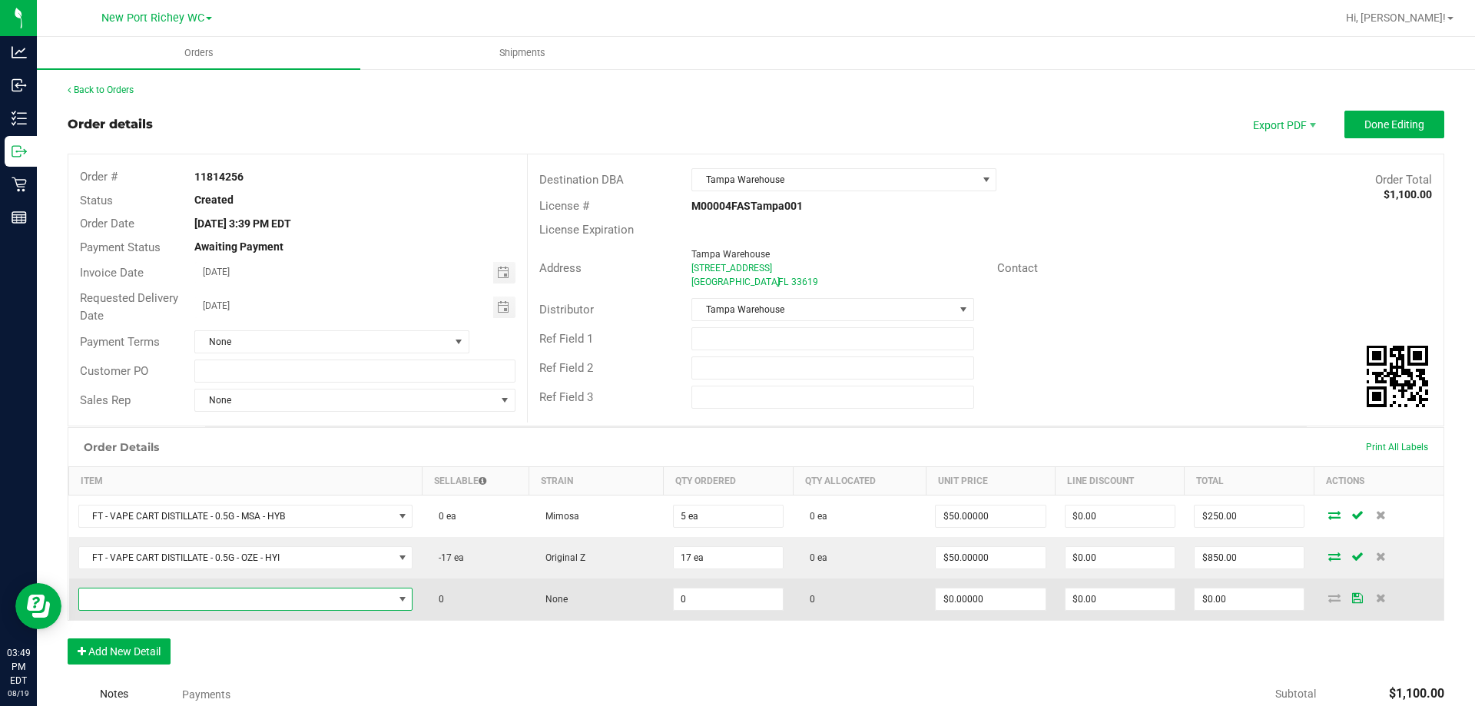
click at [142, 603] on span "NO DATA FOUND" at bounding box center [236, 600] width 314 height 22
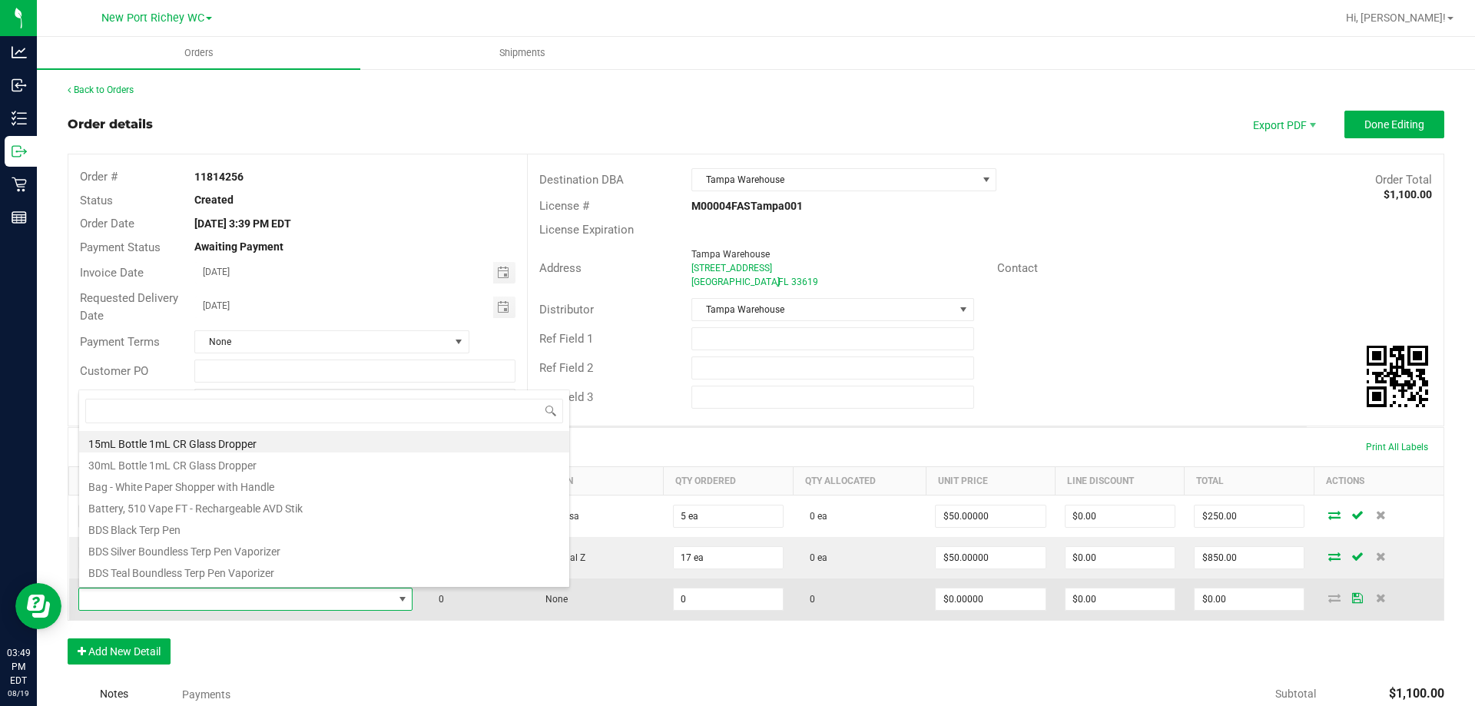
scroll to position [23, 330]
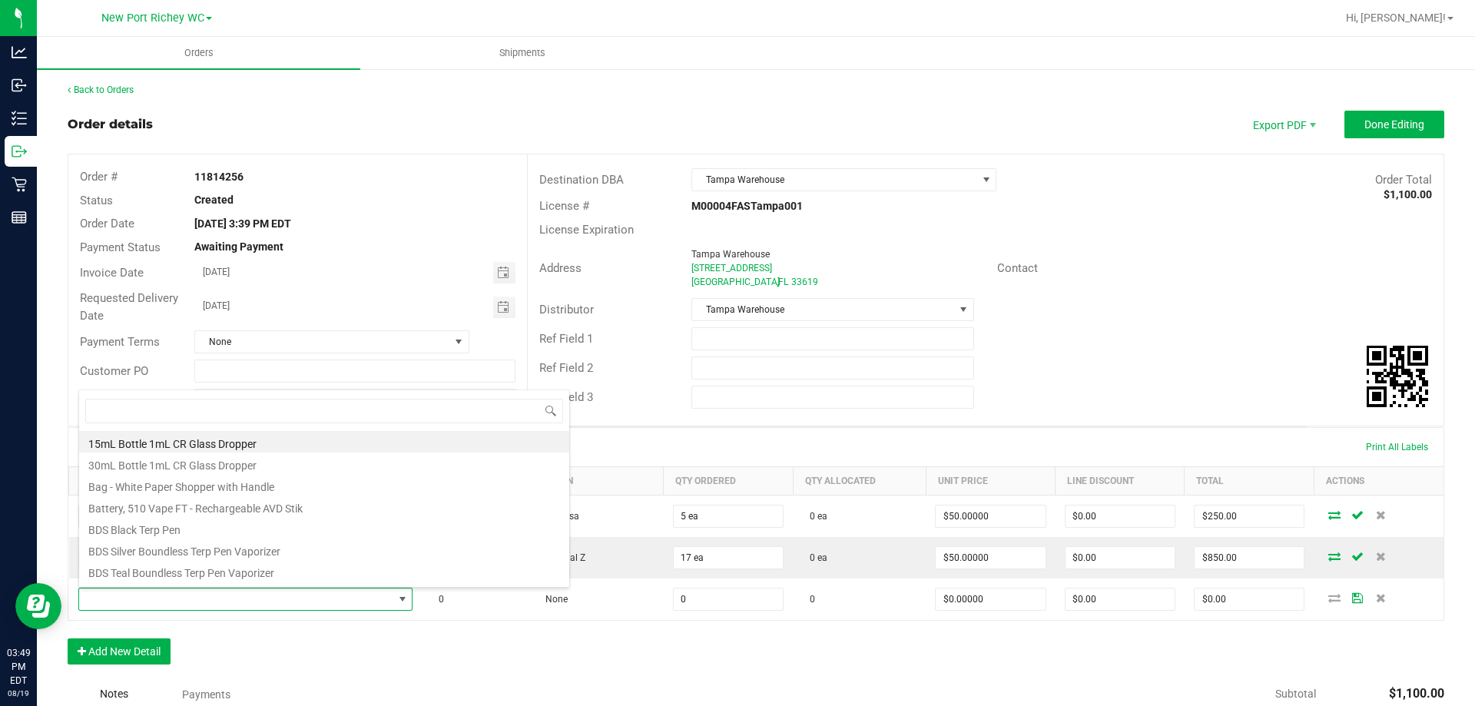
click at [635, 449] on div "Order Details Print All Labels" at bounding box center [755, 447] width 1375 height 38
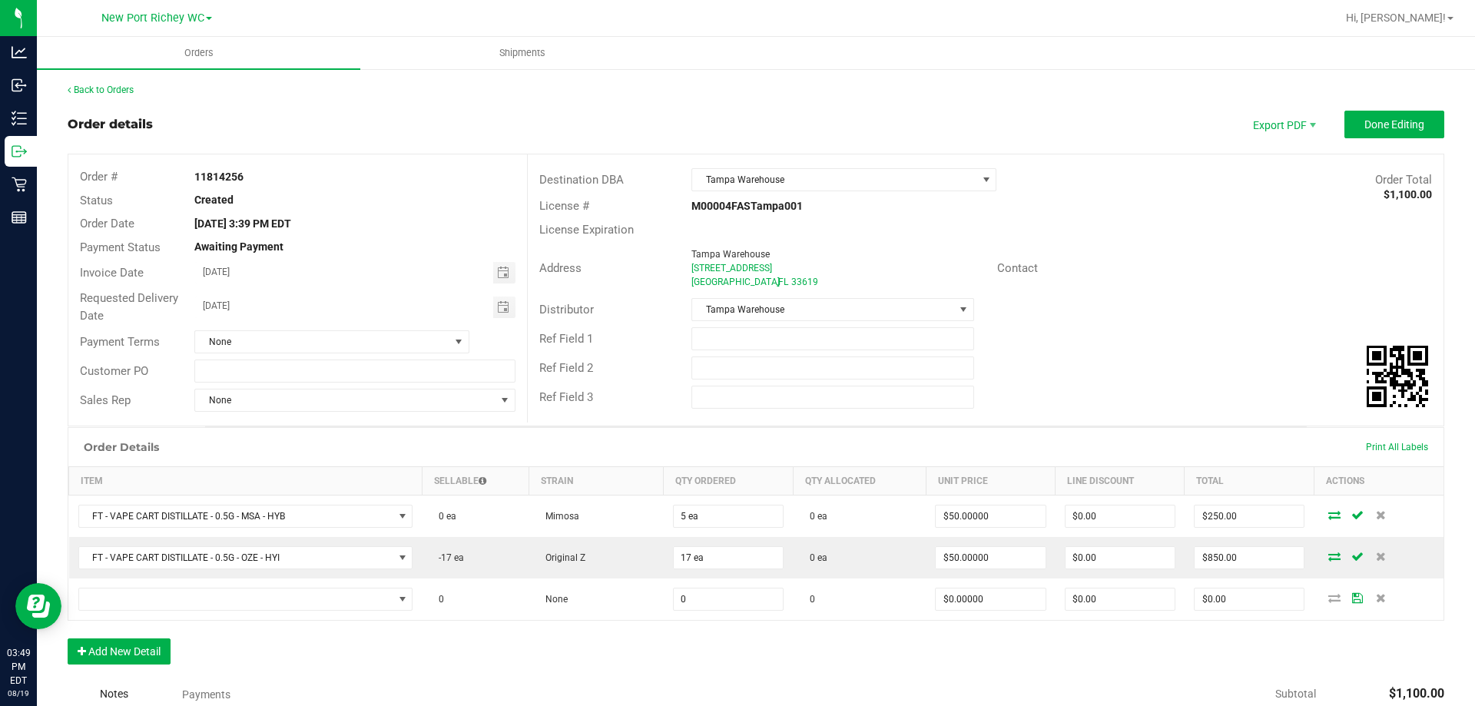
drag, startPoint x: 303, startPoint y: 601, endPoint x: 522, endPoint y: 640, distance: 223.2
click at [522, 640] on div "Order Details Print All Labels Item Sellable Strain Qty Ordered Qty Allocated U…" at bounding box center [756, 553] width 1377 height 253
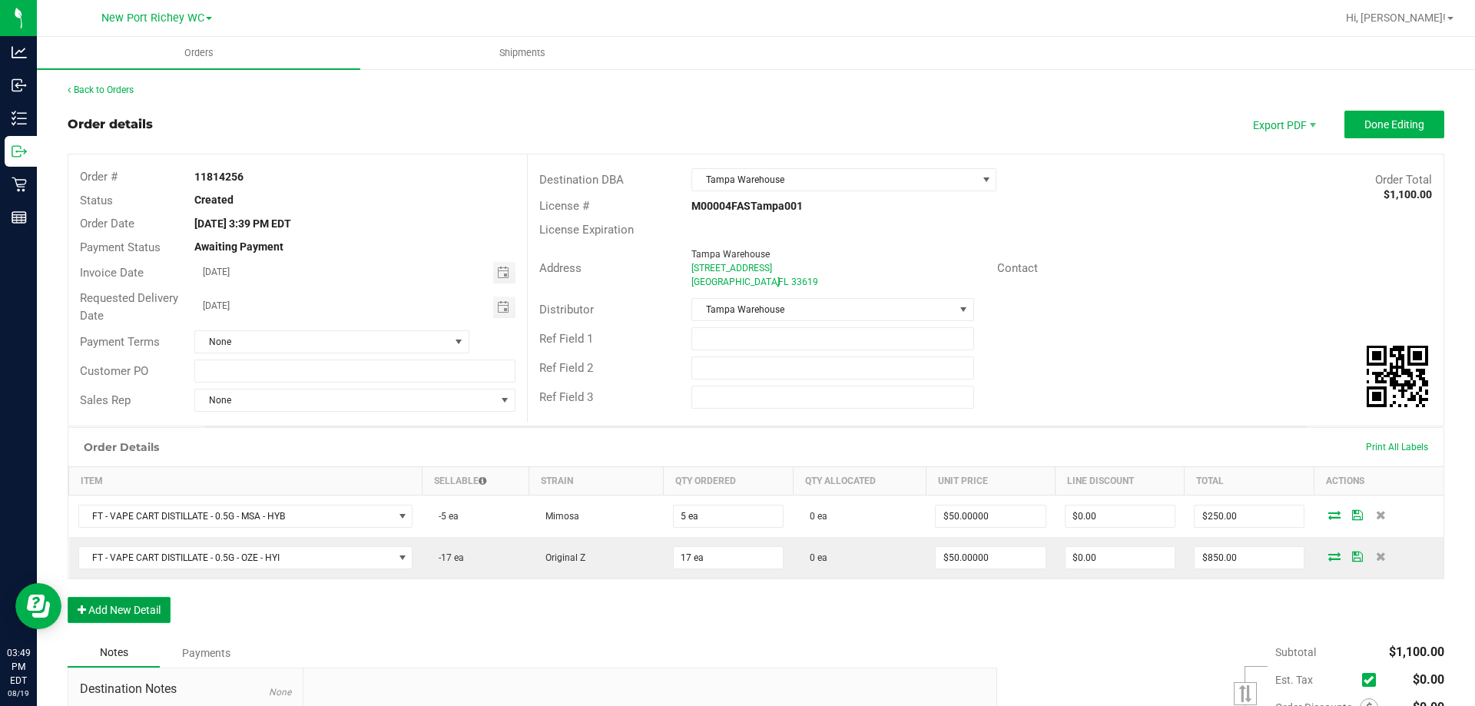
click at [147, 611] on button "Add New Detail" at bounding box center [119, 610] width 103 height 26
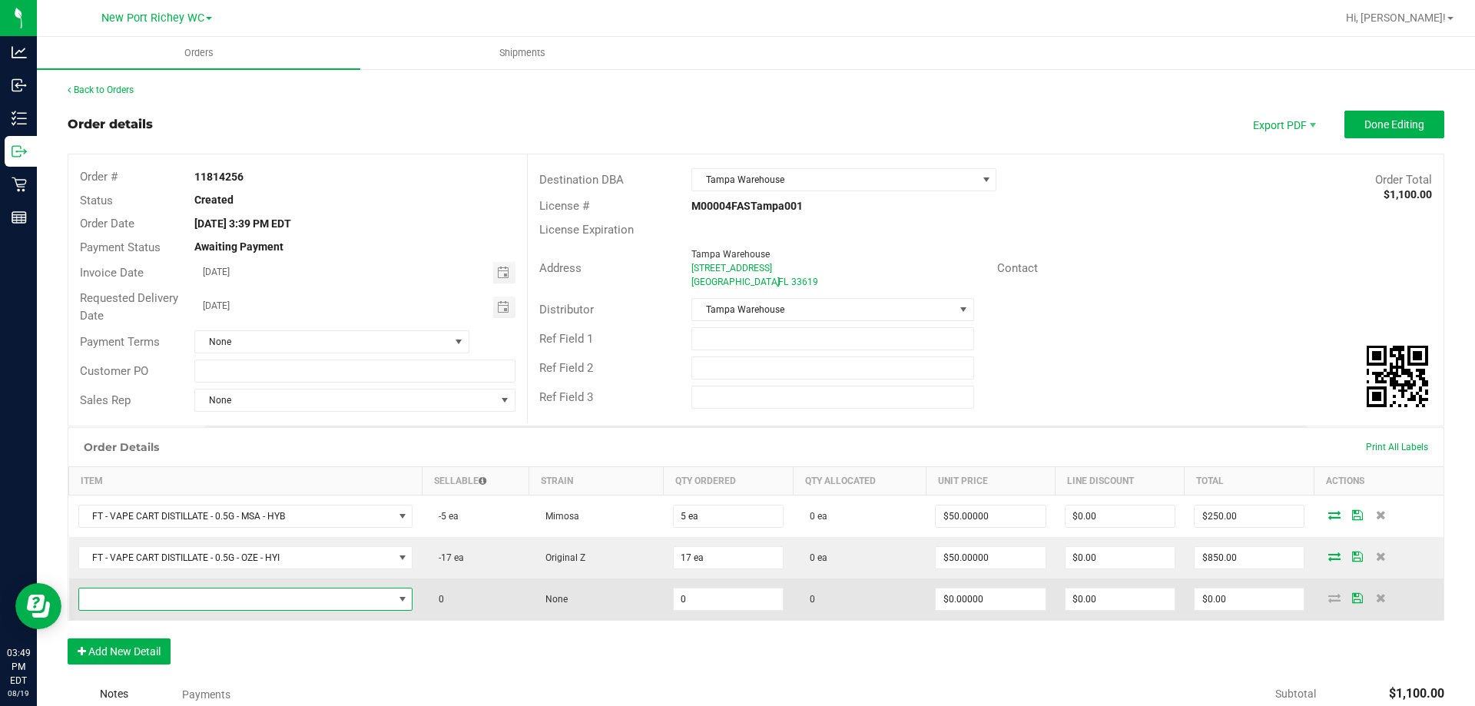
drag, startPoint x: 292, startPoint y: 597, endPoint x: 224, endPoint y: 599, distance: 67.6
click at [224, 599] on span "NO DATA FOUND" at bounding box center [236, 600] width 314 height 22
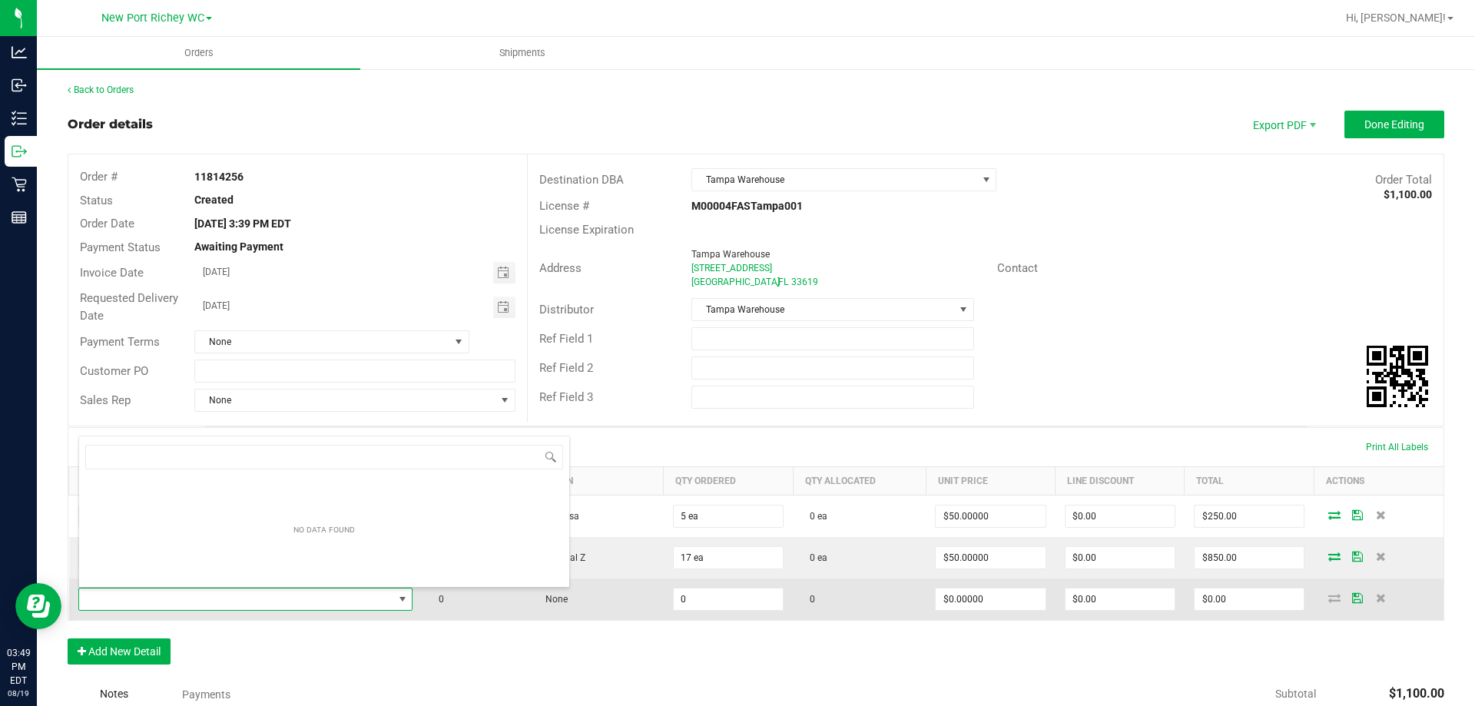
scroll to position [23, 330]
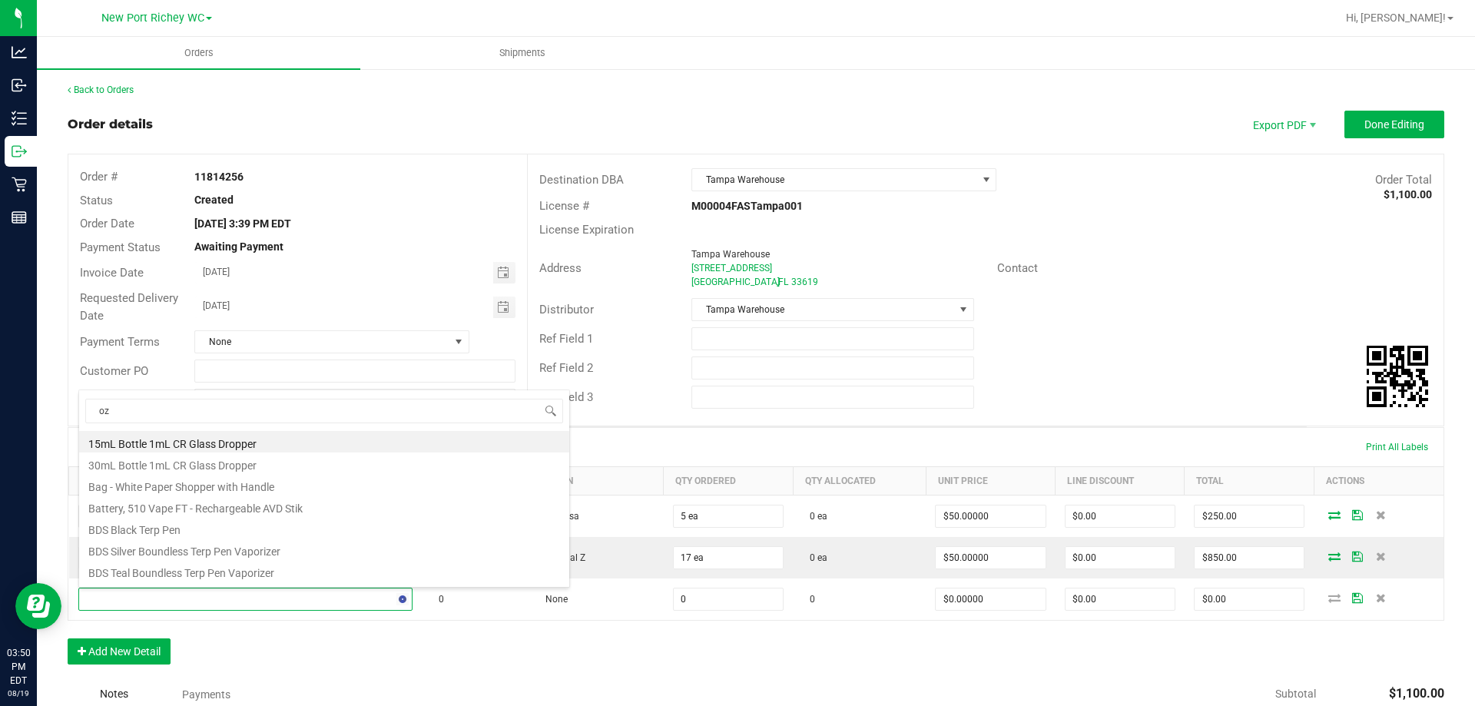
type input "oze"
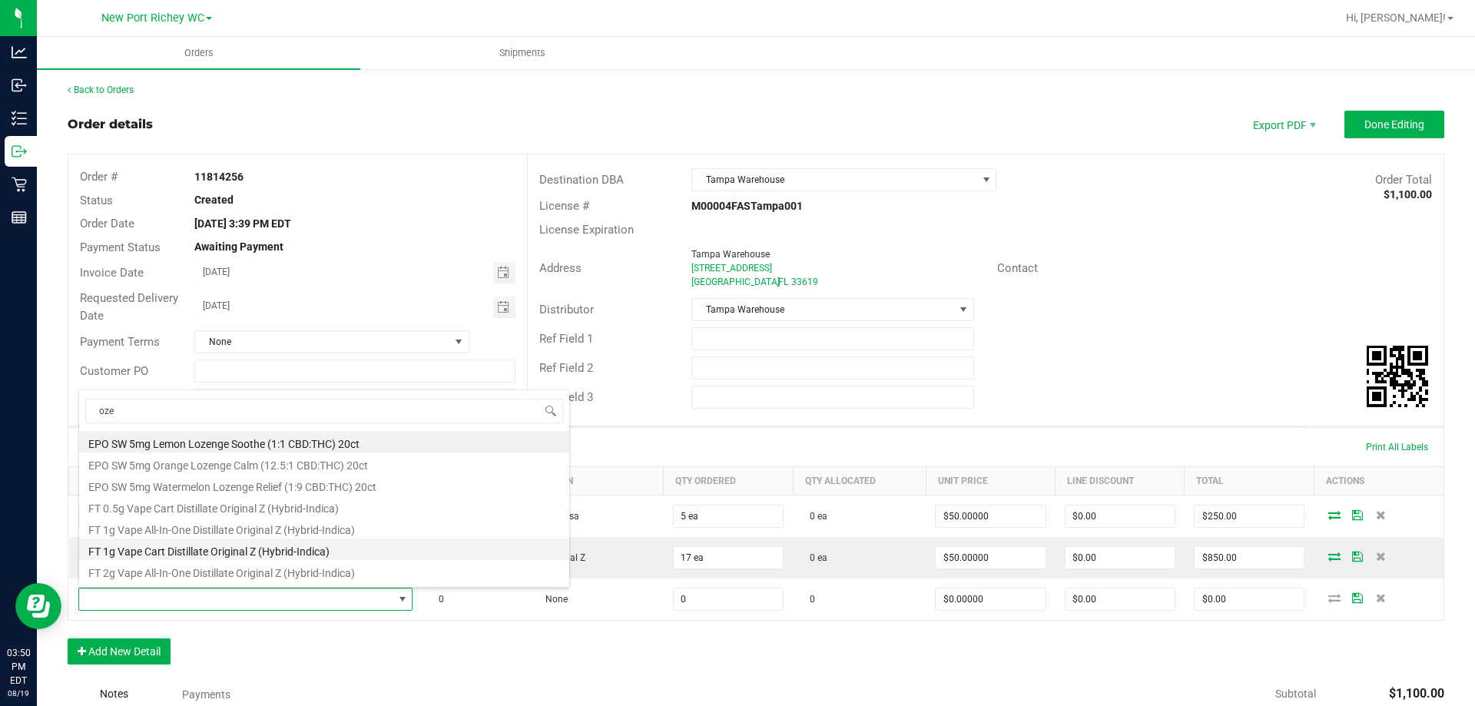
click at [234, 553] on li "FT 1g Vape Cart Distillate Original Z (Hybrid-Indica)" at bounding box center [324, 550] width 490 height 22
type input "0 ea"
type input "$90.00000"
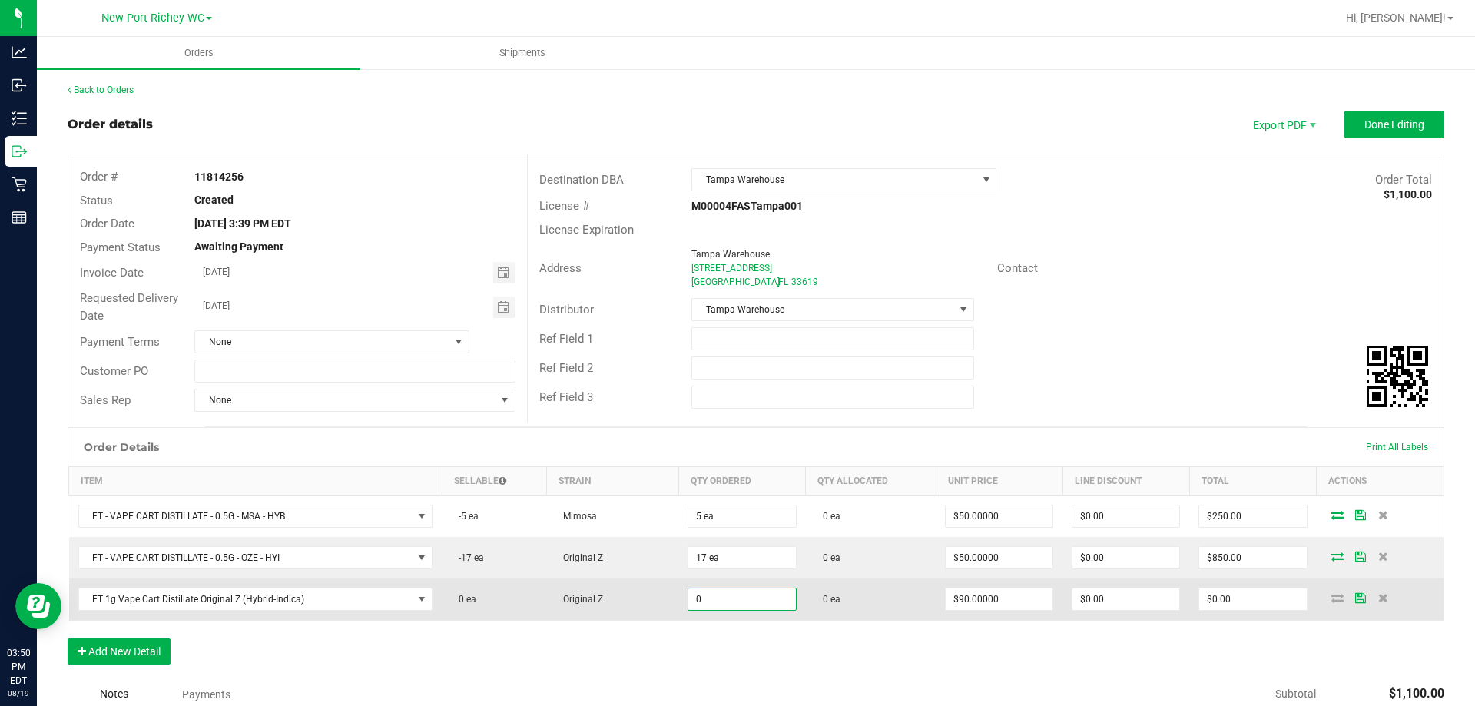
click at [709, 595] on input "0" at bounding box center [741, 600] width 107 height 22
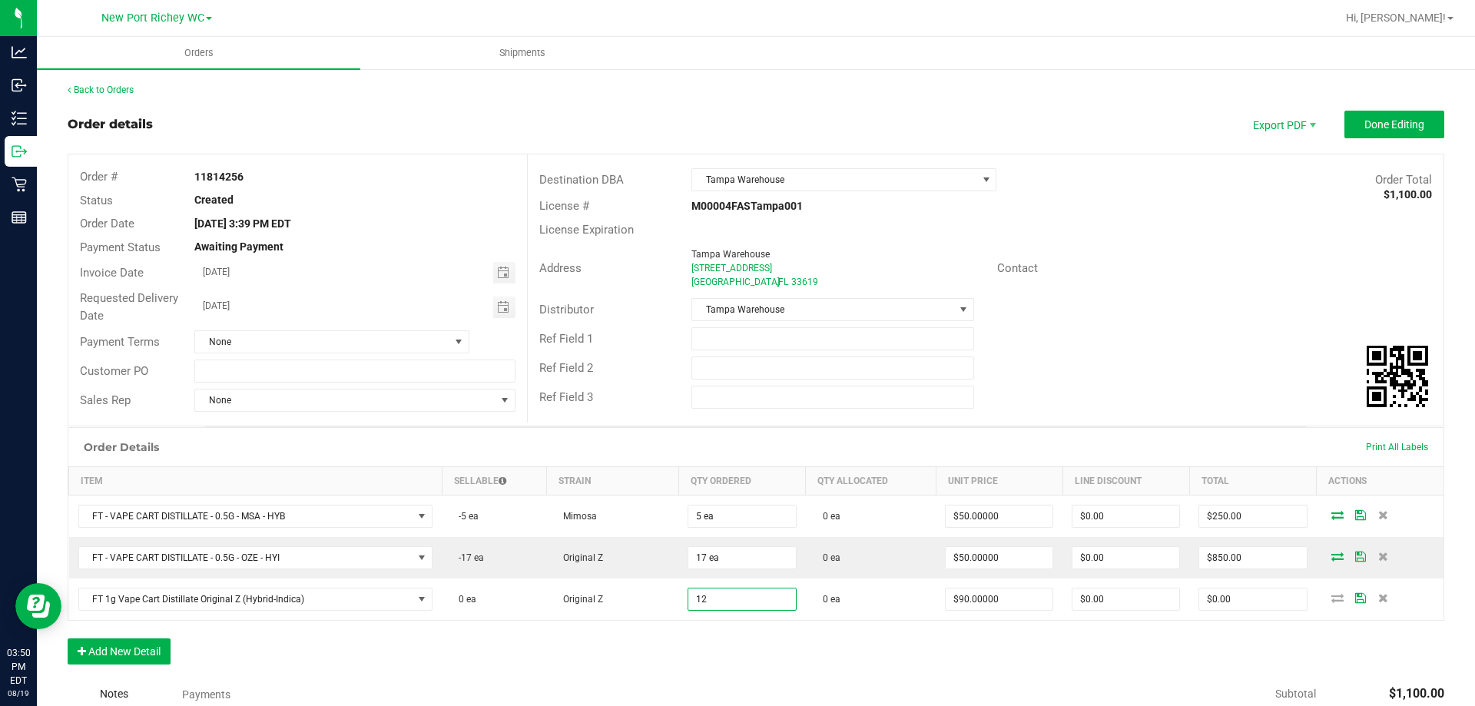
type input "12 ea"
type input "$1,080.00"
click at [864, 688] on div "Notes Payments" at bounding box center [527, 694] width 918 height 29
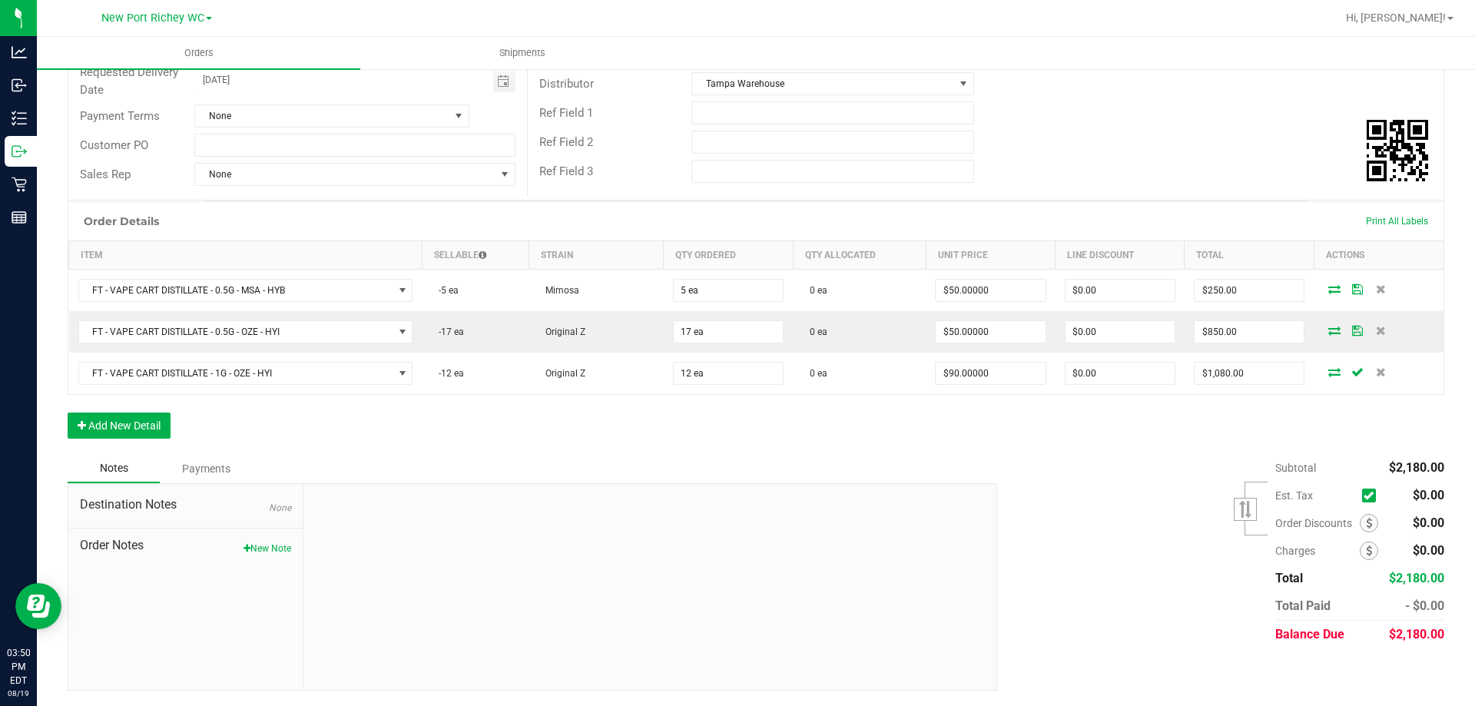
scroll to position [0, 0]
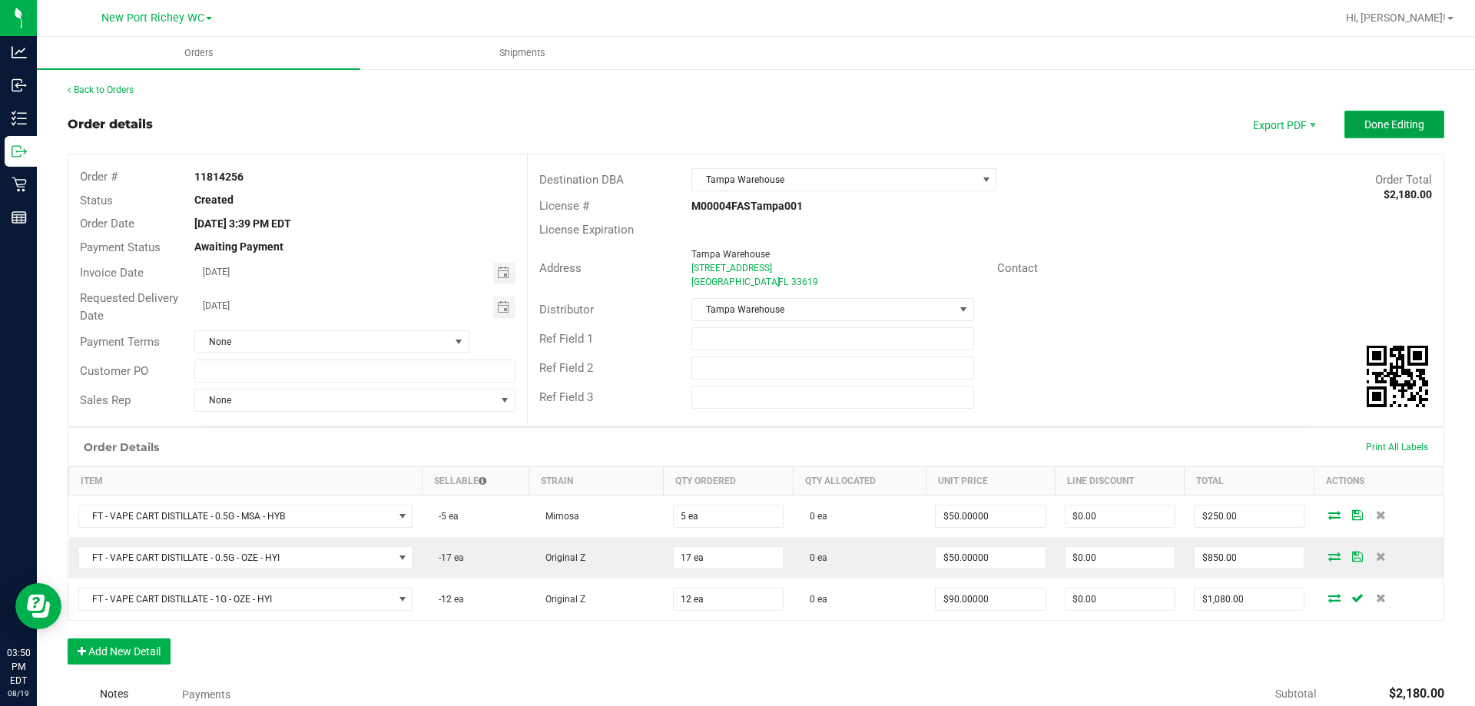
click at [1388, 117] on button "Done Editing" at bounding box center [1395, 125] width 100 height 28
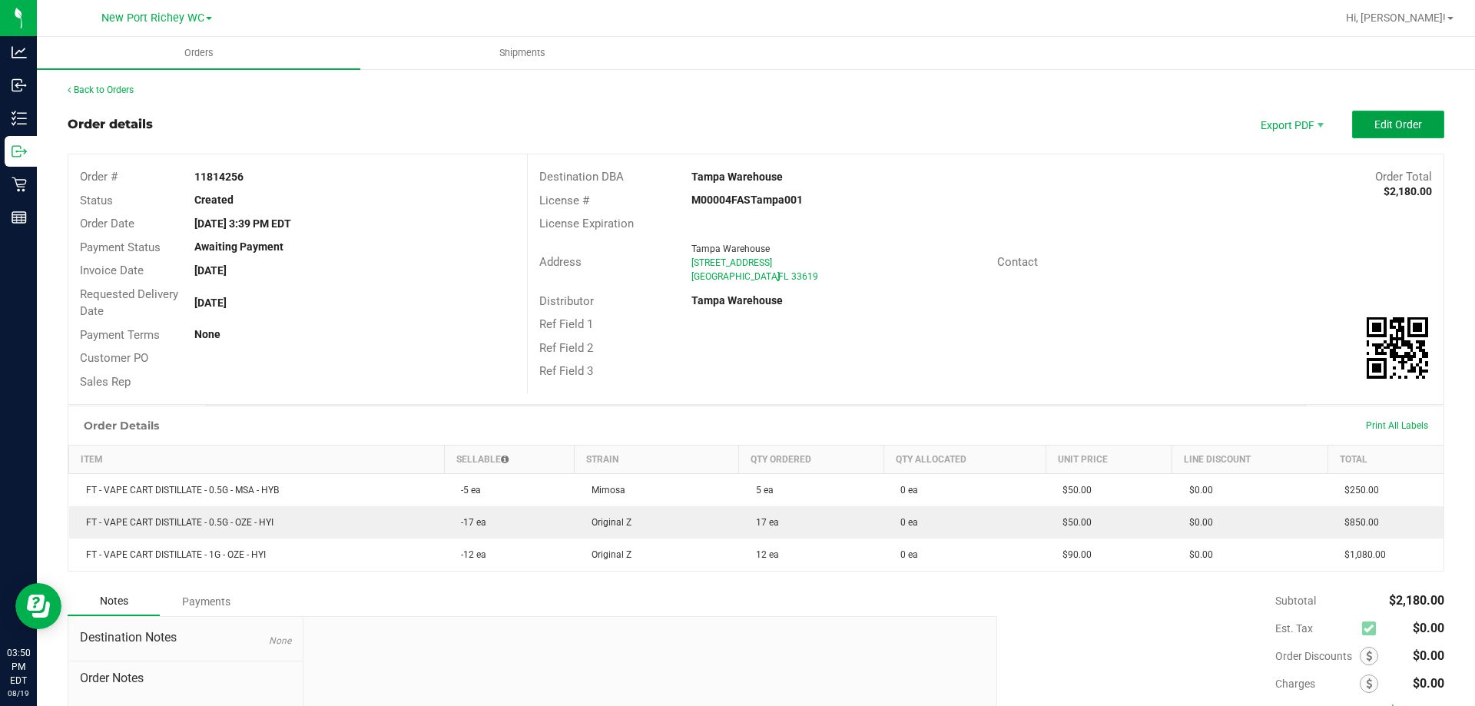
click at [1374, 124] on span "Edit Order" at bounding box center [1398, 124] width 48 height 12
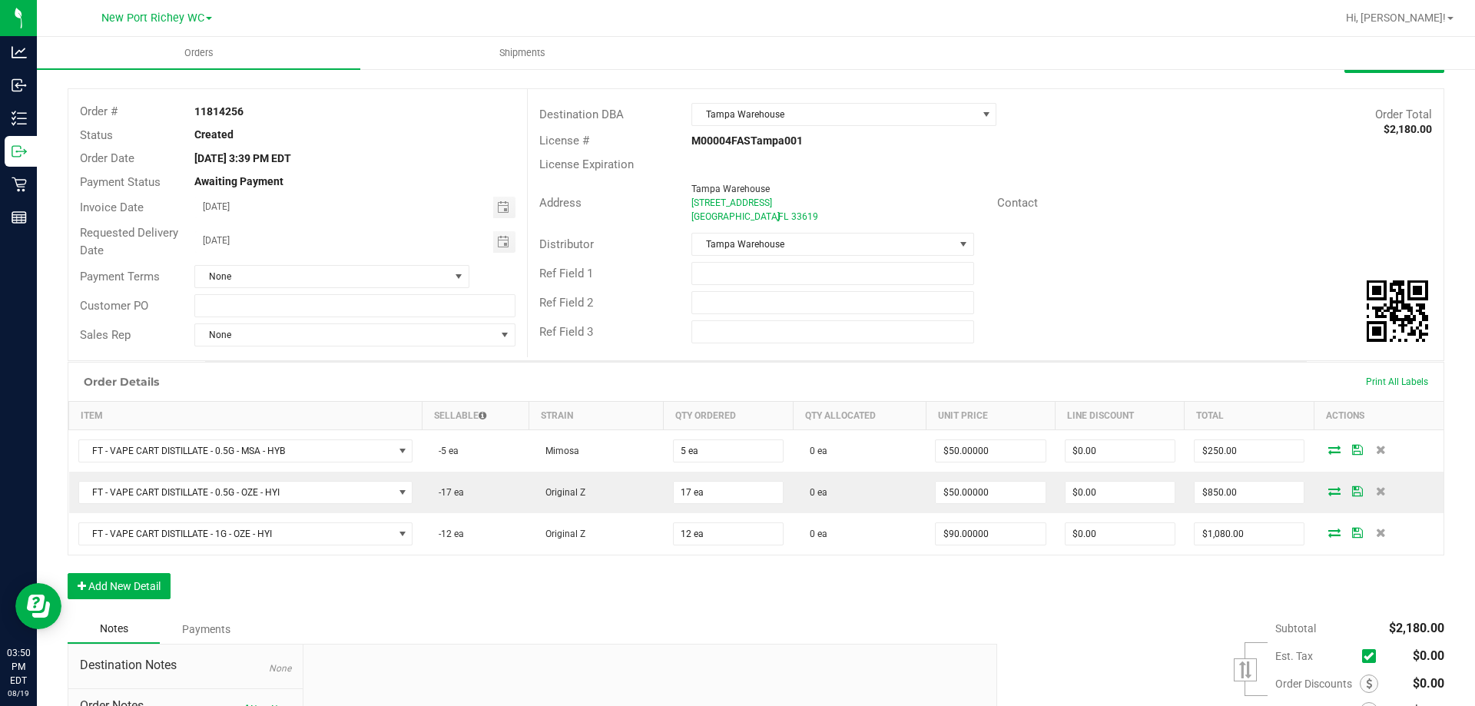
scroll to position [154, 0]
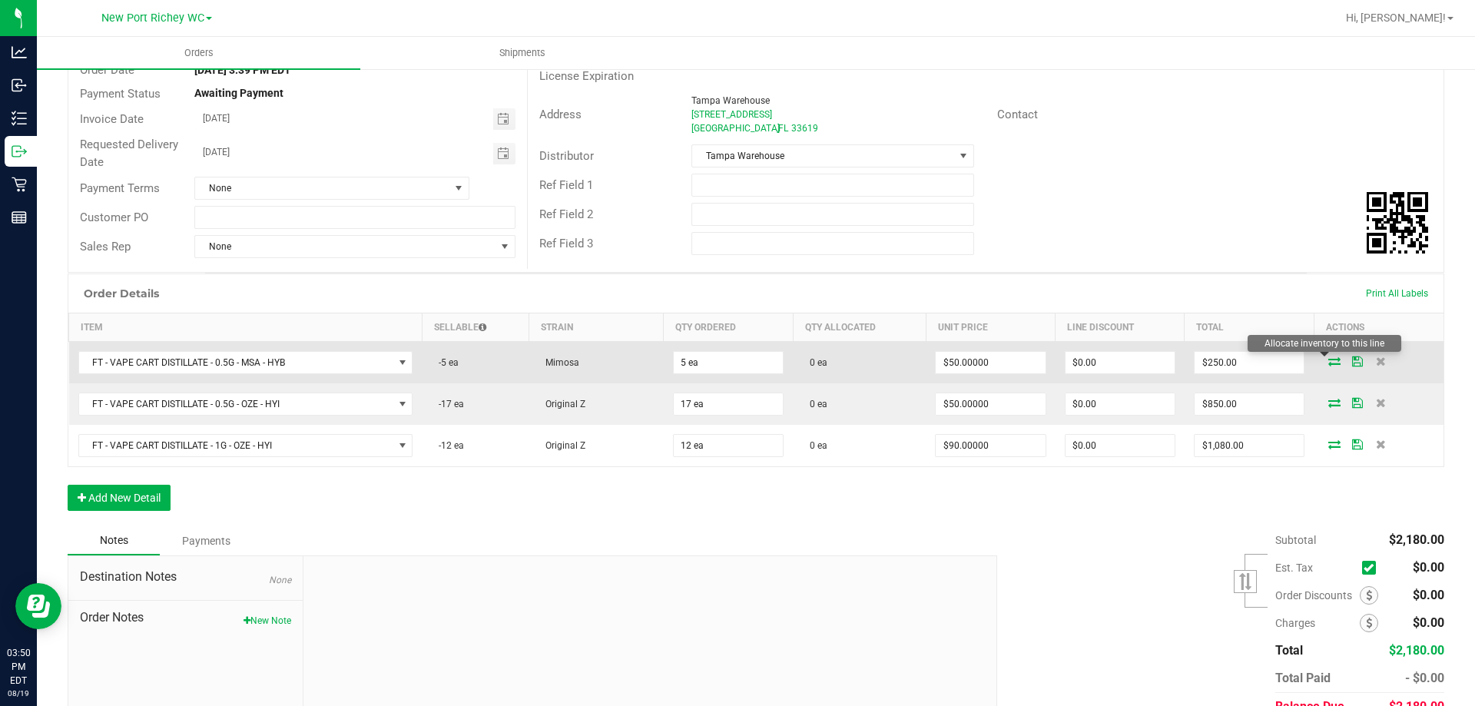
click at [1328, 360] on icon at bounding box center [1334, 360] width 12 height 9
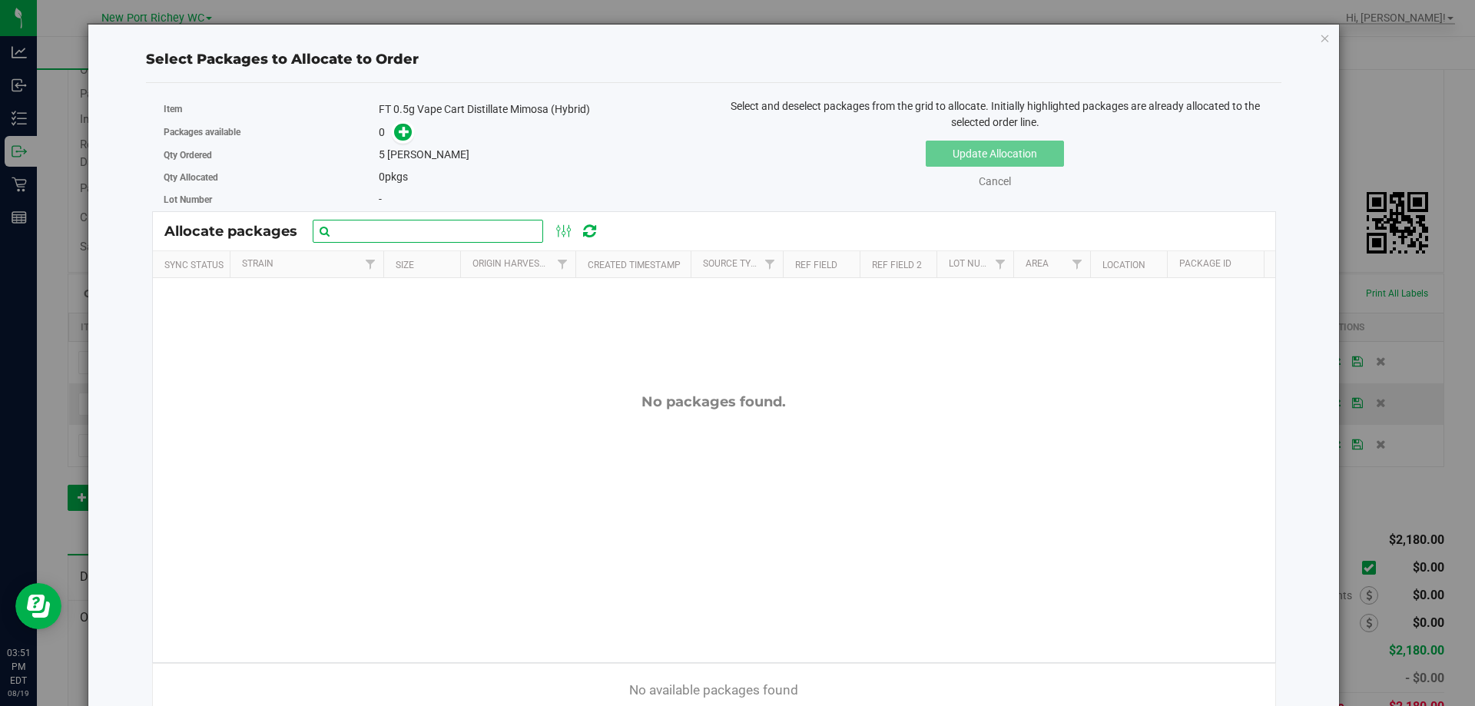
click at [396, 239] on input "text" at bounding box center [428, 231] width 230 height 23
type input "7615957329372872"
click at [1320, 39] on icon "button" at bounding box center [1325, 37] width 11 height 18
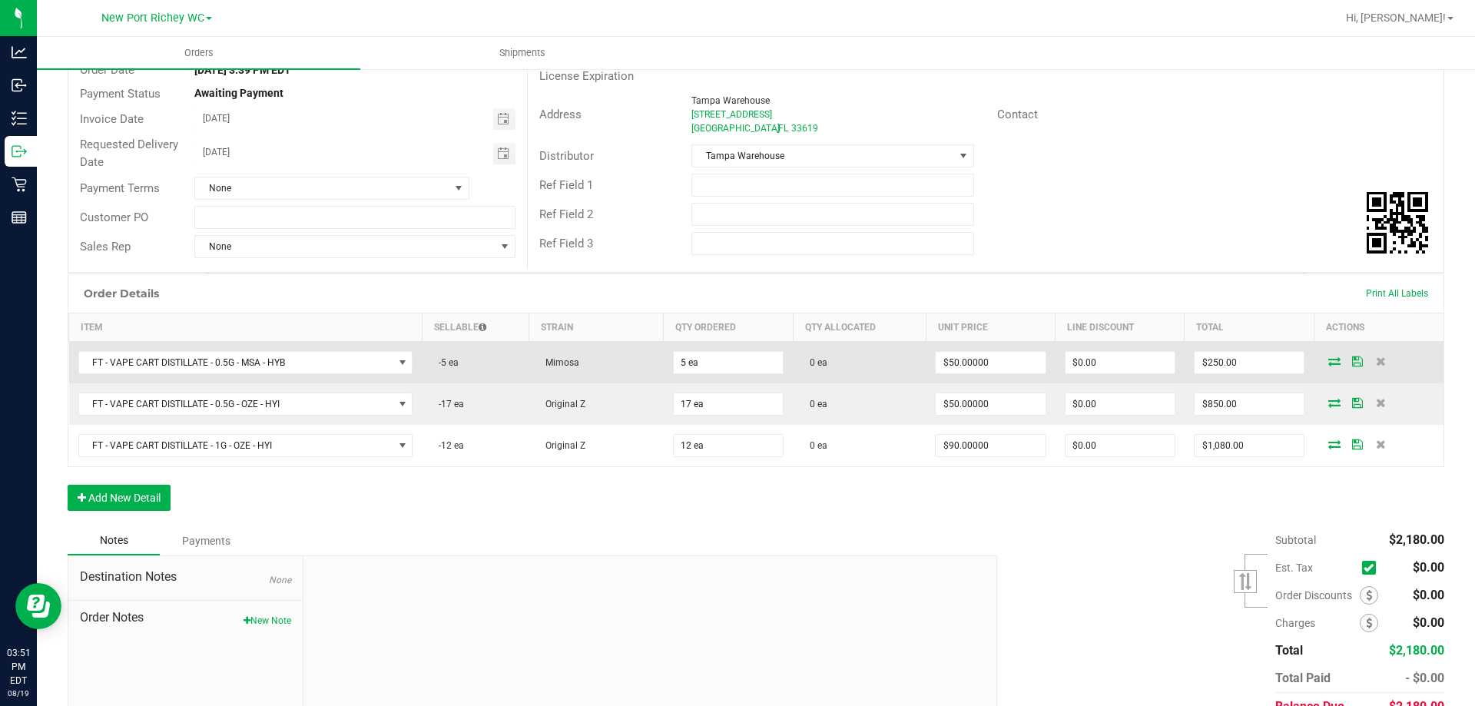
click at [1328, 361] on icon at bounding box center [1334, 360] width 12 height 9
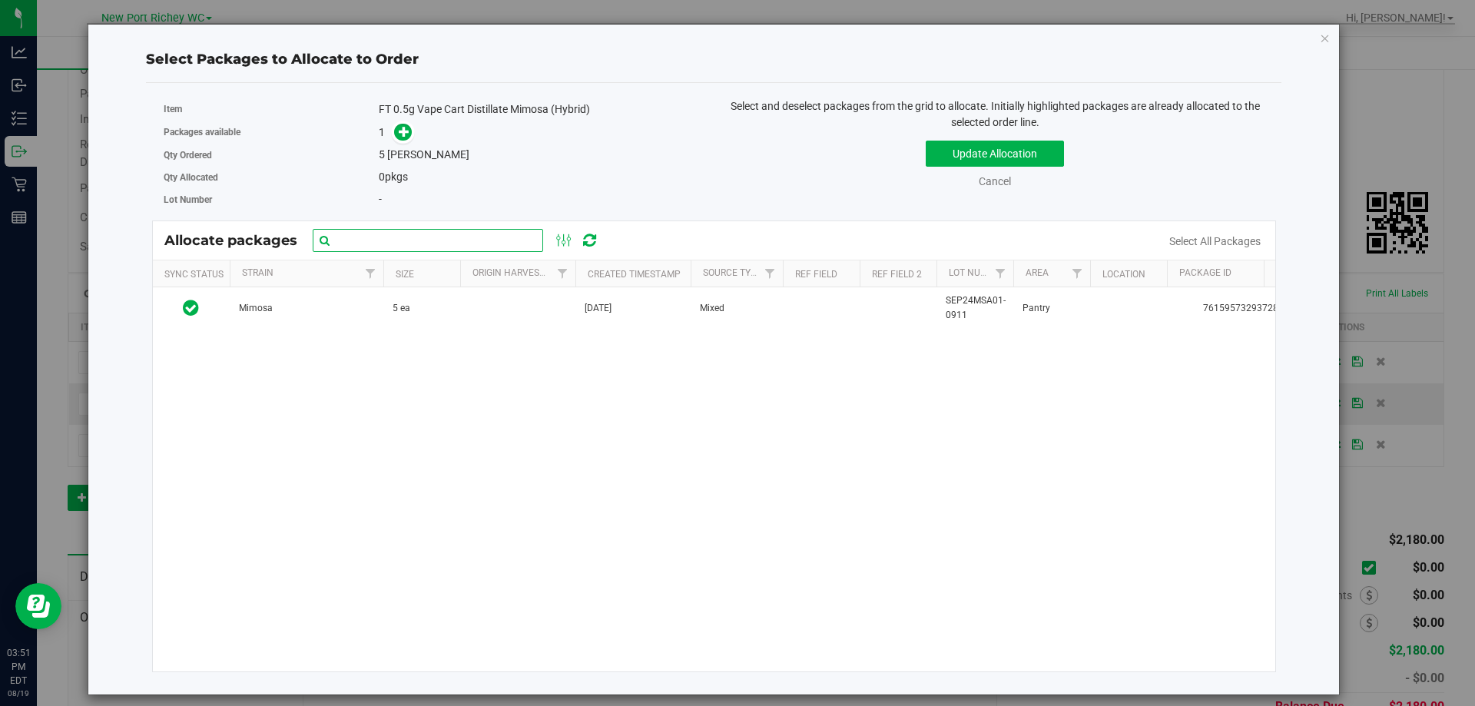
click at [481, 246] on input "text" at bounding box center [428, 240] width 230 height 23
type input "7615957329372872"
click at [419, 239] on input "7615957329372872" at bounding box center [428, 240] width 230 height 23
click button "Update Allocation" at bounding box center [995, 154] width 138 height 26
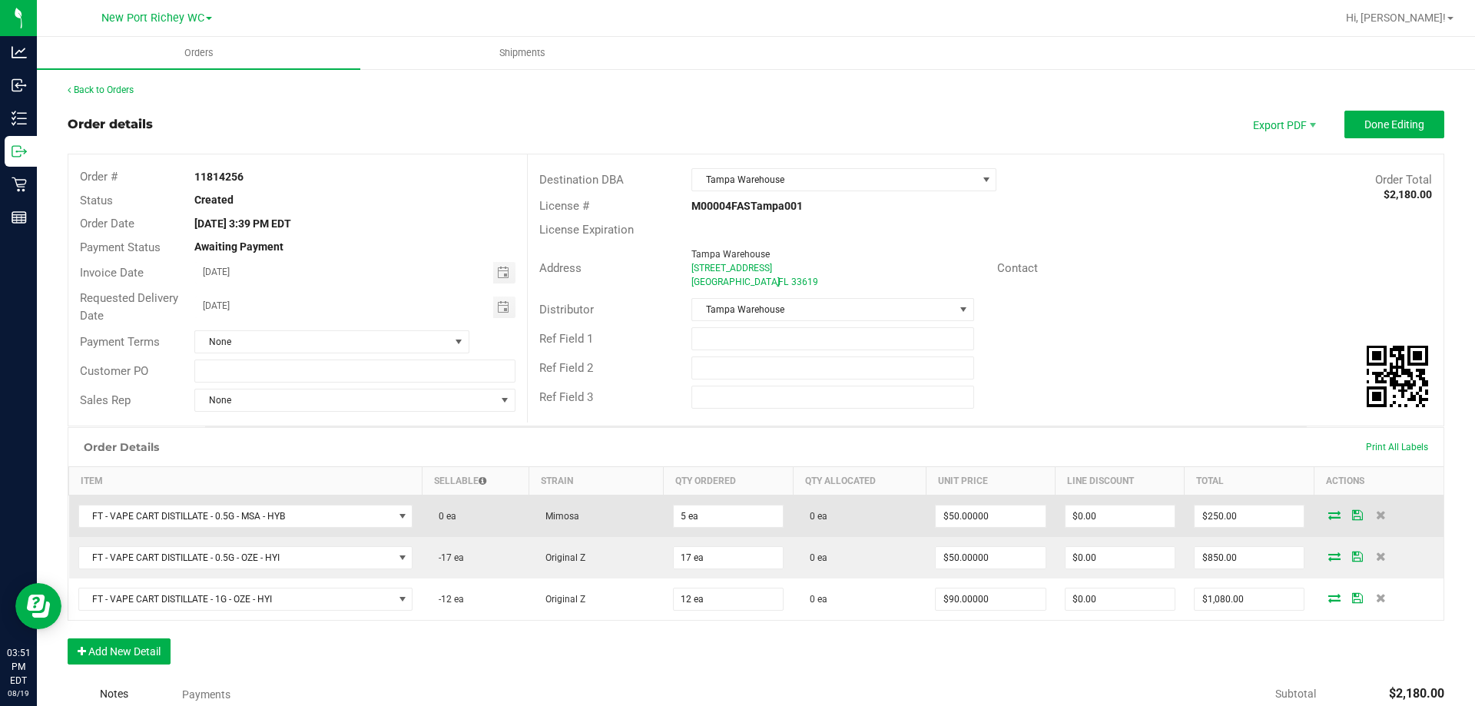
click at [1322, 523] on td at bounding box center [1379, 517] width 130 height 42
click at [1328, 515] on icon at bounding box center [1334, 514] width 12 height 9
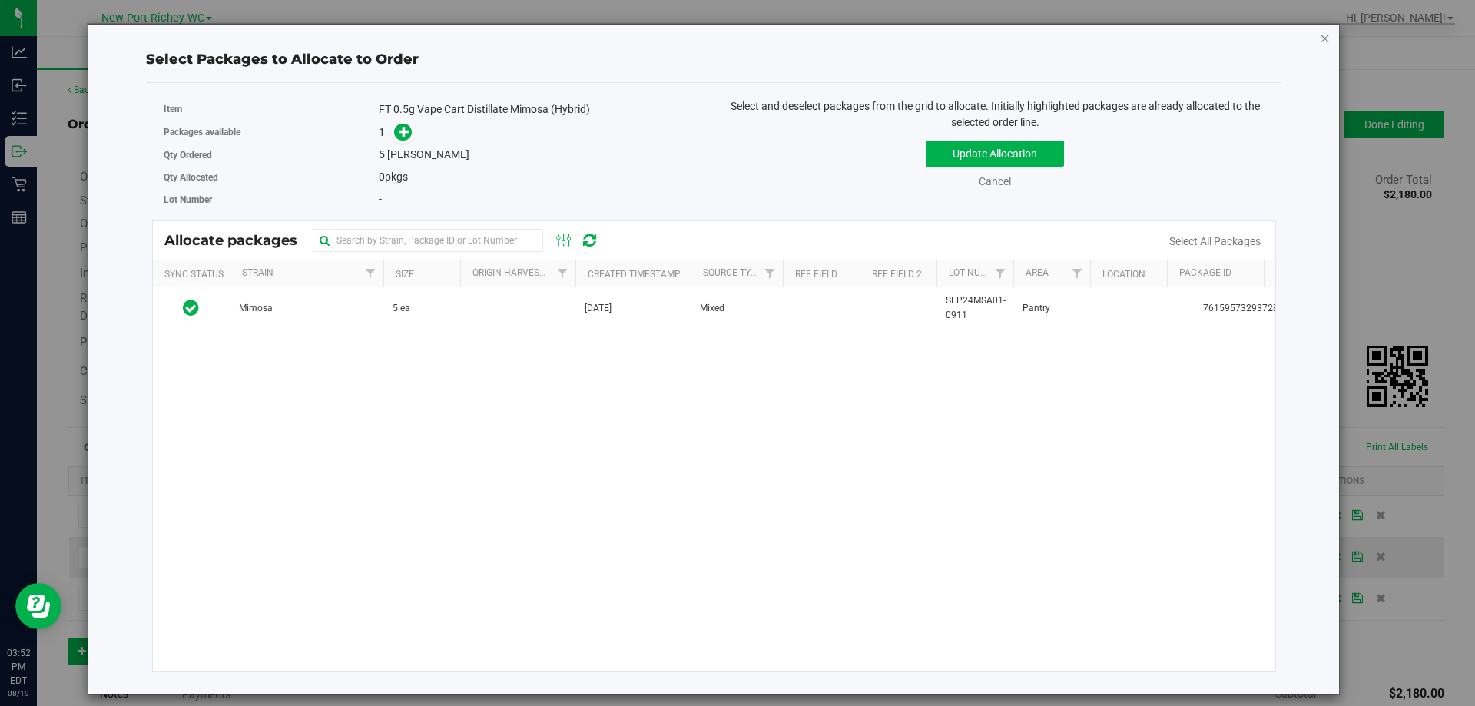
click at [1327, 41] on icon "button" at bounding box center [1325, 37] width 11 height 18
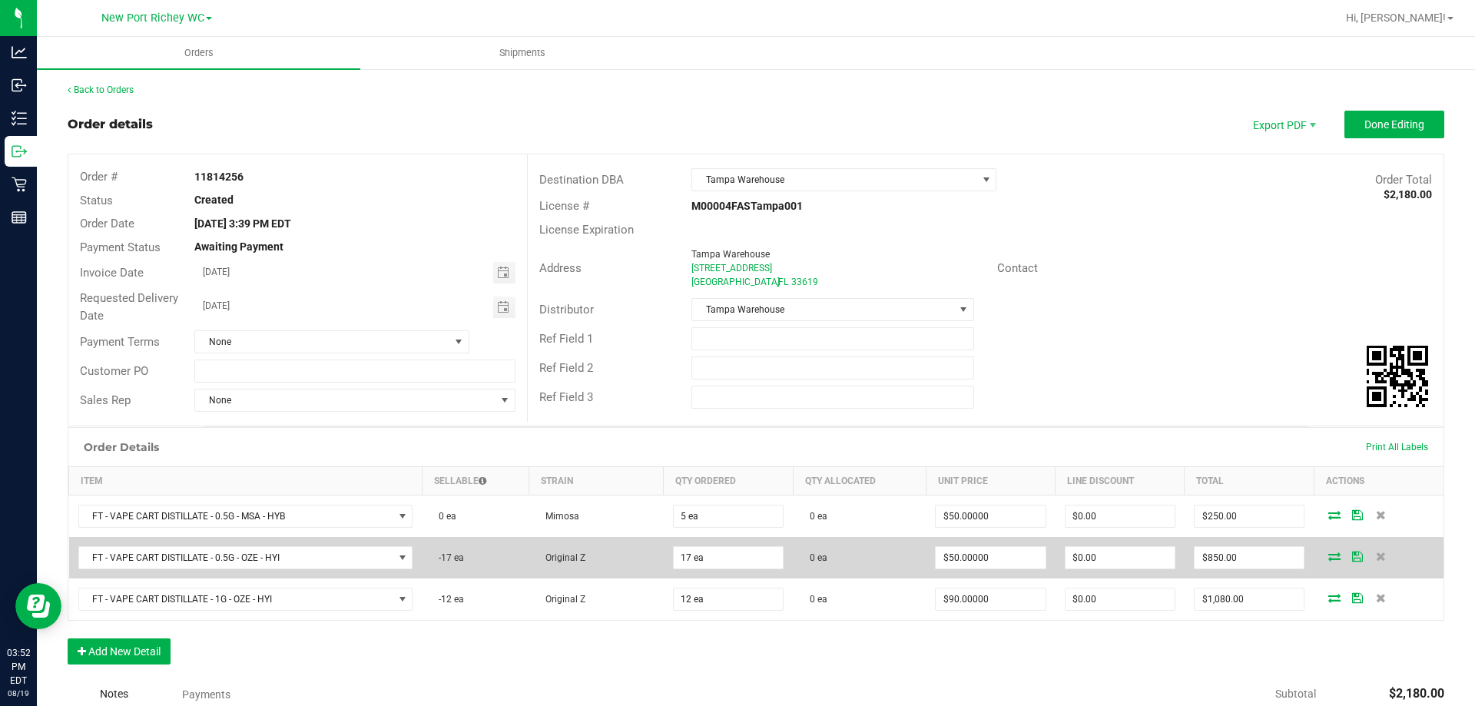
click at [1329, 556] on icon at bounding box center [1334, 556] width 12 height 9
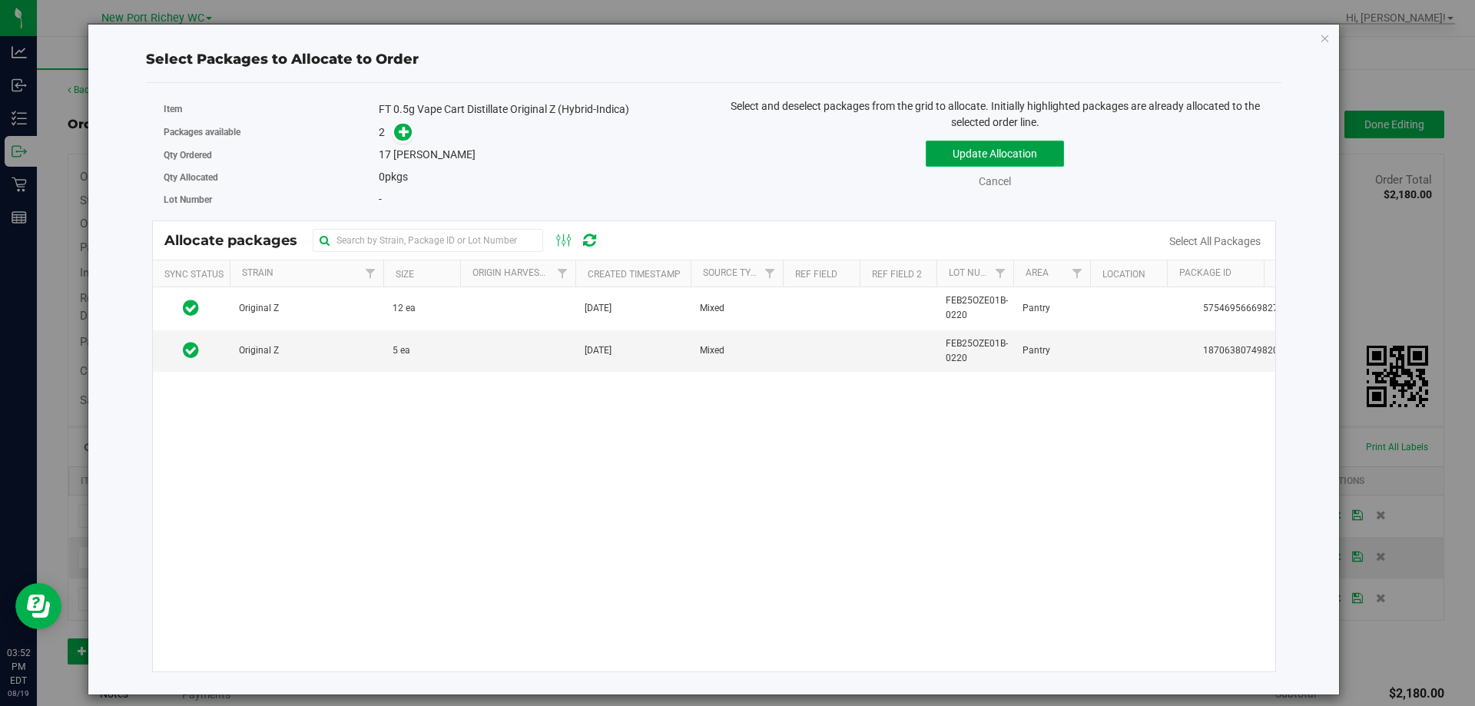
click at [980, 155] on button "Update Allocation" at bounding box center [995, 154] width 138 height 26
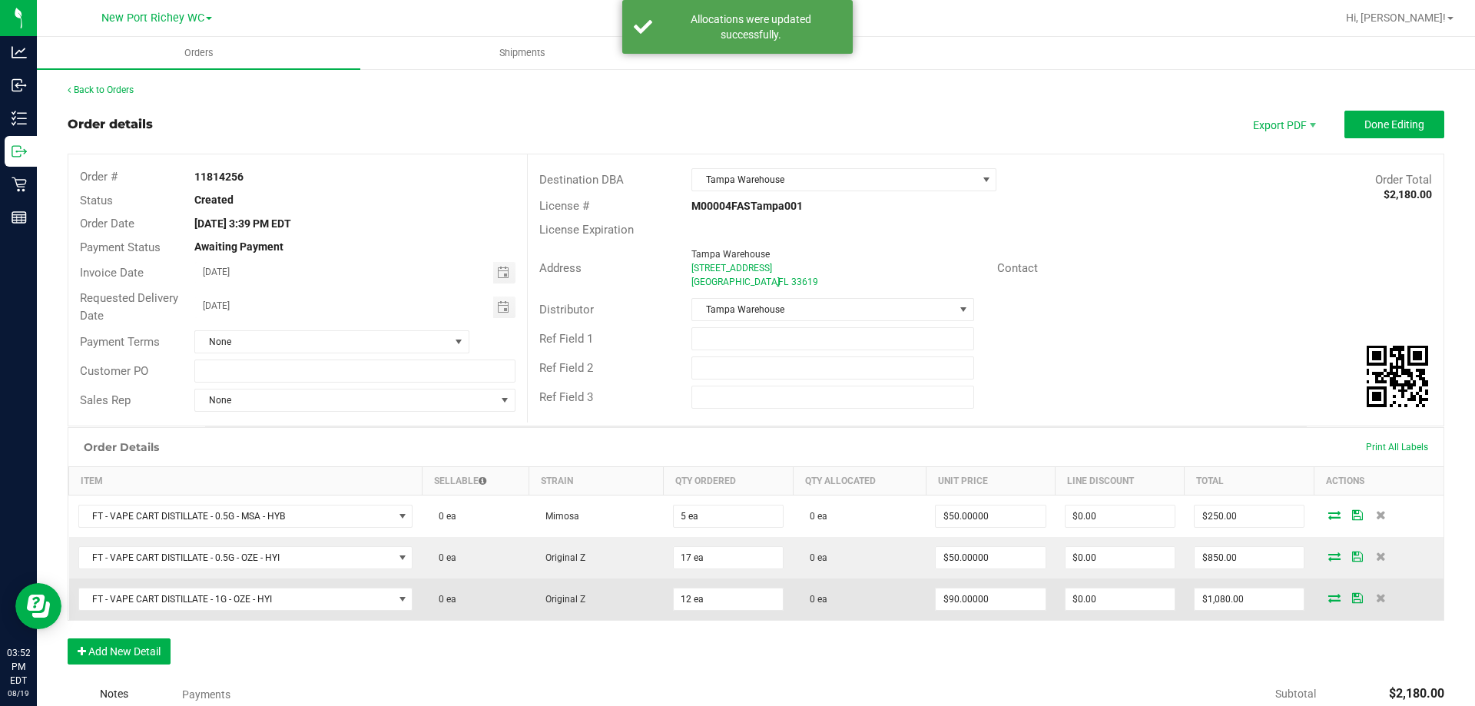
click at [1328, 597] on icon at bounding box center [1334, 597] width 12 height 9
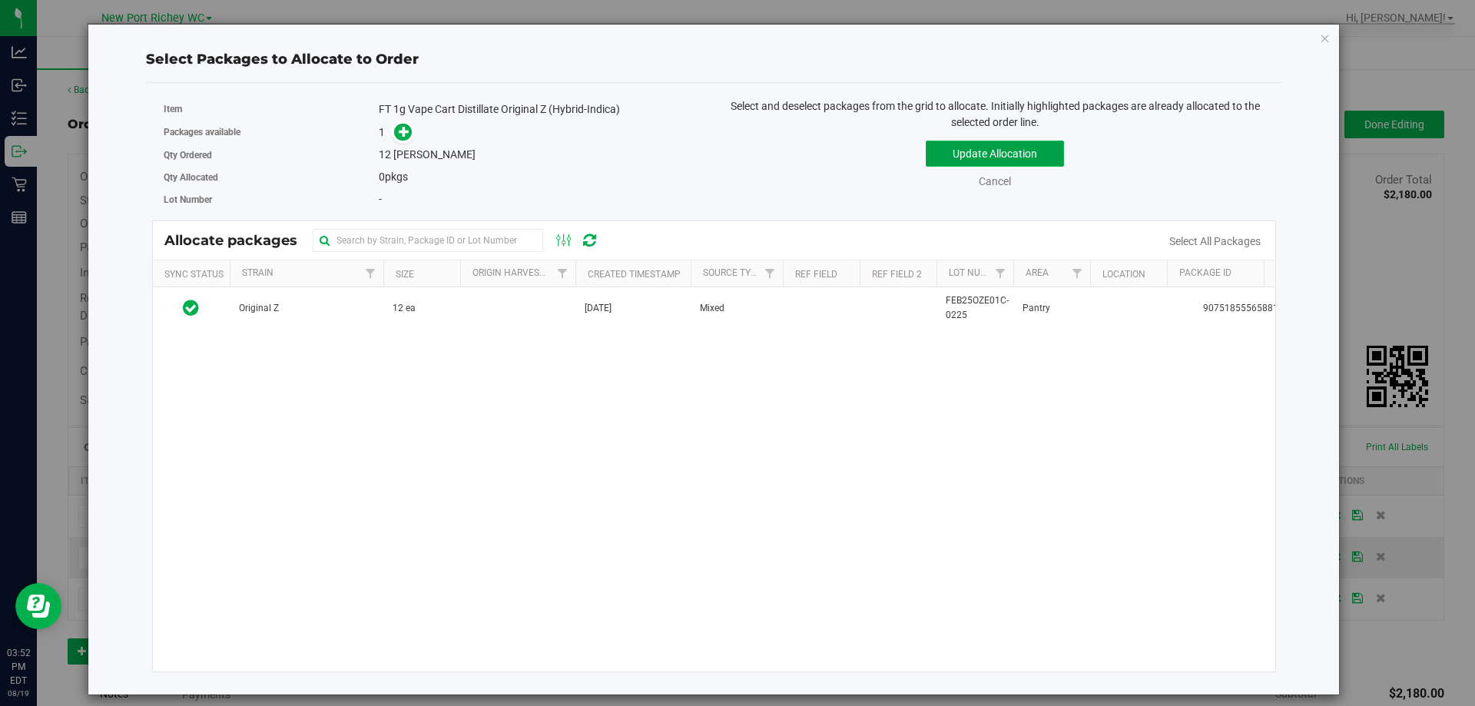
click at [981, 158] on button "Update Allocation" at bounding box center [995, 154] width 138 height 26
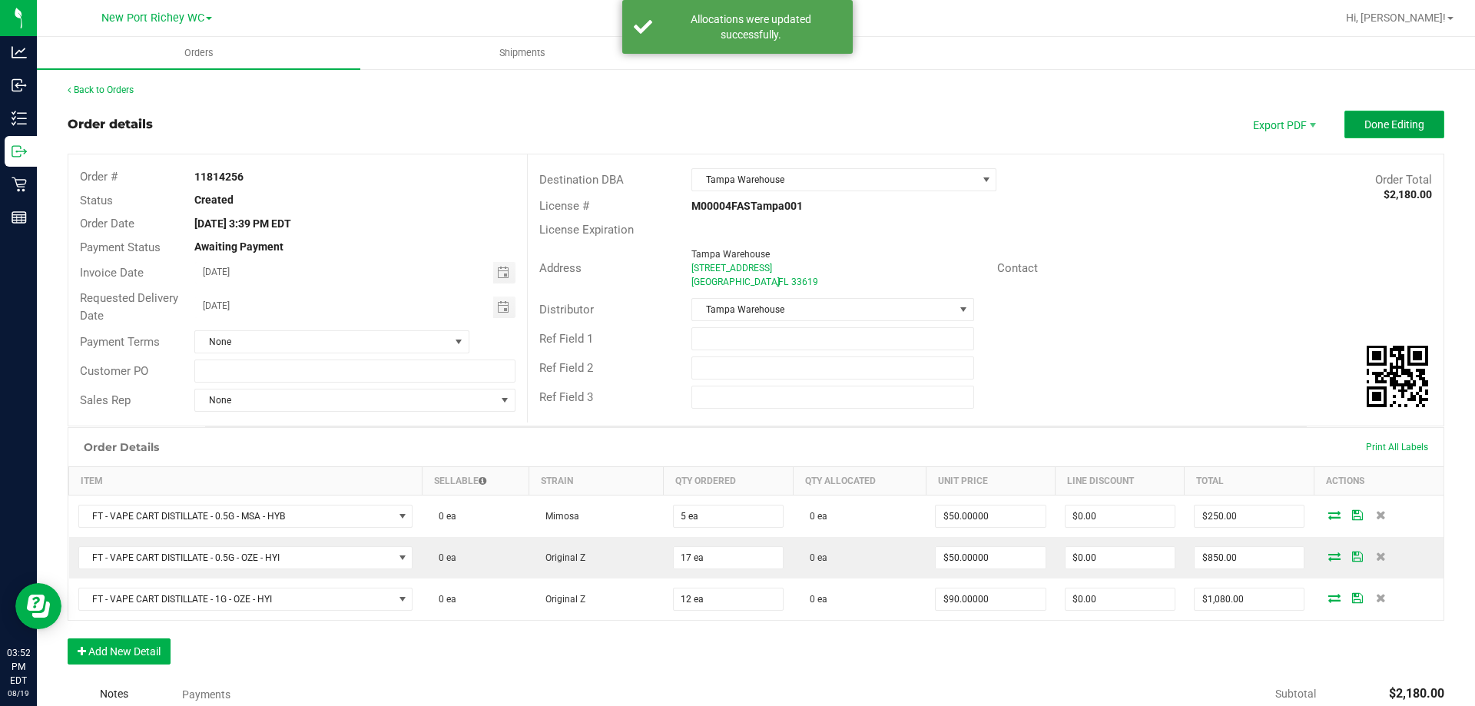
click at [1380, 136] on button "Done Editing" at bounding box center [1395, 125] width 100 height 28
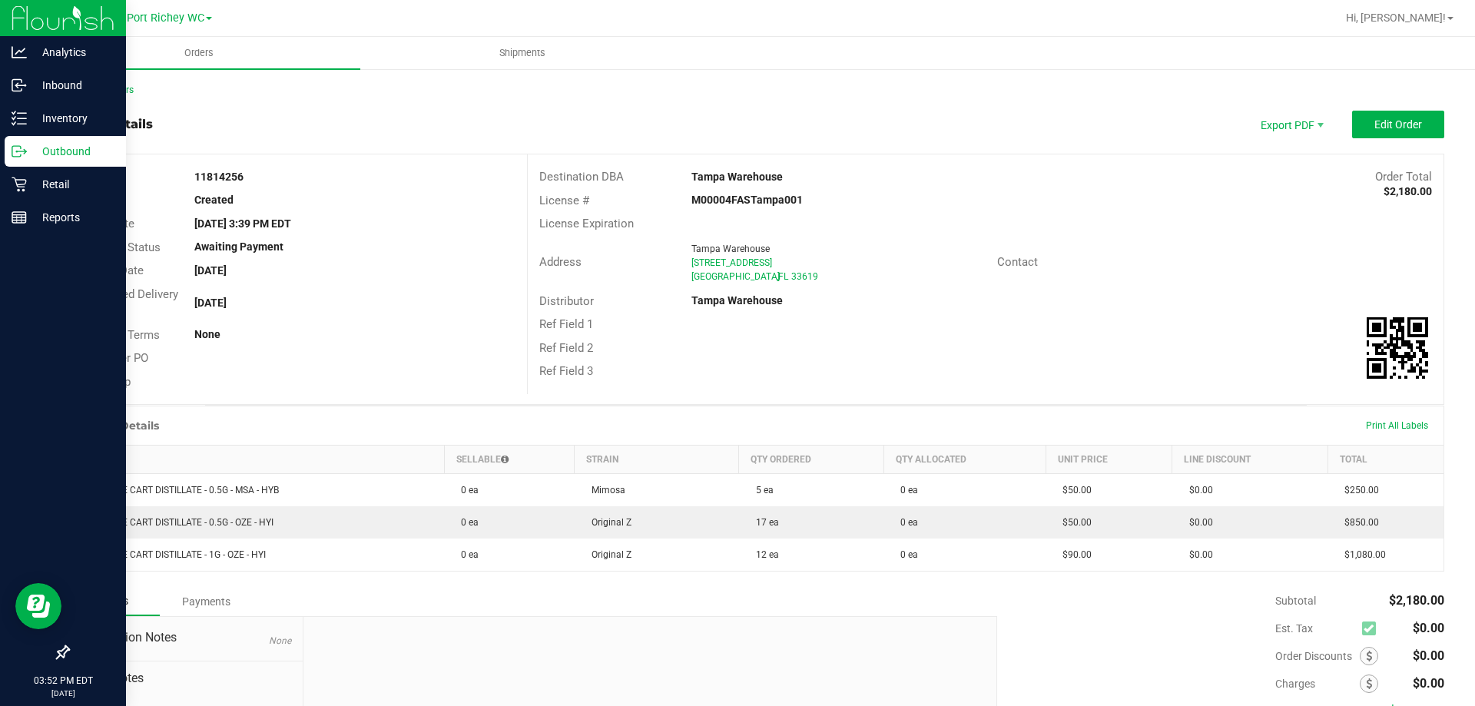
click at [24, 158] on icon at bounding box center [19, 151] width 15 height 15
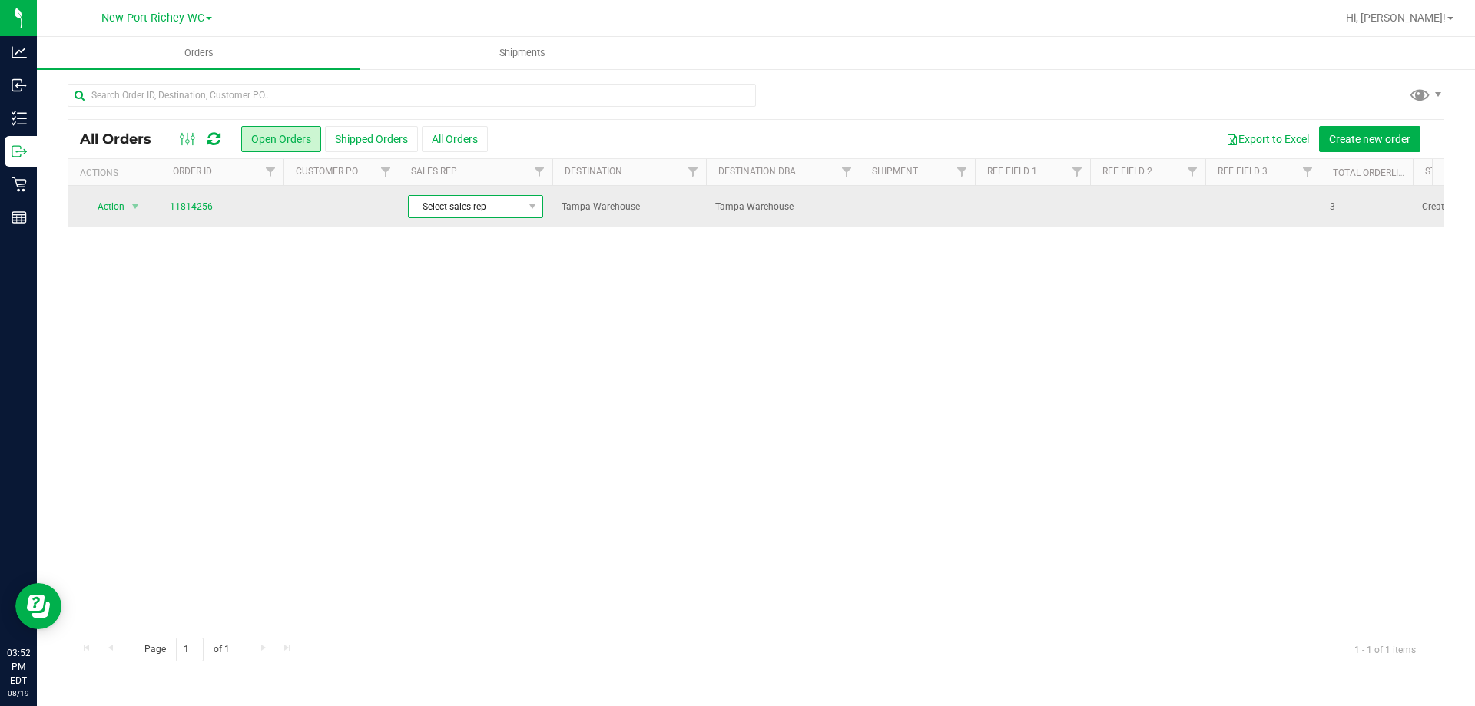
click at [473, 210] on span "Select sales rep" at bounding box center [466, 207] width 114 height 22
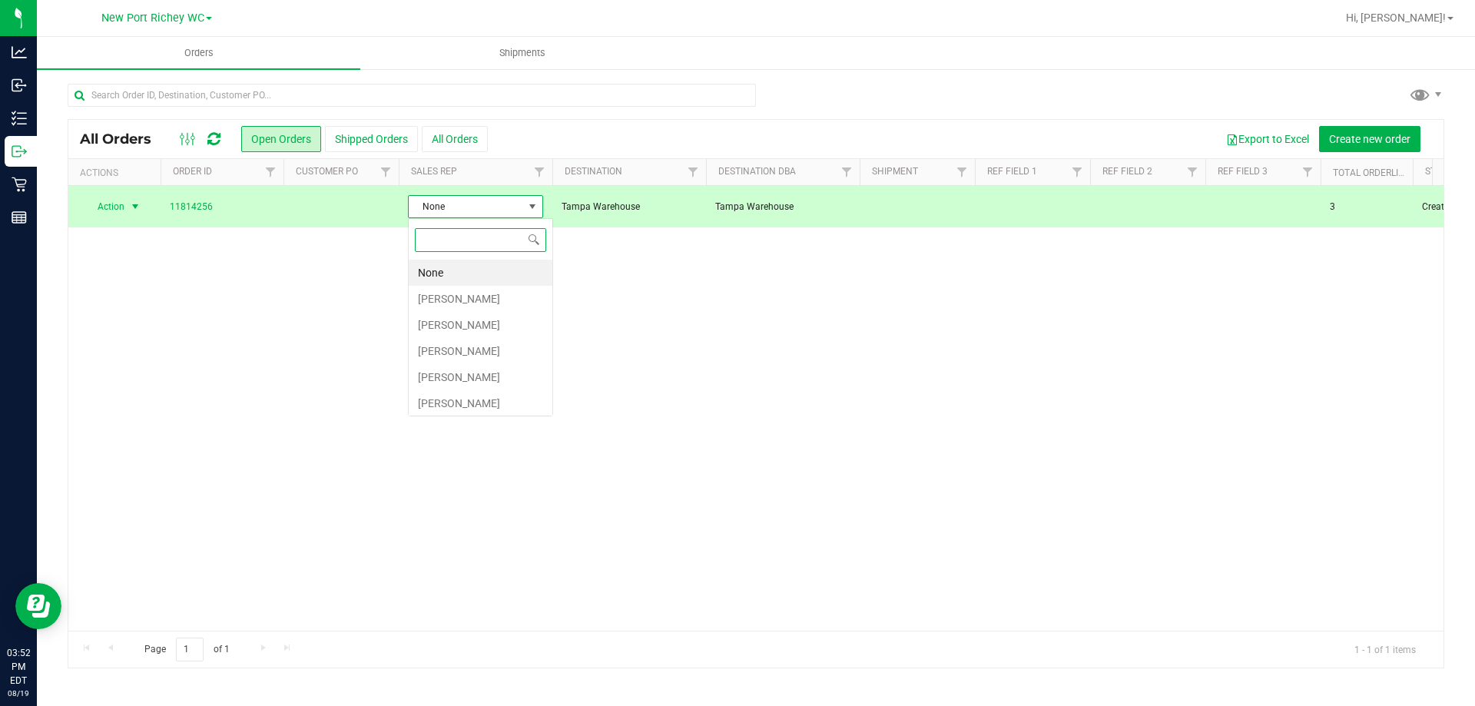
scroll to position [23, 135]
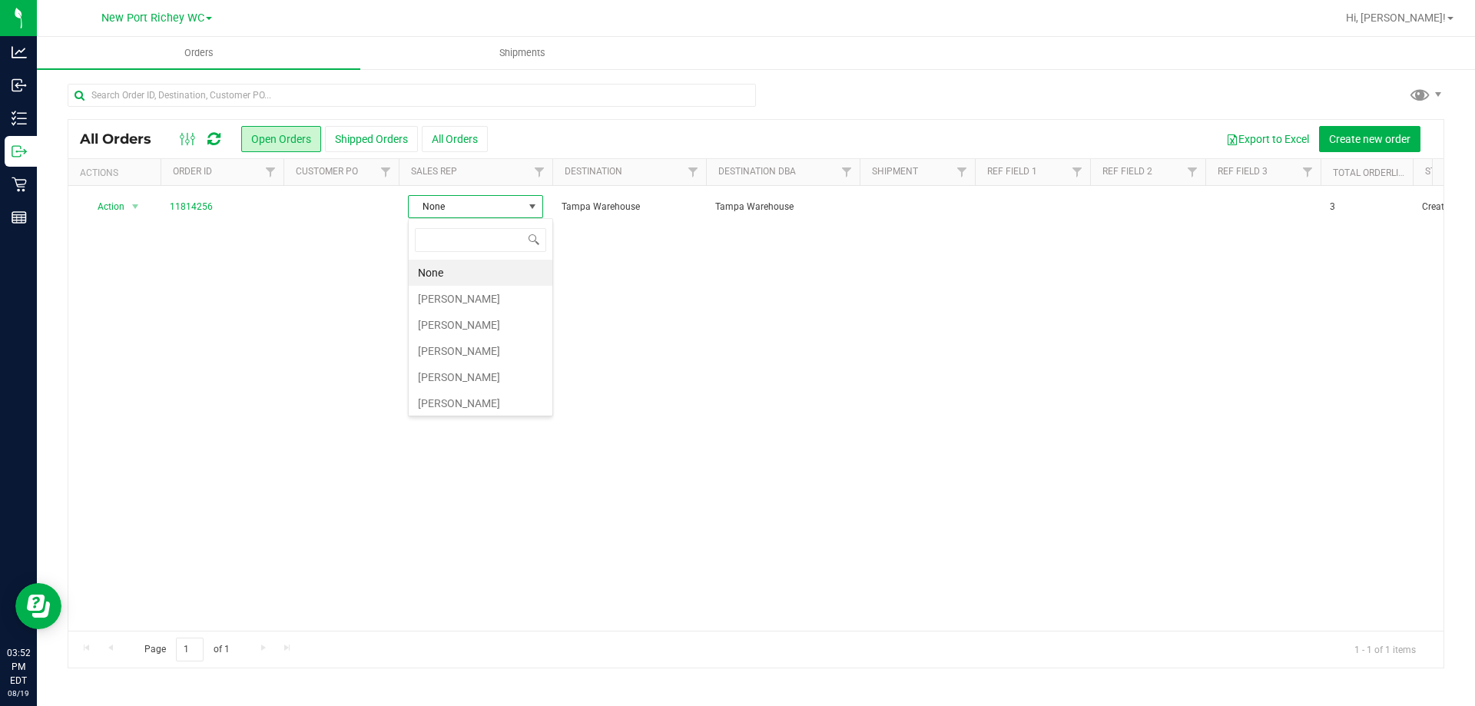
click at [758, 301] on div "Action Action Cancel order Change facility Clone order Edit order Mark as fully…" at bounding box center [755, 408] width 1375 height 445
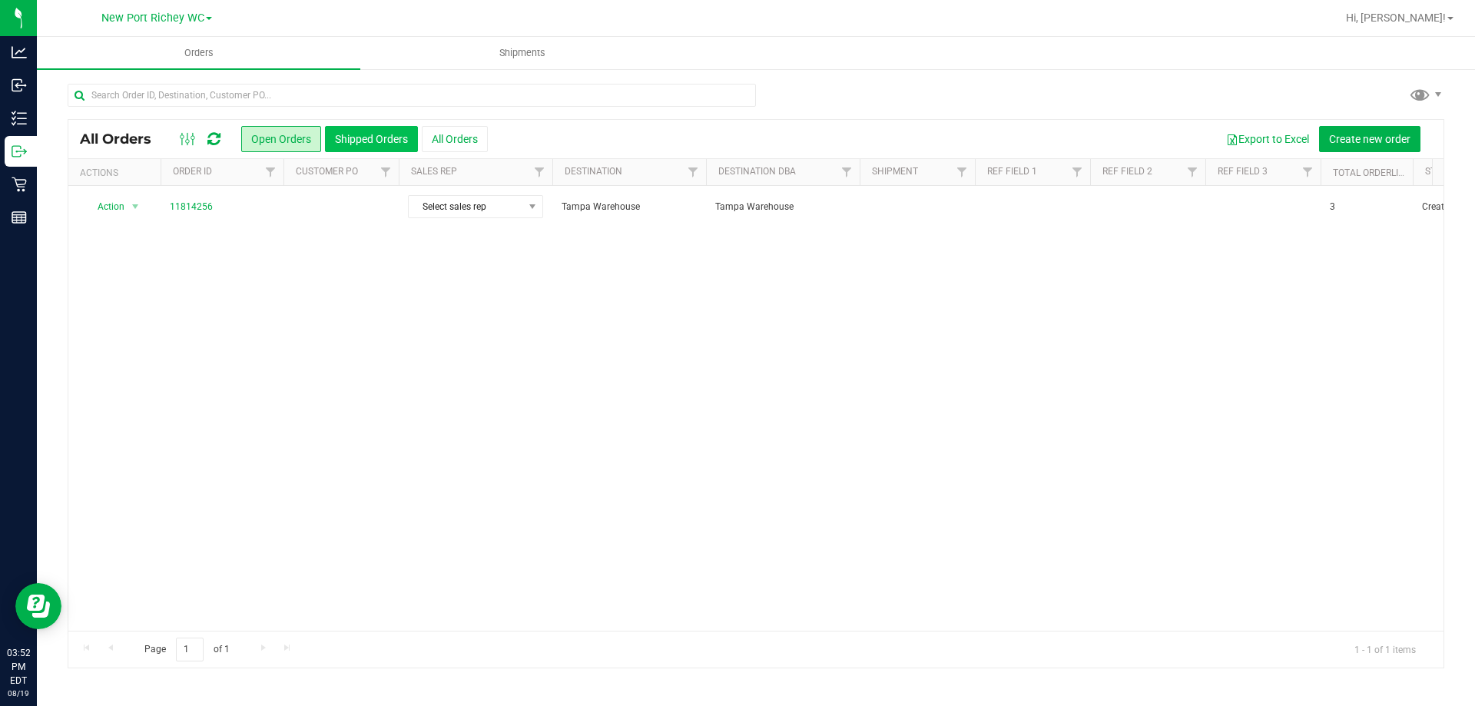
click at [376, 130] on button "Shipped Orders" at bounding box center [371, 139] width 93 height 26
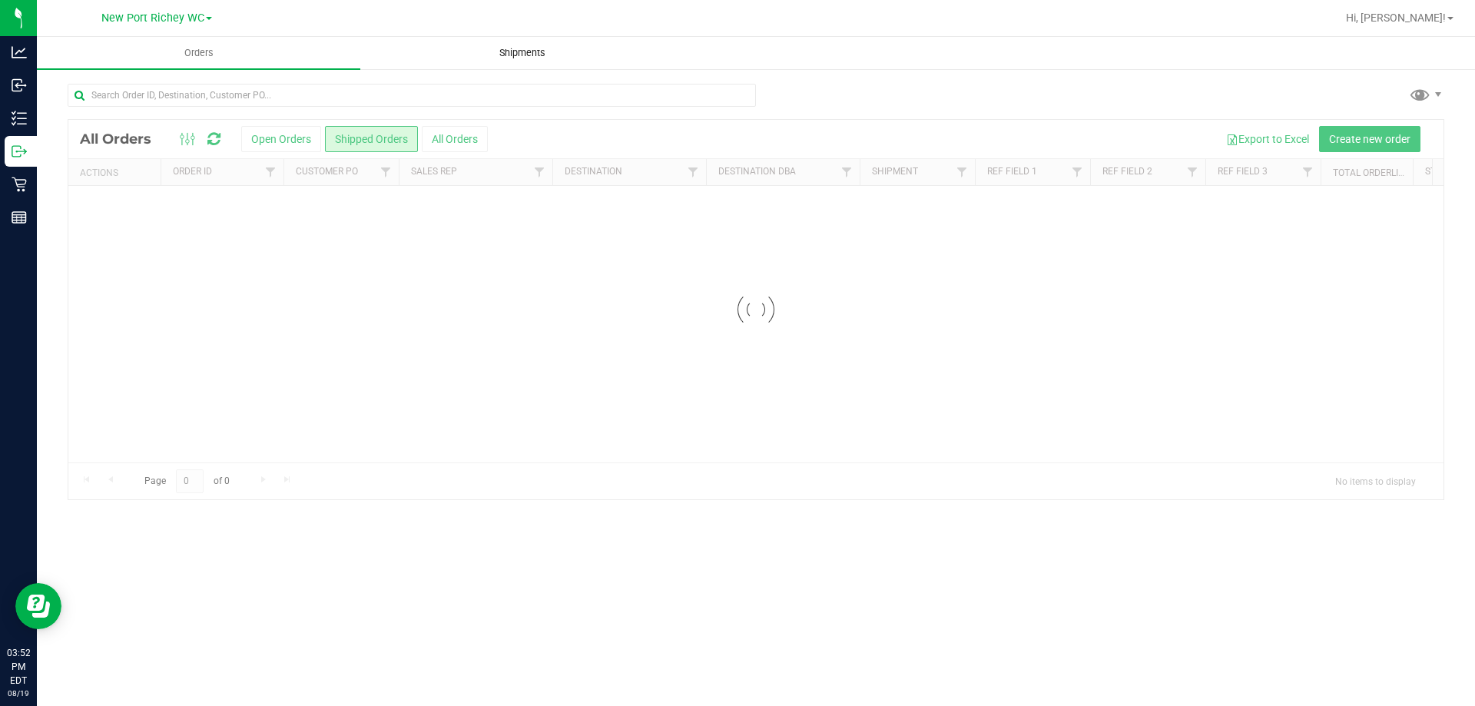
click at [490, 61] on uib-tab-heading "Shipments" at bounding box center [522, 53] width 322 height 31
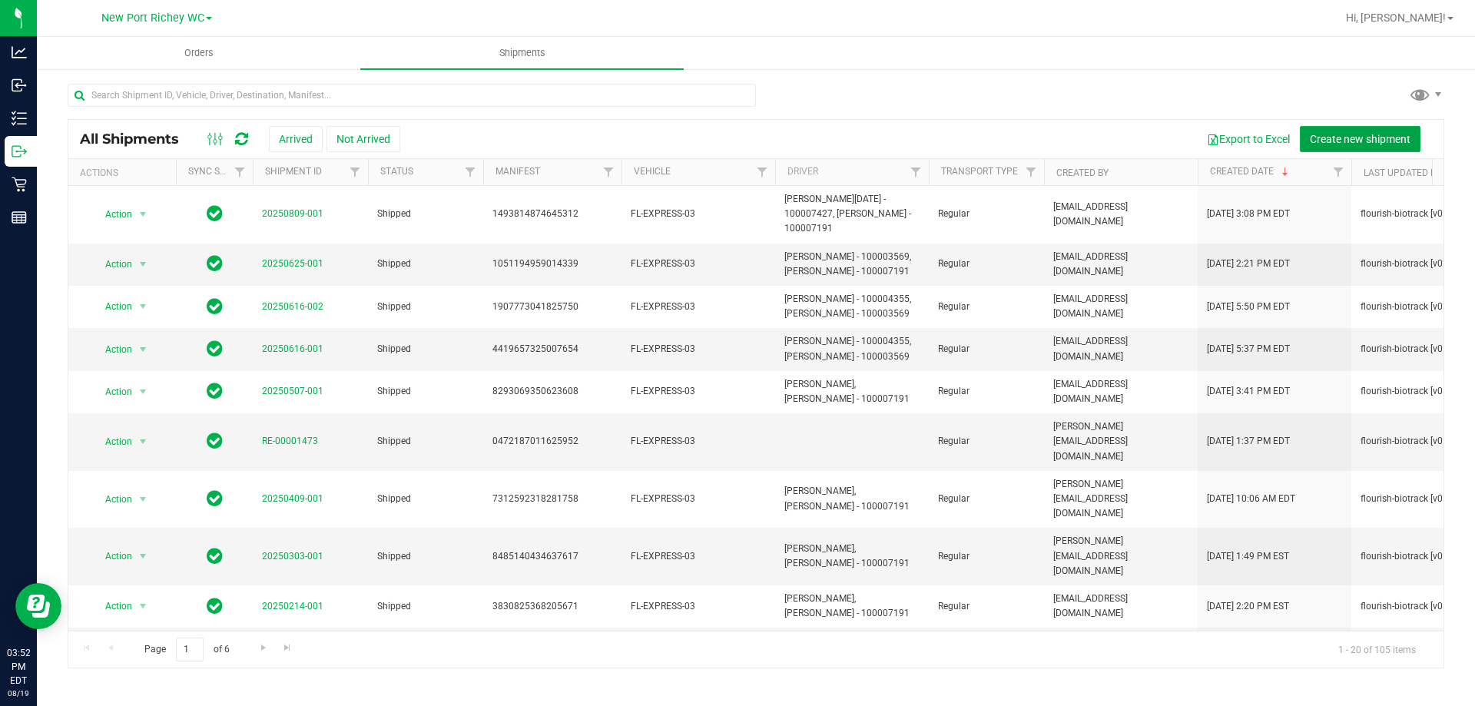
click at [1329, 141] on span "Create new shipment" at bounding box center [1360, 139] width 101 height 12
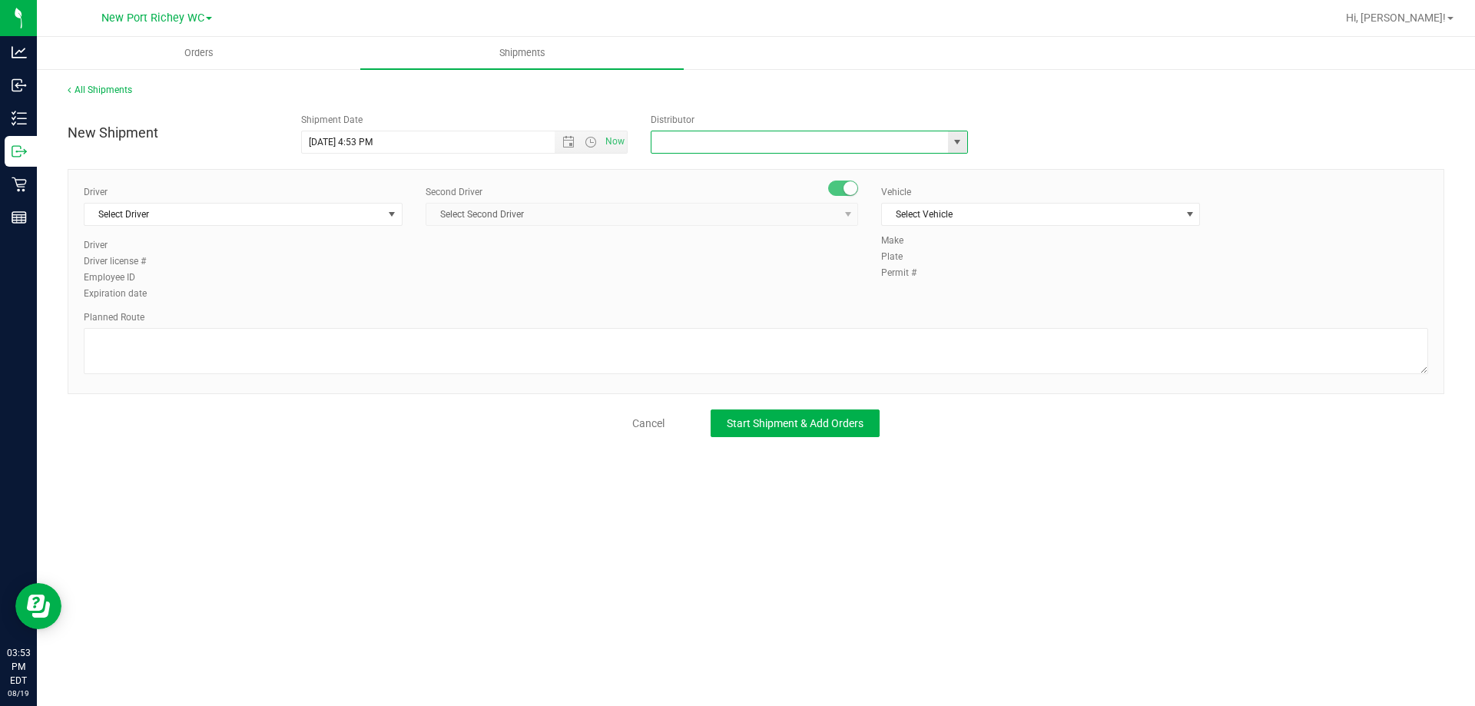
click at [674, 144] on input "text" at bounding box center [795, 142] width 287 height 22
click at [726, 194] on li "Tampa Warehouse" at bounding box center [810, 191] width 316 height 23
type input "Tampa Warehouse"
click at [365, 186] on div "Driver" at bounding box center [243, 192] width 319 height 14
click at [355, 210] on span "Select Driver" at bounding box center [234, 215] width 298 height 22
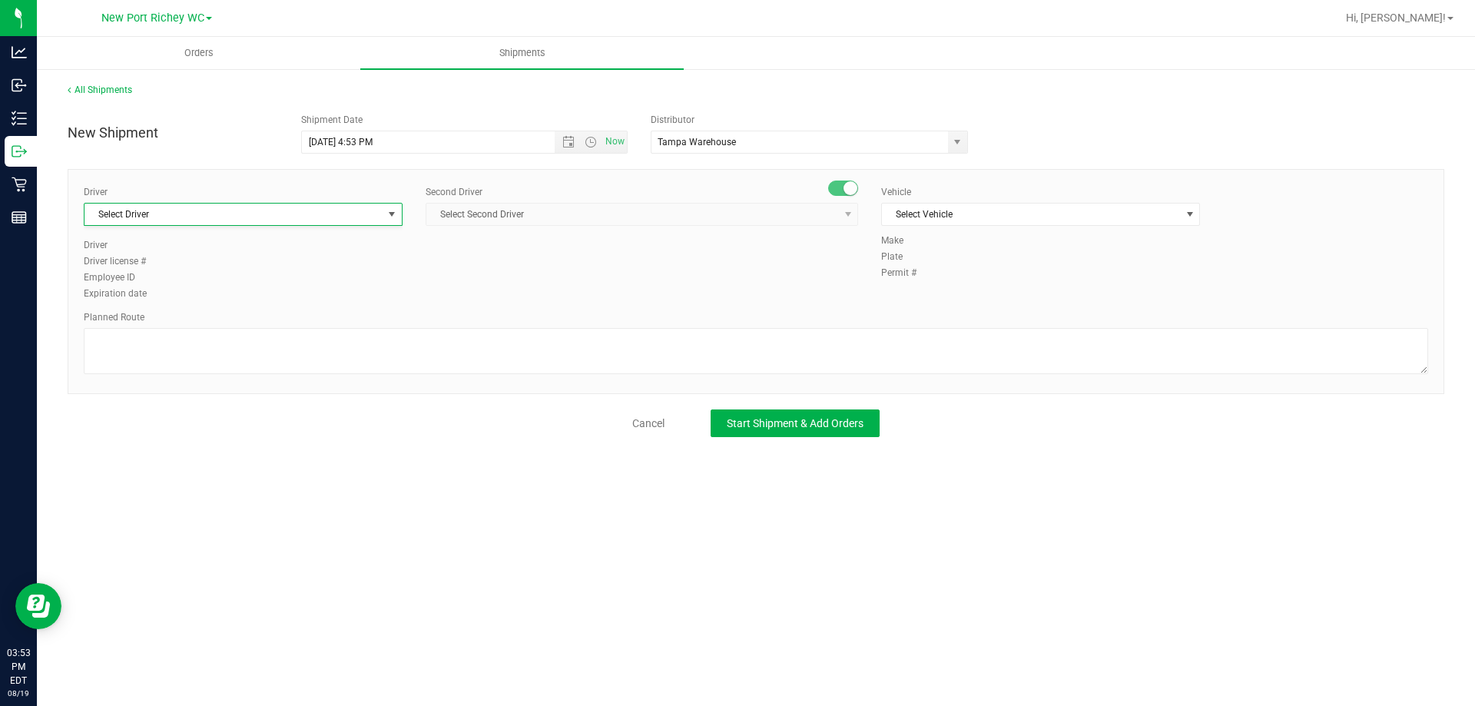
click at [172, 185] on div "Driver" at bounding box center [243, 192] width 319 height 14
click at [181, 210] on span "Select Driver" at bounding box center [234, 215] width 298 height 22
click at [233, 275] on li "ANTHONY AYALA - 100005860" at bounding box center [243, 278] width 317 height 23
type input "anthony"
click at [322, 216] on span "ANTHONY AYALA - 100005860" at bounding box center [234, 215] width 298 height 22
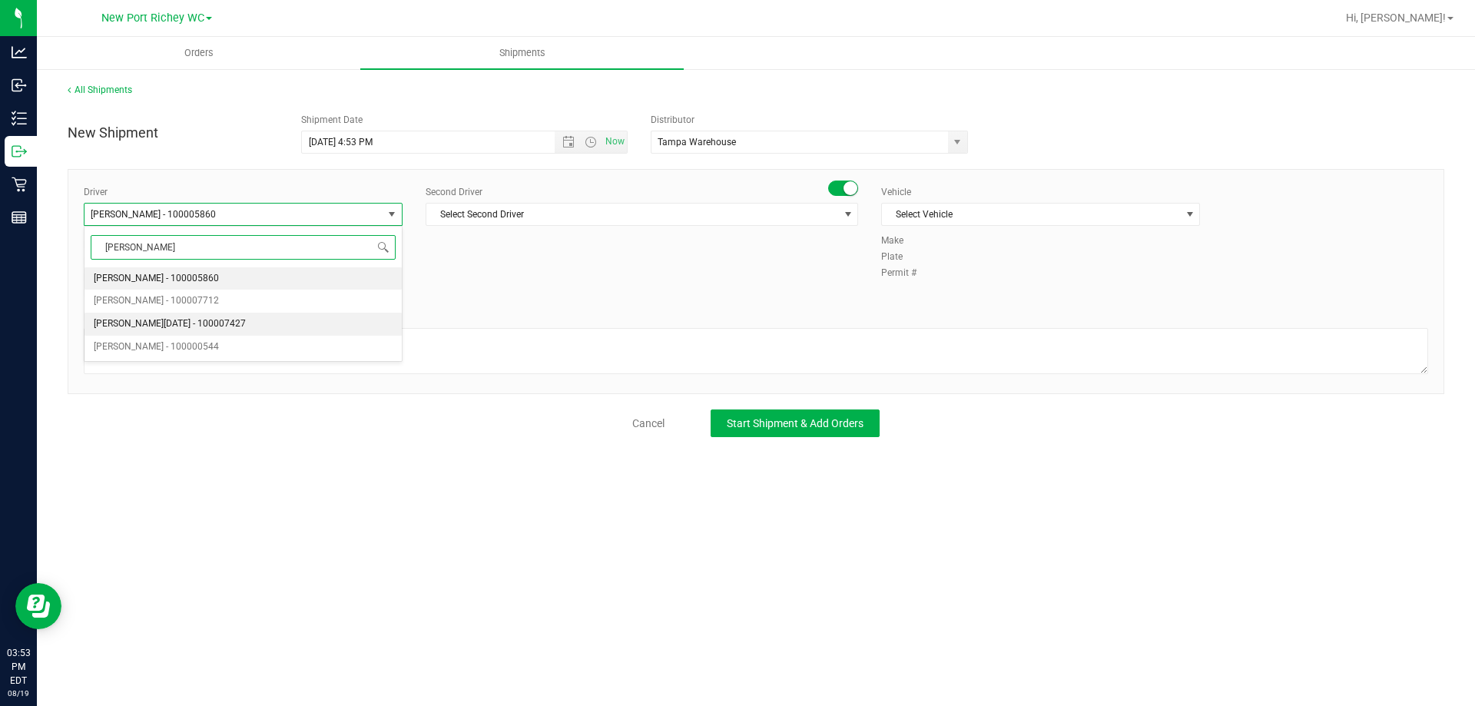
click at [158, 317] on span "Anthony Natale - 100007427" at bounding box center [170, 324] width 152 height 20
type input "anthony"
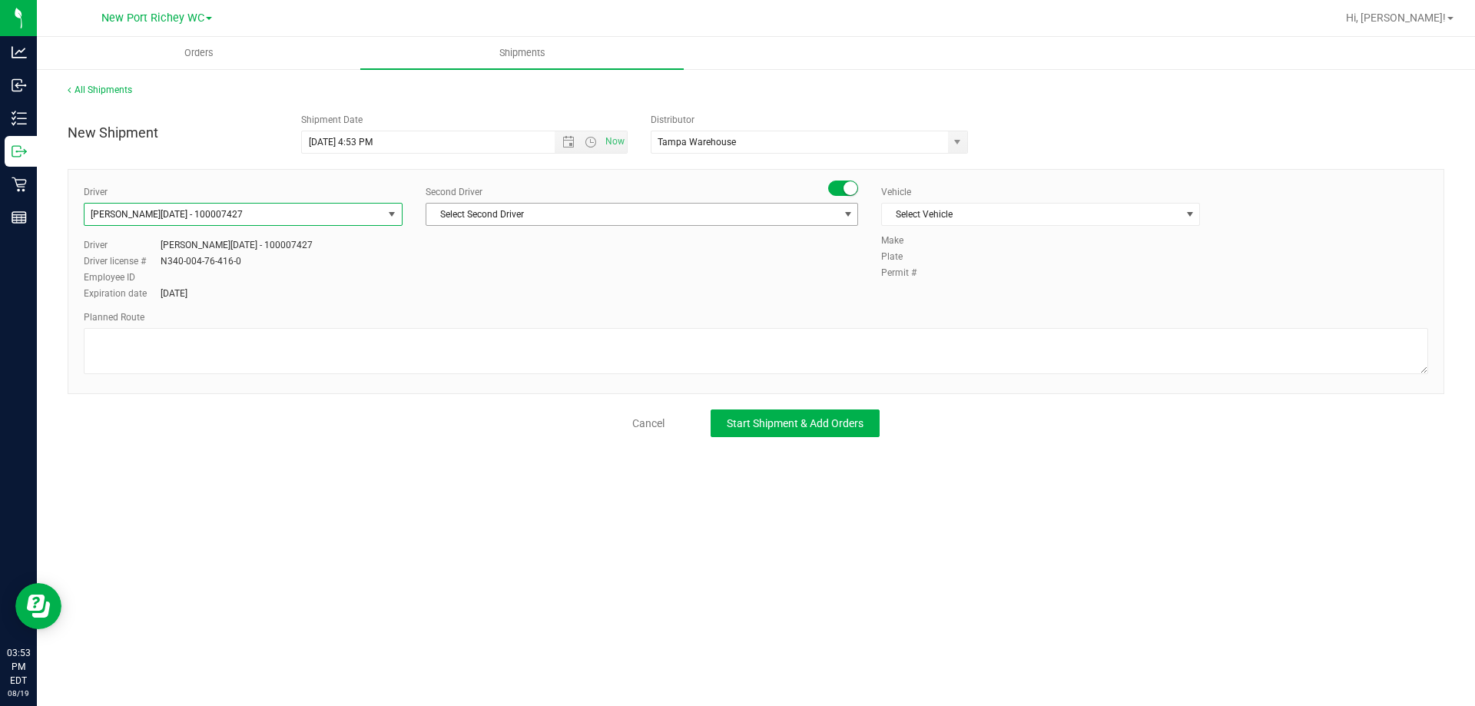
click at [512, 211] on span "Select Second Driver" at bounding box center [632, 215] width 412 height 22
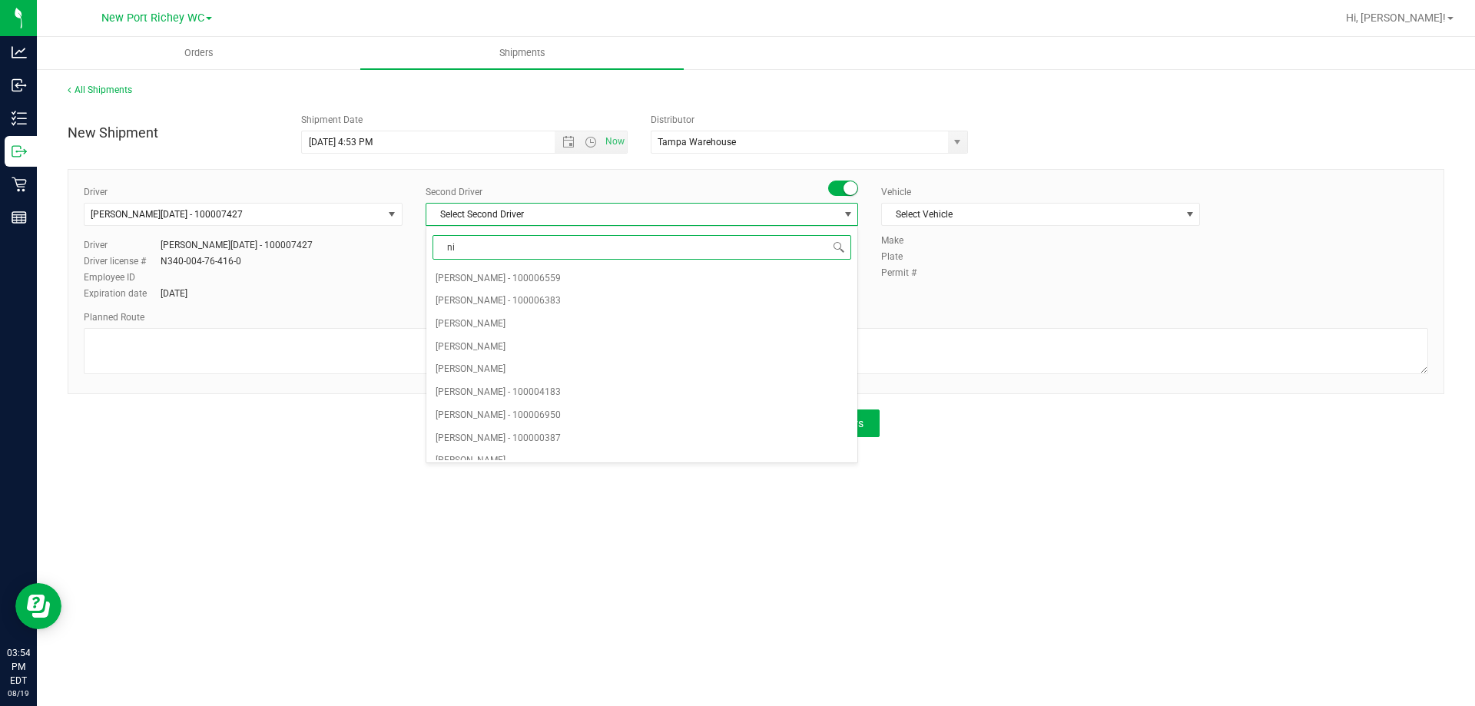
type input "nic"
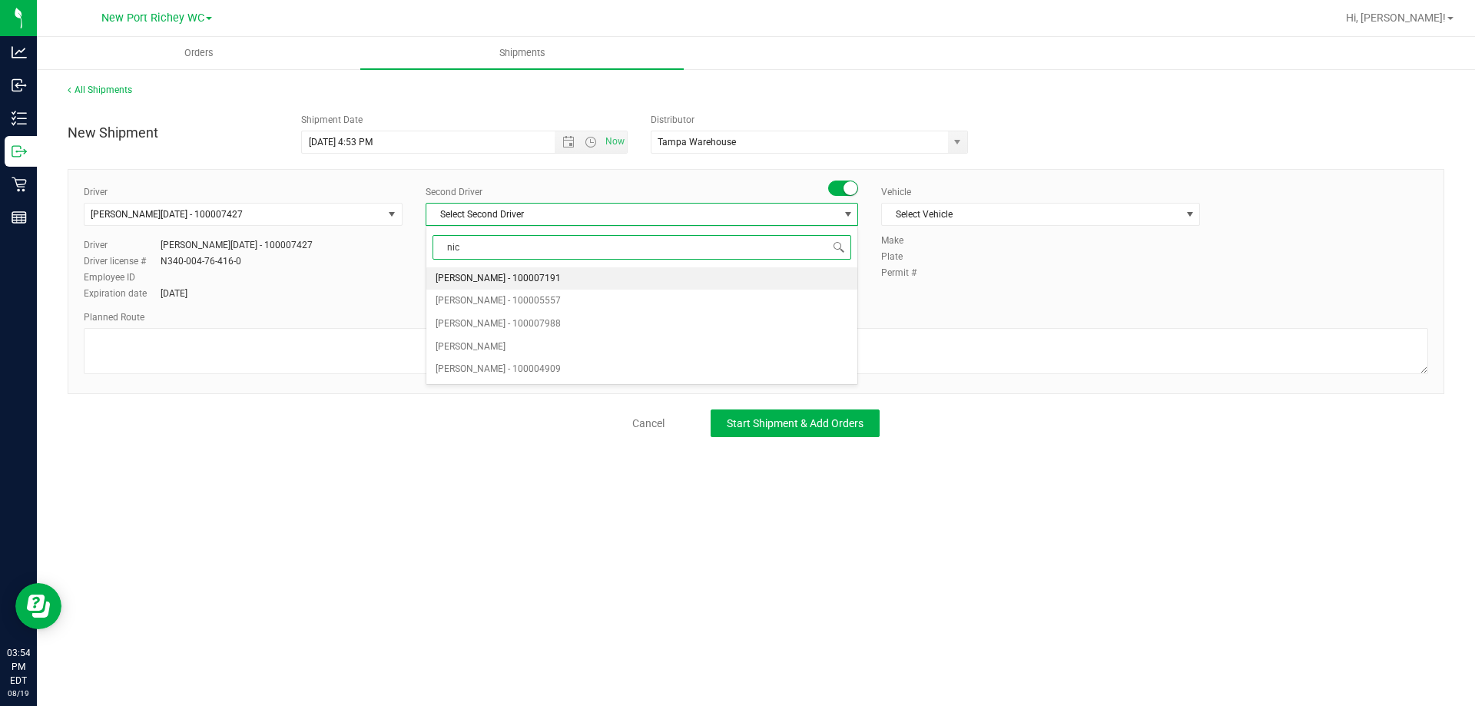
click at [572, 271] on li "Nicholas Pinero - 100007191" at bounding box center [641, 278] width 431 height 23
click at [907, 211] on span "Select Vehicle" at bounding box center [1031, 215] width 298 height 22
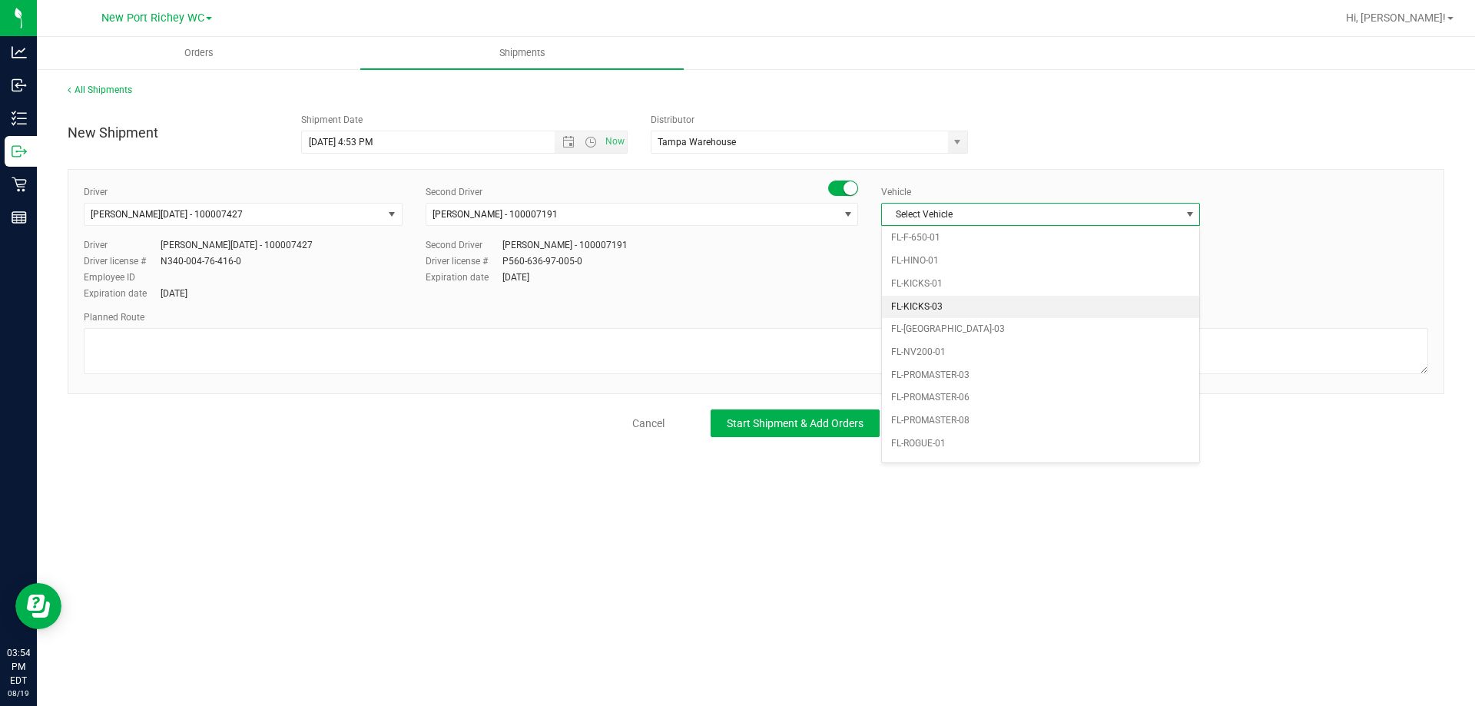
scroll to position [320, 0]
click at [947, 308] on li "FL-EXPRESS-03" at bounding box center [1040, 308] width 317 height 23
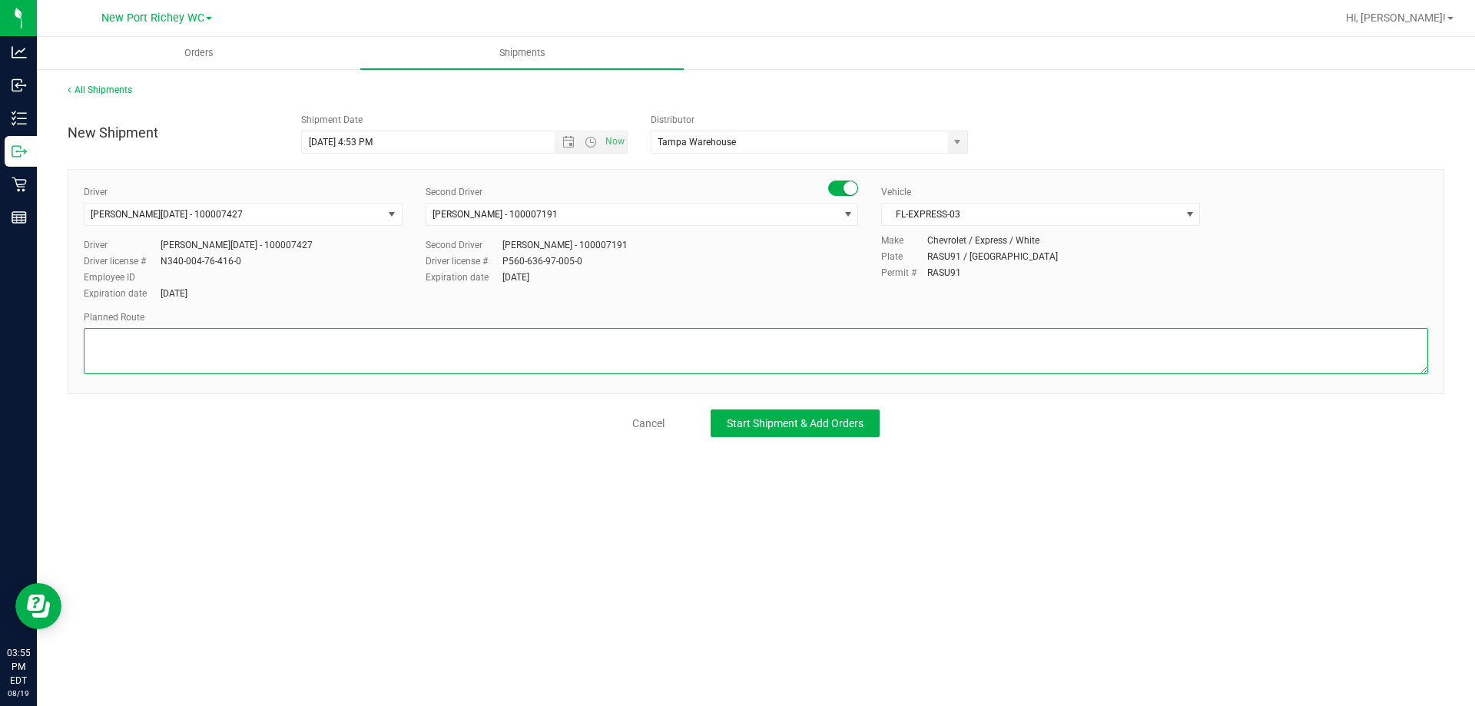
click at [547, 341] on textarea at bounding box center [756, 351] width 1345 height 46
click at [415, 337] on textarea at bounding box center [756, 351] width 1345 height 46
click at [800, 347] on textarea at bounding box center [756, 351] width 1345 height 46
type textarea "Sending back old BDT hardware per Zipline request. Planned route is from NPR to…"
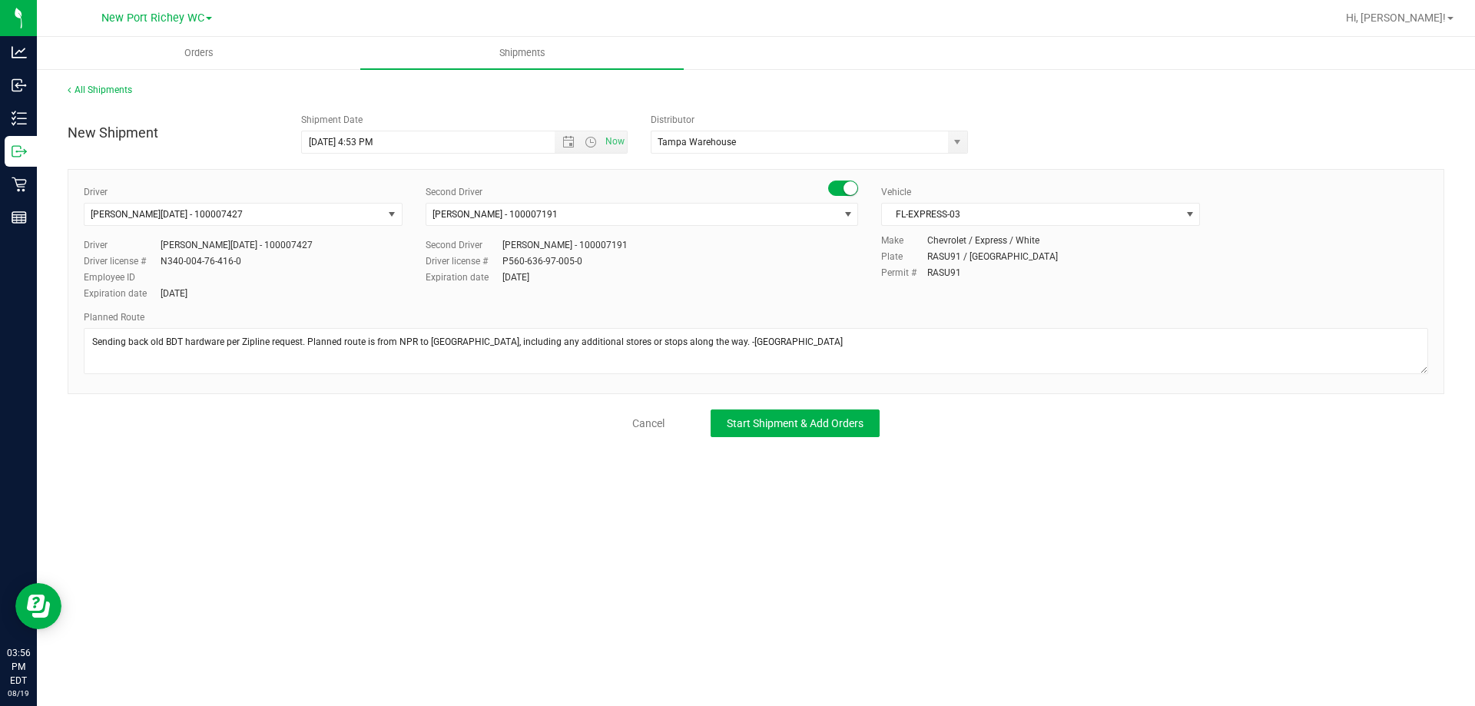
click at [581, 287] on div "Driver Anthony Natale - 100007427 Select Driver ANTHONY AYALA - 100005860 Antho…" at bounding box center [756, 244] width 1368 height 118
click at [772, 428] on span "Start Shipment & Add Orders" at bounding box center [795, 423] width 137 height 12
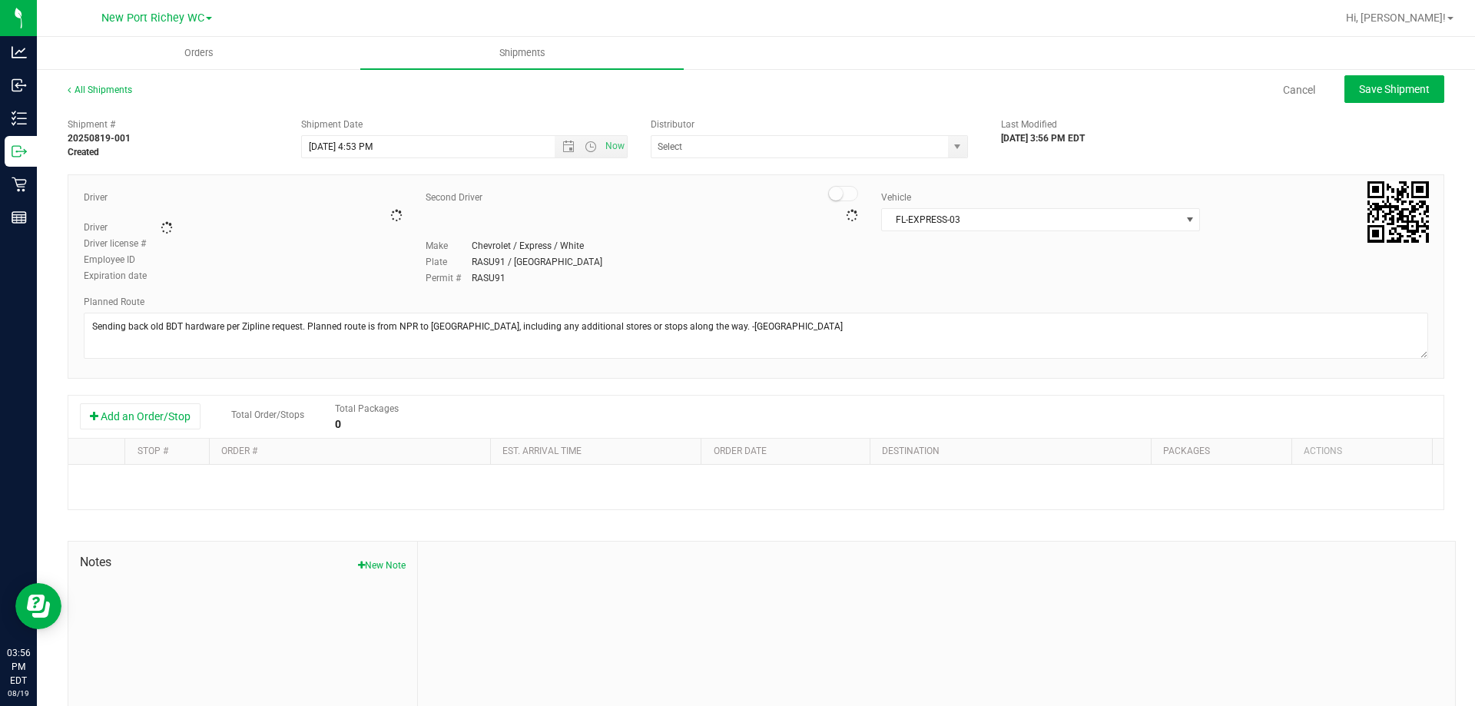
type input "Tampa Warehouse"
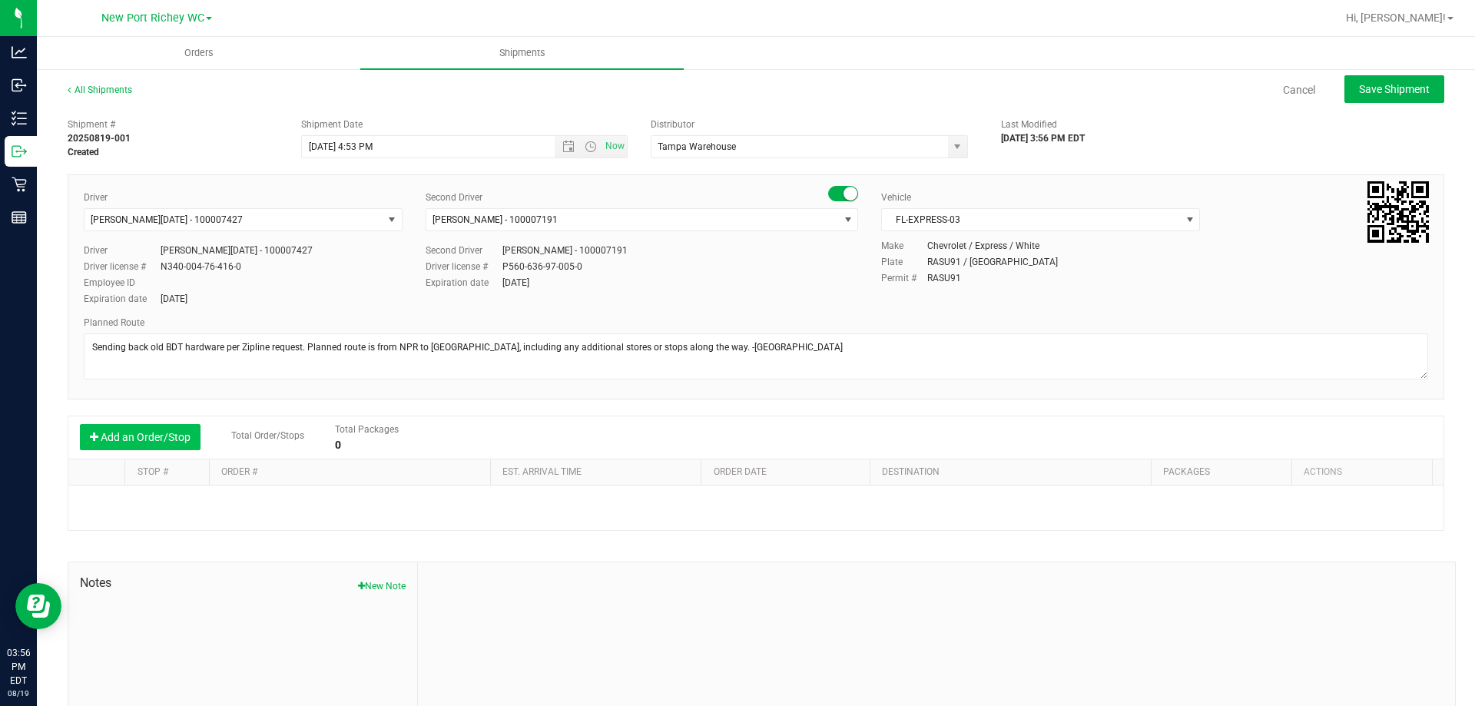
click at [120, 443] on button "Add an Order/Stop" at bounding box center [140, 437] width 121 height 26
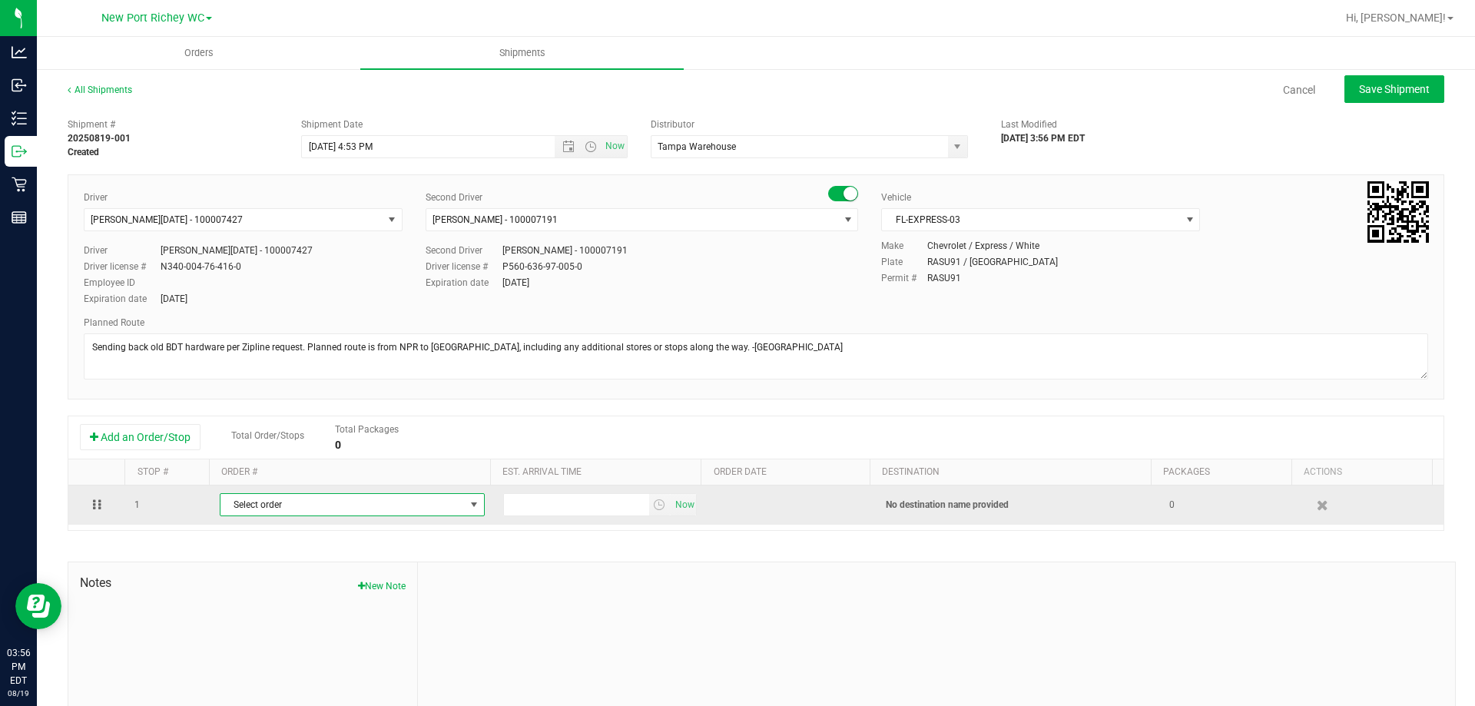
click at [290, 503] on span "Select order" at bounding box center [343, 505] width 244 height 22
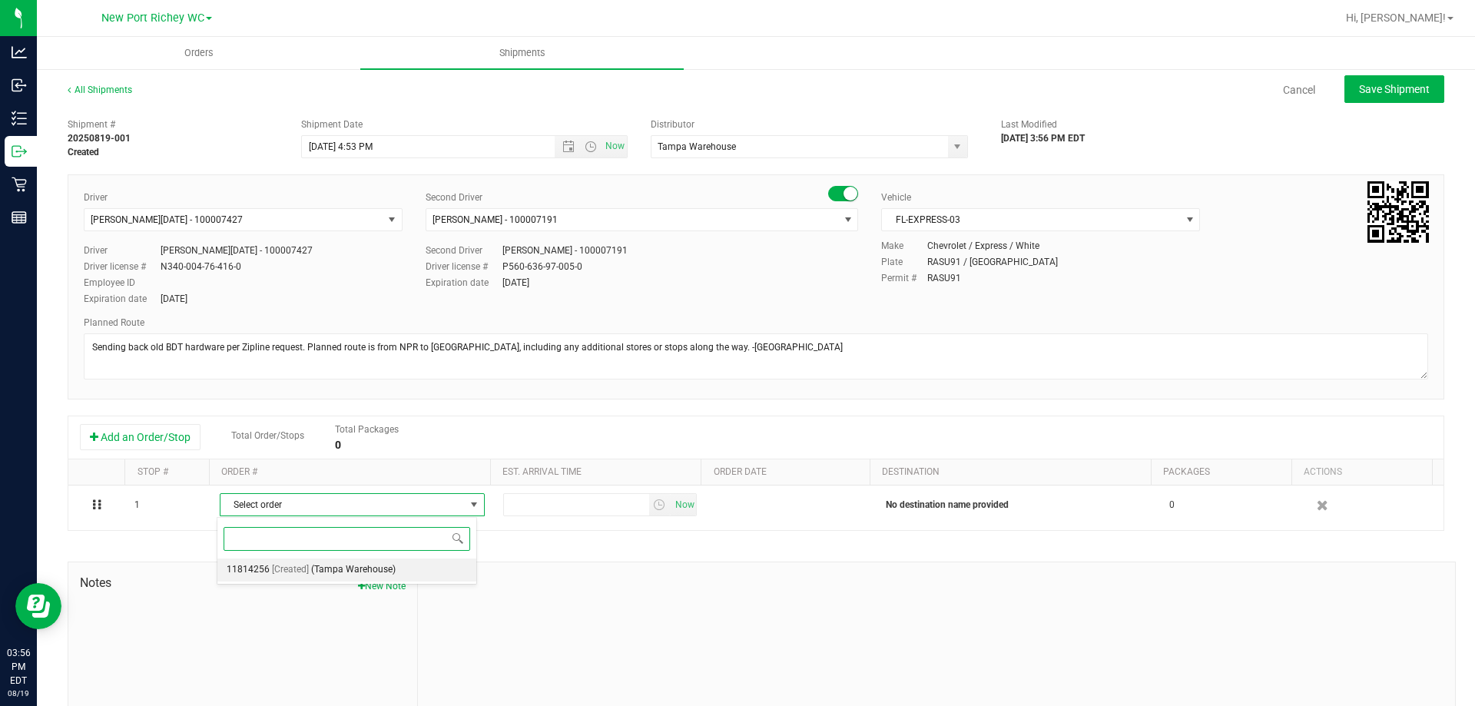
click at [335, 568] on span "(Tampa Warehouse)" at bounding box center [353, 570] width 85 height 20
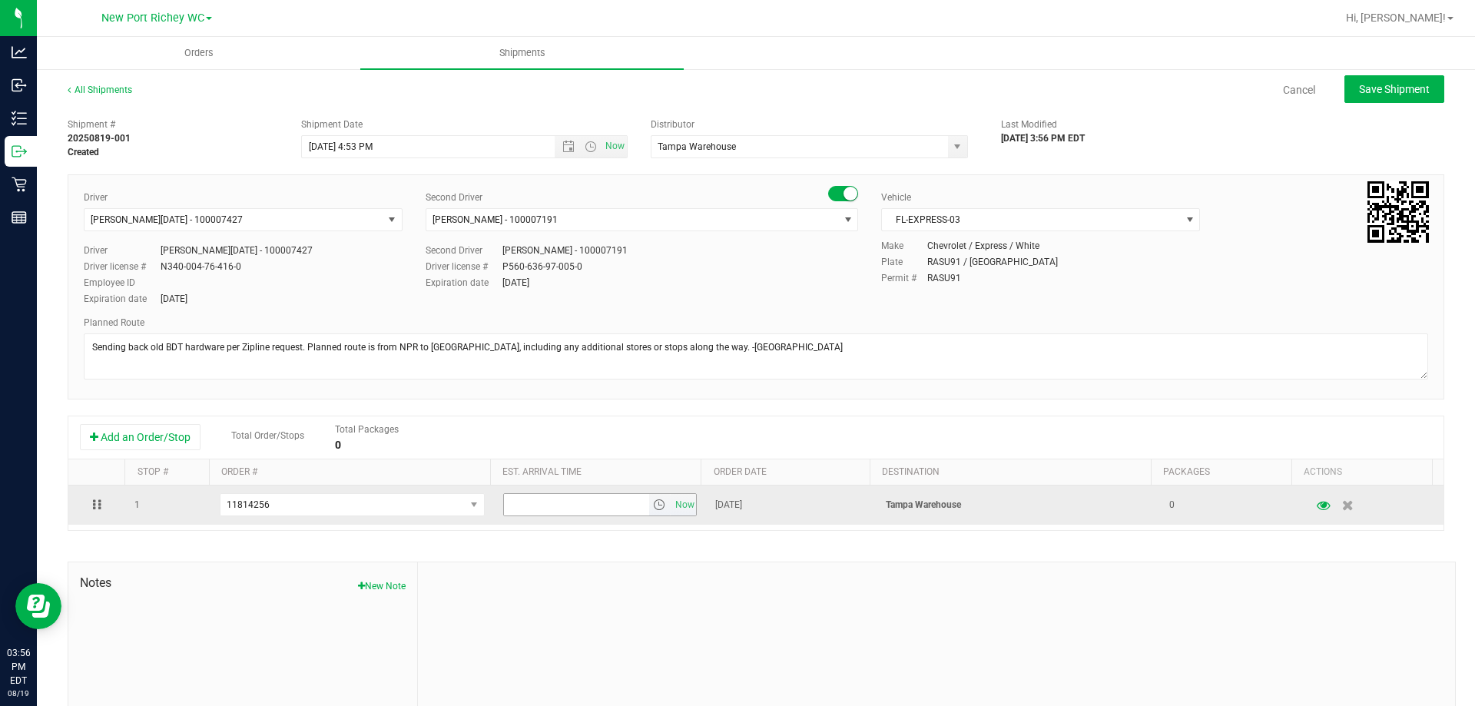
click at [544, 505] on input "text" at bounding box center [576, 505] width 145 height 22
click at [649, 498] on span "select" at bounding box center [660, 505] width 22 height 22
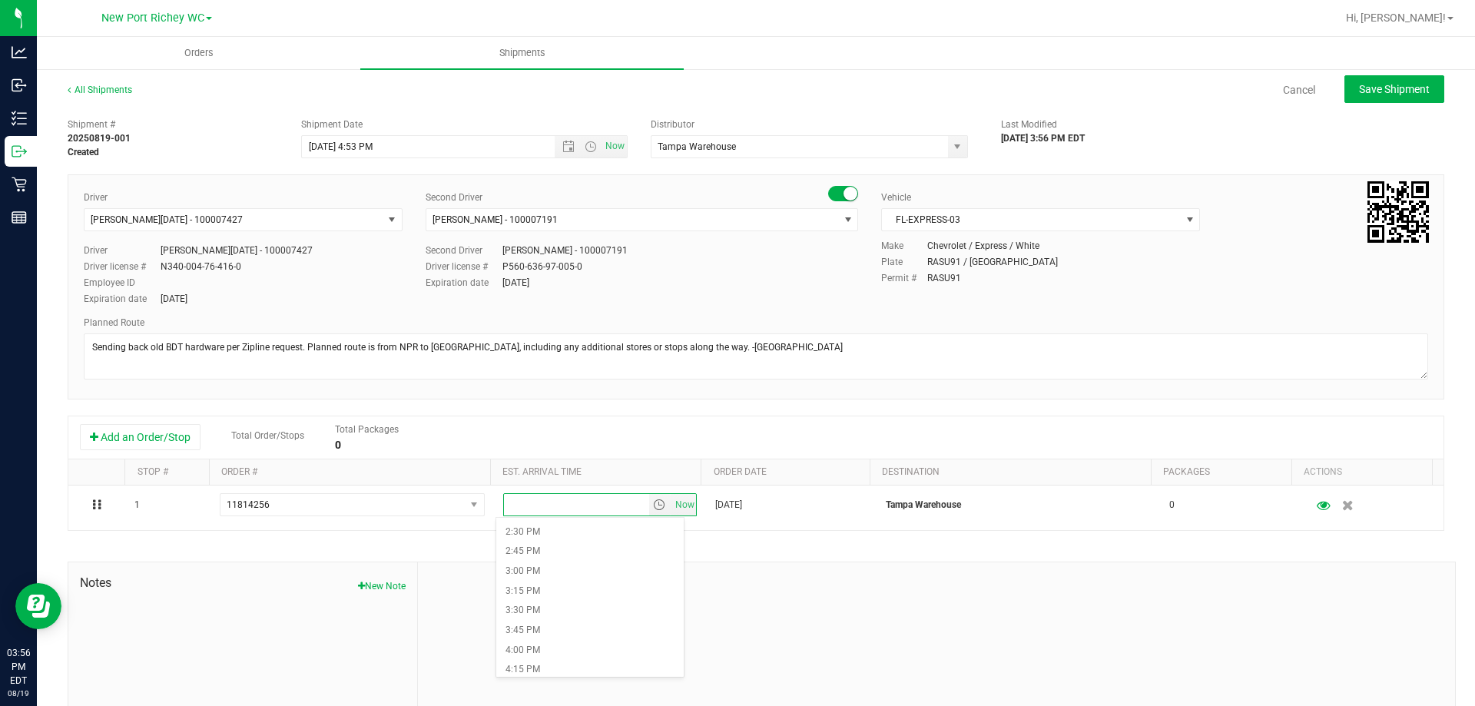
scroll to position [1152, 0]
click at [544, 638] on li "4:00 PM" at bounding box center [589, 642] width 187 height 20
click at [724, 545] on div "Shipment # 20250819-001 Created Shipment Date 8/19/2025 4:53 PM Now Distributor…" at bounding box center [756, 440] width 1377 height 658
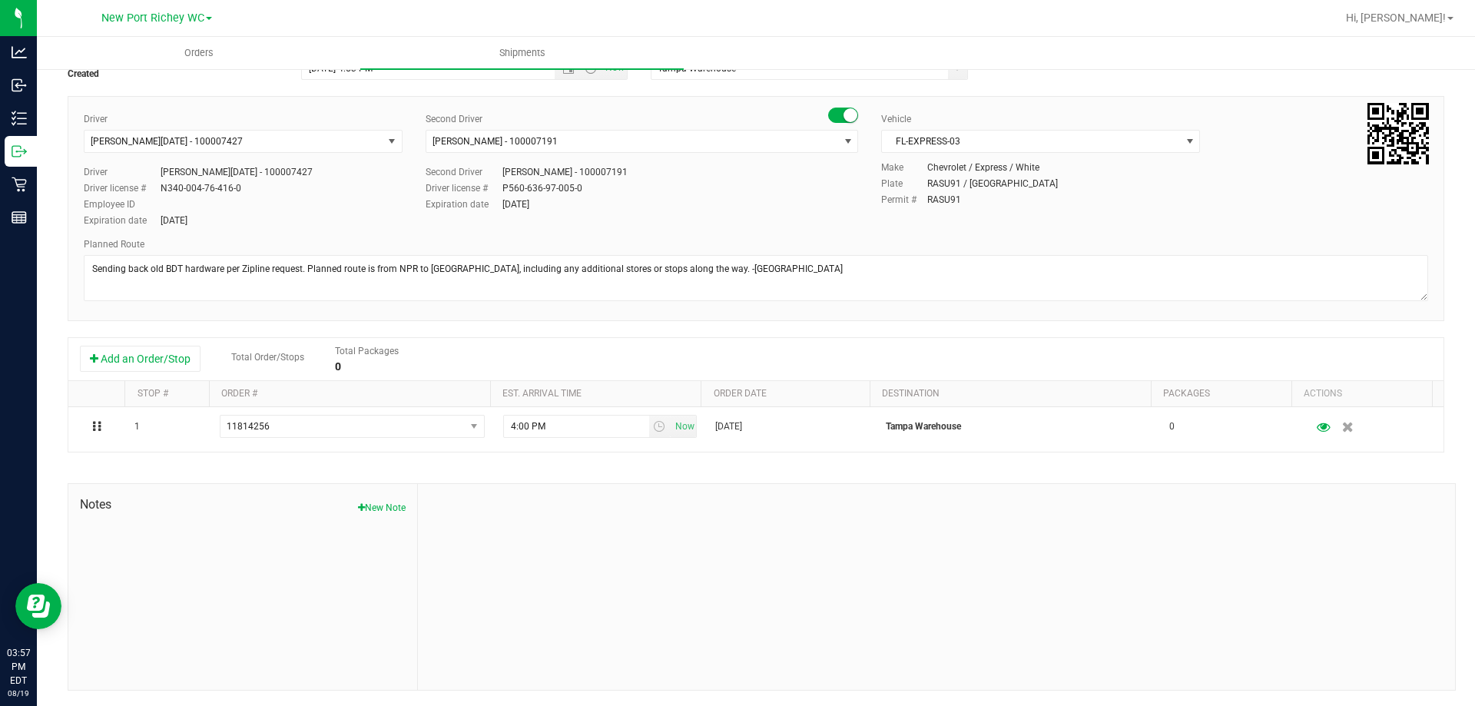
click at [688, 470] on div "Shipment # 20250819-001 Created Shipment Date 8/19/2025 4:53 PM Now Distributor…" at bounding box center [756, 361] width 1377 height 658
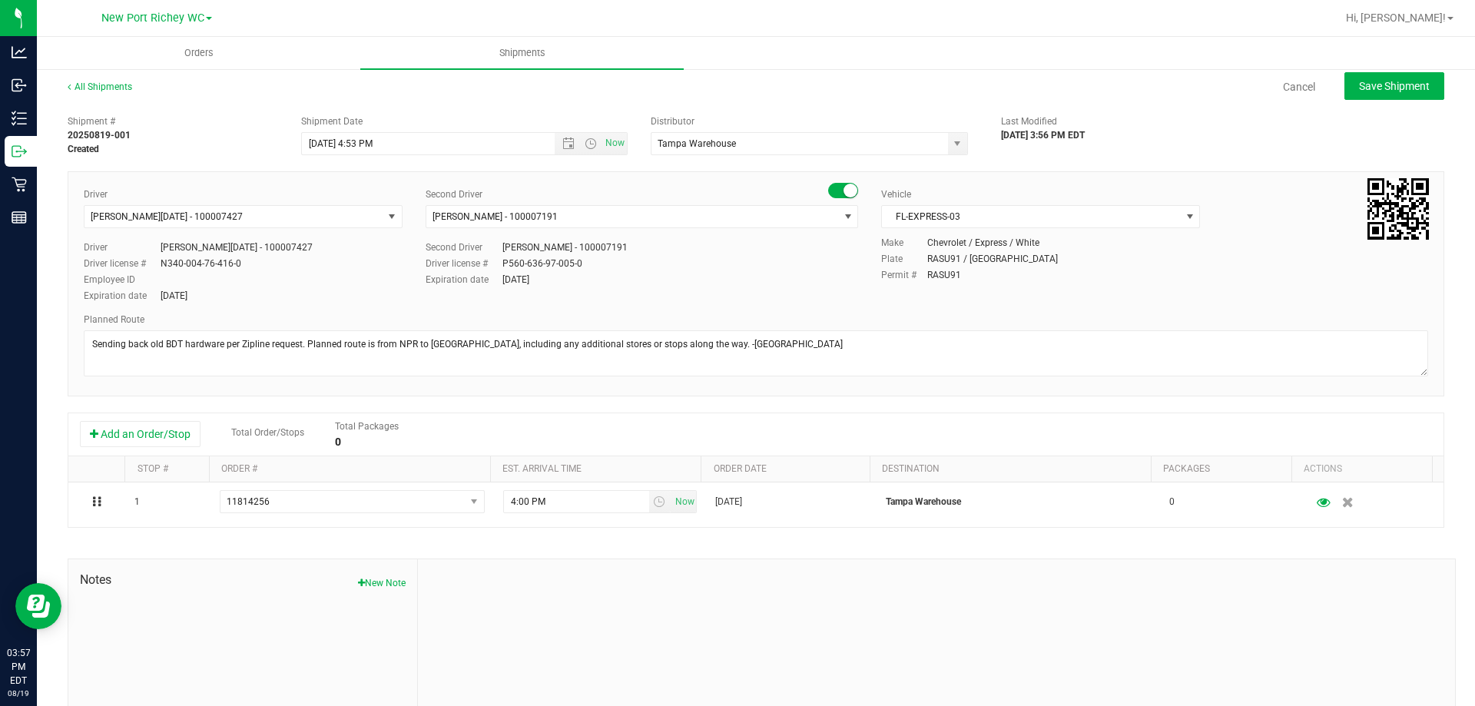
scroll to position [0, 0]
click at [565, 148] on span "Open the date view" at bounding box center [568, 147] width 12 height 12
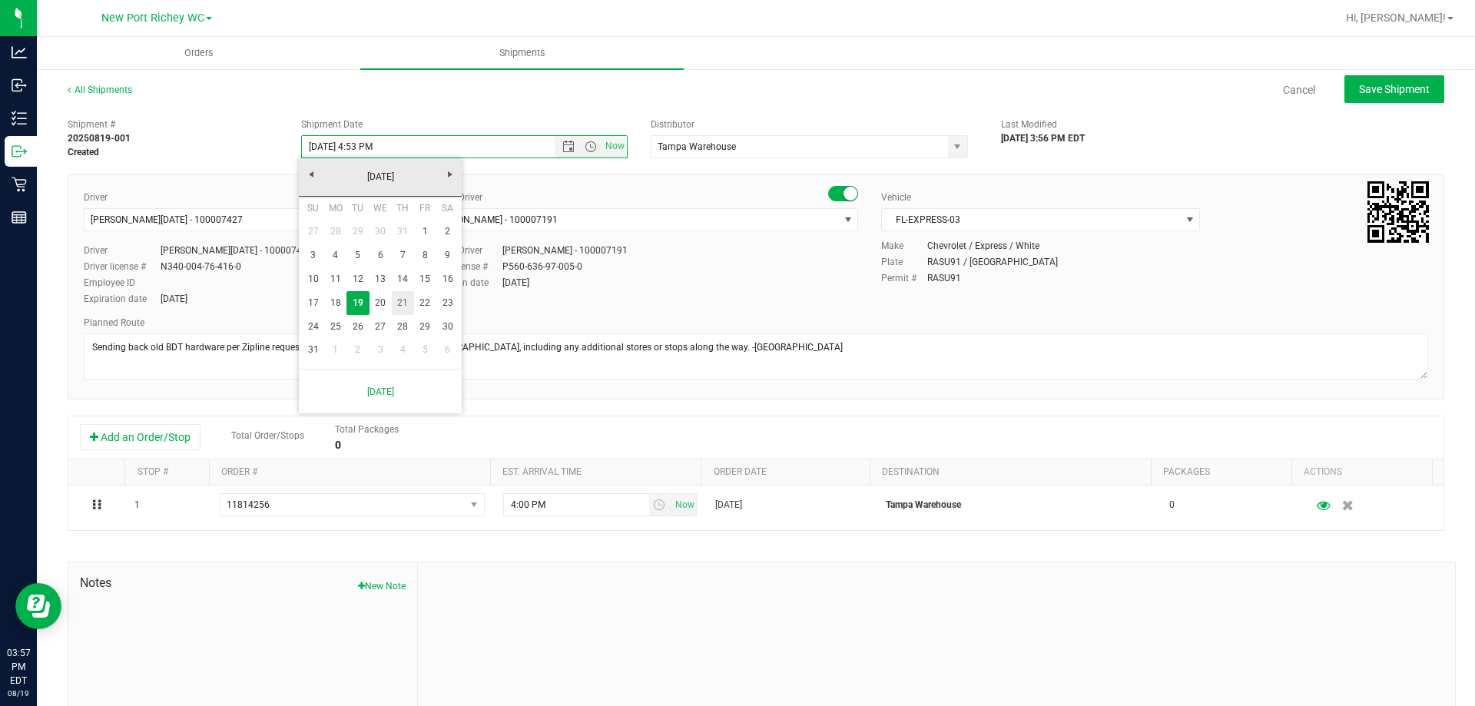
click at [401, 301] on link "21" at bounding box center [403, 303] width 22 height 24
click at [565, 154] on span "Now" at bounding box center [591, 147] width 72 height 22
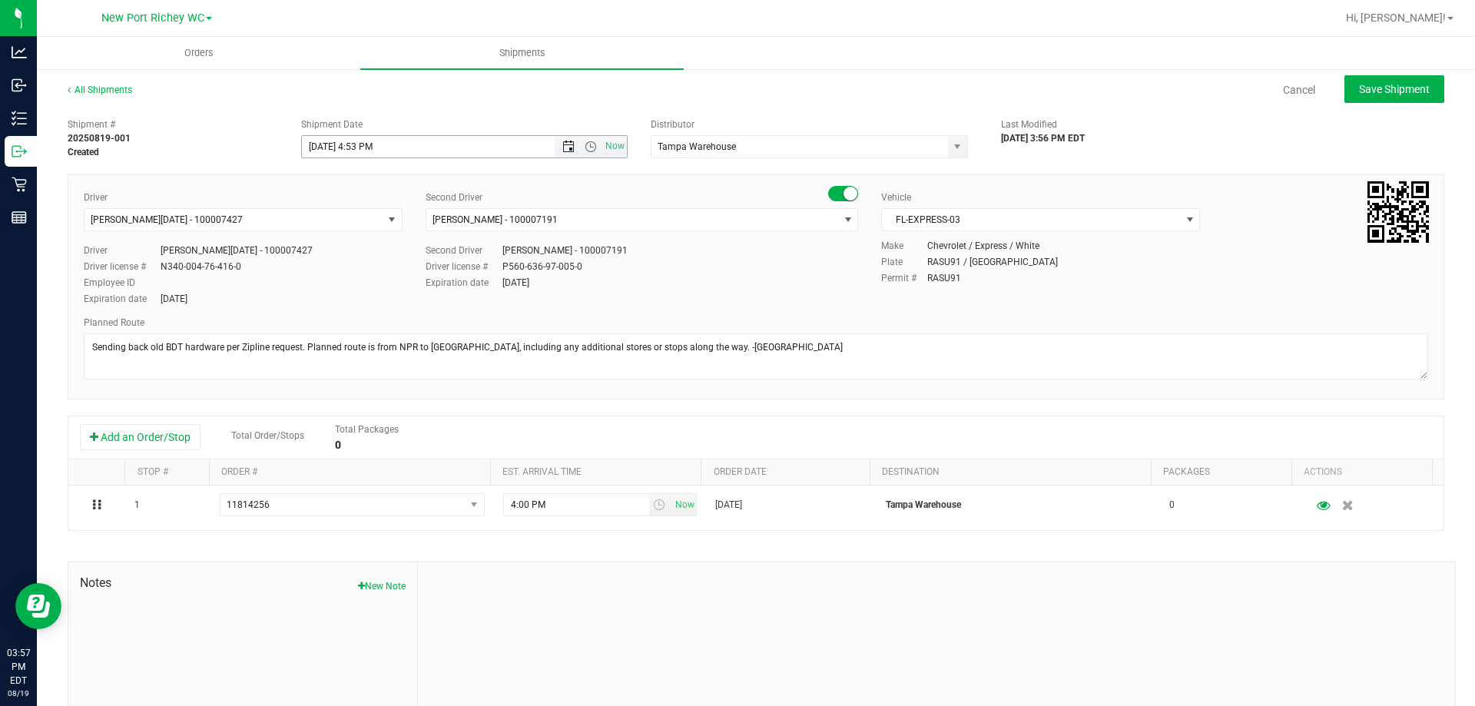
click at [564, 146] on span "Open the date view" at bounding box center [568, 147] width 12 height 12
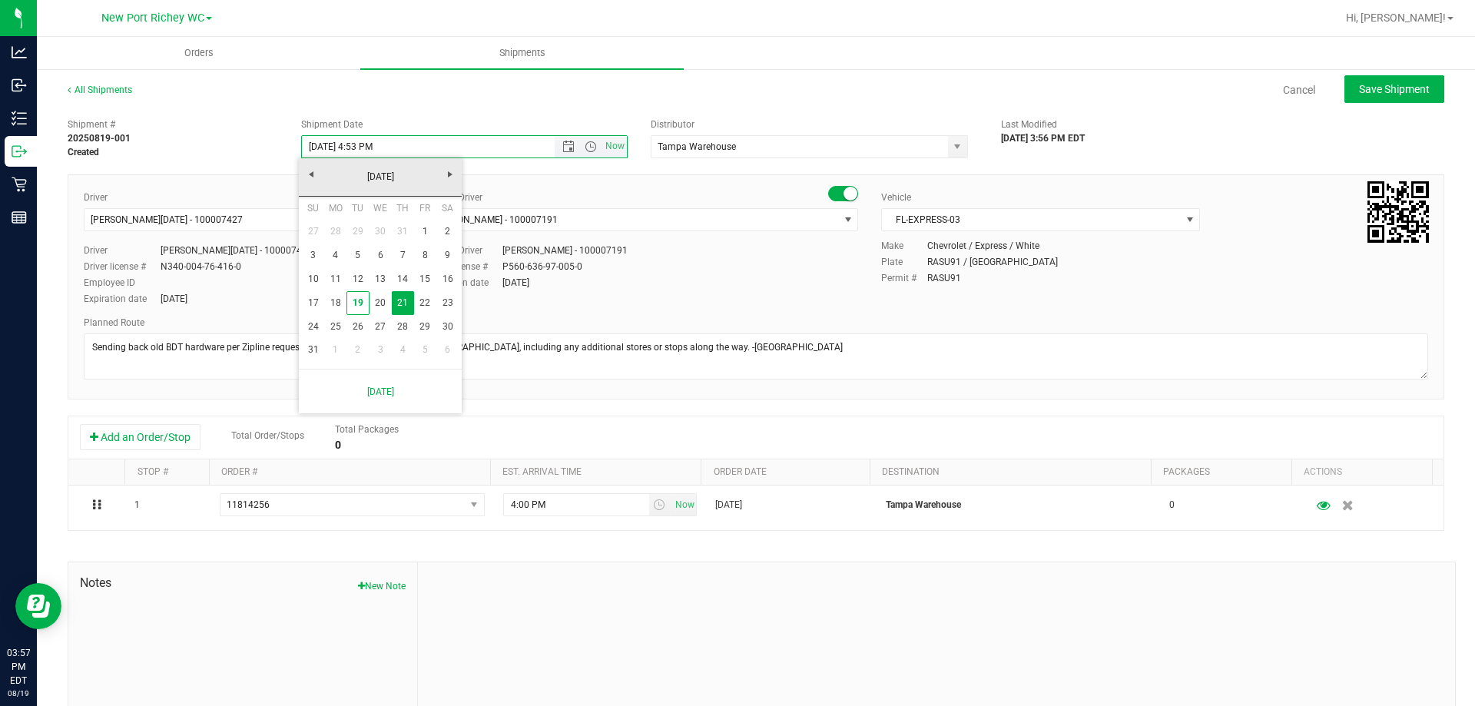
click at [370, 143] on input "8/21/2025 4:53 PM" at bounding box center [465, 147] width 326 height 22
click at [197, 103] on div "All Shipments Cancel Save Shipment" at bounding box center [756, 97] width 1377 height 28
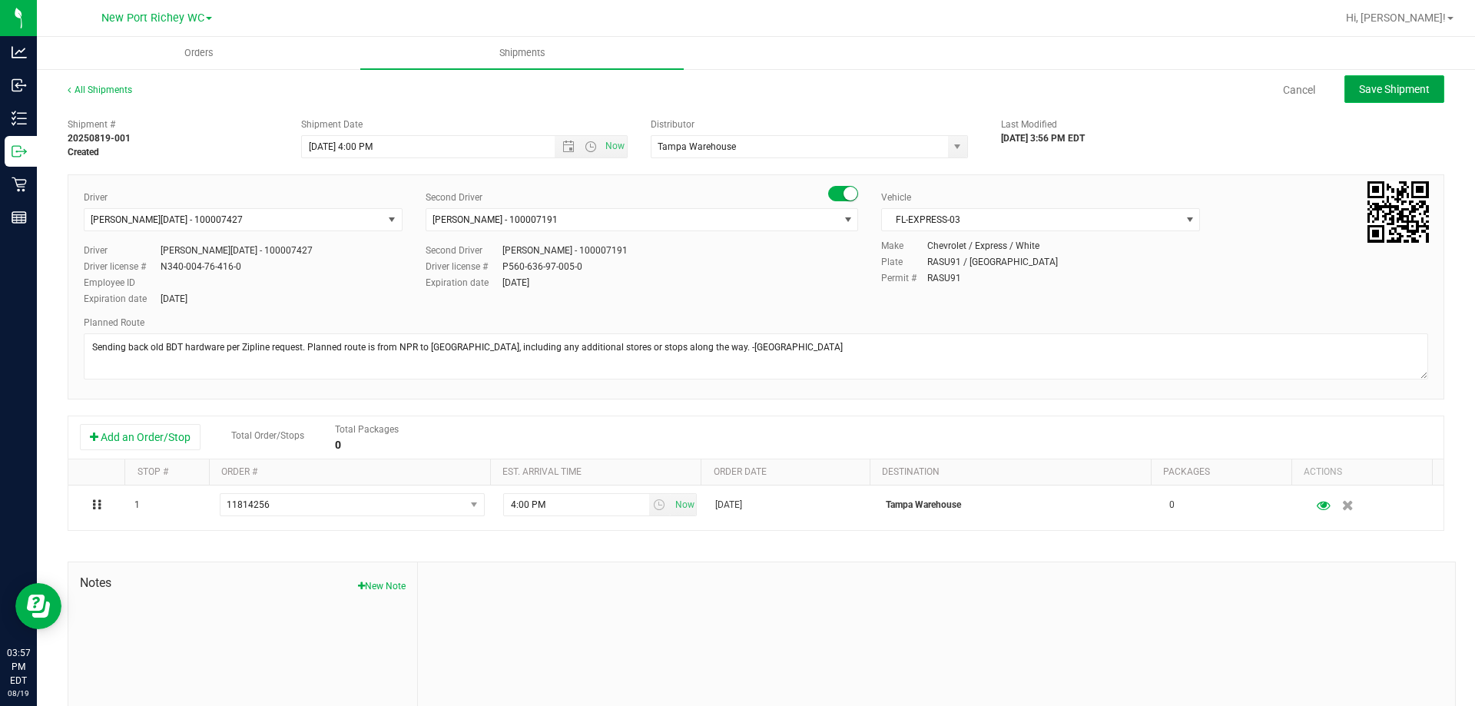
click at [1375, 95] on span "Save Shipment" at bounding box center [1394, 89] width 71 height 12
type input "8/21/2025 8:00 PM"
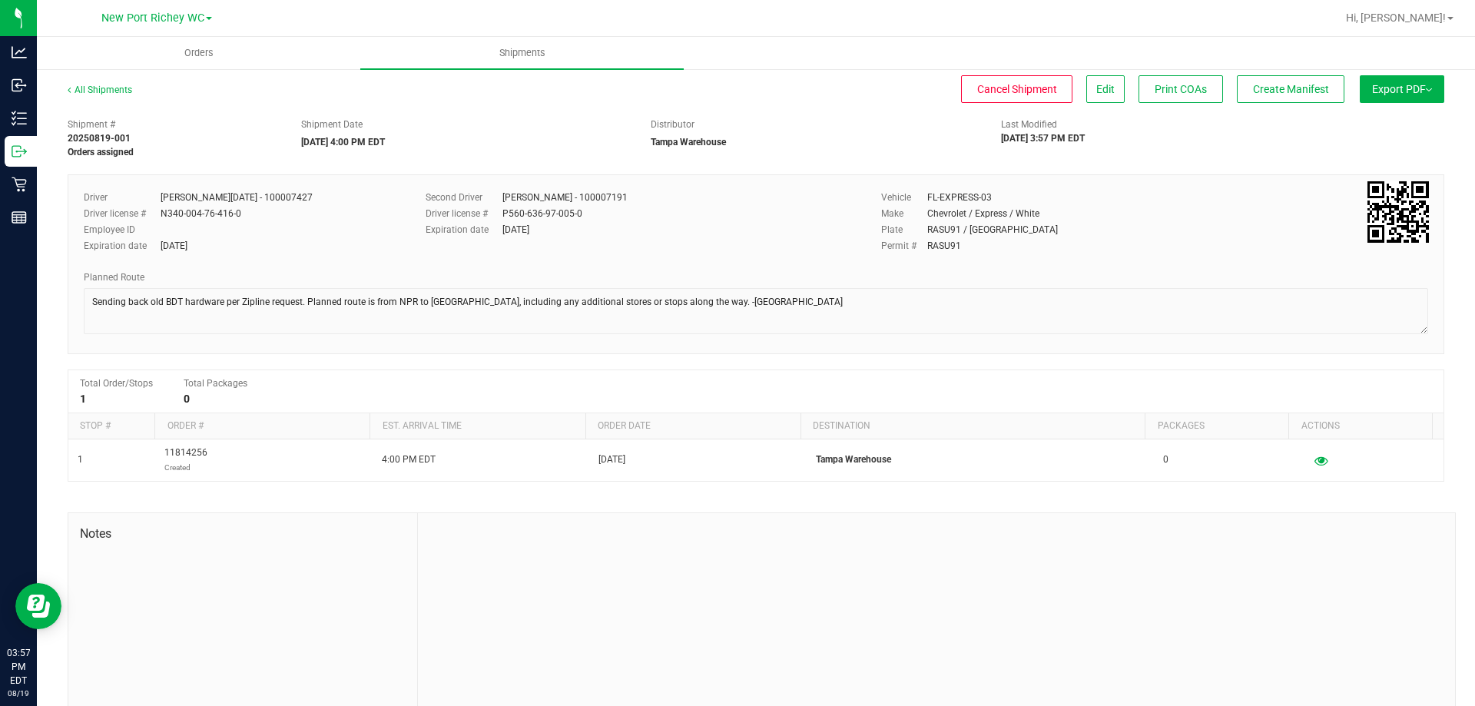
click at [1426, 89] on img at bounding box center [1429, 89] width 6 height 3
click at [1351, 128] on span "Manifest by Package ID" at bounding box center [1380, 123] width 98 height 11
click at [801, 141] on div "Distributor Tampa Warehouse" at bounding box center [814, 134] width 350 height 32
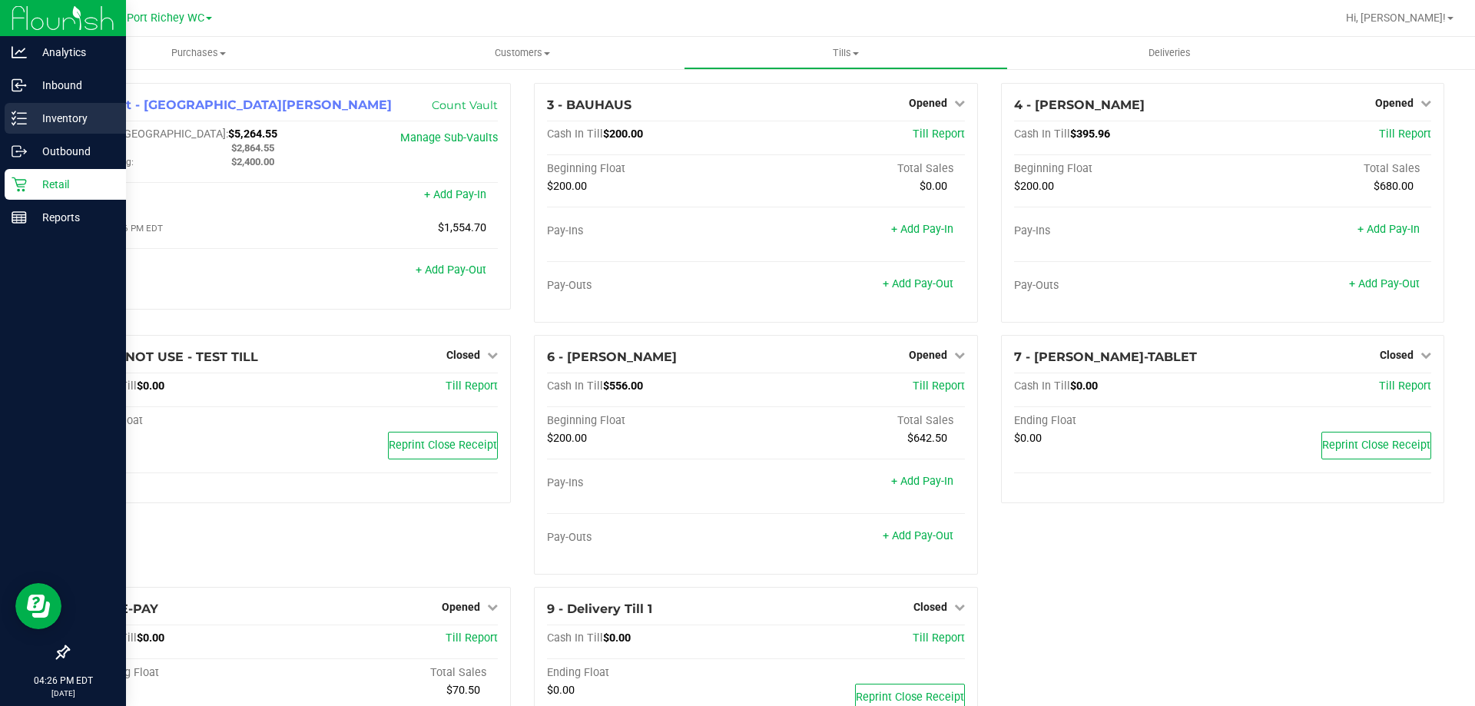
click at [24, 116] on icon at bounding box center [19, 118] width 15 height 15
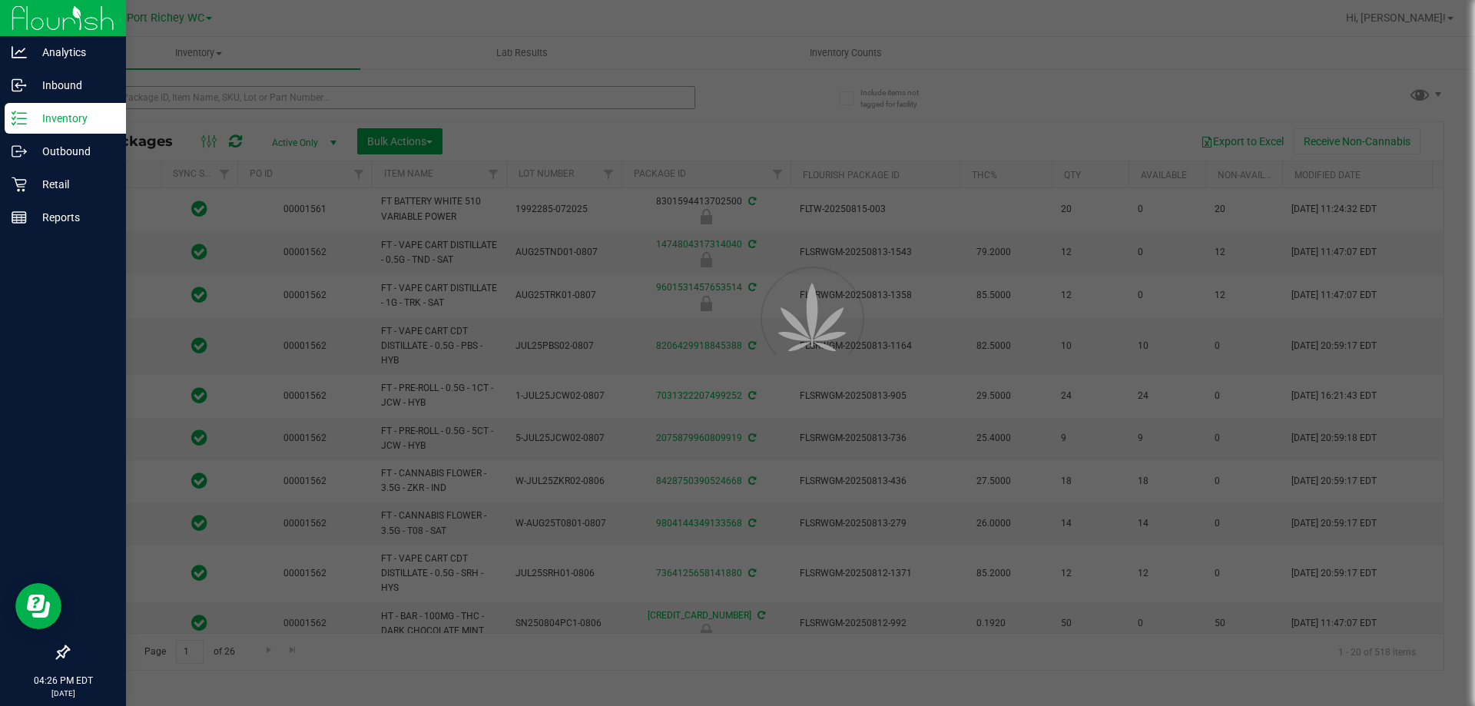
click at [152, 103] on div at bounding box center [737, 353] width 1475 height 706
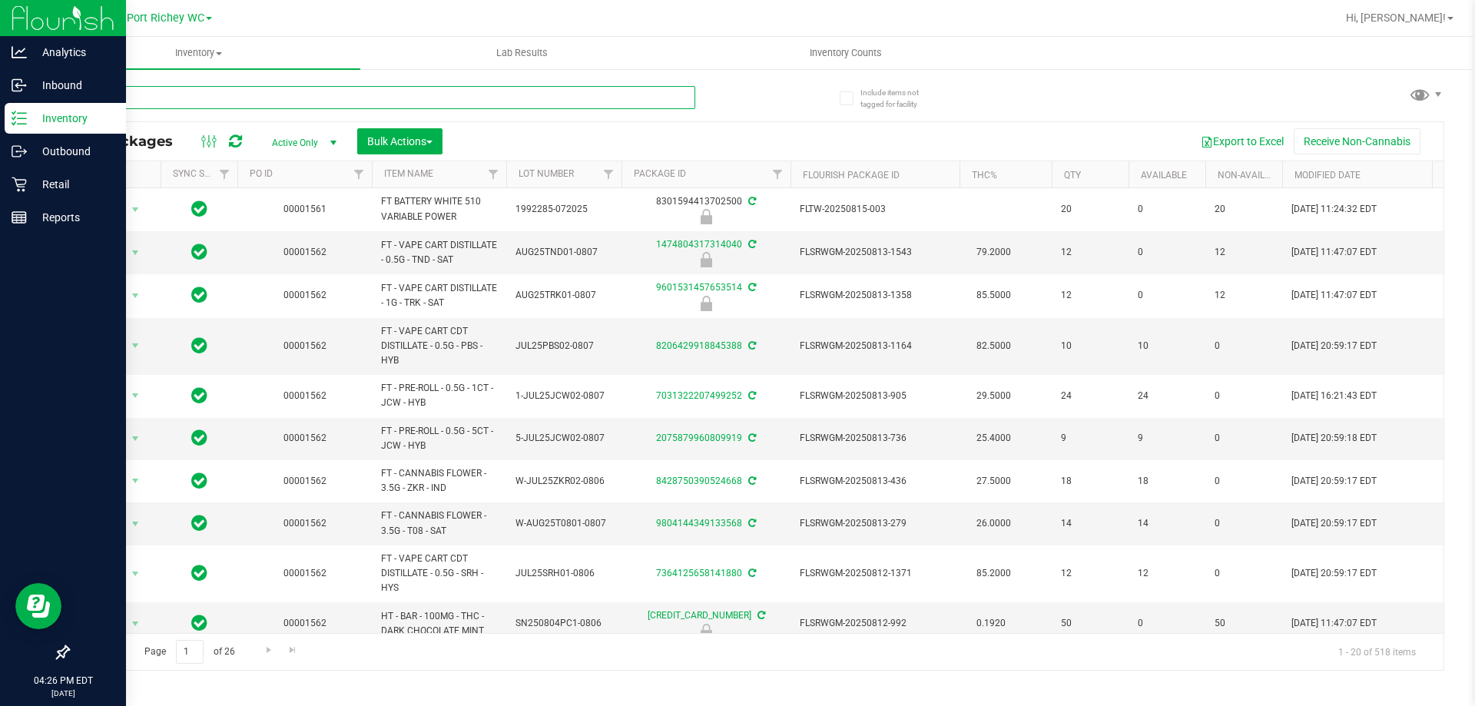
click at [152, 103] on input "text" at bounding box center [382, 97] width 628 height 23
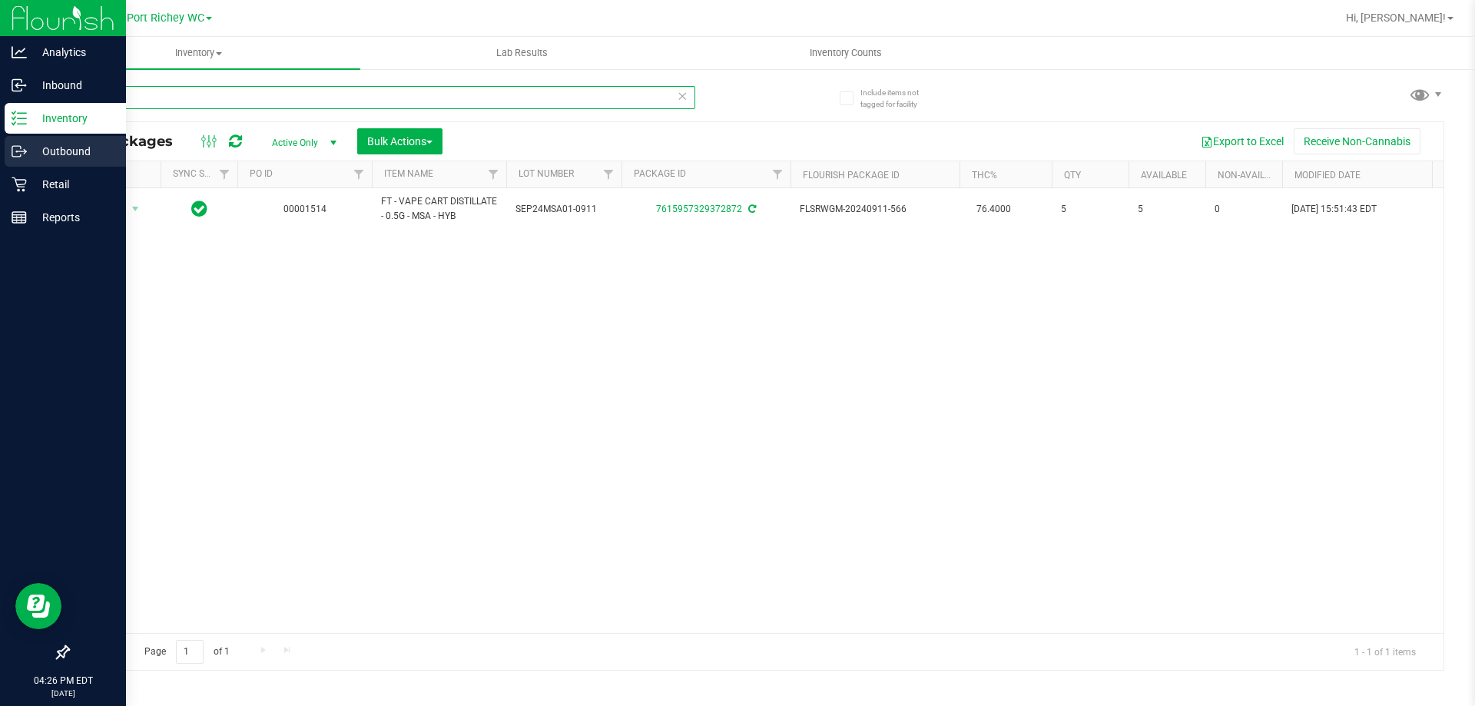
type input "msa"
click at [51, 149] on p "Outbound" at bounding box center [73, 151] width 92 height 18
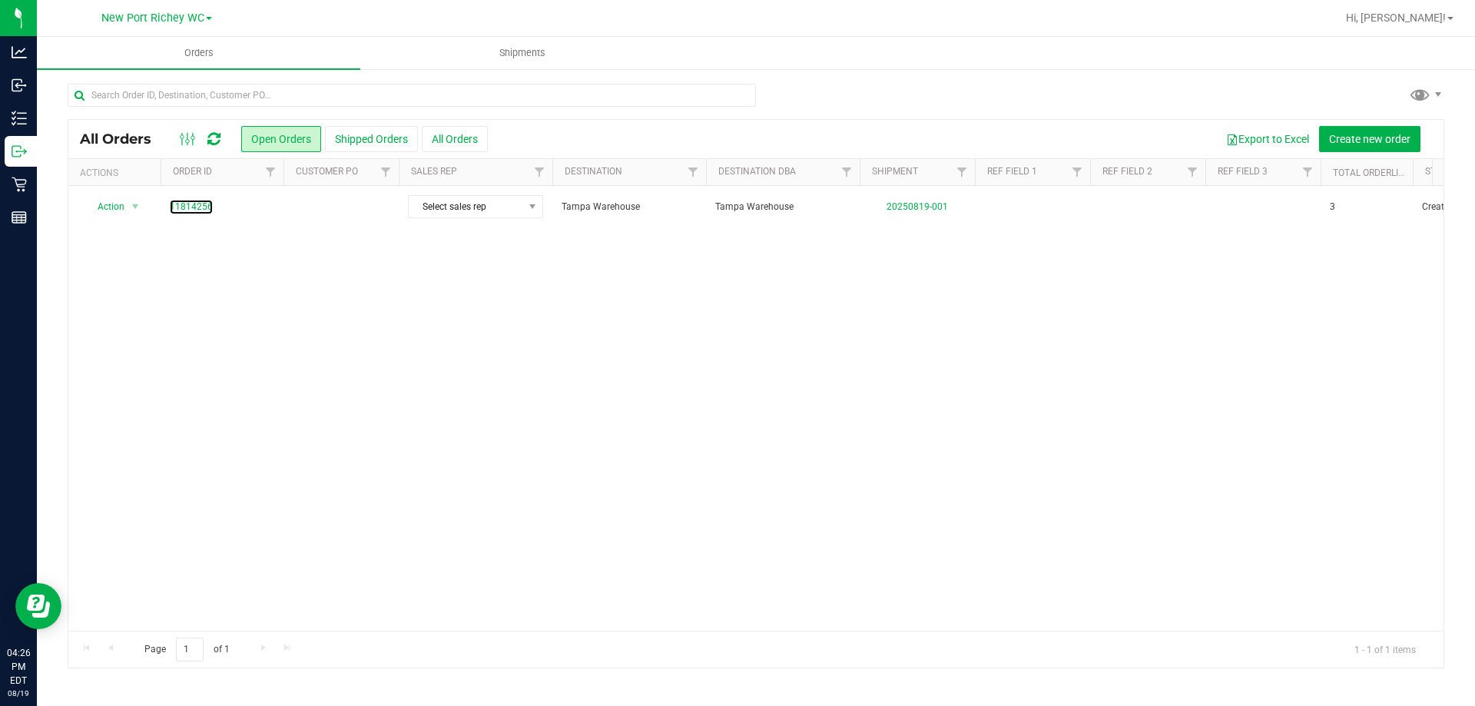
click at [184, 204] on link "11814256" at bounding box center [191, 207] width 43 height 15
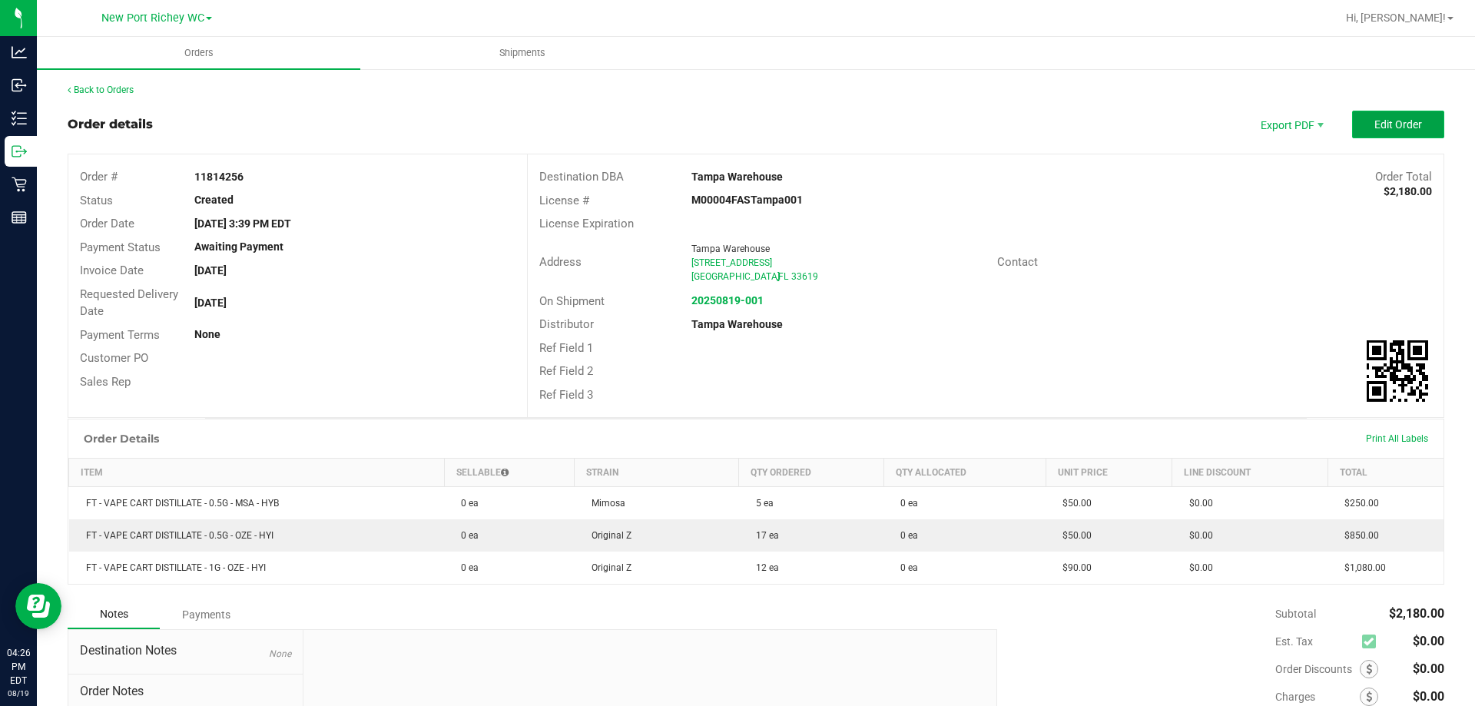
click at [1380, 121] on span "Edit Order" at bounding box center [1398, 124] width 48 height 12
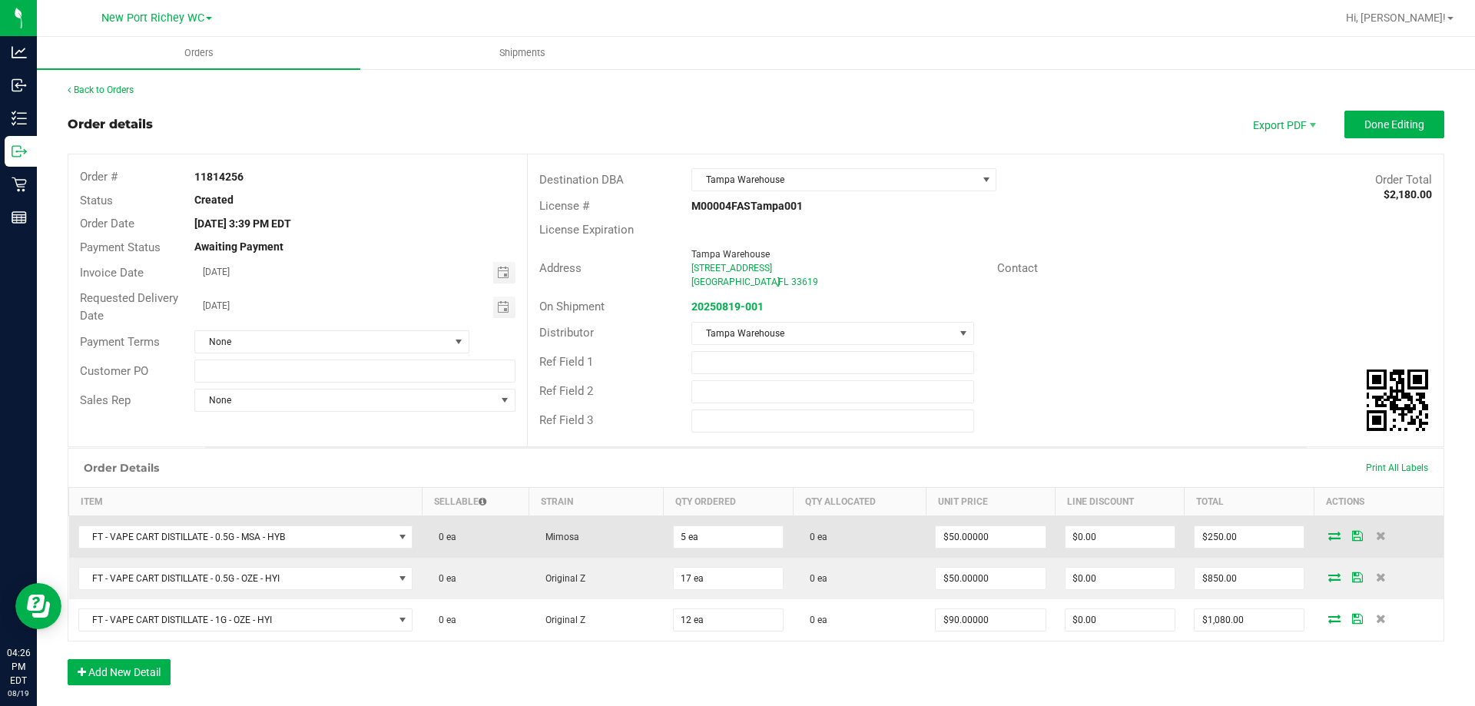
click at [1328, 536] on icon at bounding box center [1334, 535] width 12 height 9
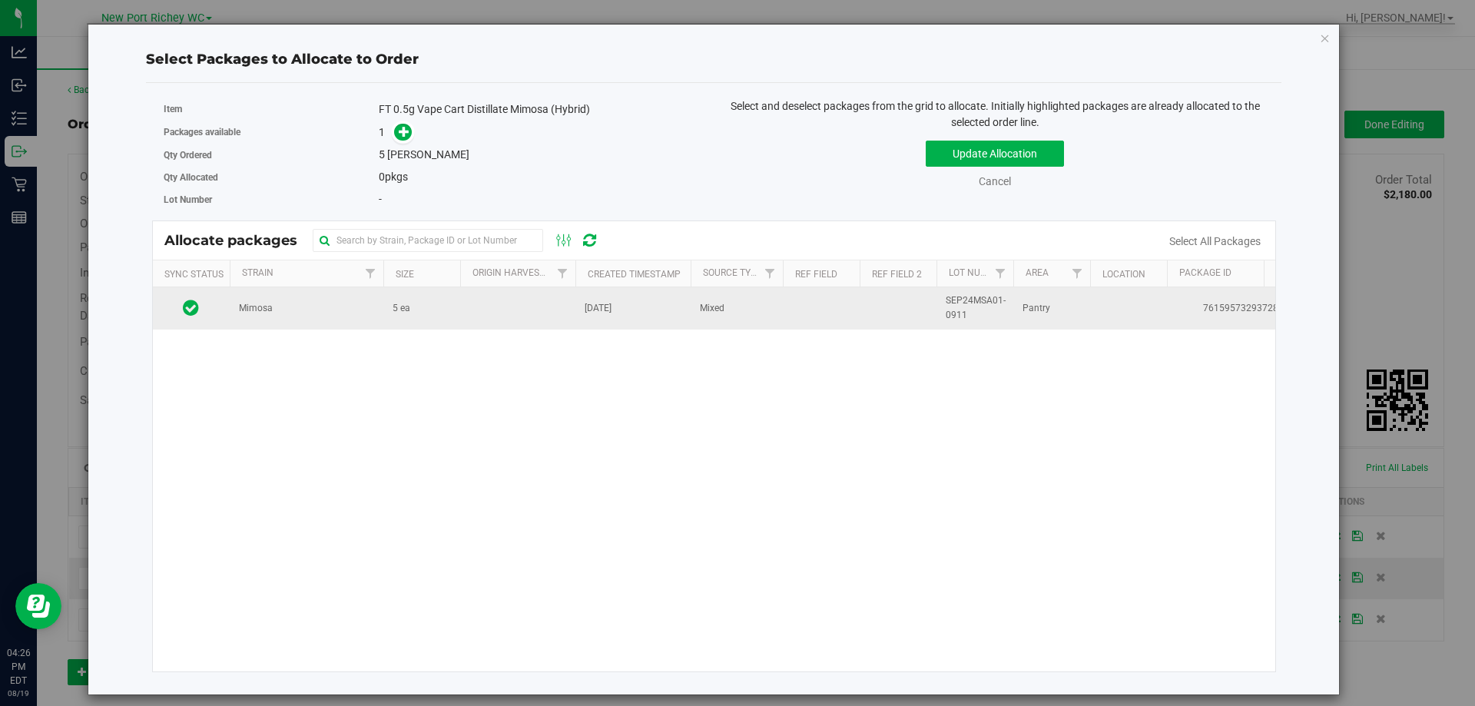
click at [191, 314] on icon at bounding box center [191, 307] width 16 height 18
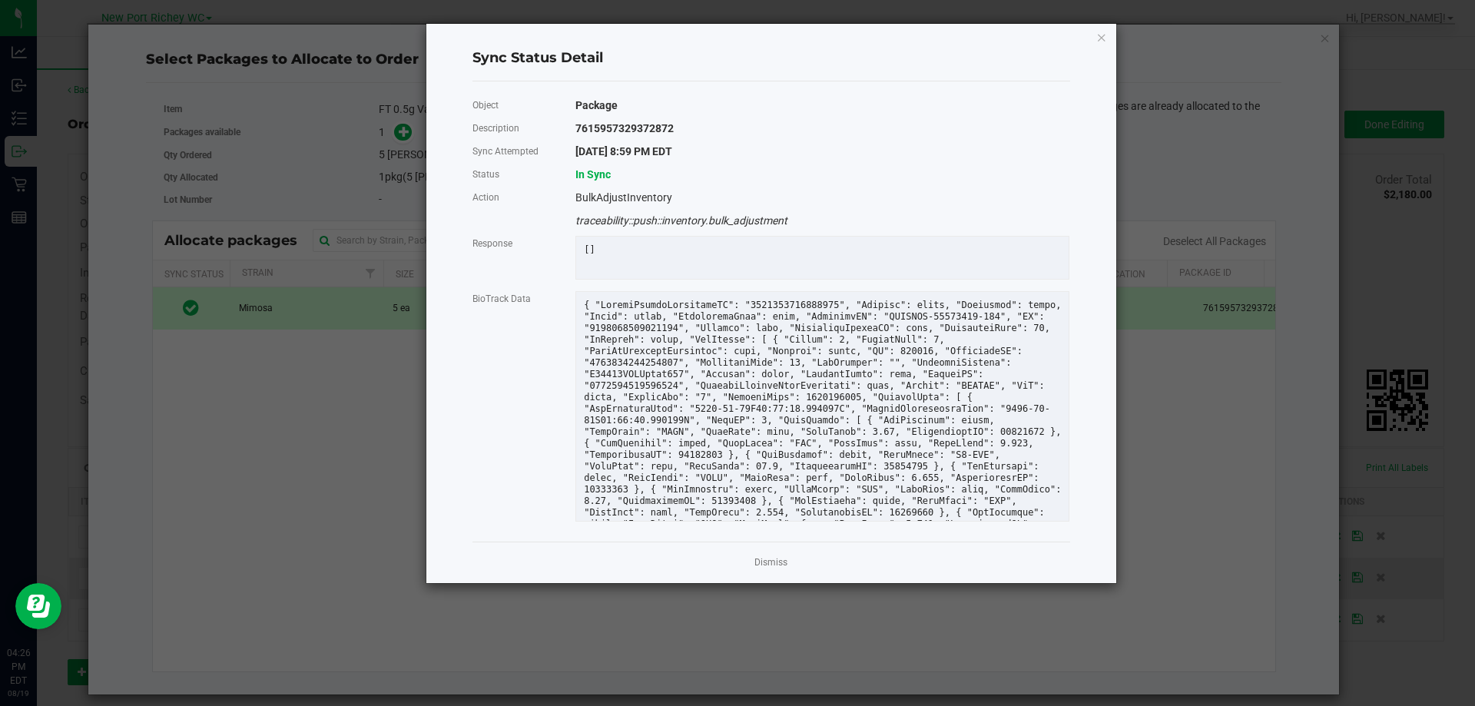
scroll to position [194, 0]
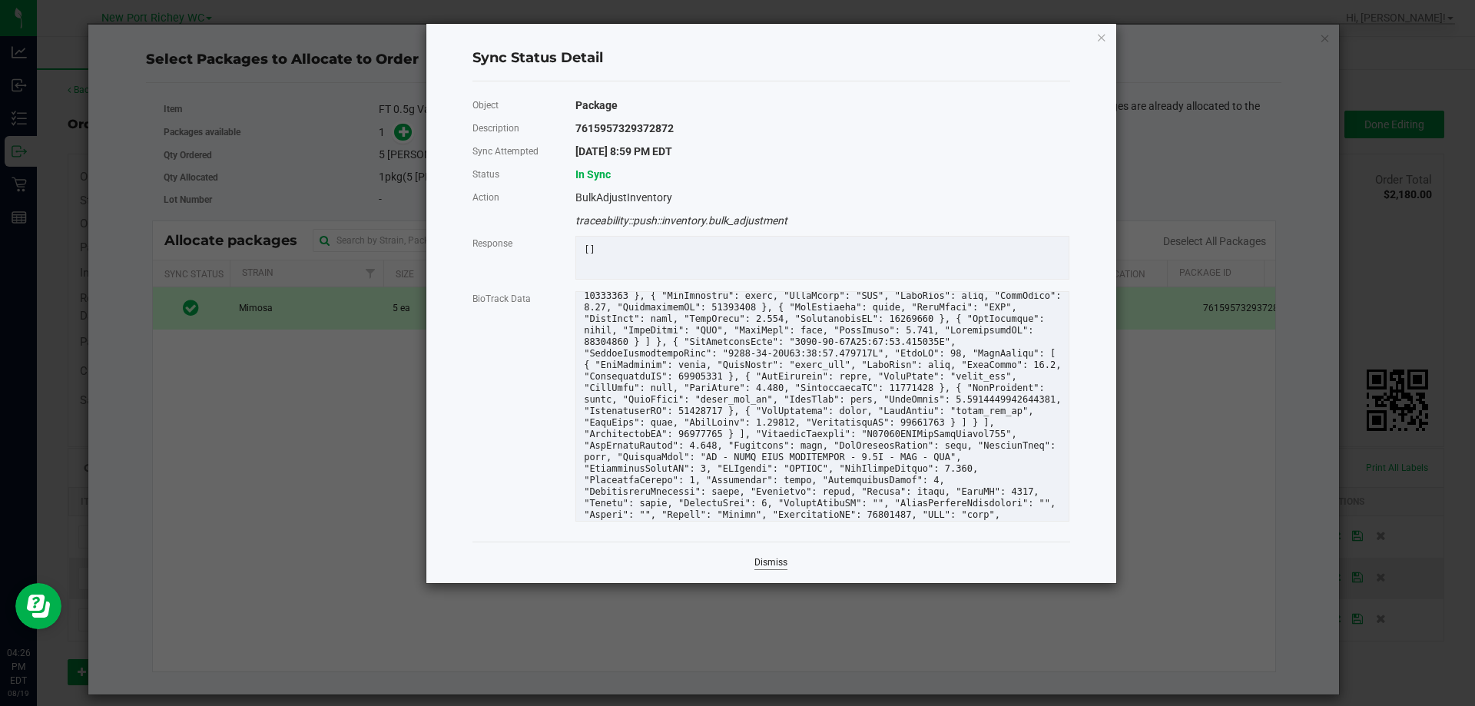
click at [768, 569] on link "Dismiss" at bounding box center [770, 562] width 33 height 13
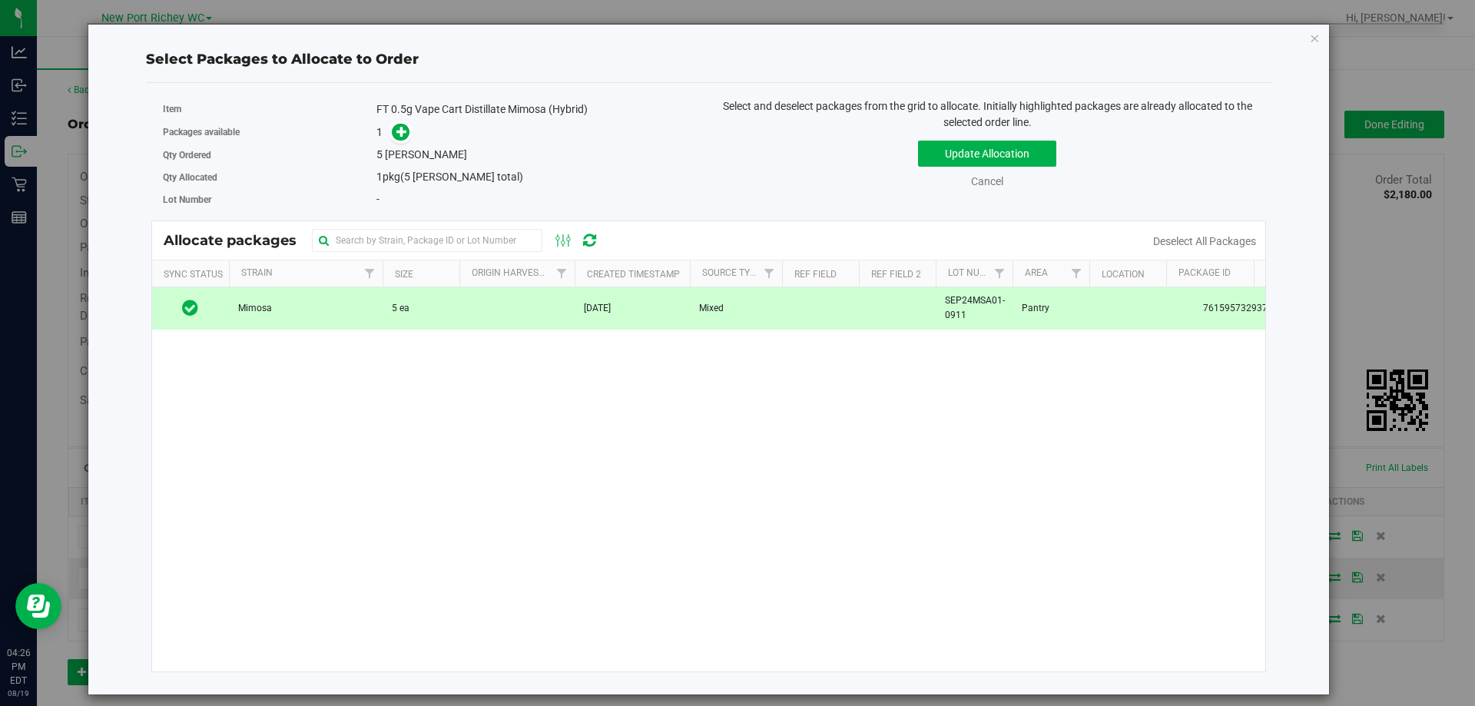
click at [436, 307] on td "5 ea" at bounding box center [421, 307] width 77 height 41
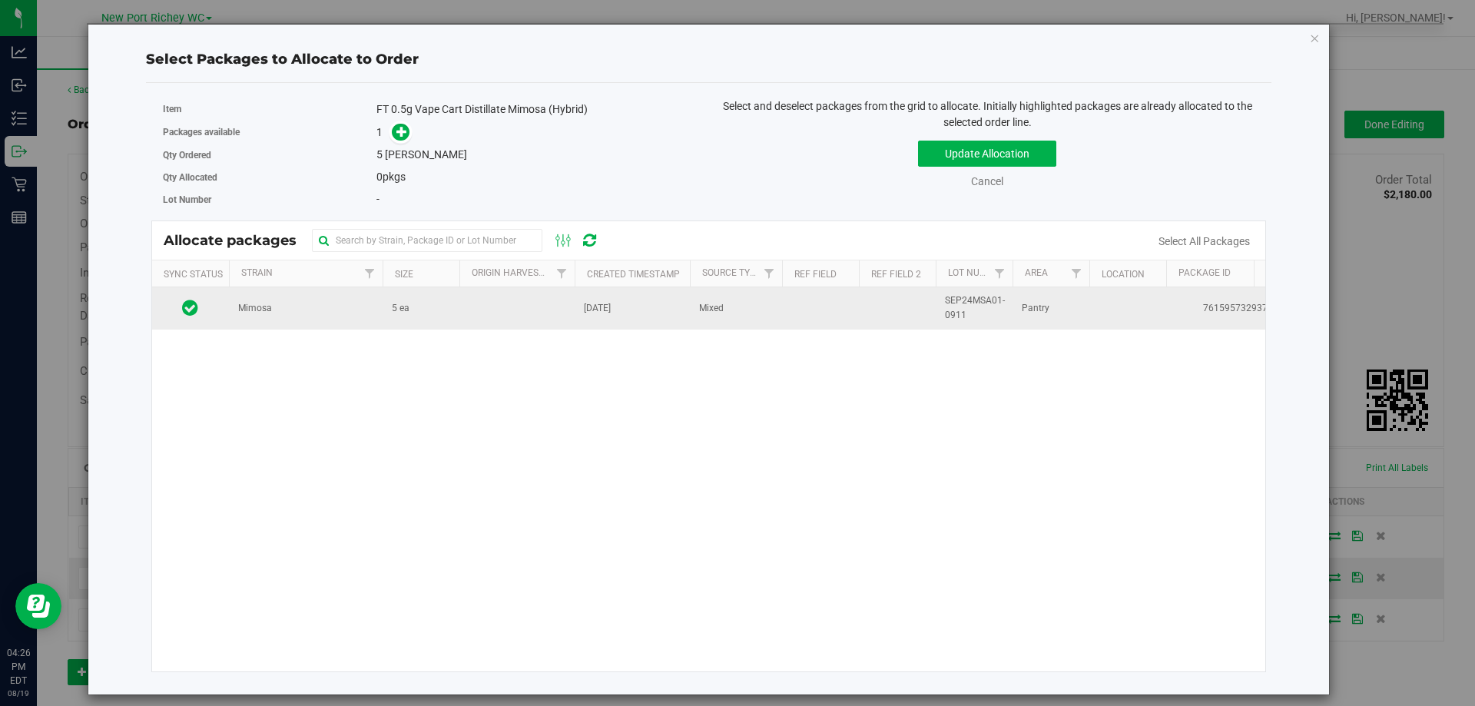
click at [532, 308] on td at bounding box center [516, 307] width 115 height 41
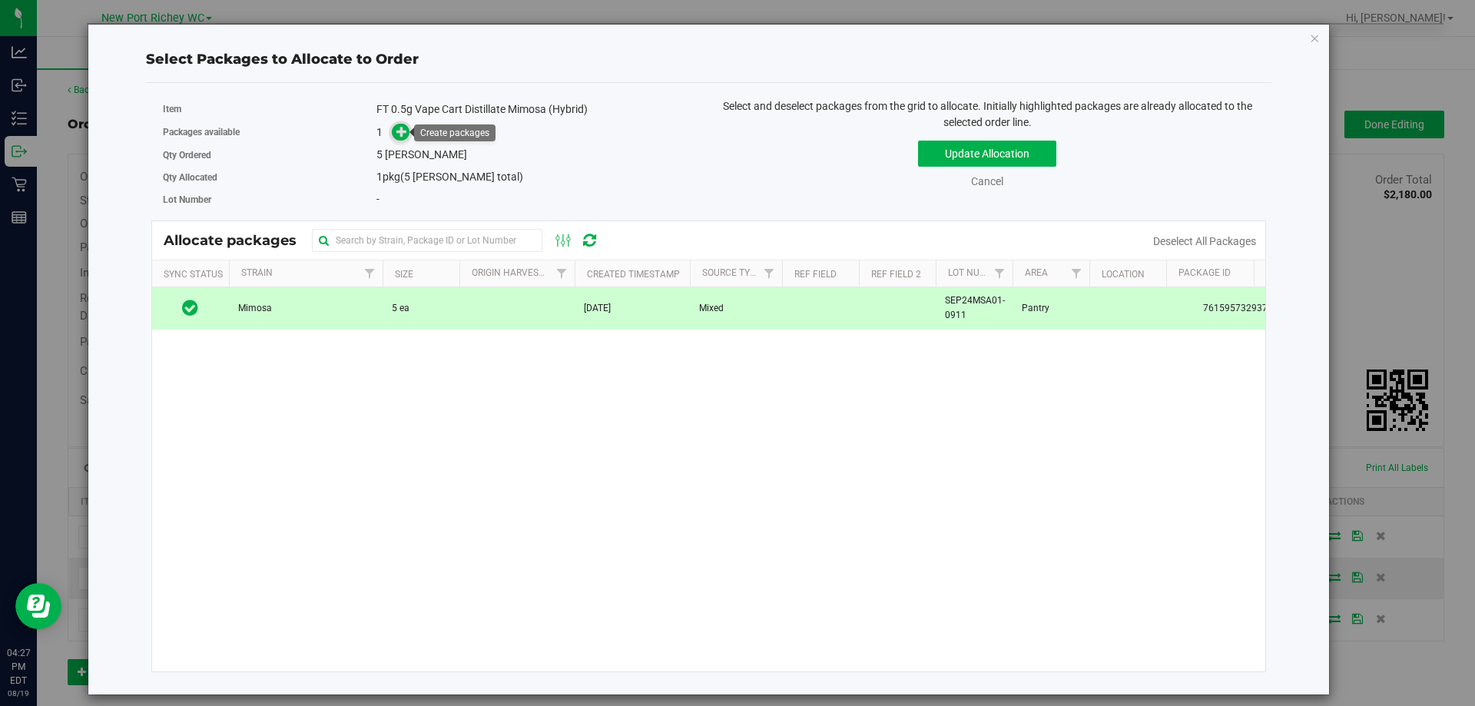
click at [403, 133] on icon at bounding box center [401, 131] width 11 height 11
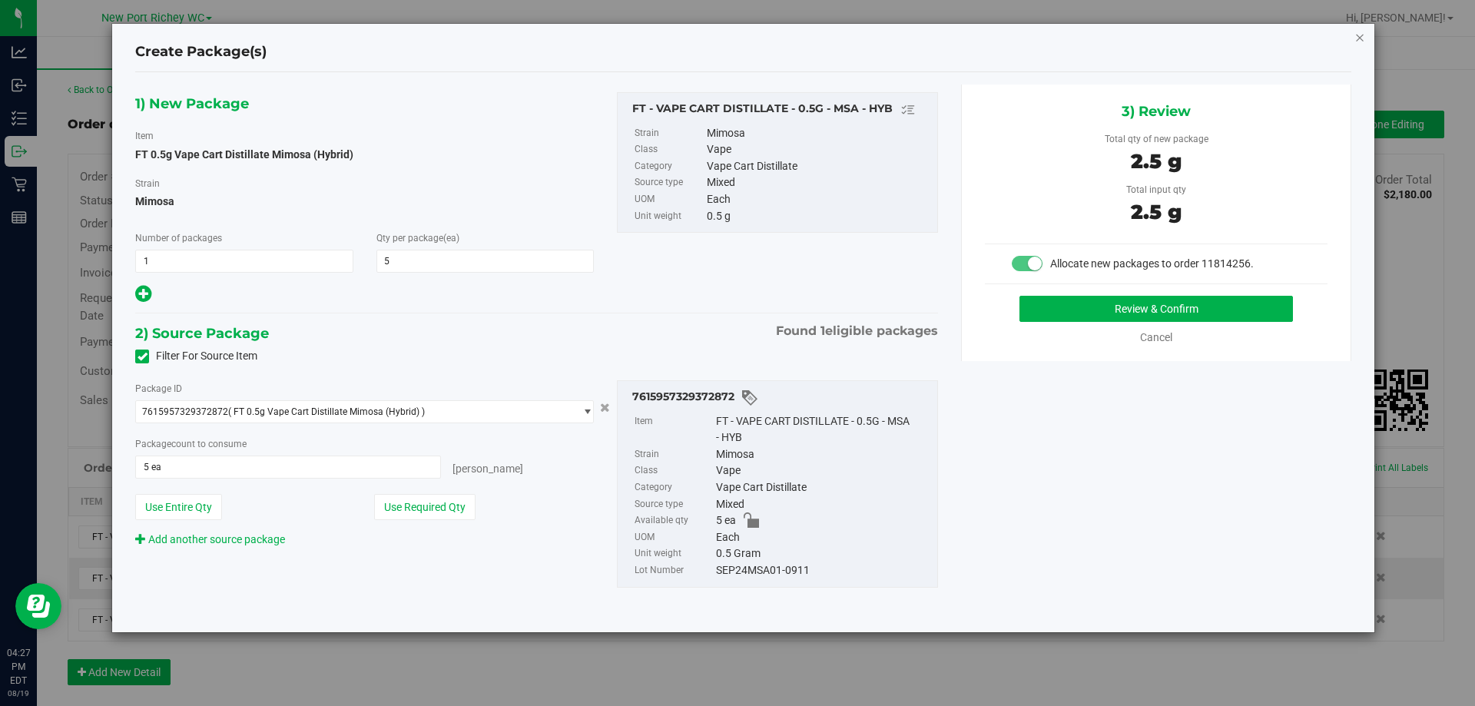
click at [1358, 36] on icon "button" at bounding box center [1360, 37] width 11 height 18
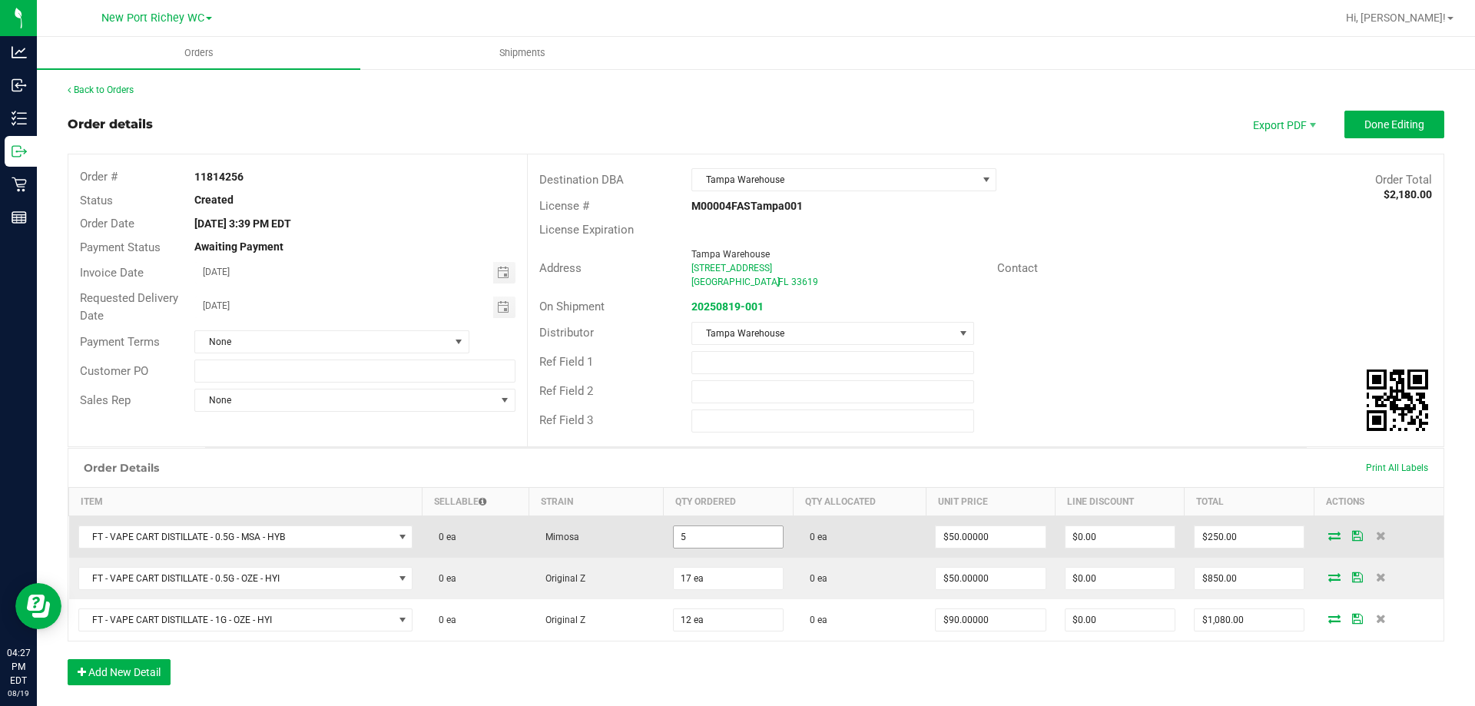
click at [684, 534] on input "5" at bounding box center [728, 537] width 109 height 22
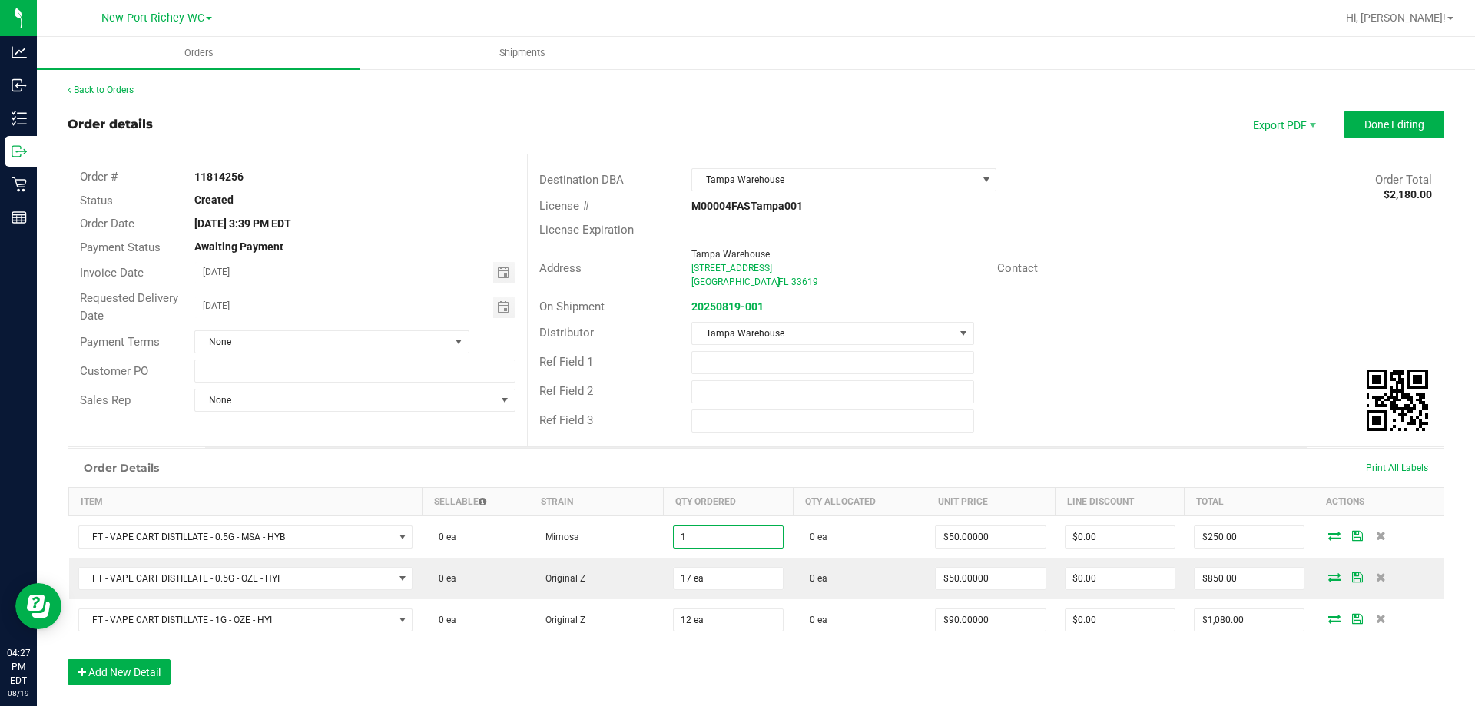
type input "1 ea"
type input "$50.00"
click at [1018, 459] on div "Order Details Print All Labels" at bounding box center [755, 468] width 1375 height 38
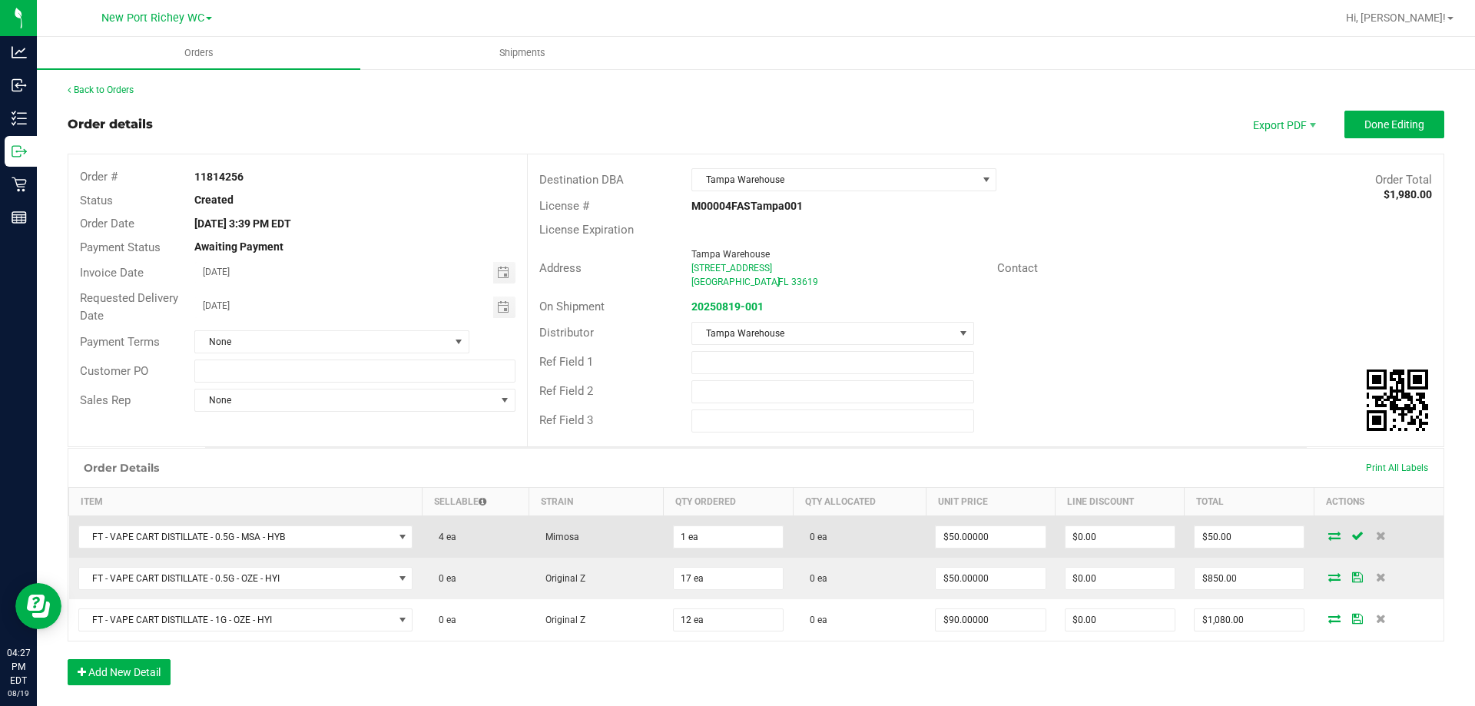
click at [1328, 532] on icon at bounding box center [1334, 535] width 12 height 9
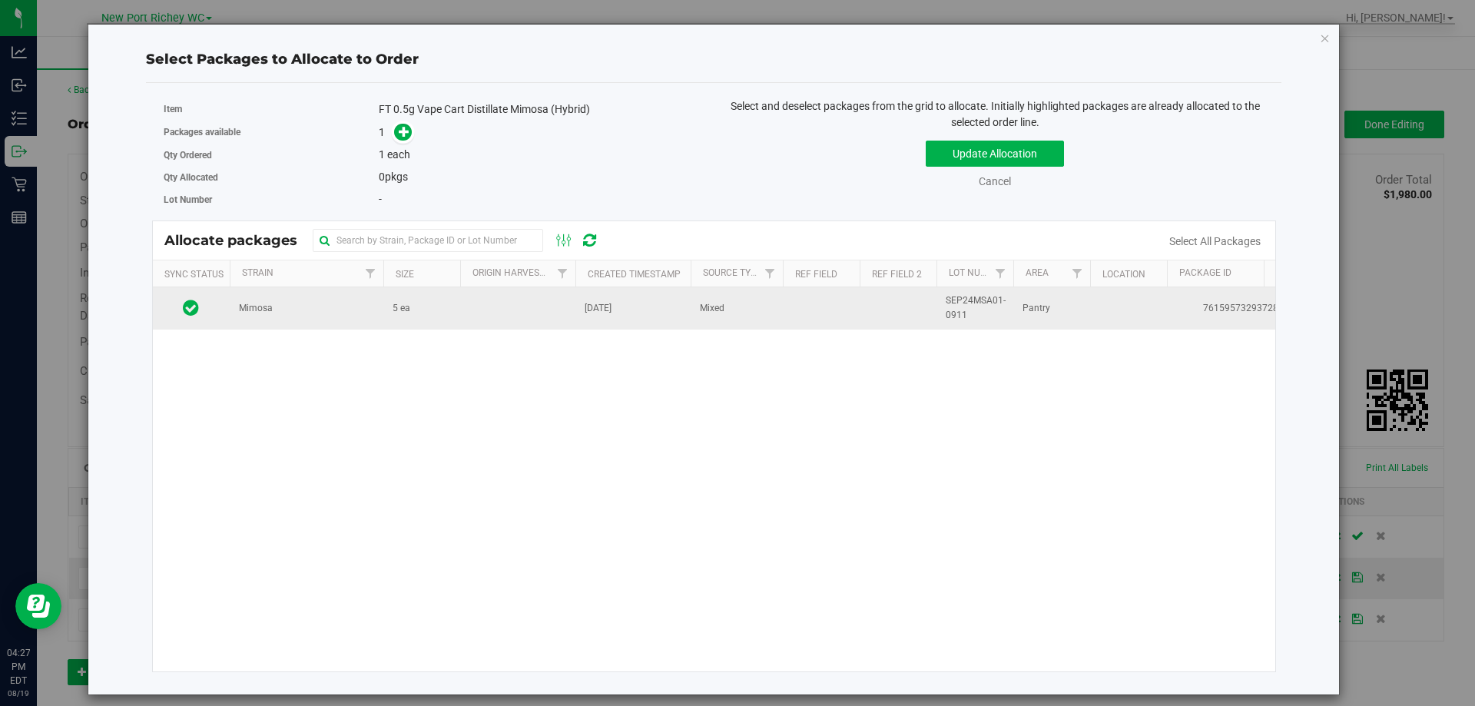
click at [323, 312] on td "Mimosa" at bounding box center [307, 307] width 154 height 41
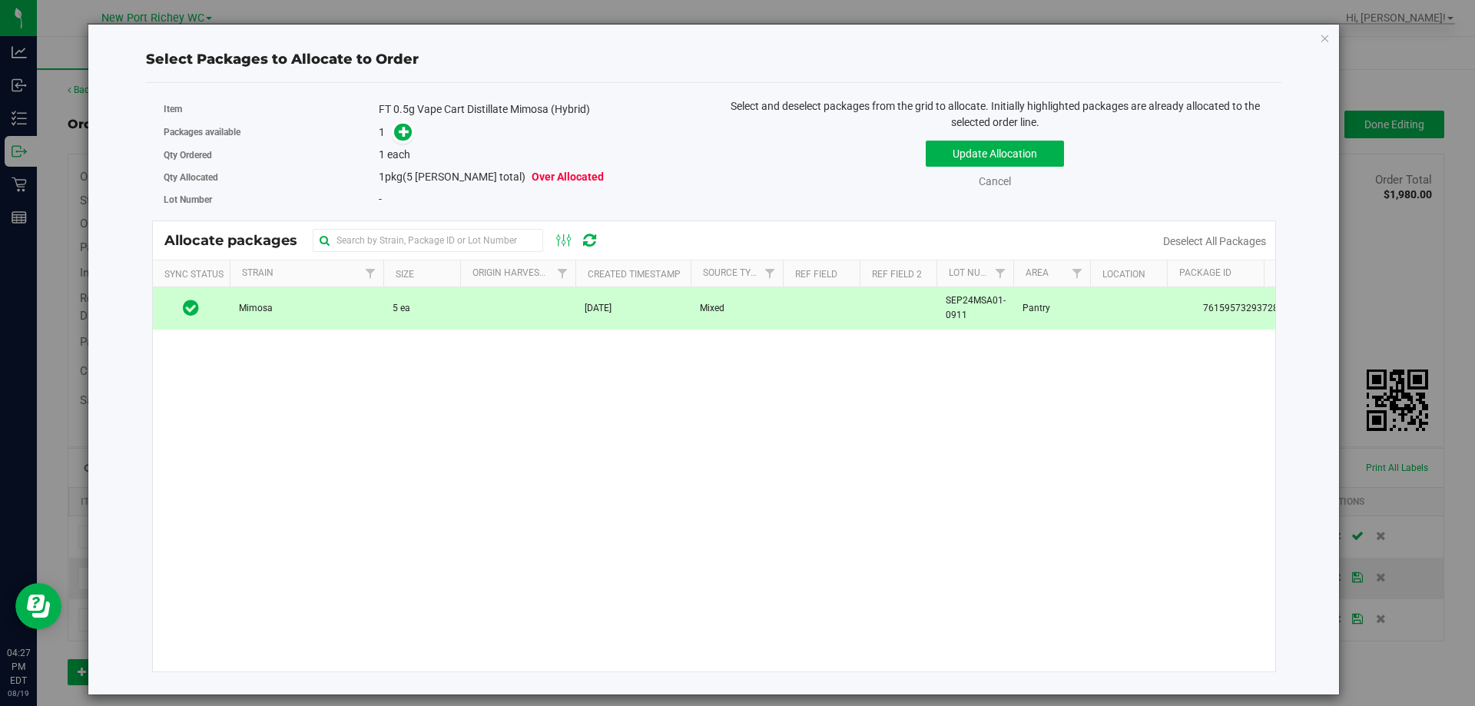
click at [453, 313] on td "5 ea" at bounding box center [421, 307] width 77 height 41
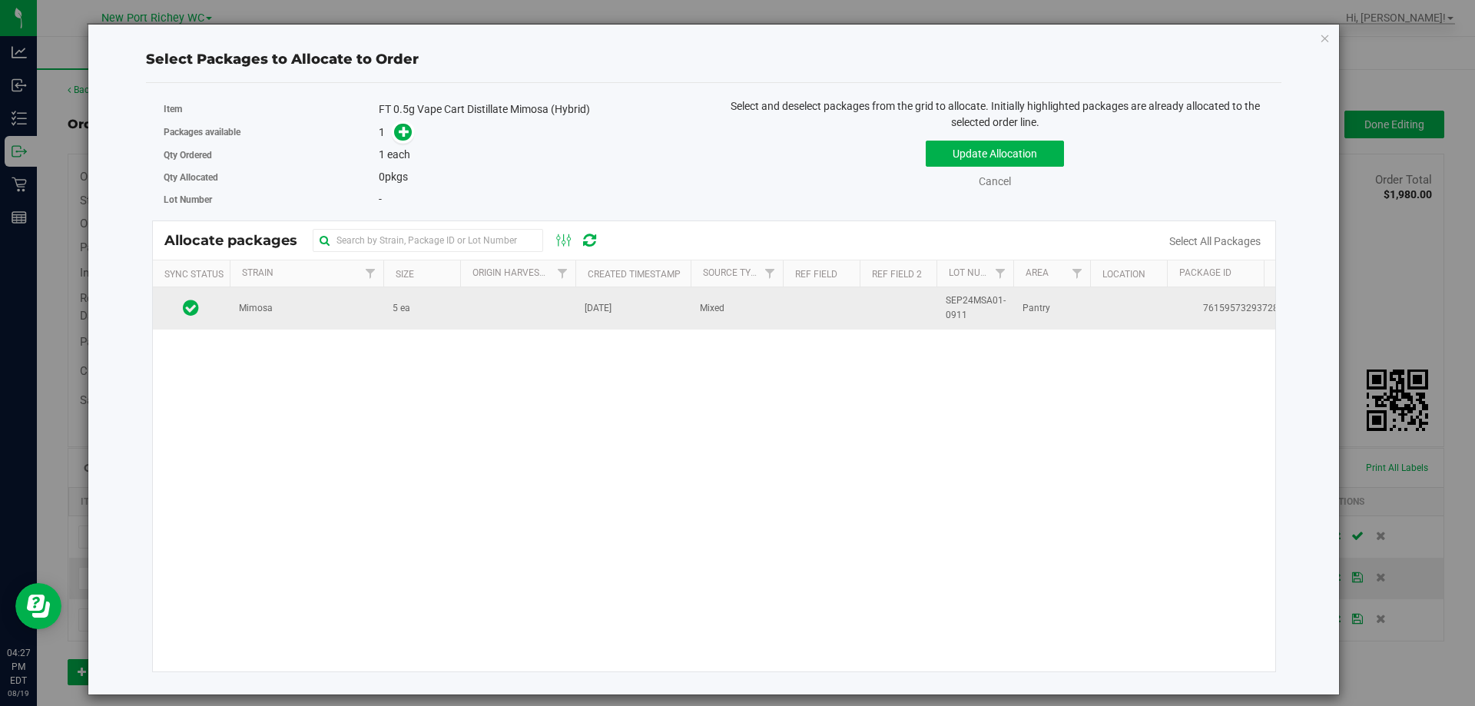
click at [452, 313] on td "5 ea" at bounding box center [421, 307] width 77 height 41
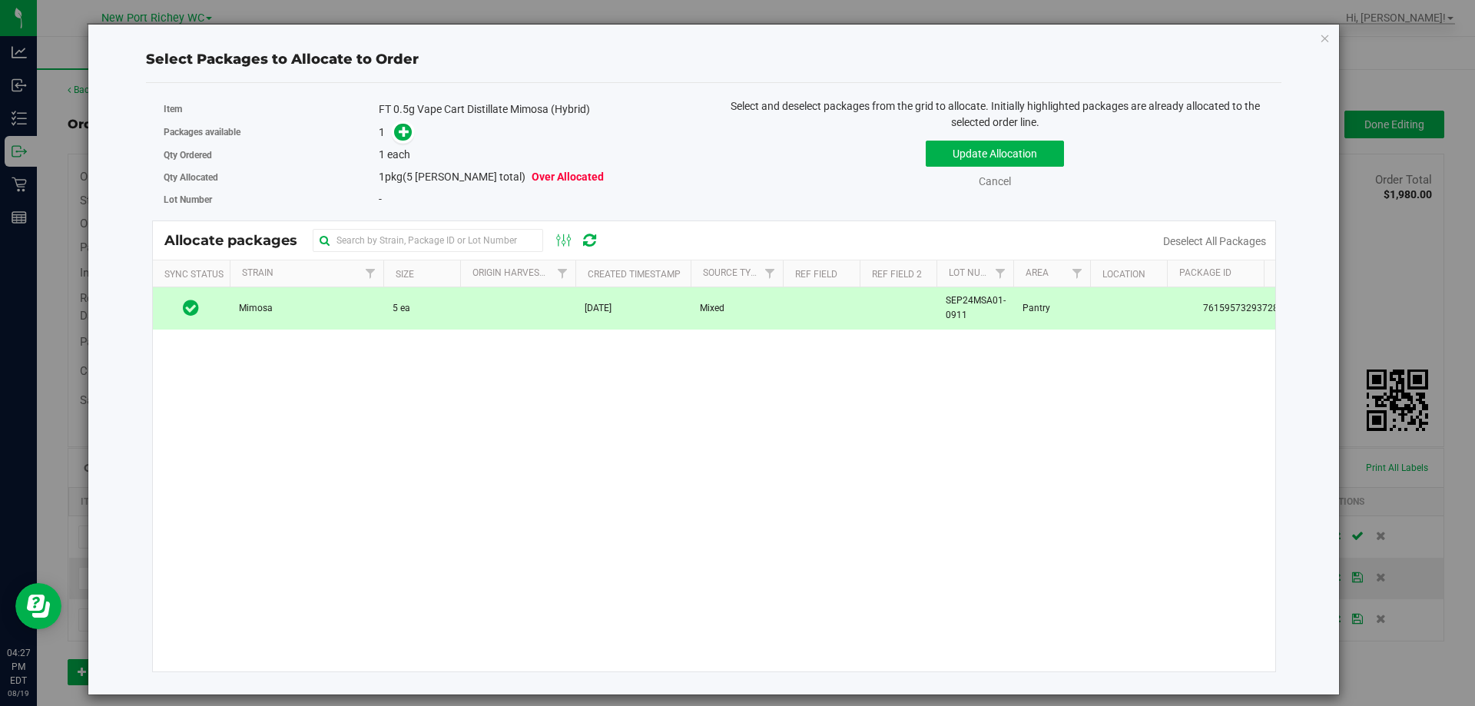
click at [452, 313] on td "5 ea" at bounding box center [421, 307] width 77 height 41
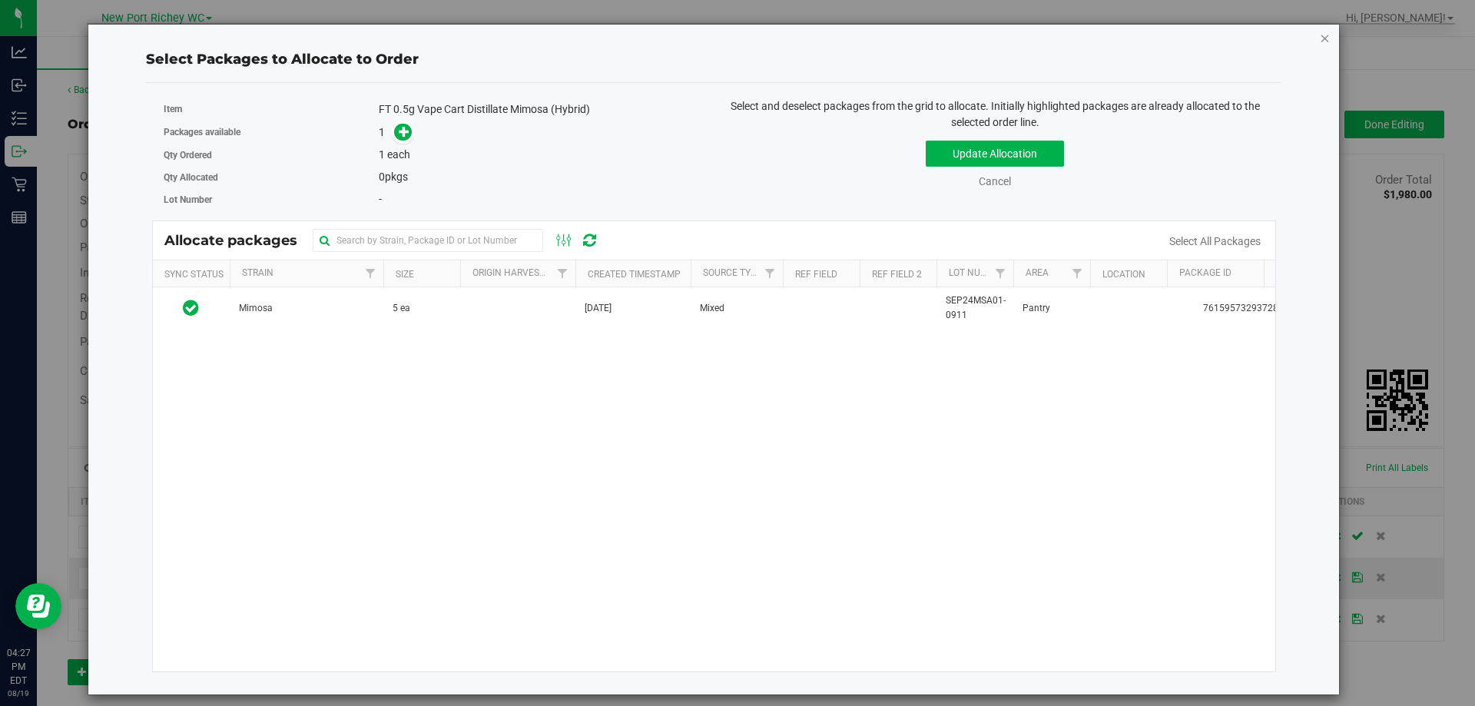
click at [1327, 38] on icon "button" at bounding box center [1325, 37] width 11 height 18
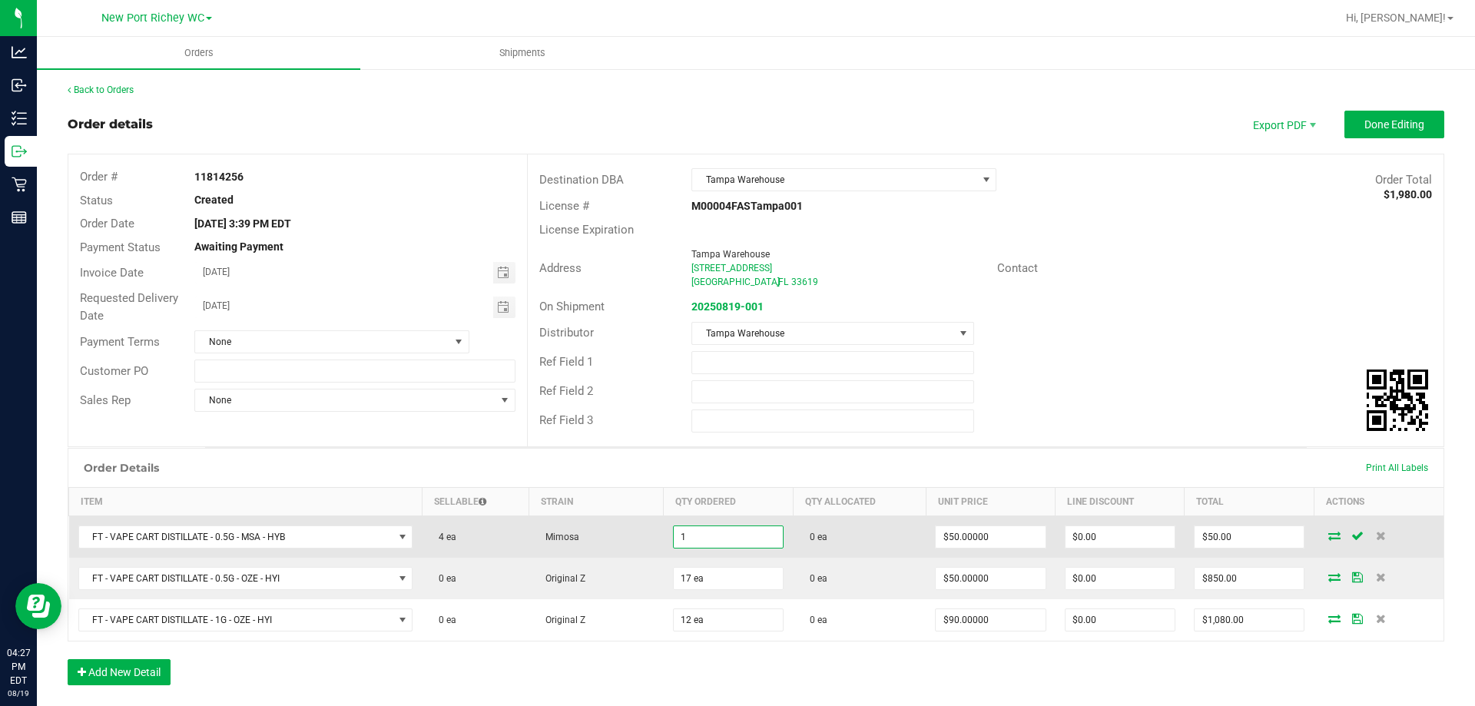
click at [681, 532] on input "1" at bounding box center [728, 537] width 109 height 22
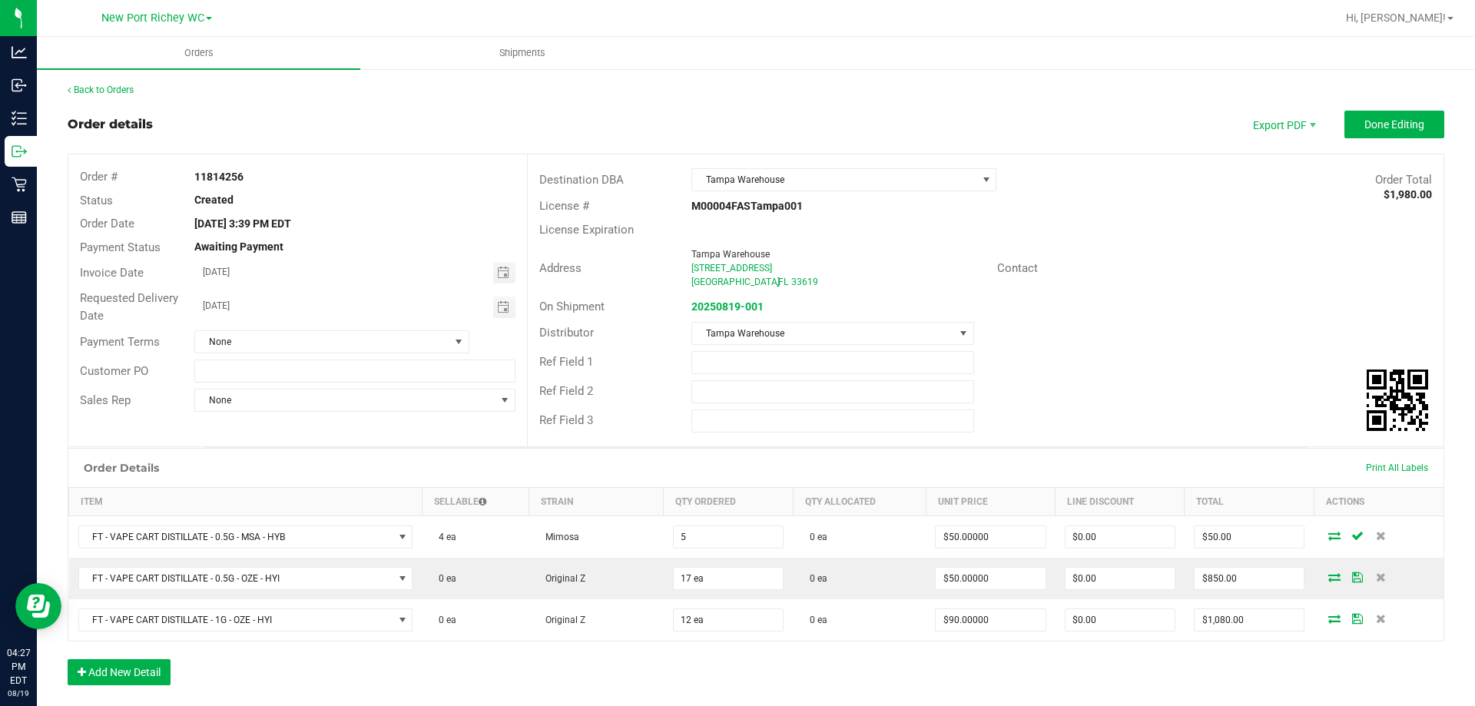
type input "5 ea"
type input "$250.00"
click at [814, 462] on div "Order Details Print All Labels" at bounding box center [755, 468] width 1375 height 38
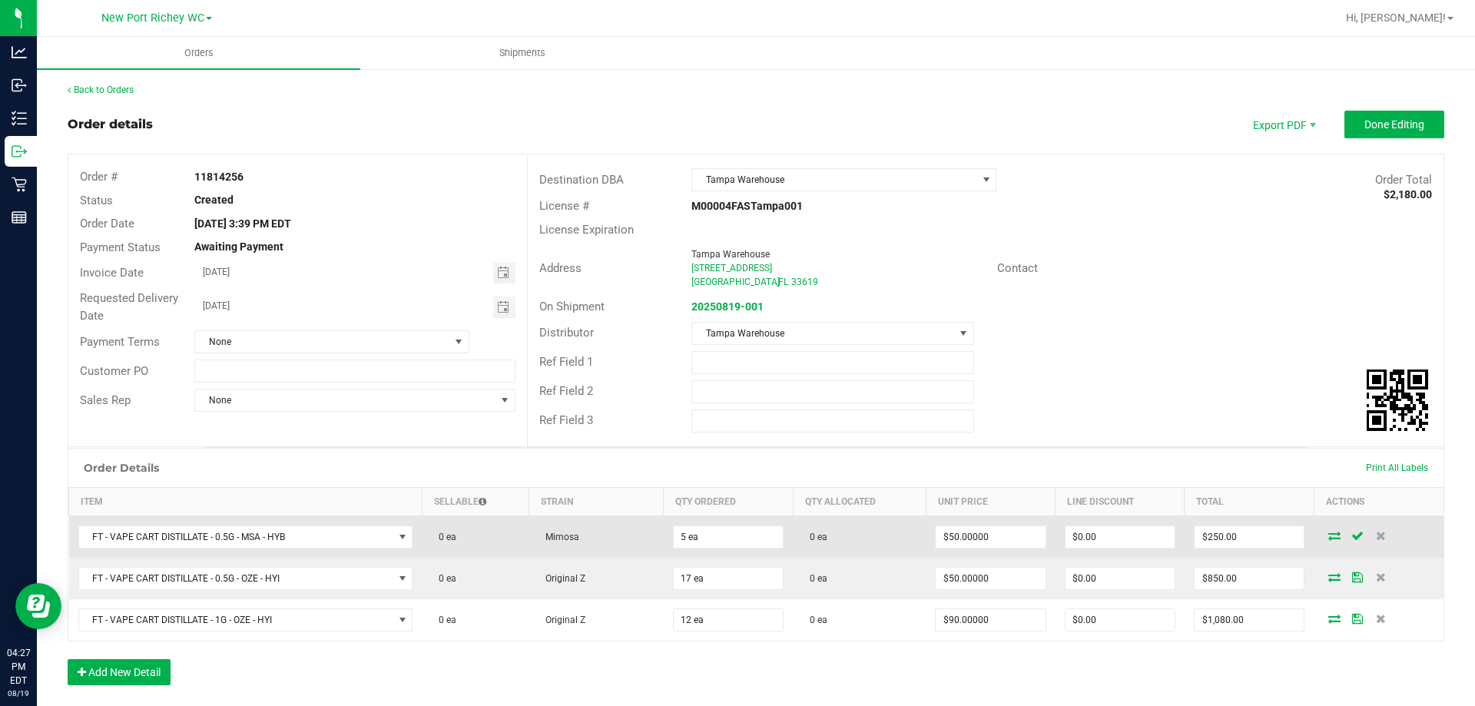
click at [1323, 532] on span at bounding box center [1334, 535] width 23 height 9
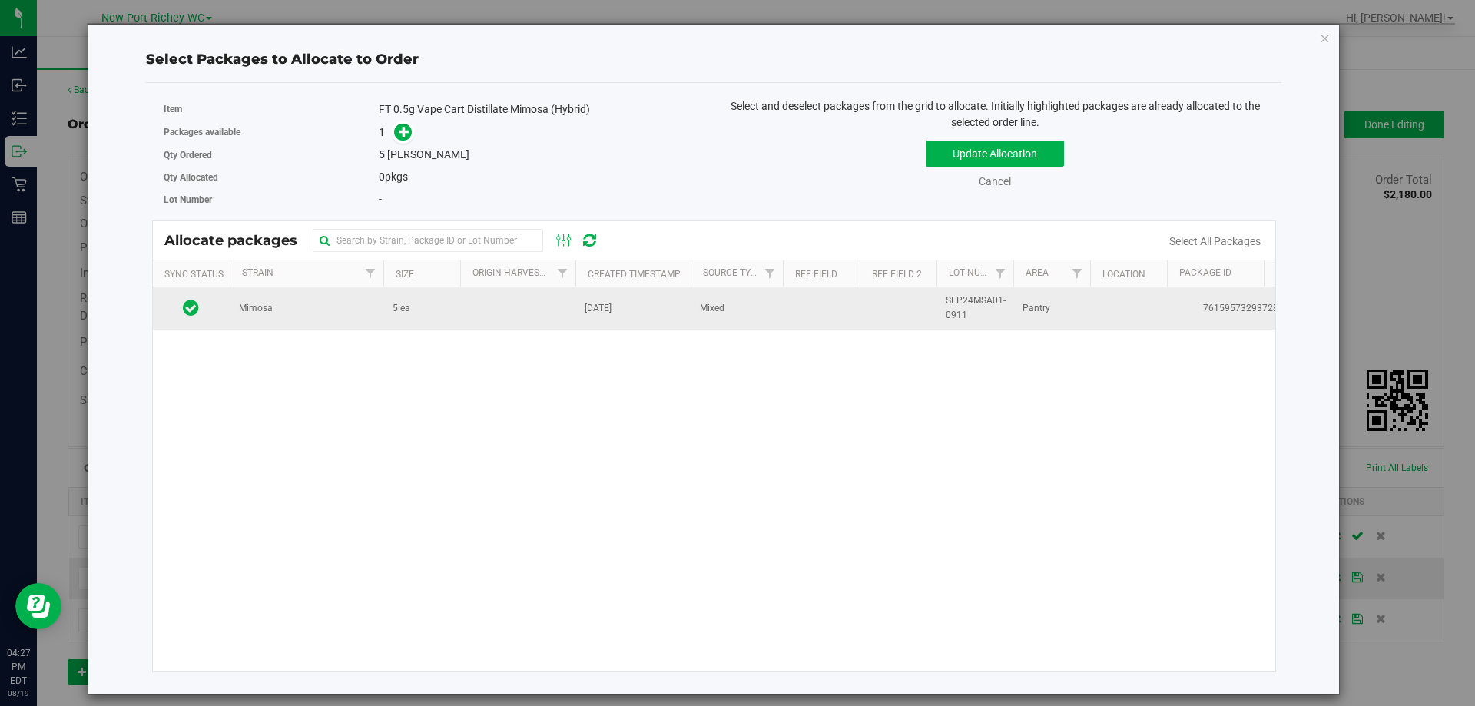
click at [311, 309] on td "Mimosa" at bounding box center [307, 307] width 154 height 41
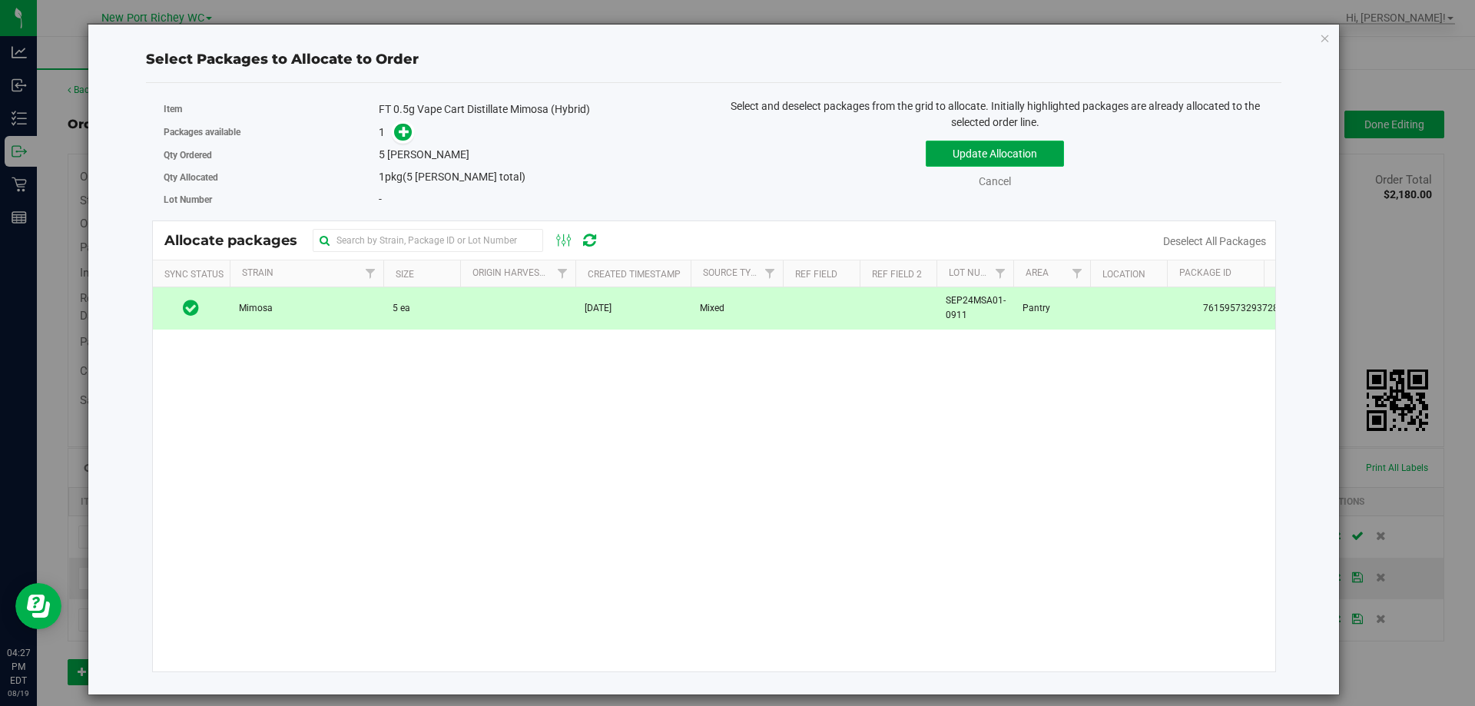
click at [996, 154] on button "Update Allocation" at bounding box center [995, 154] width 138 height 26
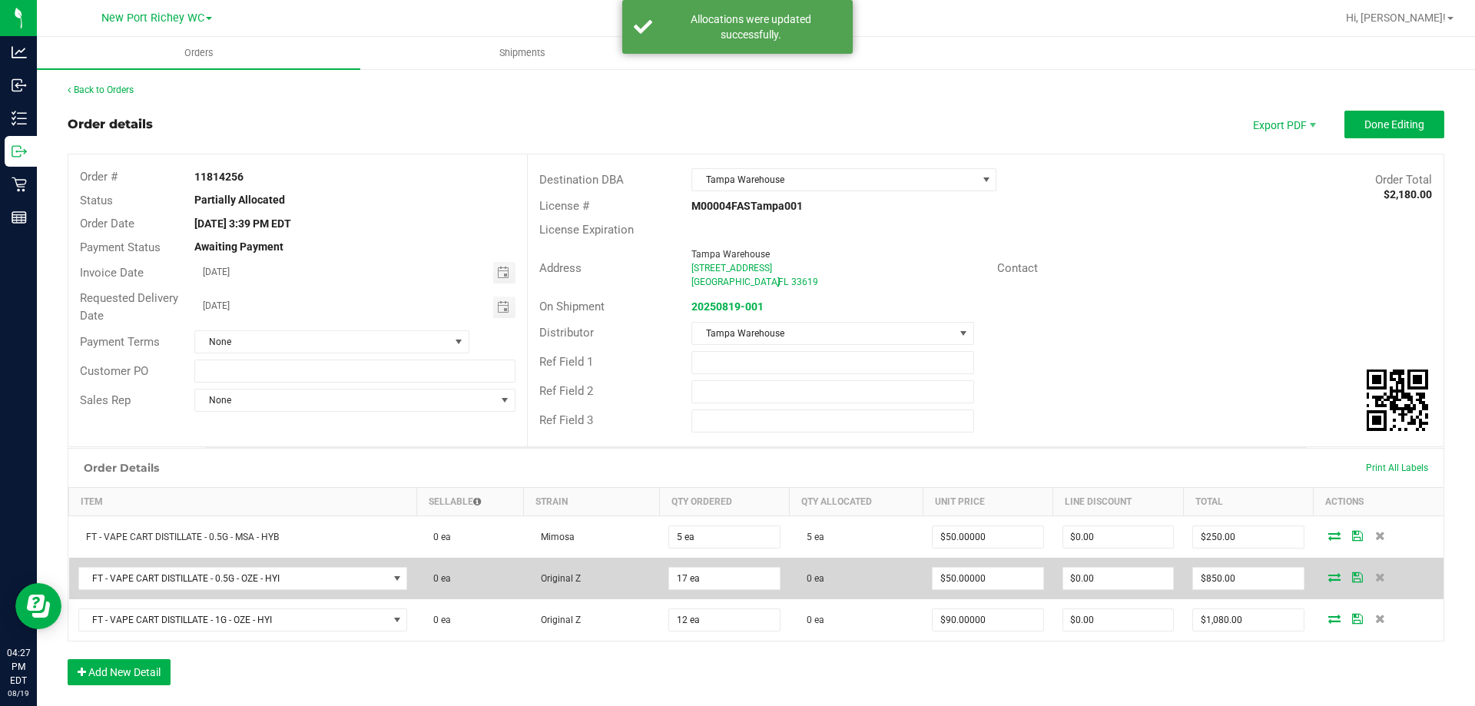
click at [1328, 580] on icon at bounding box center [1334, 576] width 12 height 9
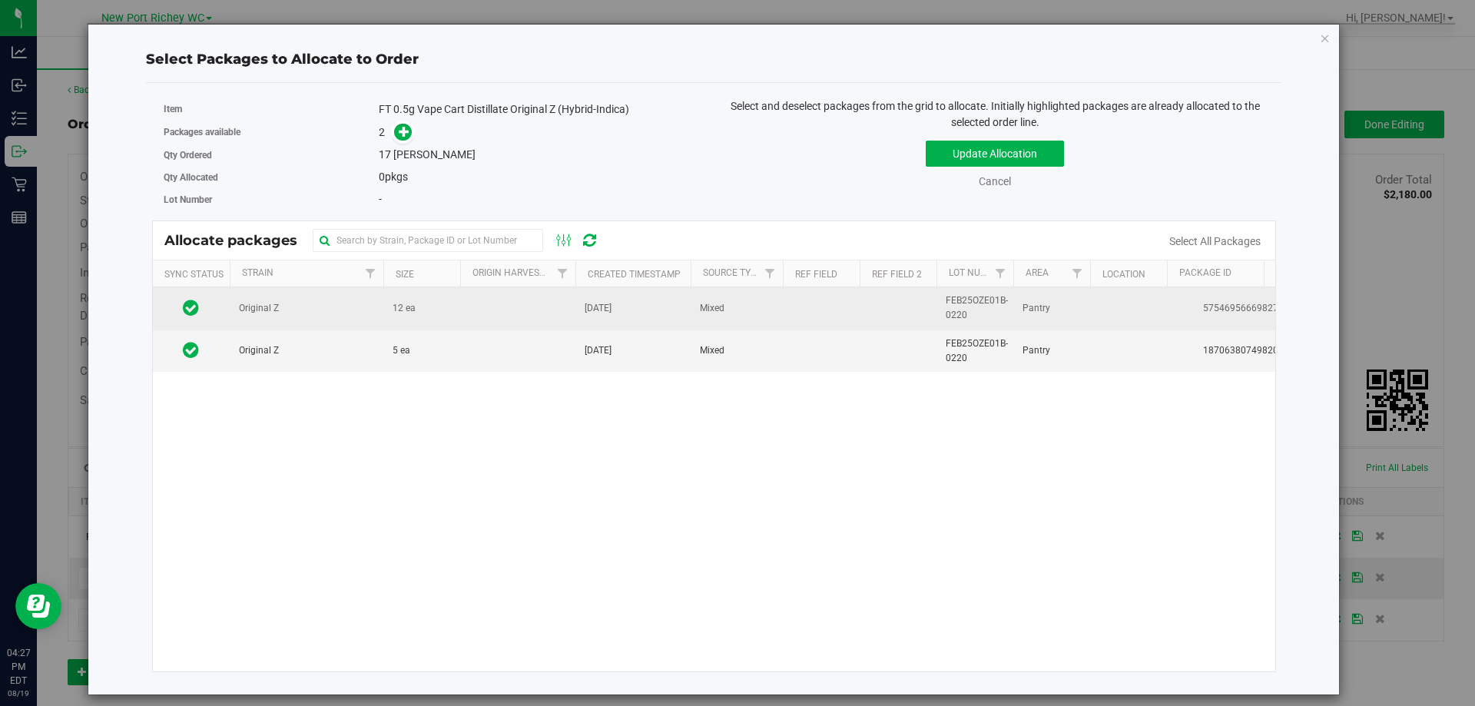
click at [363, 310] on td "Original Z" at bounding box center [307, 308] width 154 height 42
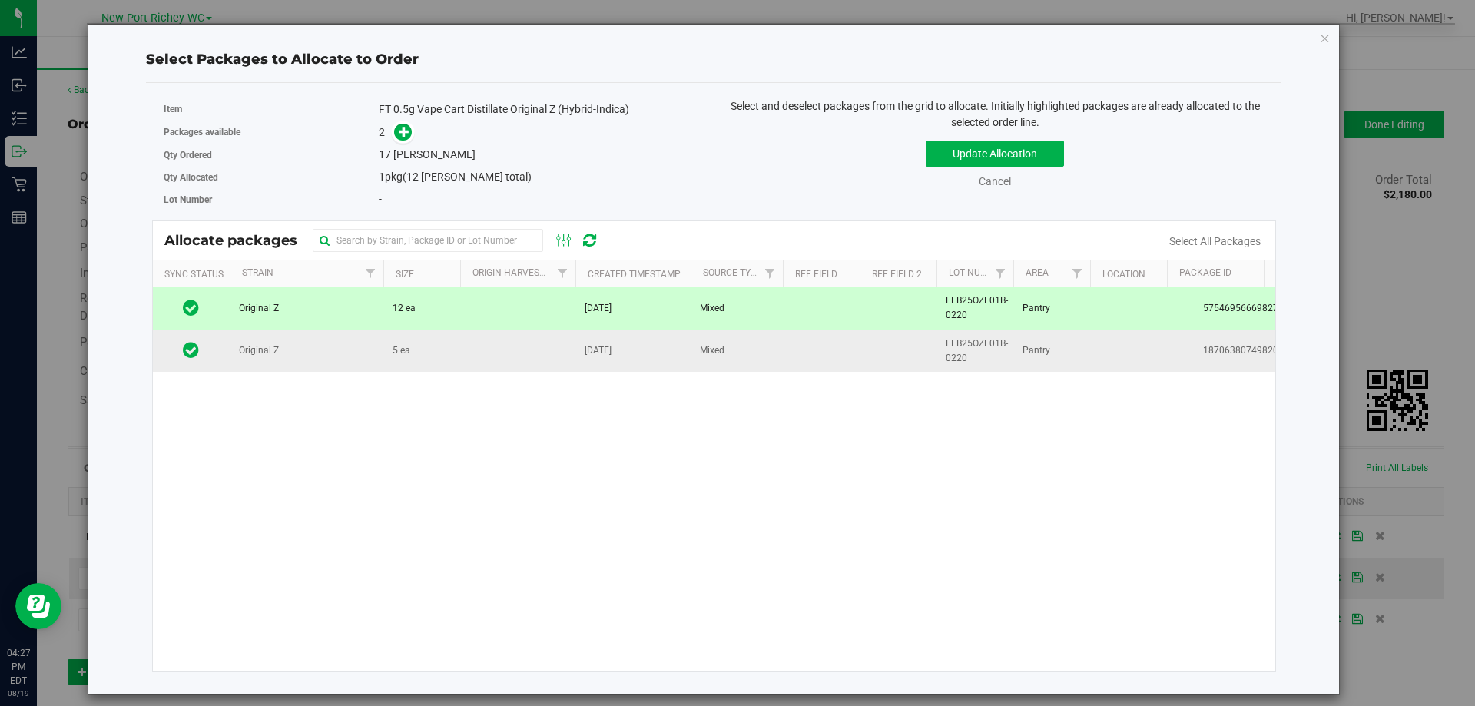
click at [350, 354] on td "Original Z" at bounding box center [307, 350] width 154 height 41
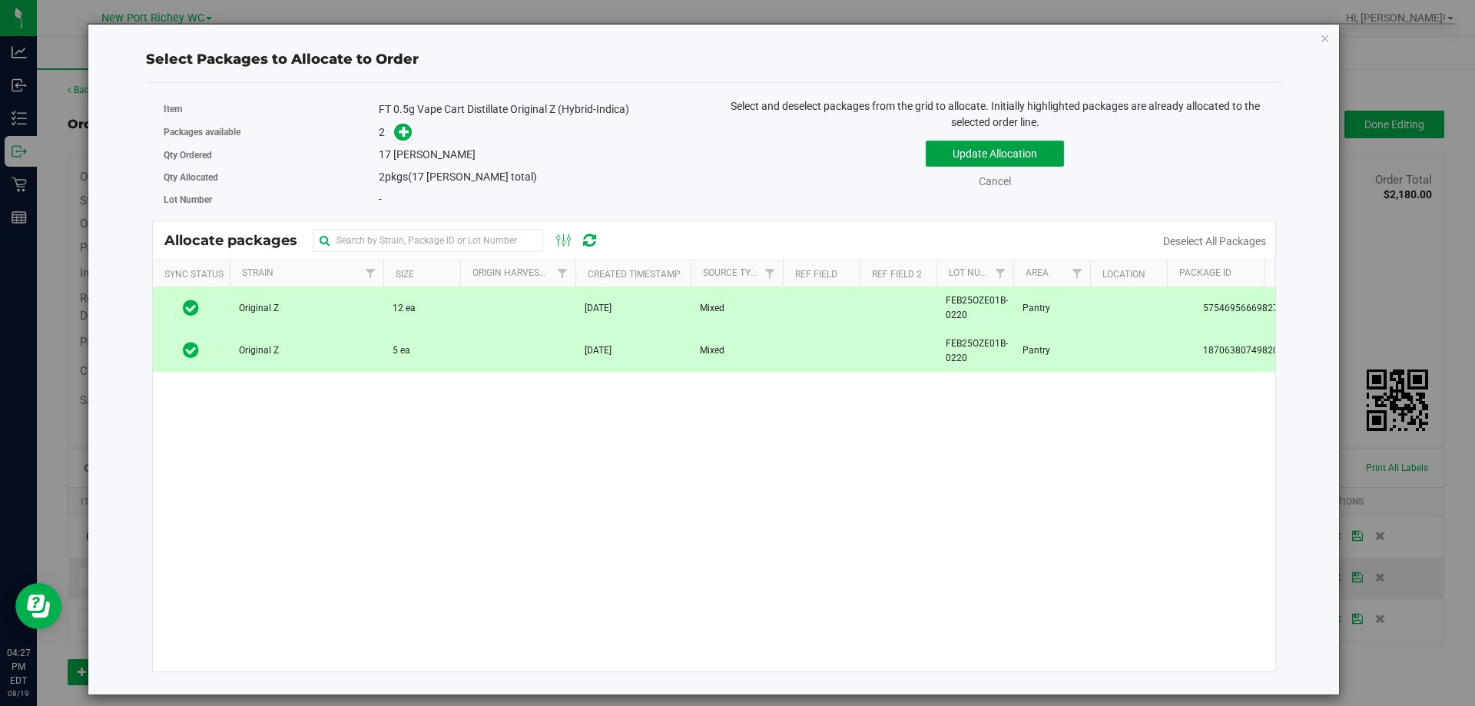
click at [1013, 154] on button "Update Allocation" at bounding box center [995, 154] width 138 height 26
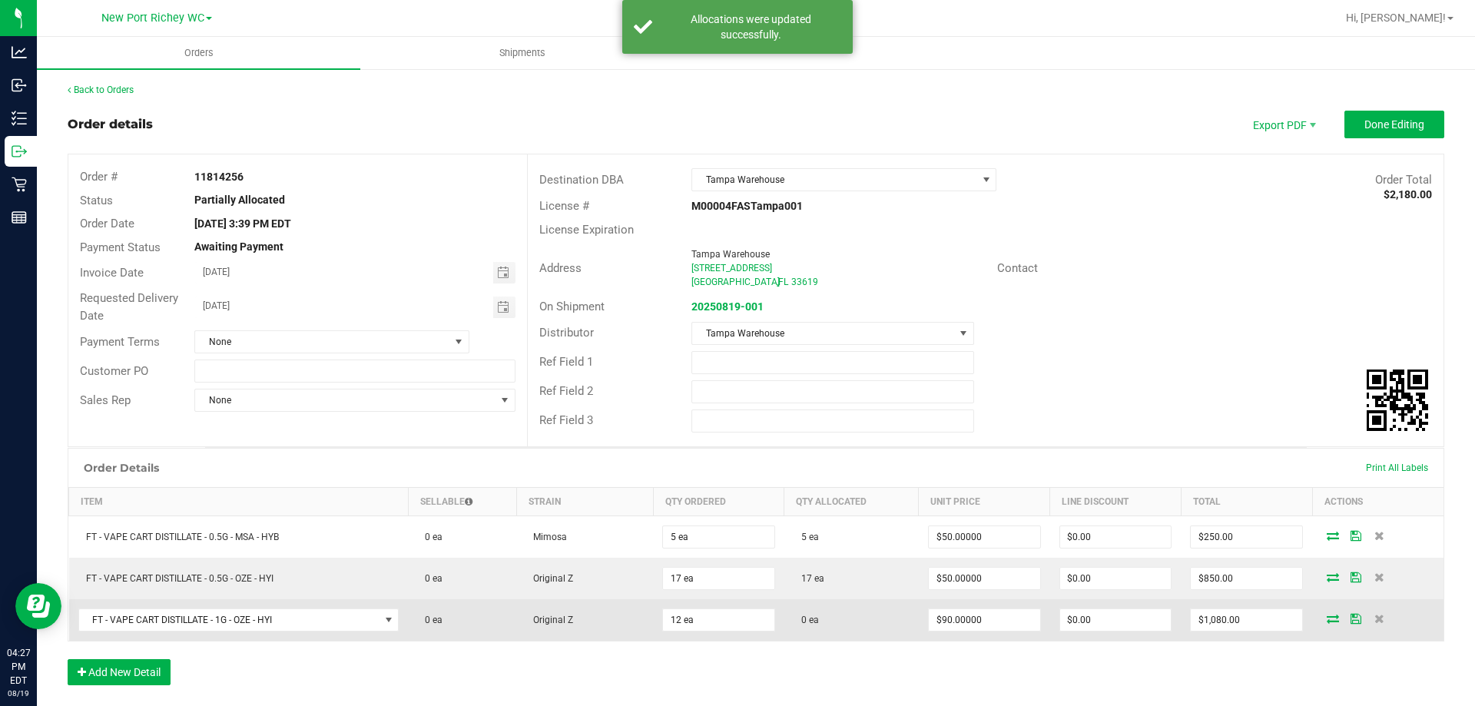
click at [1327, 616] on icon at bounding box center [1333, 618] width 12 height 9
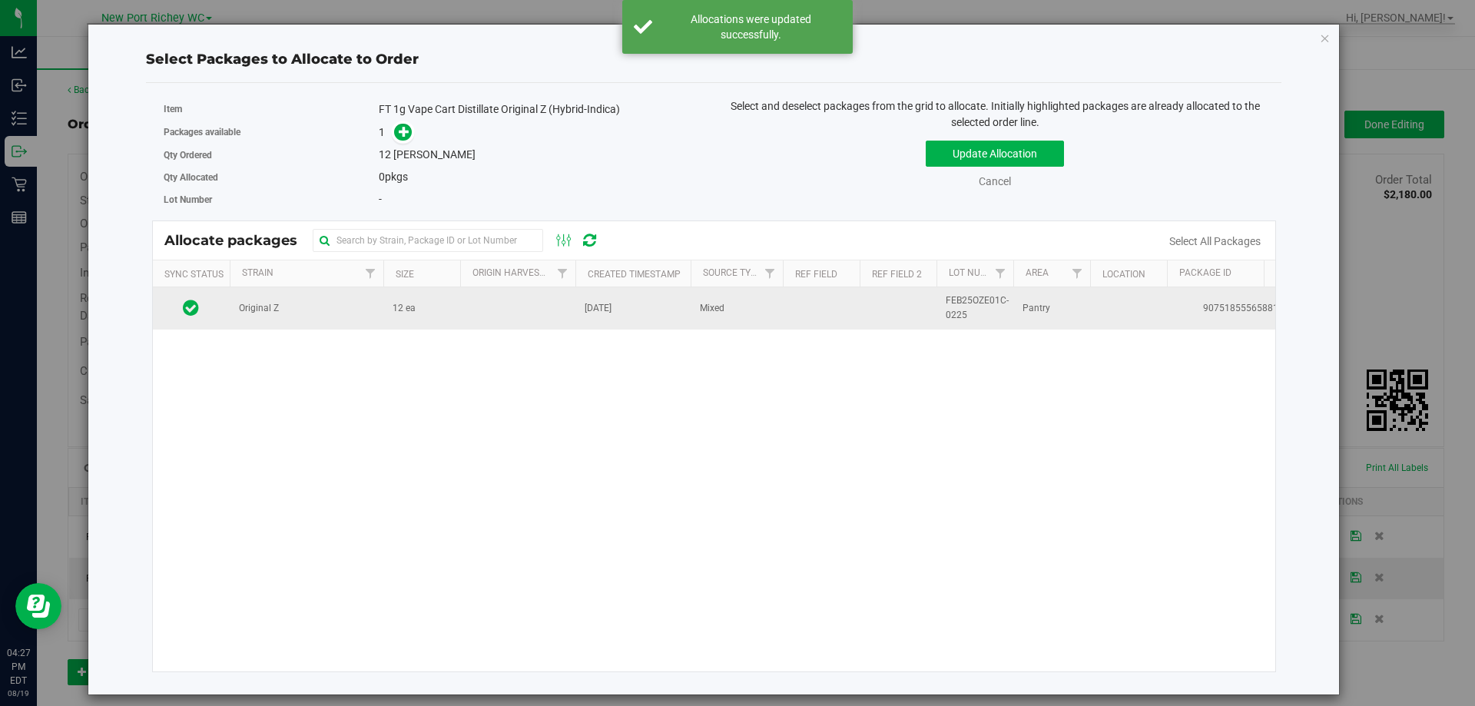
click at [472, 301] on td at bounding box center [517, 307] width 115 height 41
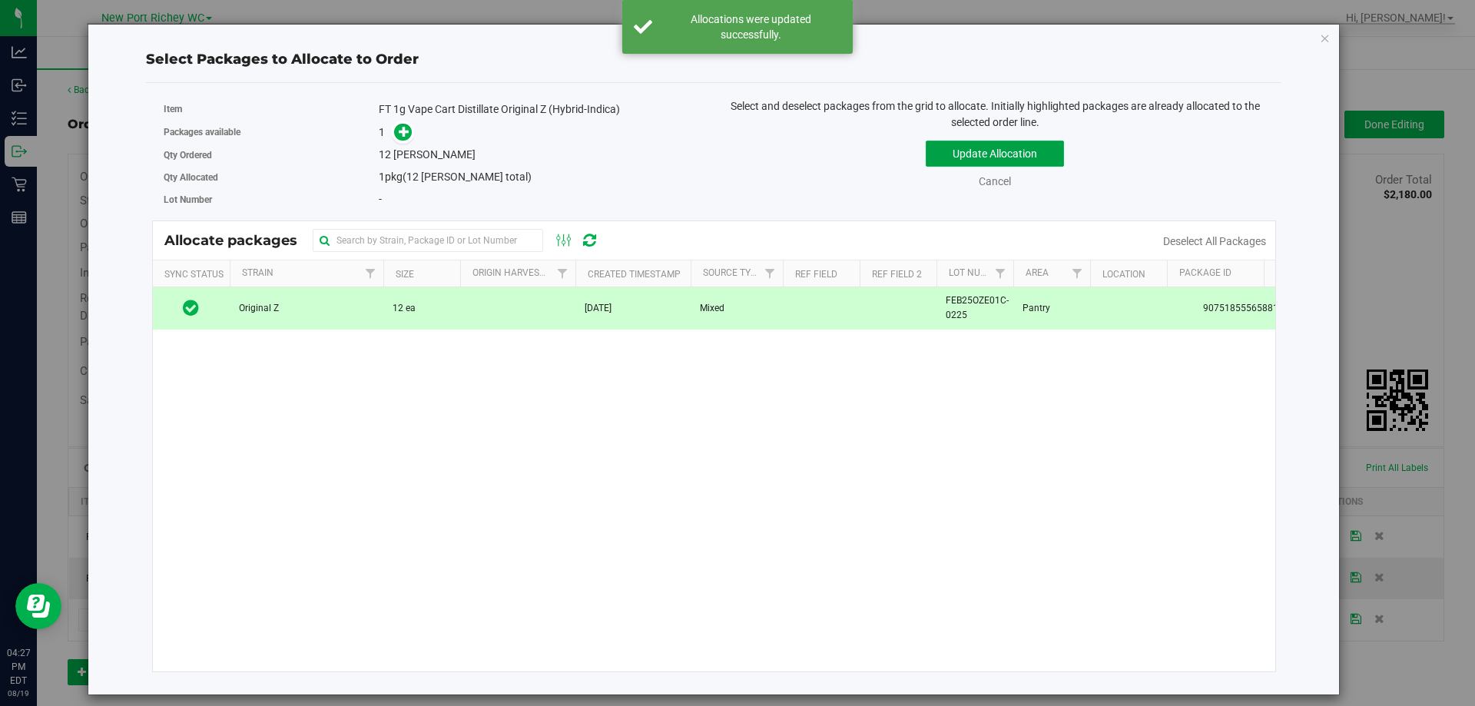
click at [1010, 148] on button "Update Allocation" at bounding box center [995, 154] width 138 height 26
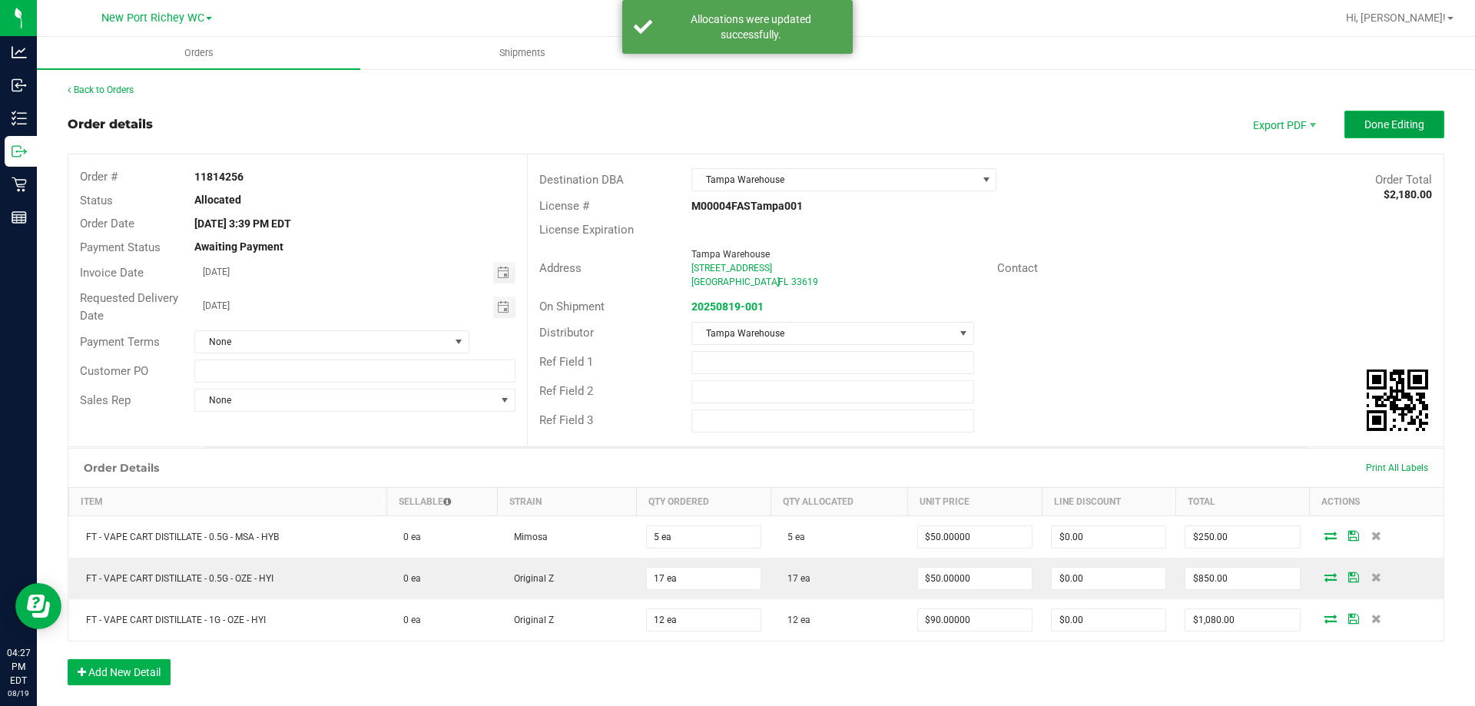
click at [1357, 116] on button "Done Editing" at bounding box center [1395, 125] width 100 height 28
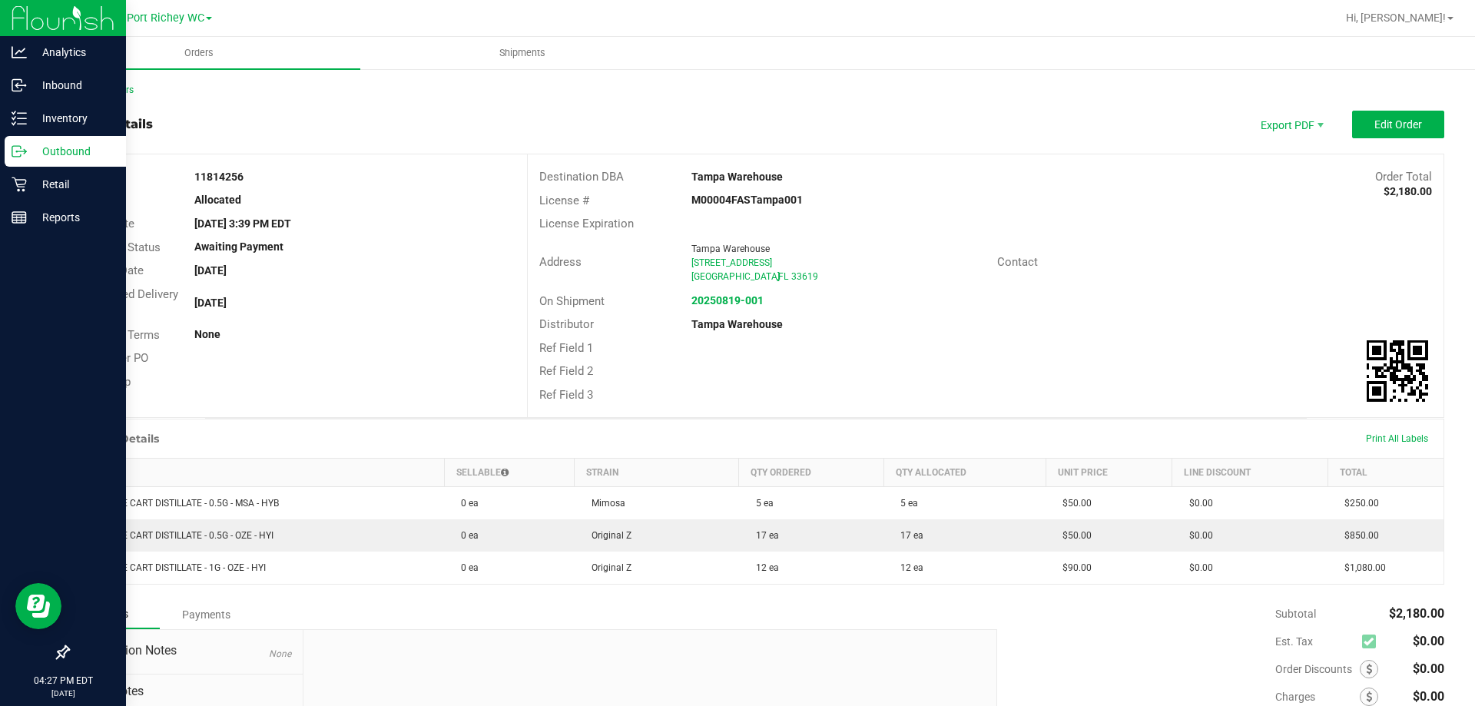
click at [35, 148] on p "Outbound" at bounding box center [73, 151] width 92 height 18
